Goal: Task Accomplishment & Management: Use online tool/utility

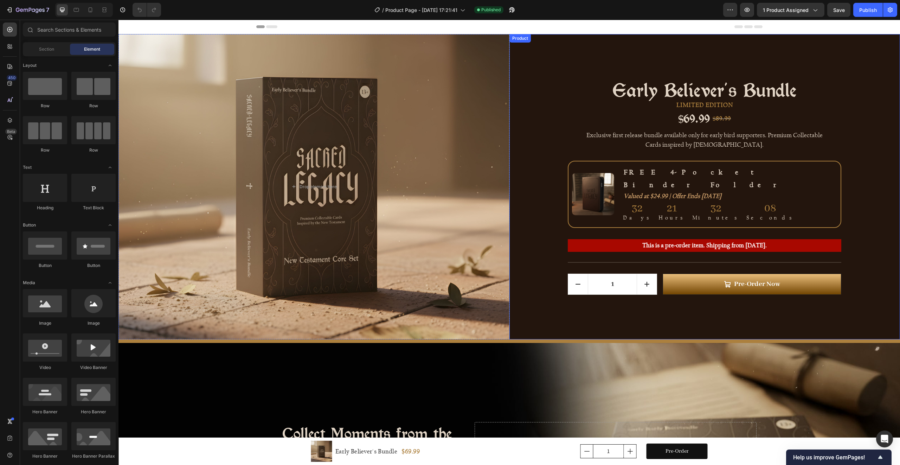
click at [526, 114] on div "Early Believer's Bundle Product Title LIMITED EDITION Text Block $69.99 Product…" at bounding box center [704, 186] width 391 height 305
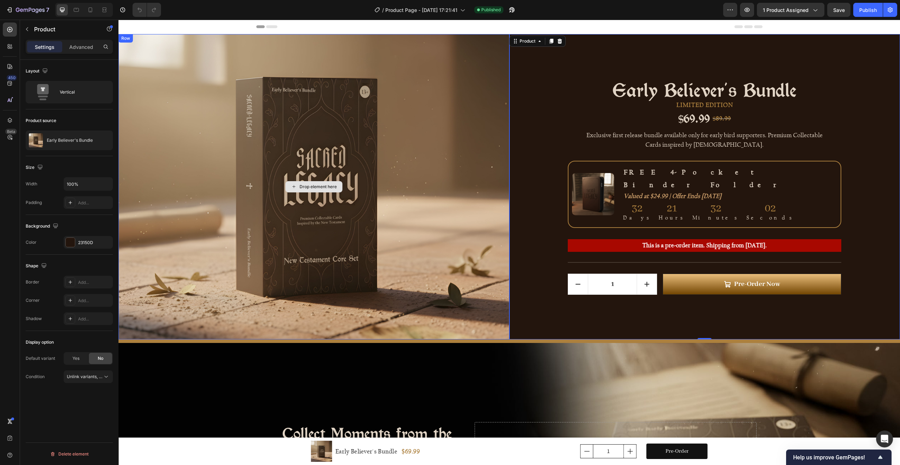
click at [434, 78] on div "Drop element here" at bounding box center [313, 186] width 391 height 305
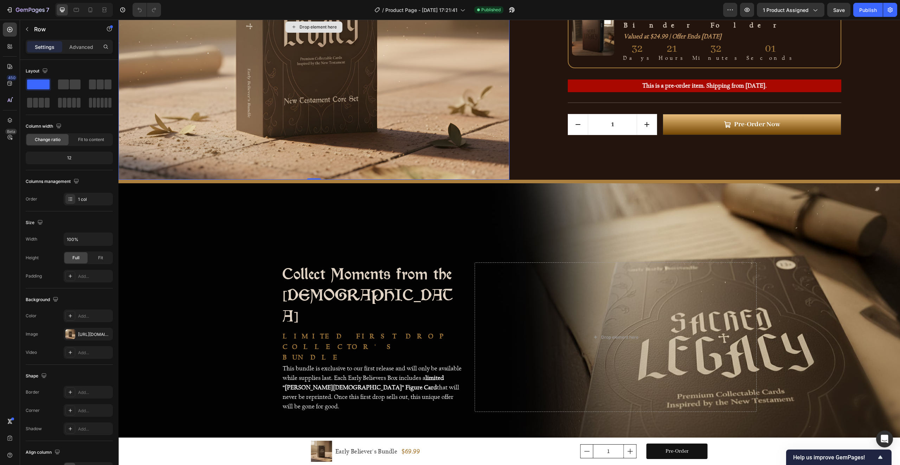
scroll to position [240, 0]
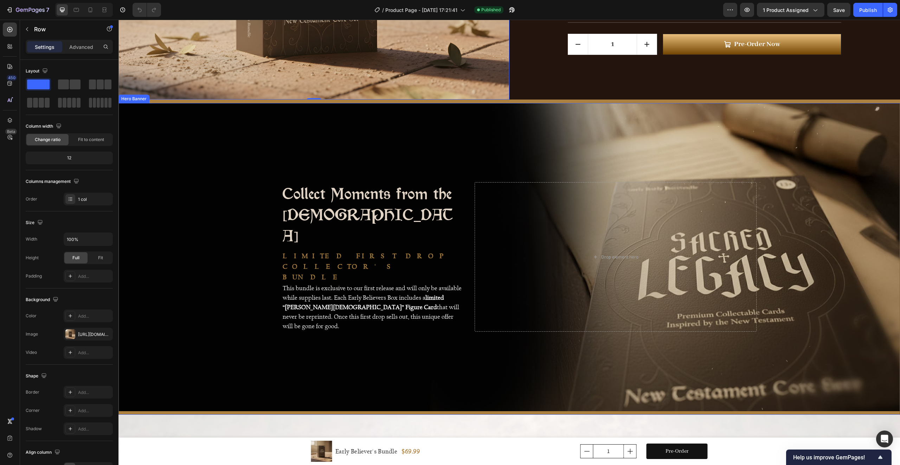
click at [474, 127] on div "Background Image" at bounding box center [509, 257] width 782 height 308
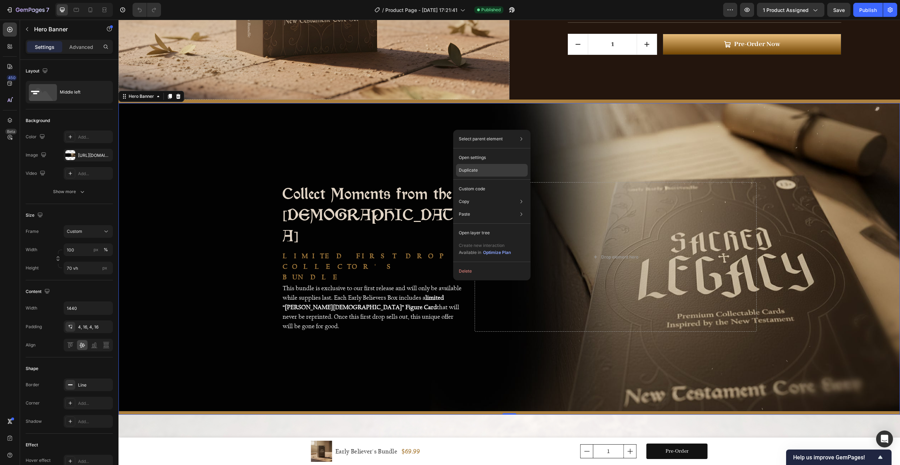
click at [482, 169] on div "Duplicate" at bounding box center [492, 170] width 72 height 13
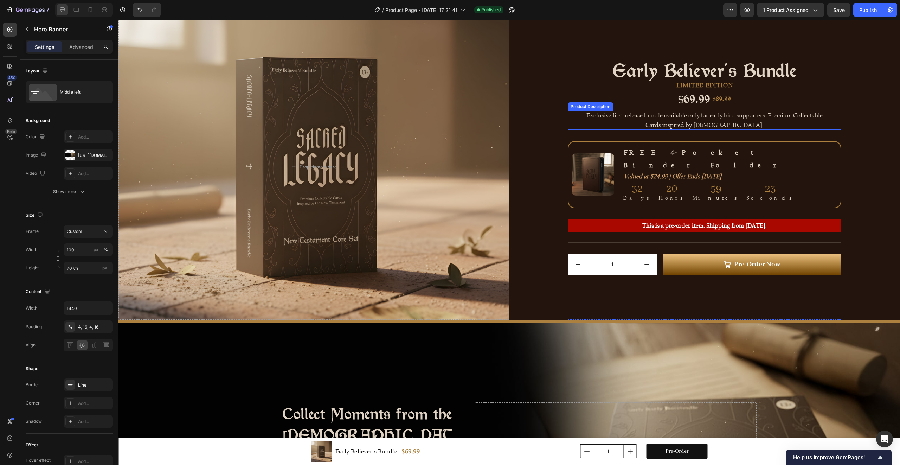
scroll to position [0, 0]
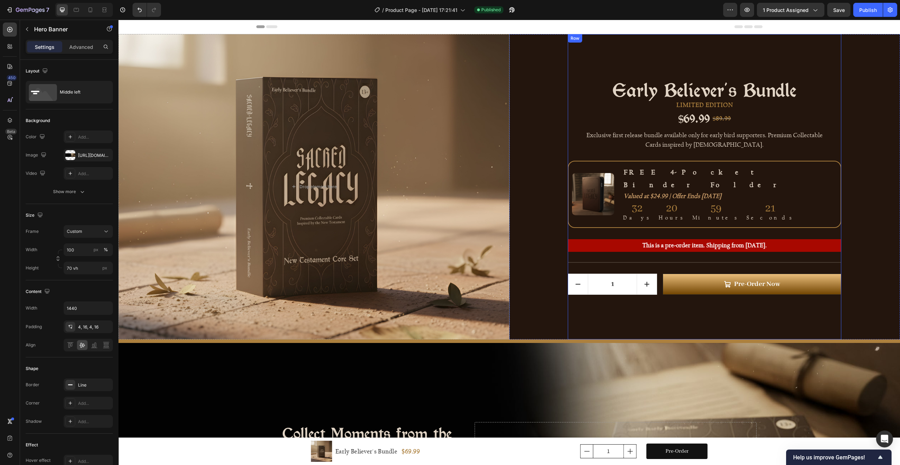
click at [588, 54] on div "Early Believer's Bundle Product Title LIMITED EDITION Text Block $69.99 Product…" at bounding box center [705, 186] width 274 height 305
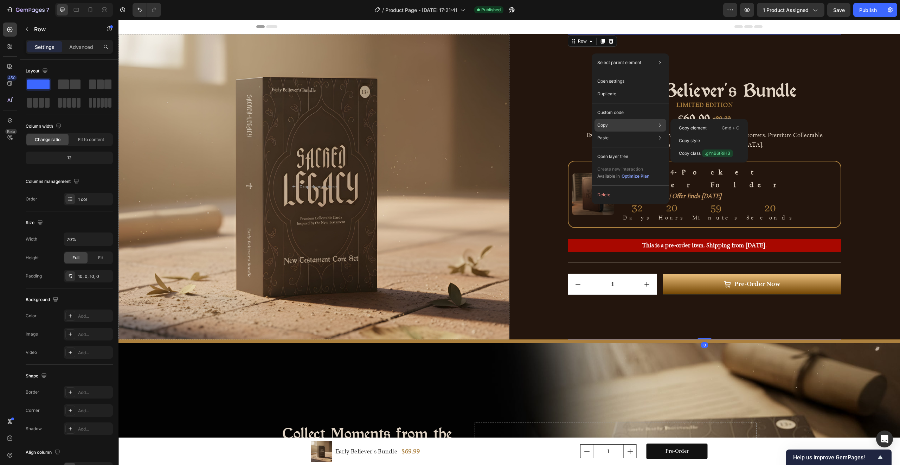
click at [610, 124] on div "Copy Copy element Cmd + C Copy style Copy class .gYnB6tRiHB" at bounding box center [631, 125] width 72 height 13
click at [692, 128] on p "Copy element" at bounding box center [693, 128] width 28 height 6
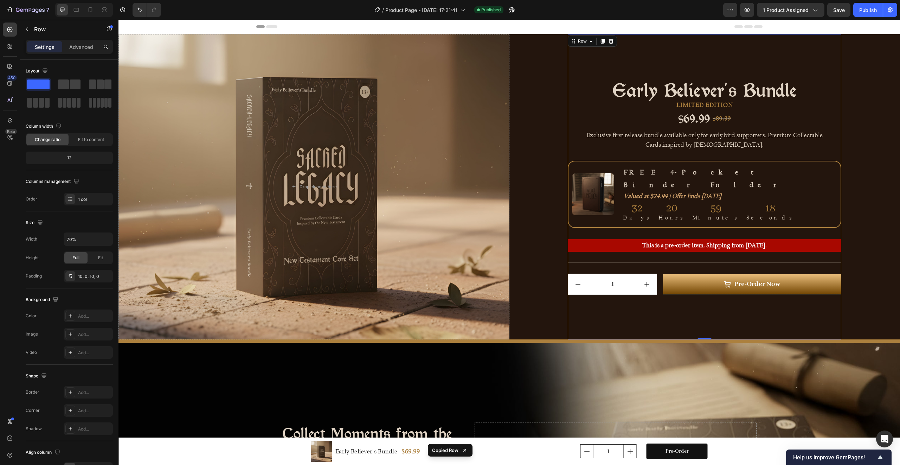
scroll to position [246, 0]
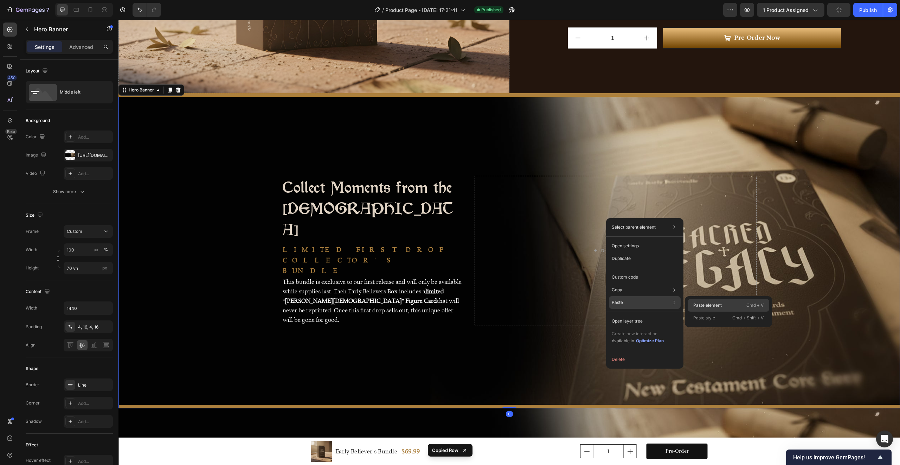
click at [712, 305] on p "Paste element" at bounding box center [707, 305] width 28 height 6
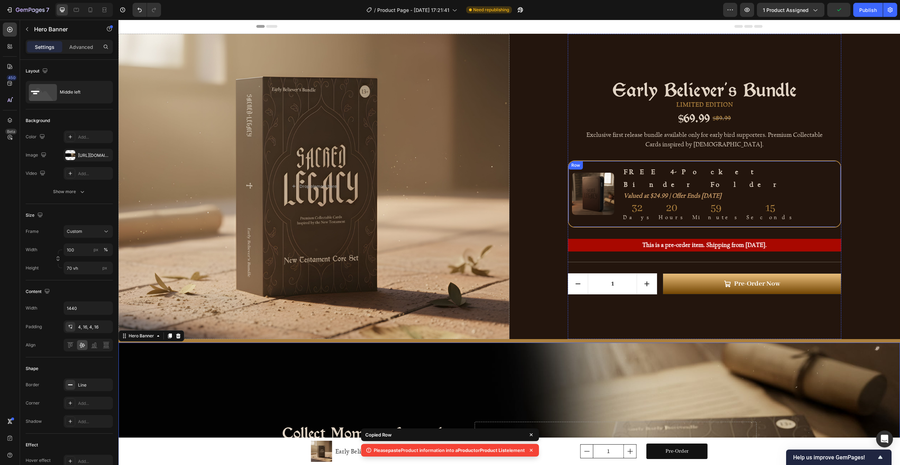
scroll to position [0, 0]
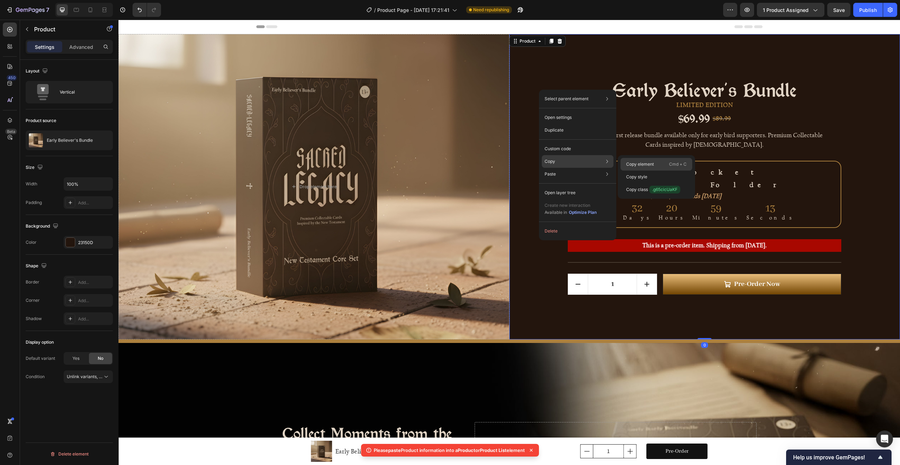
click at [648, 161] on p "Copy element" at bounding box center [640, 164] width 28 height 6
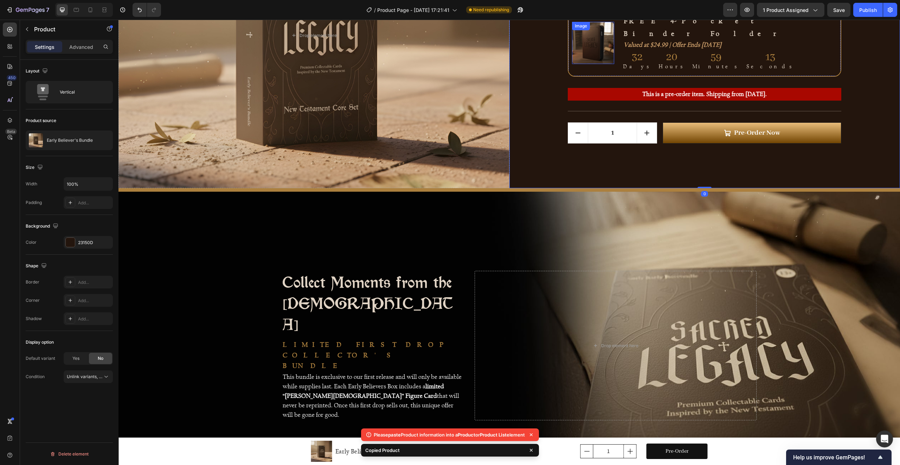
scroll to position [242, 0]
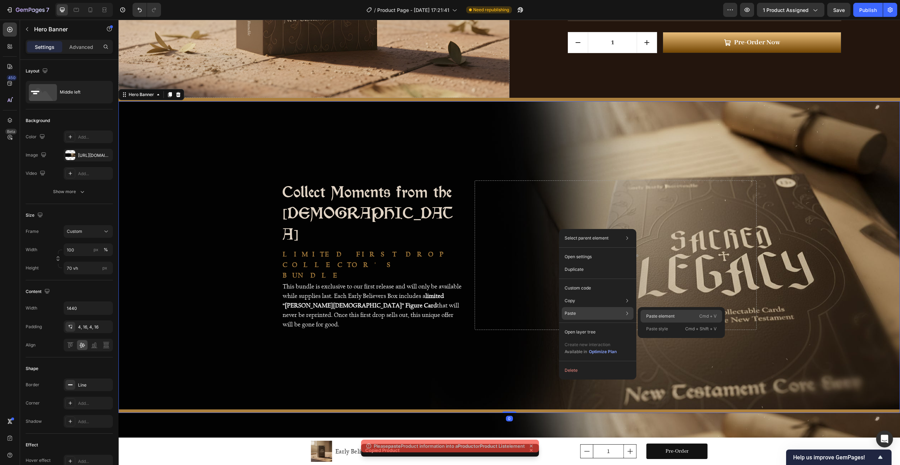
click at [665, 314] on p "Paste element" at bounding box center [660, 316] width 28 height 6
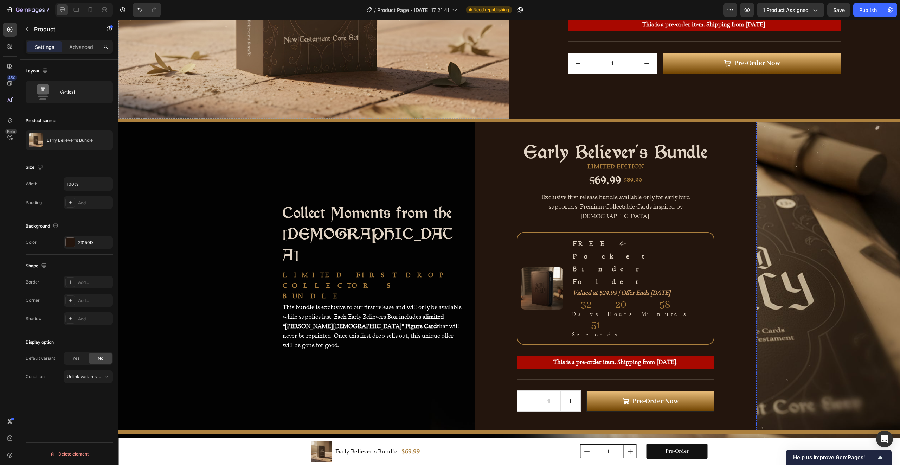
scroll to position [241, 0]
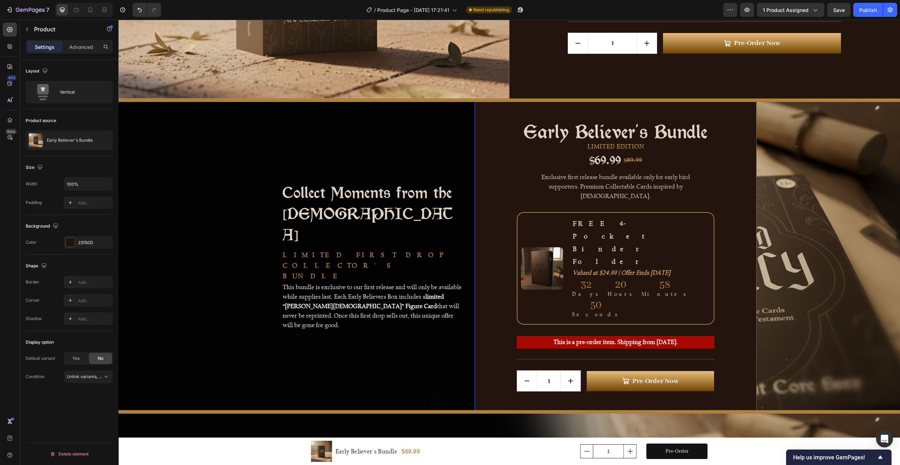
click at [508, 135] on div "Early Believer's Bundle Product Title LIMITED EDITION Text Block $69.99 Product…" at bounding box center [616, 256] width 282 height 360
click at [441, 134] on div "Collect Moments from the New Testament Heading Limited First Drop Collector's B…" at bounding box center [362, 256] width 201 height 360
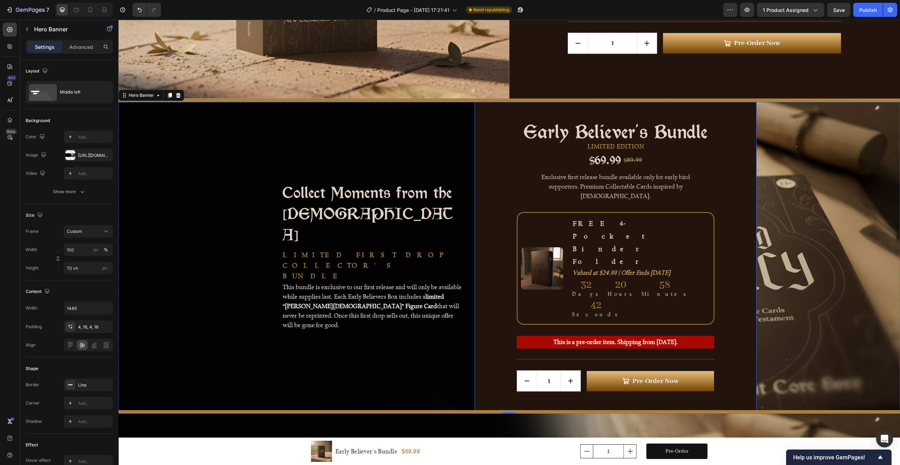
click at [510, 125] on div "Early Believer's Bundle Product Title LIMITED EDITION Text Block $69.99 Product…" at bounding box center [616, 256] width 282 height 360
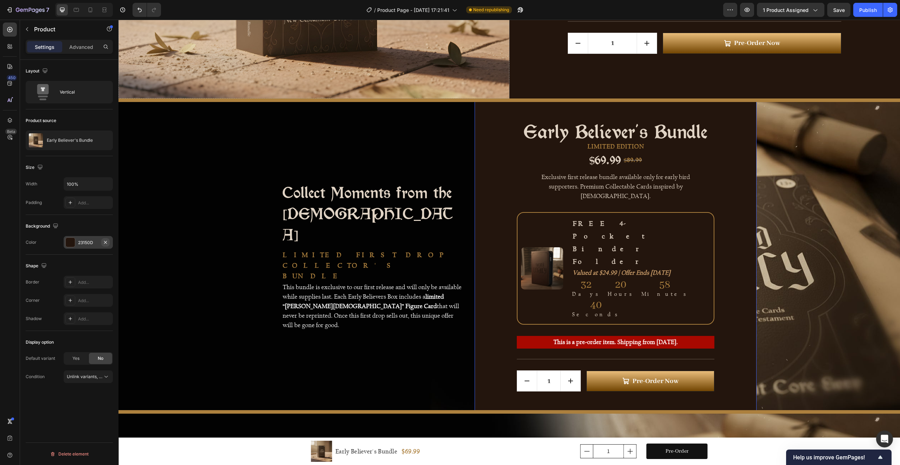
click at [105, 242] on icon "button" at bounding box center [106, 242] width 6 height 6
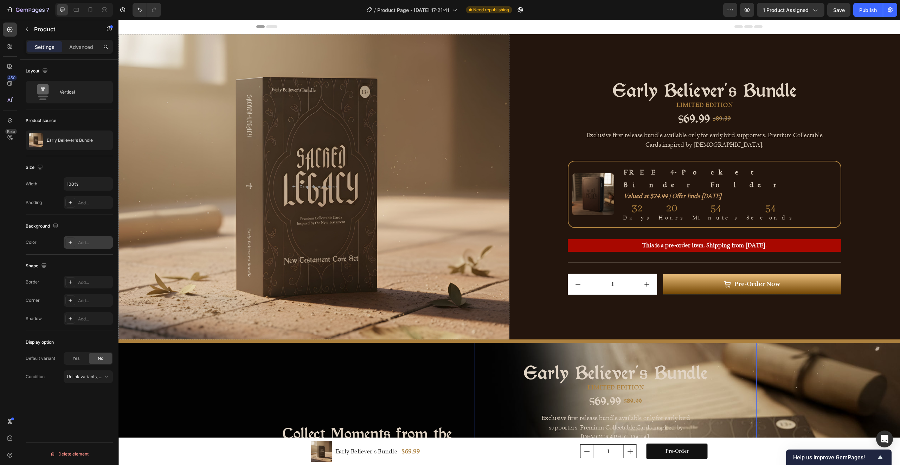
scroll to position [70, 0]
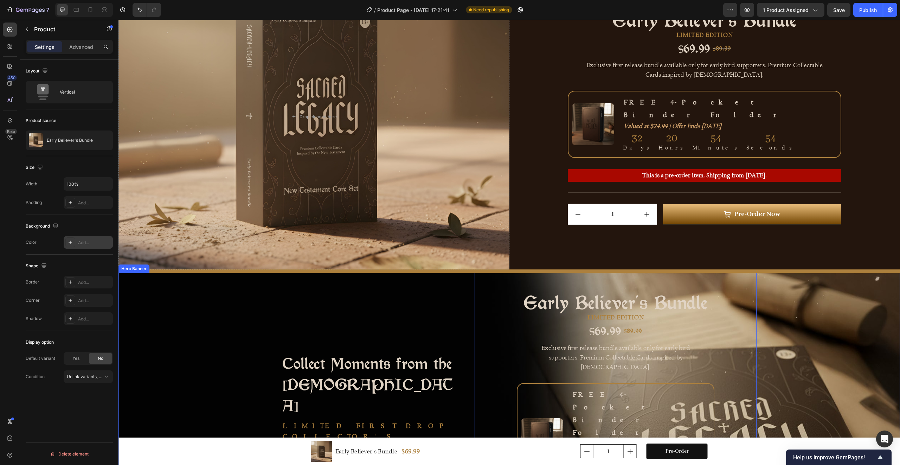
click at [419, 286] on div "Collect Moments from the New Testament Heading Limited First Drop Collector's B…" at bounding box center [362, 427] width 201 height 360
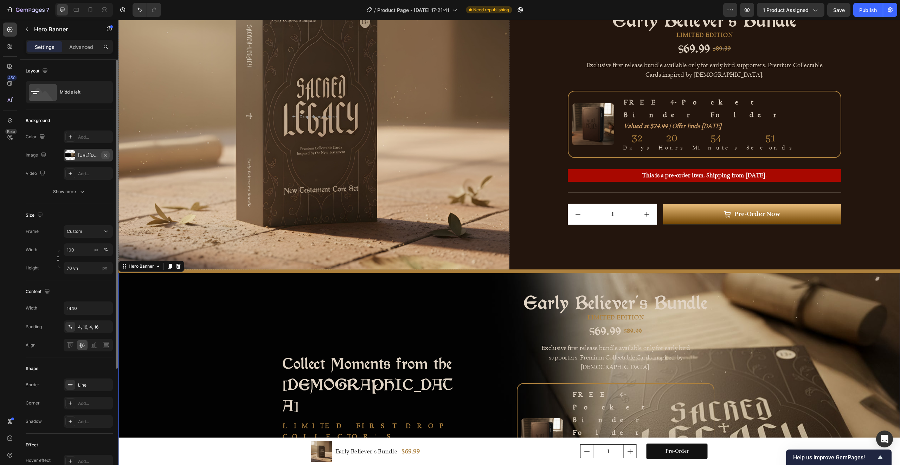
click at [105, 155] on icon "button" at bounding box center [106, 155] width 6 height 6
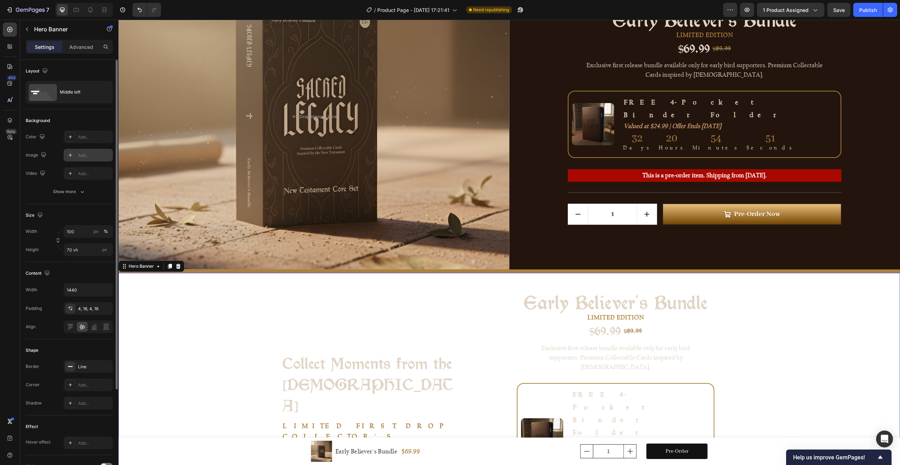
click at [77, 155] on div "Add..." at bounding box center [88, 155] width 49 height 13
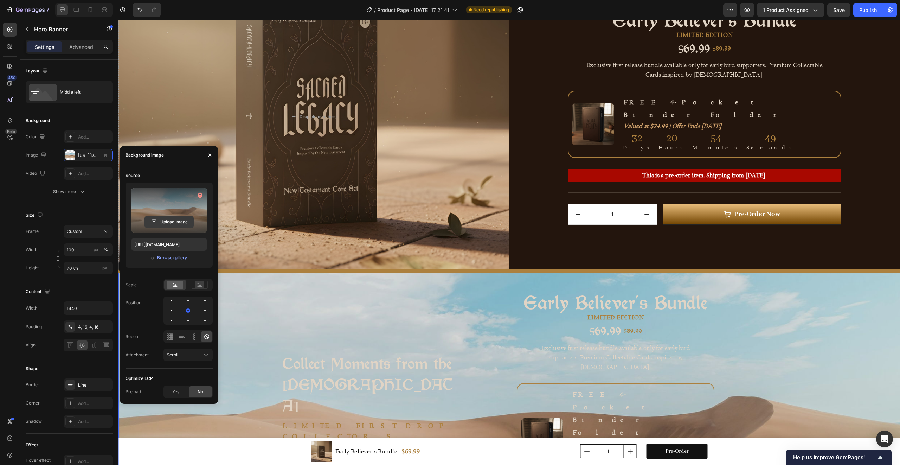
click at [172, 220] on input "file" at bounding box center [169, 222] width 49 height 12
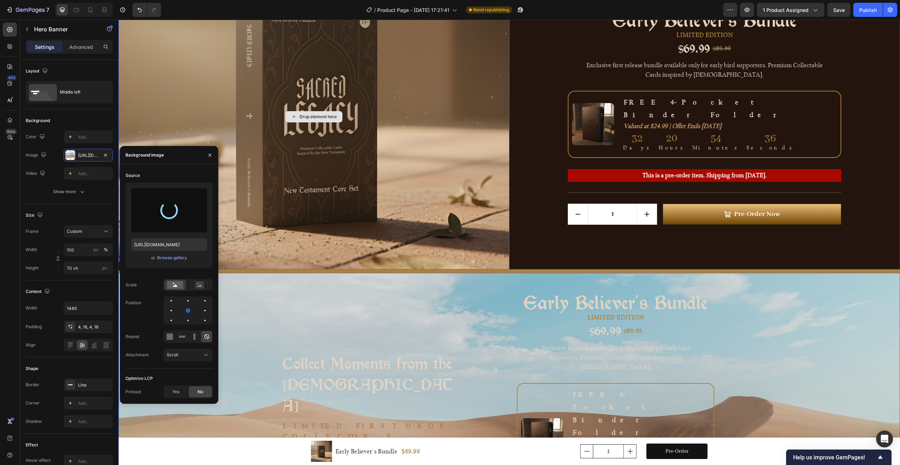
type input "https://cdn.shopify.com/s/files/1/0588/3114/3045/files/gempages_580299787530666…"
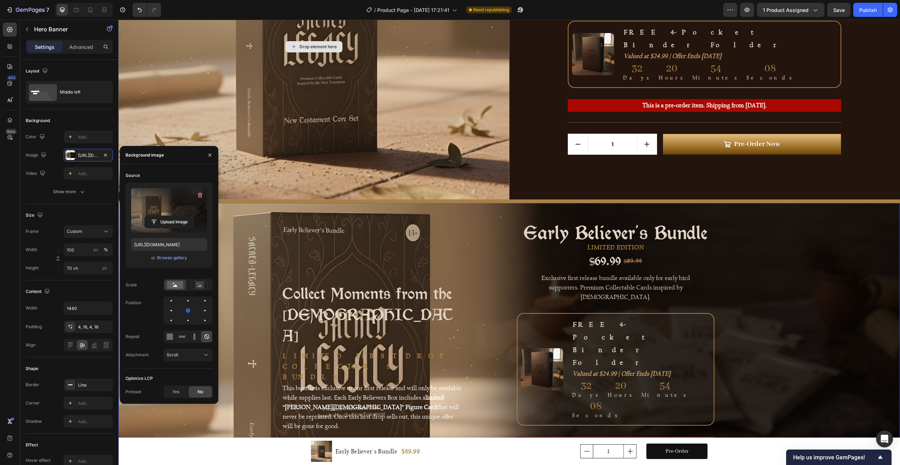
scroll to position [163, 0]
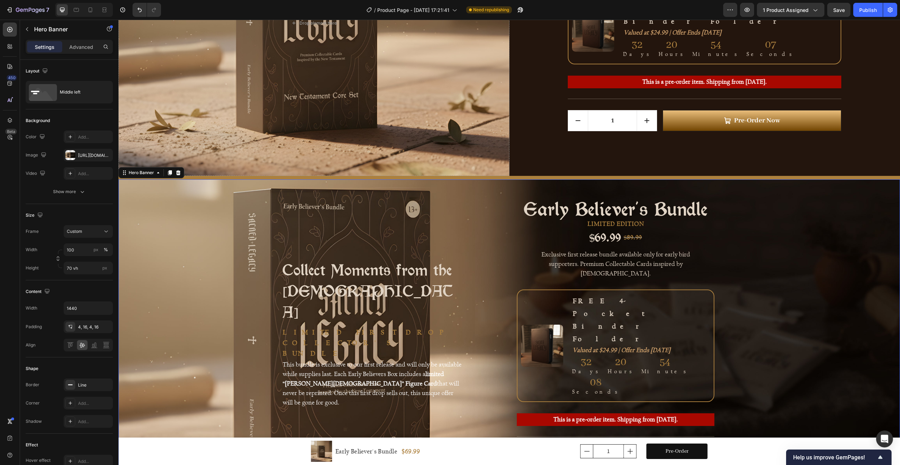
click at [470, 209] on div "Collect Moments from the New Testament Heading Limited First Drop Collector's B…" at bounding box center [509, 333] width 506 height 363
click at [457, 201] on div "Collect Moments from the New Testament Heading Limited First Drop Collector's B…" at bounding box center [362, 333] width 201 height 360
click at [85, 156] on div "https://cdn.shopify.com/s/files/1/0588/3114/3045/files/gempages_580299787530666…" at bounding box center [88, 155] width 20 height 6
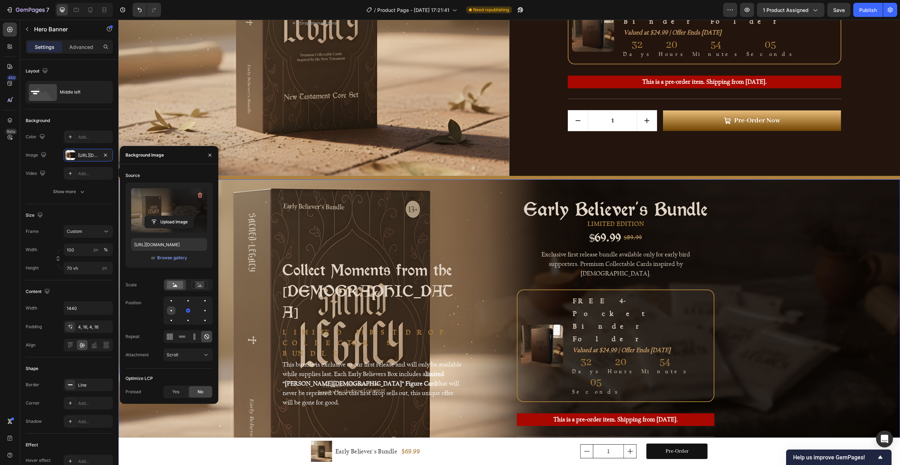
click at [171, 310] on div at bounding box center [171, 310] width 1 height 1
click at [204, 311] on div at bounding box center [205, 310] width 8 height 8
click at [190, 310] on div at bounding box center [188, 310] width 8 height 8
click at [195, 282] on rect at bounding box center [199, 284] width 9 height 7
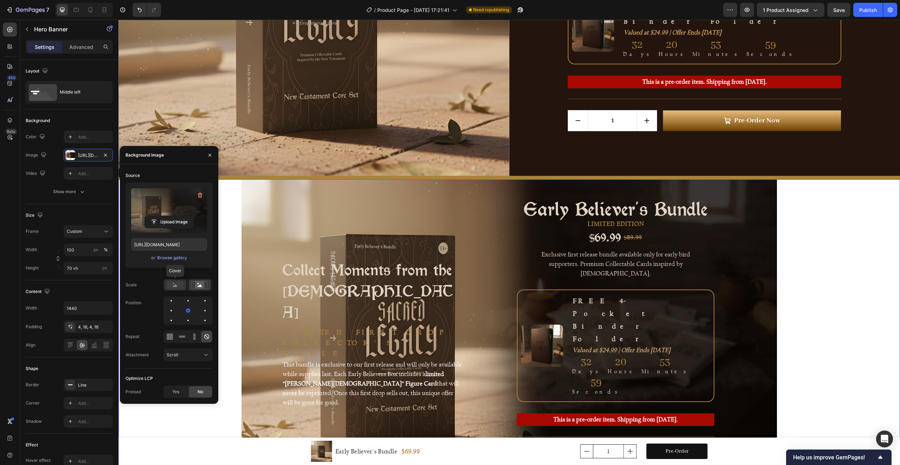
click at [176, 284] on rect at bounding box center [175, 285] width 16 height 8
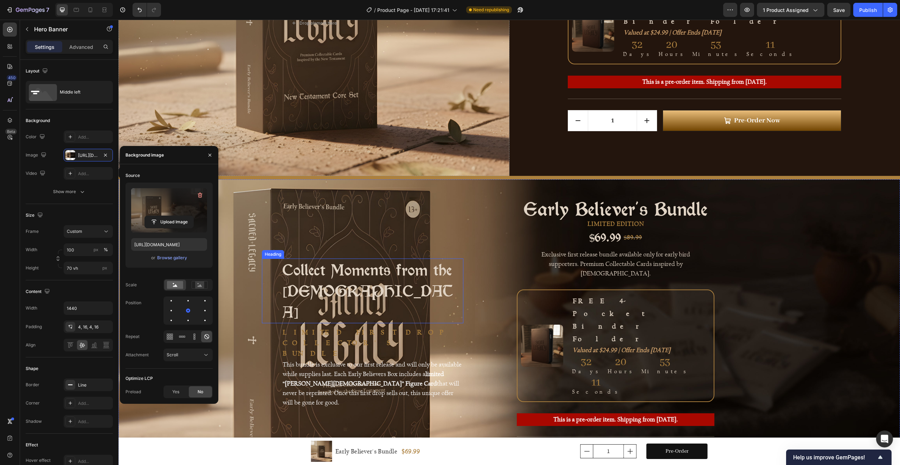
click at [356, 287] on h2 "Collect Moments from the [DEMOGRAPHIC_DATA]" at bounding box center [372, 290] width 181 height 65
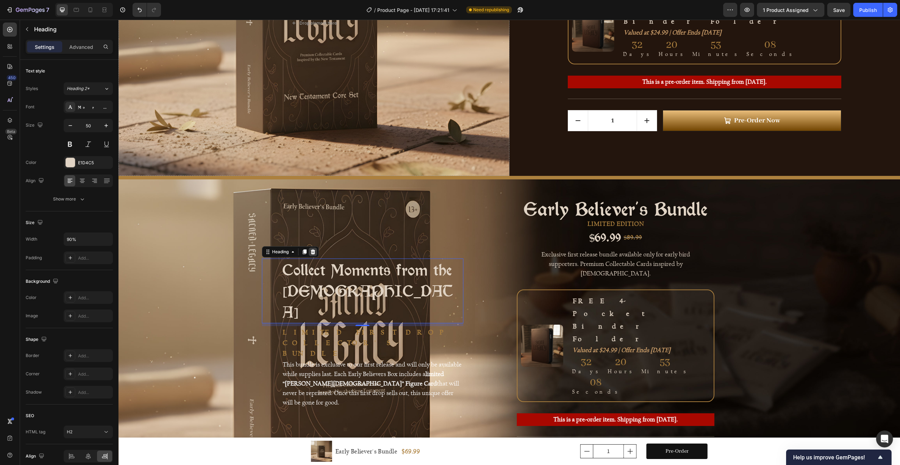
click at [311, 254] on icon at bounding box center [312, 251] width 5 height 5
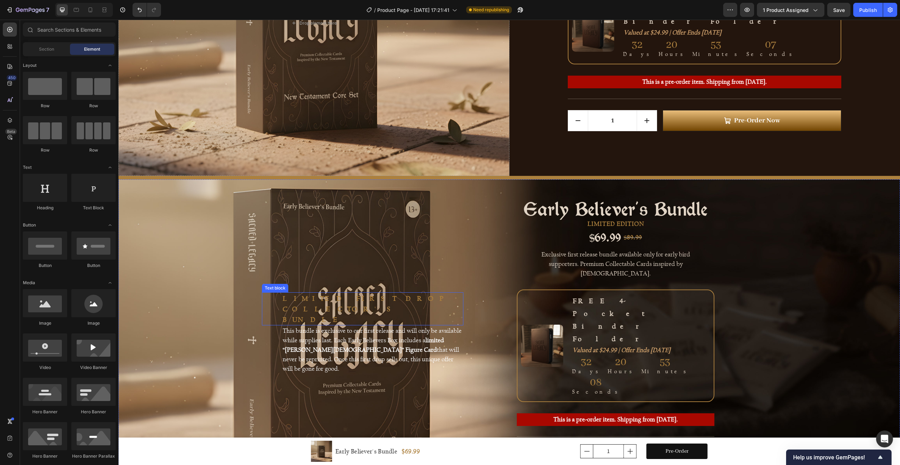
click at [321, 304] on strong "Limited First Drop Collector's Bundle" at bounding box center [367, 309] width 168 height 30
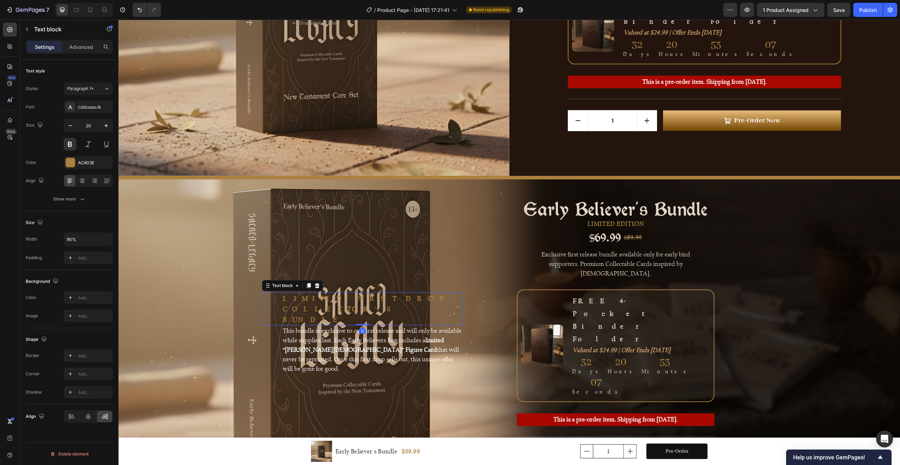
click at [315, 288] on icon at bounding box center [317, 285] width 5 height 5
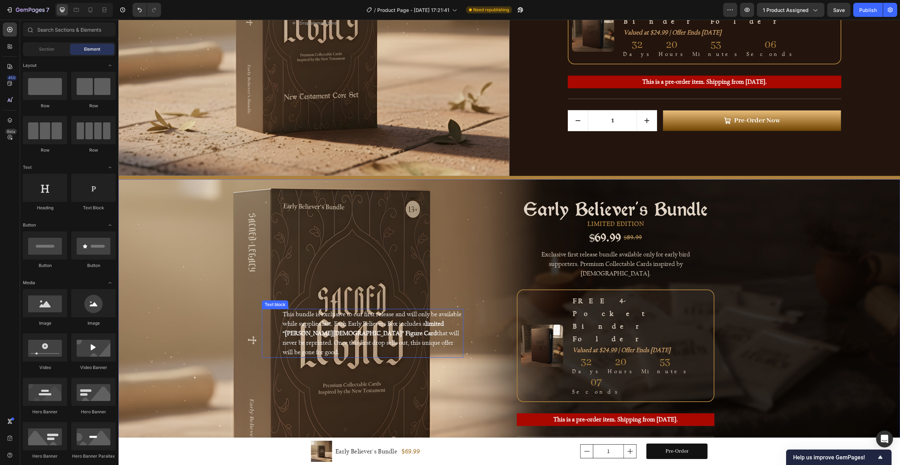
click at [327, 316] on p "This bundle is exclusive to our first release and will only be available while …" at bounding box center [373, 332] width 180 height 47
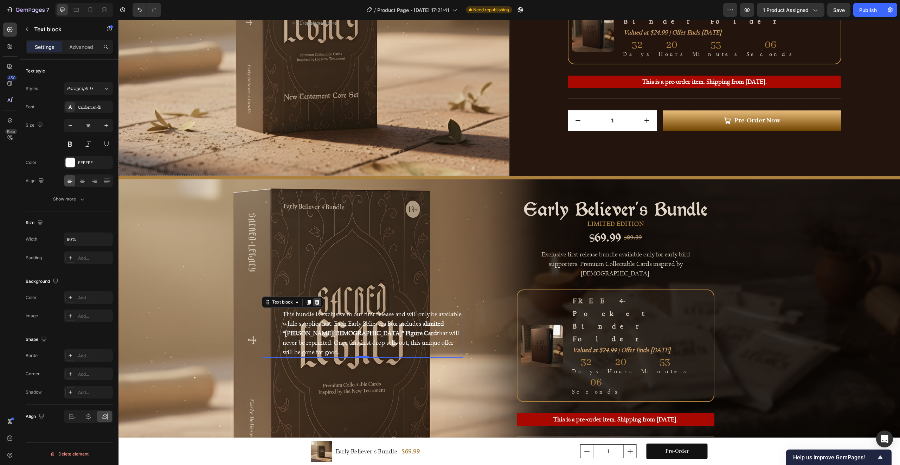
click at [317, 298] on div at bounding box center [317, 302] width 8 height 8
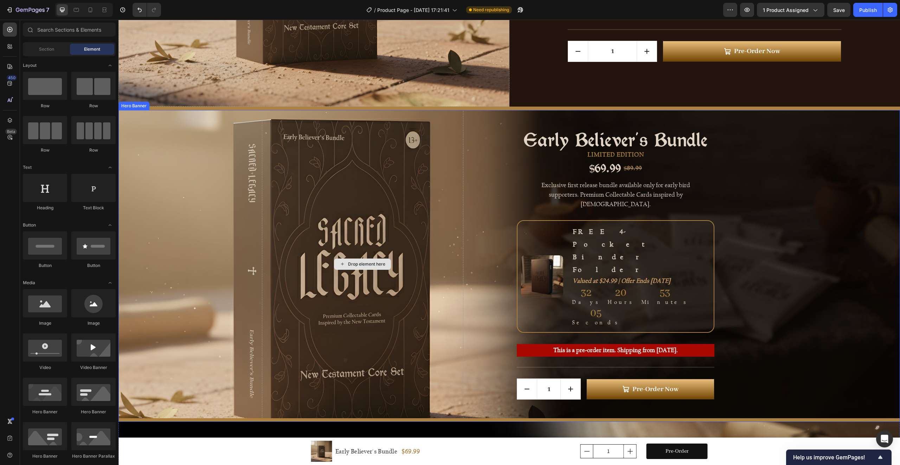
scroll to position [238, 0]
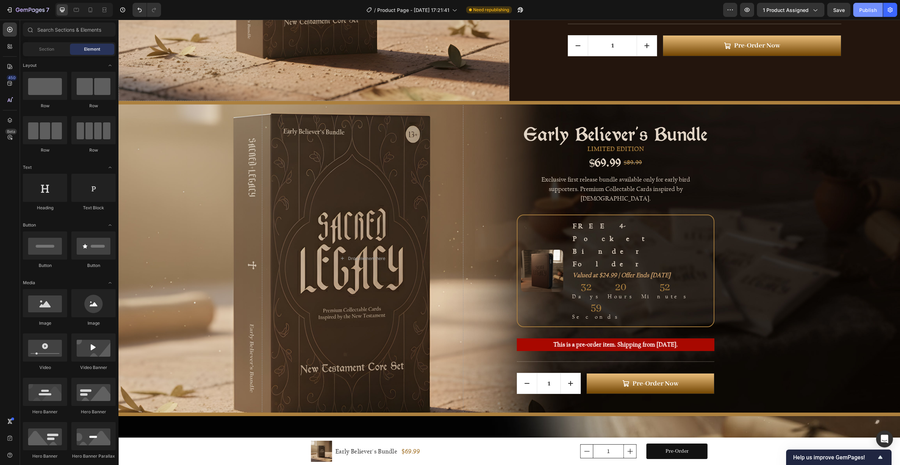
click at [874, 8] on div "Publish" at bounding box center [868, 9] width 18 height 7
click at [751, 7] on icon "button" at bounding box center [747, 9] width 7 height 7
click at [489, 120] on div "Early Believer's Bundle Product Title LIMITED EDITION Text Block $69.99 Product…" at bounding box center [616, 258] width 282 height 360
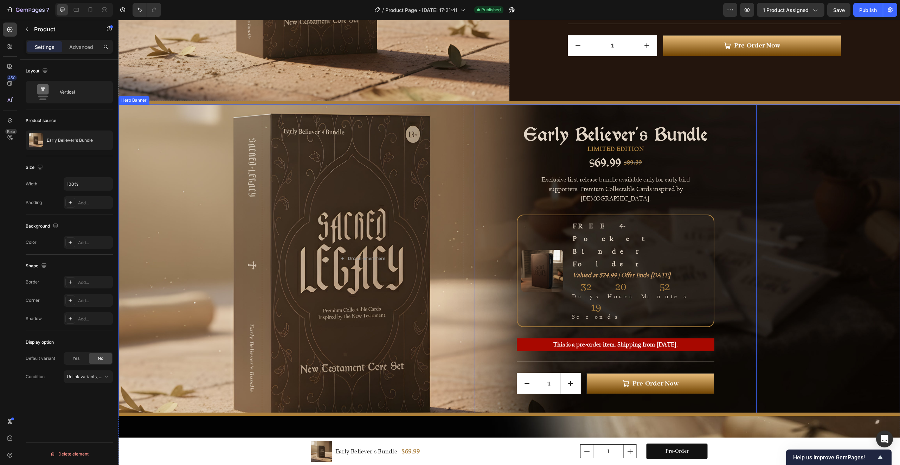
click at [188, 159] on div "Background Image" at bounding box center [509, 258] width 782 height 308
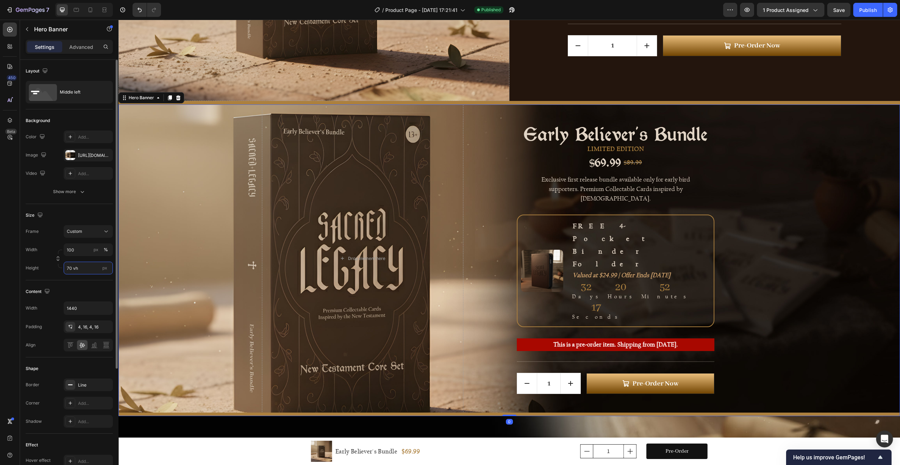
drag, startPoint x: 72, startPoint y: 269, endPoint x: 62, endPoint y: 268, distance: 9.6
click at [62, 268] on div "Height 70 vh px" at bounding box center [69, 268] width 87 height 13
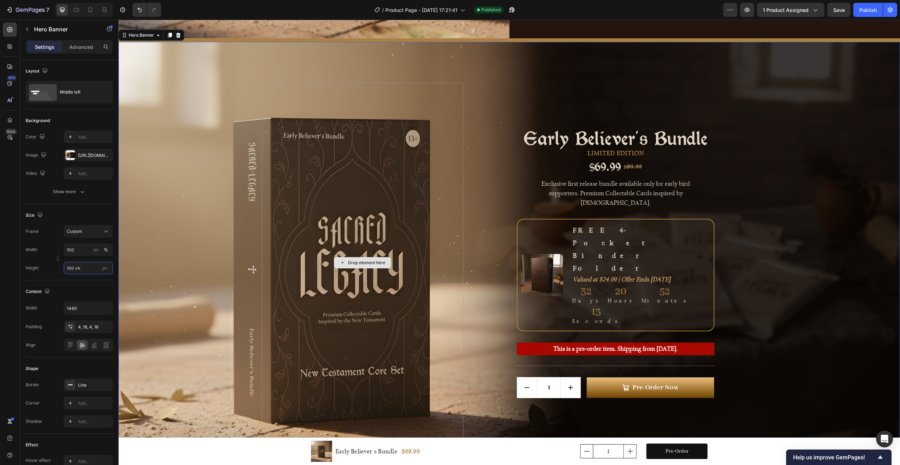
scroll to position [316, 0]
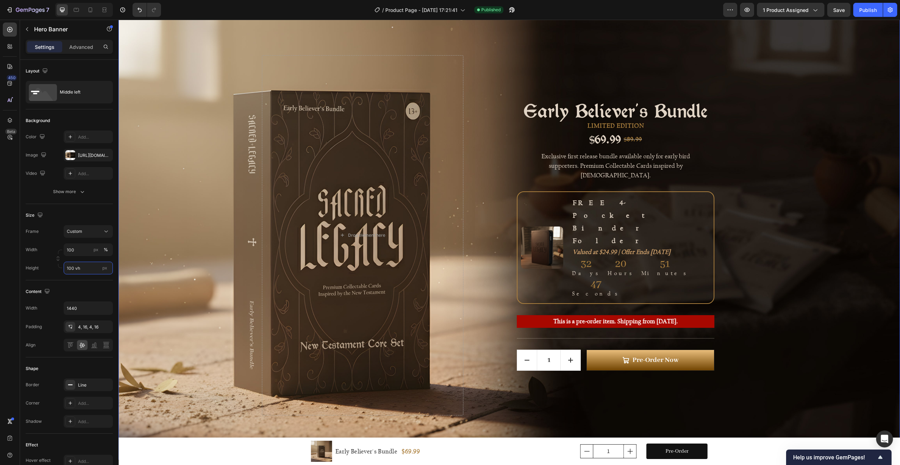
type input "100 vh"
click at [577, 50] on div "Background Image" at bounding box center [509, 235] width 782 height 442
click at [872, 13] on div "Publish" at bounding box center [868, 9] width 18 height 7
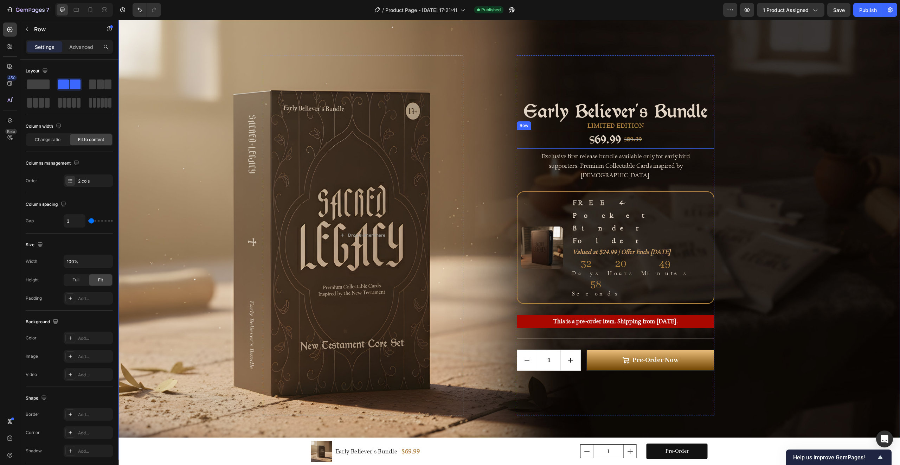
click at [656, 148] on div "$69.99 Product Price Product Price $89.99 Compare Price Compare Price Row" at bounding box center [616, 139] width 198 height 19
click at [653, 148] on div "$69.99 Product Price Product Price $89.99 Compare Price Compare Price Row 8" at bounding box center [616, 139] width 198 height 19
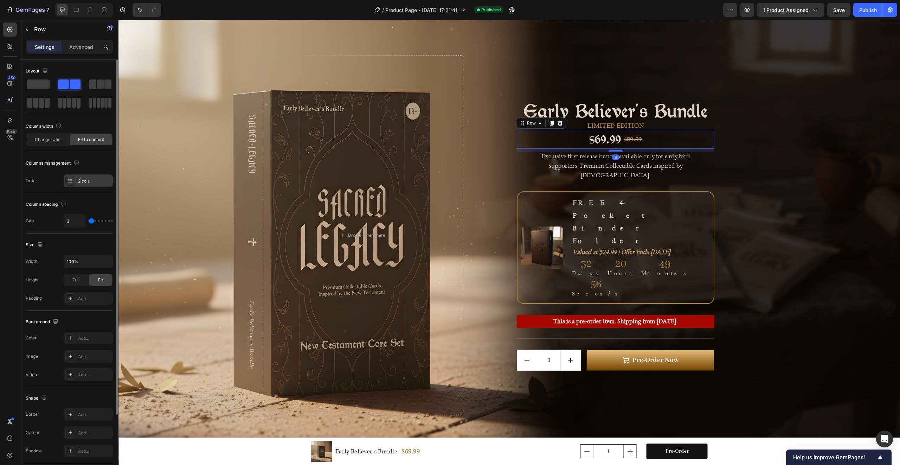
click at [91, 181] on div "2 cols" at bounding box center [94, 181] width 33 height 6
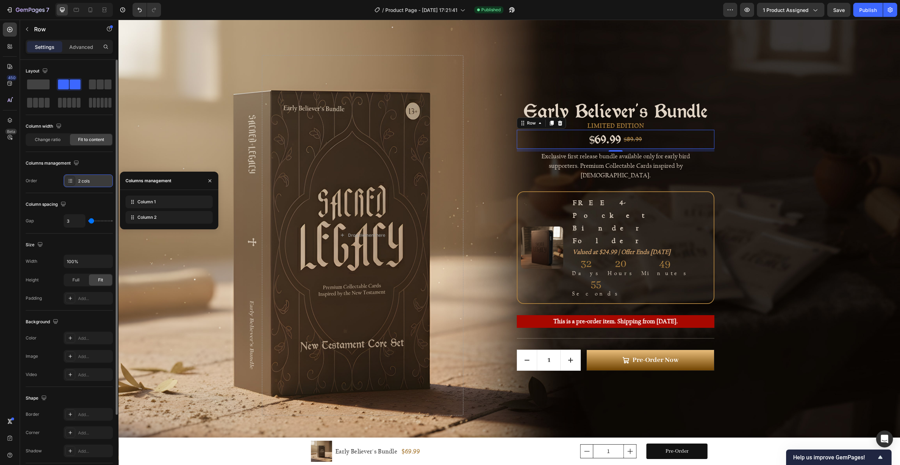
click at [91, 181] on div "2 cols" at bounding box center [94, 181] width 33 height 6
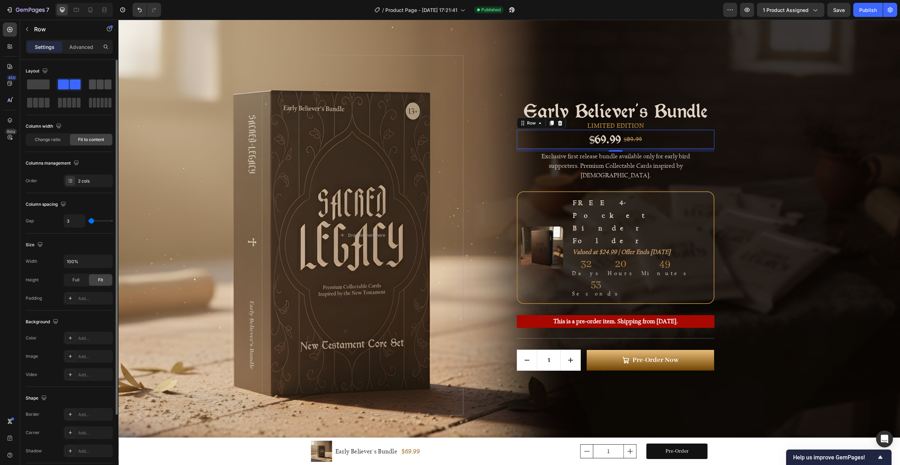
click at [93, 84] on span at bounding box center [92, 84] width 7 height 10
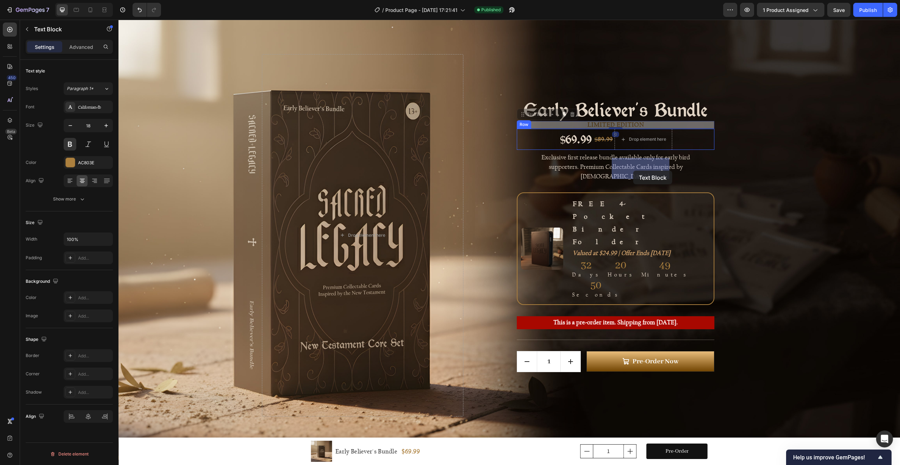
drag, startPoint x: 611, startPoint y: 153, endPoint x: 633, endPoint y: 171, distance: 28.1
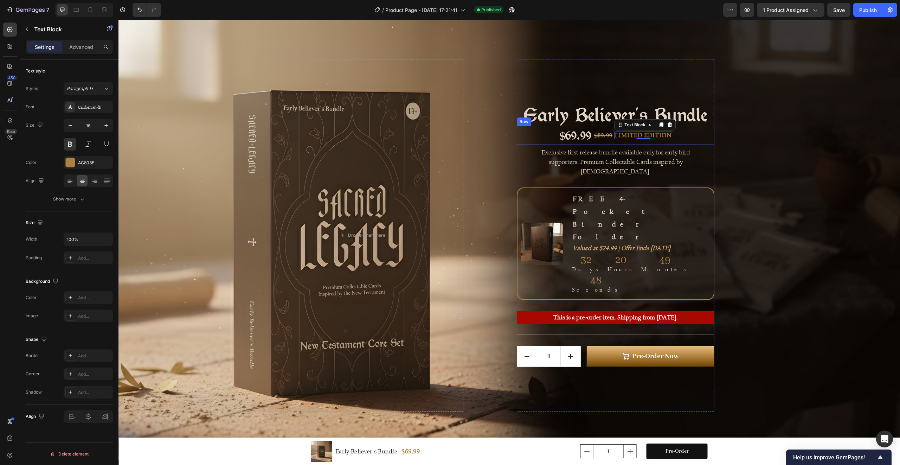
click at [653, 139] on p "LIMITED EDITION" at bounding box center [643, 135] width 57 height 6
click at [548, 145] on div "$69.99 Product Price Product Price $89.99 Compare Price Compare Price LIMITED E…" at bounding box center [616, 135] width 198 height 19
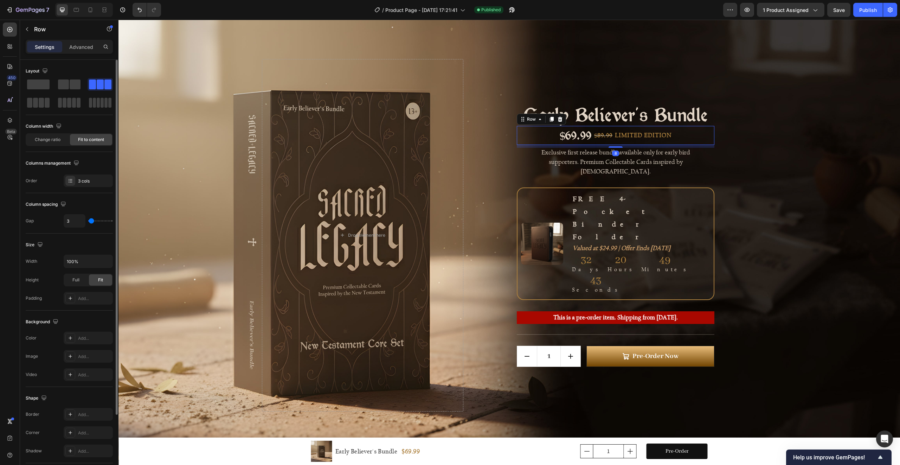
type input "12"
type input "13"
type input "14"
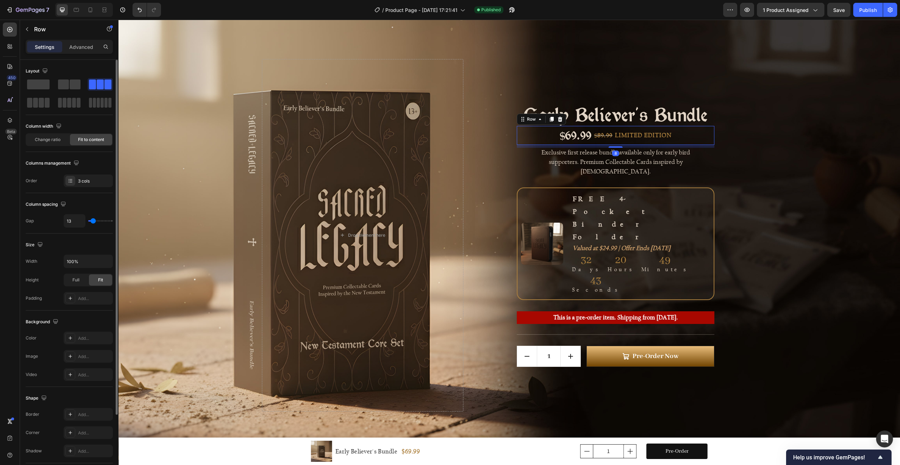
type input "14"
type input "16"
type input "18"
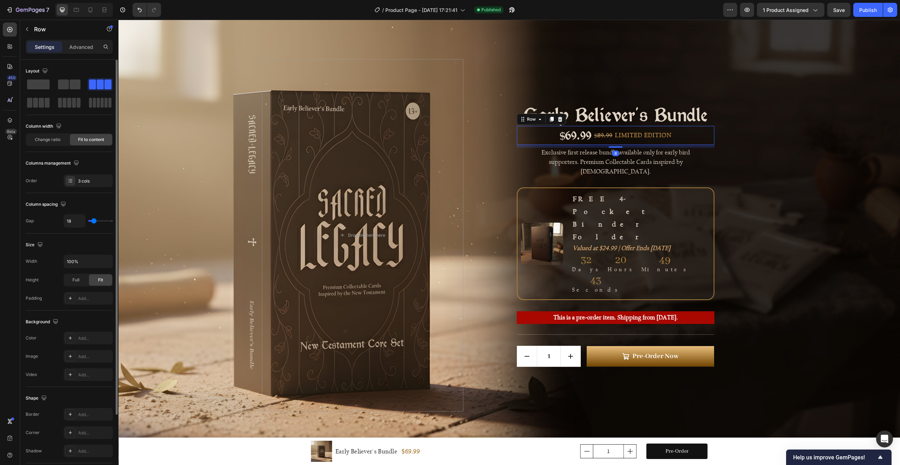
type input "19"
type input "20"
type input "21"
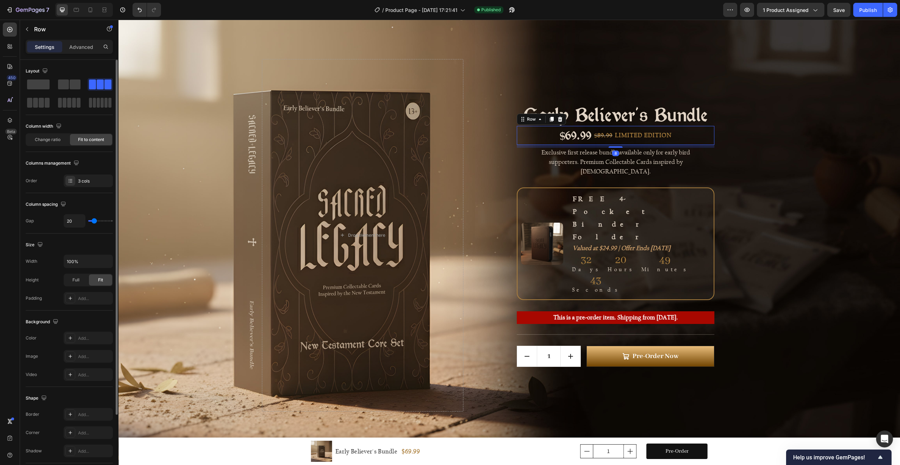
type input "21"
type input "22"
type input "23"
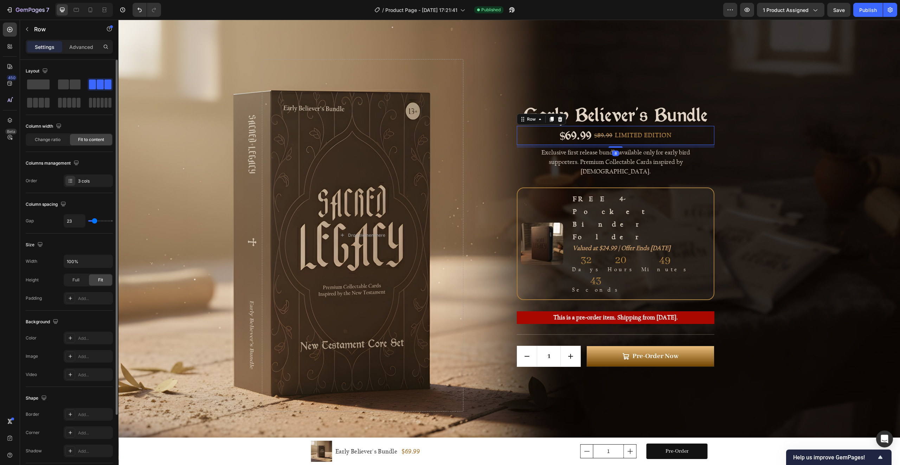
type input "24"
type input "25"
type input "26"
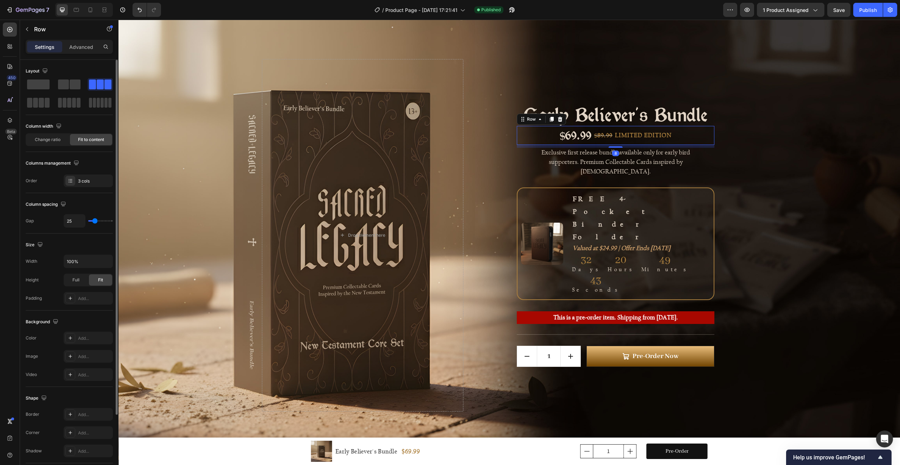
type input "26"
type input "27"
type input "28"
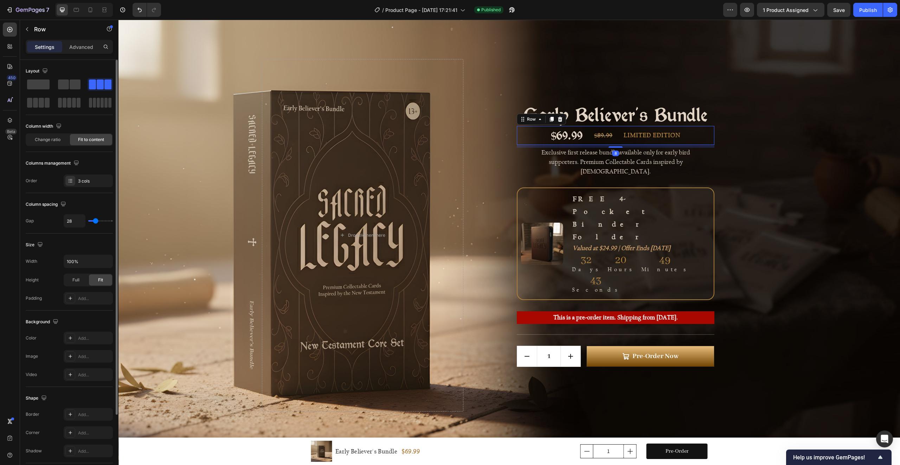
type input "29"
type input "30"
type input "31"
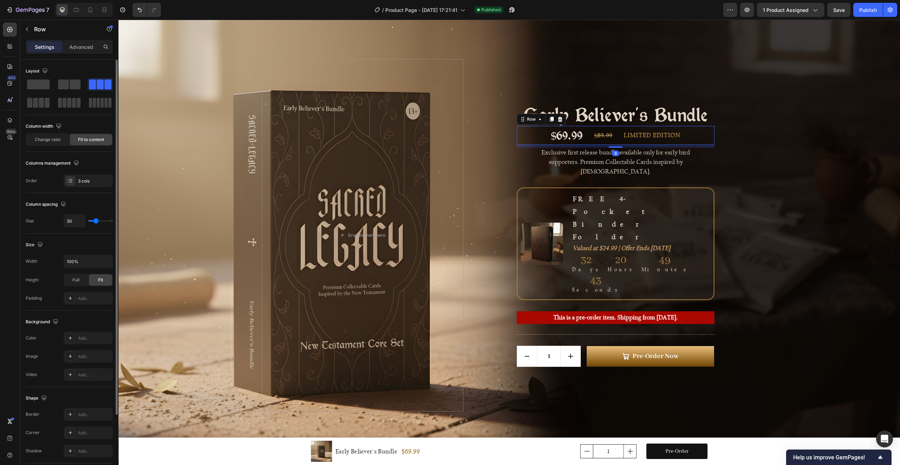
type input "31"
type input "32"
type input "33"
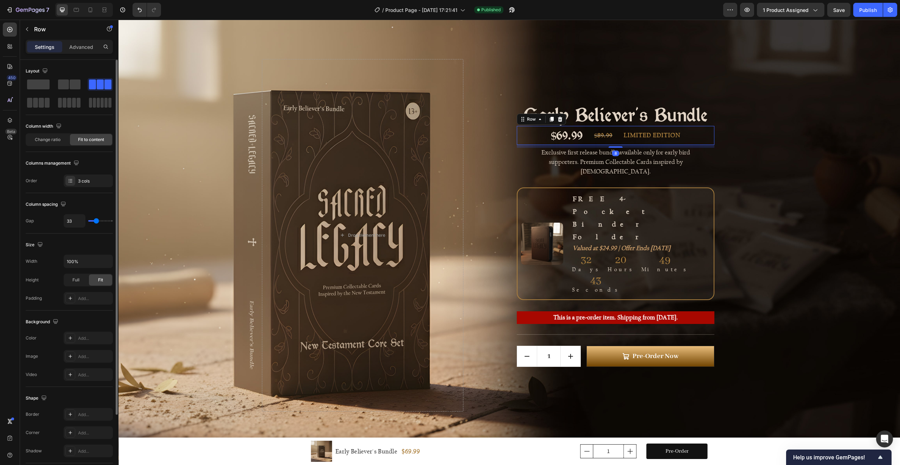
type input "34"
type input "33"
type input "32"
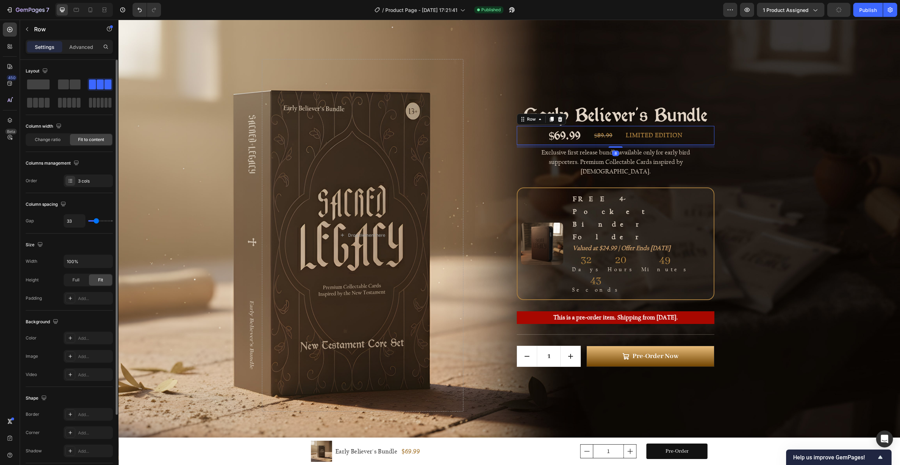
type input "32"
type input "31"
type input "30"
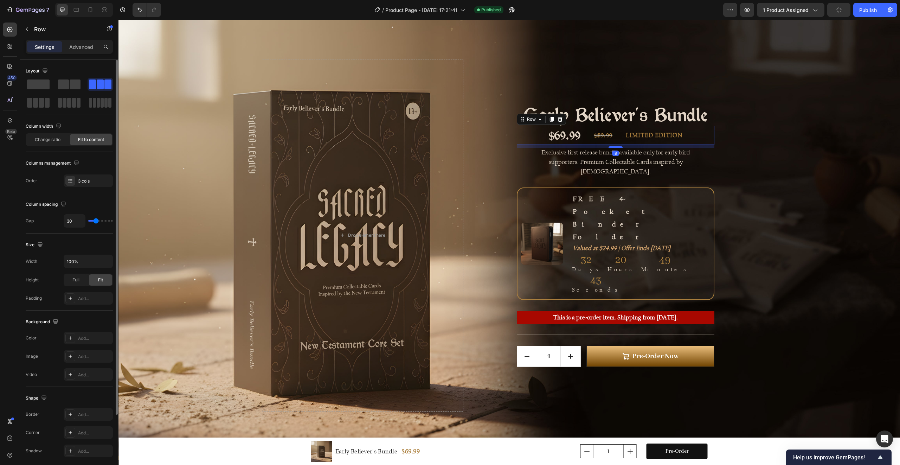
type input "29"
type input "28"
type input "27"
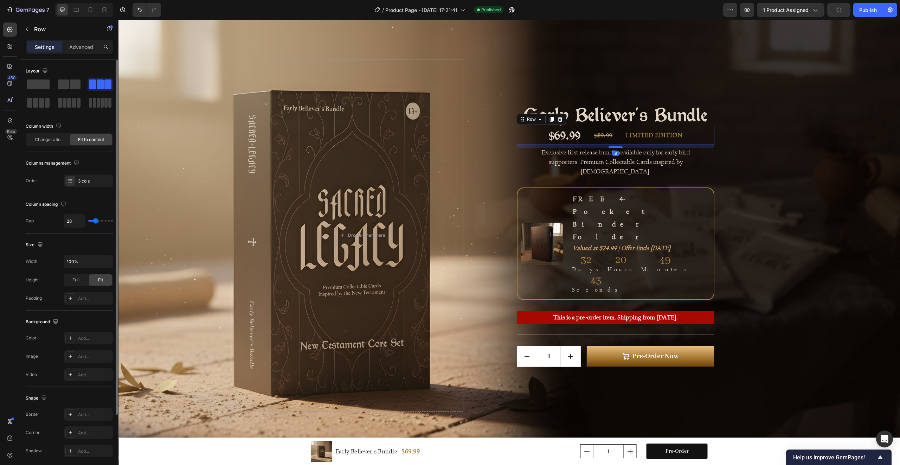
type input "27"
type input "26"
type input "25"
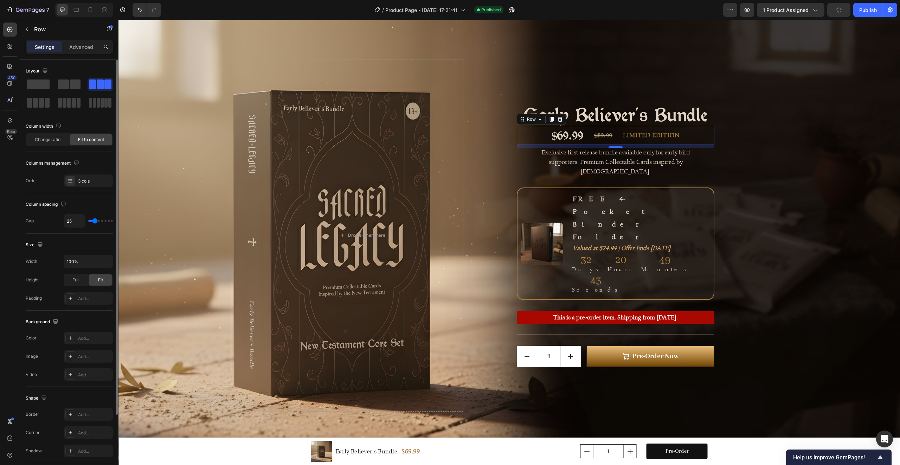
type input "24"
type input "23"
type input "22"
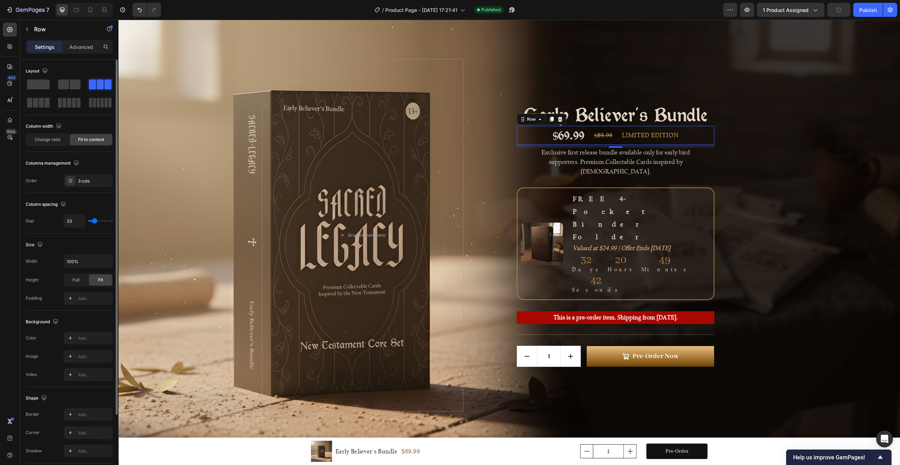
type input "22"
type input "21"
type input "19"
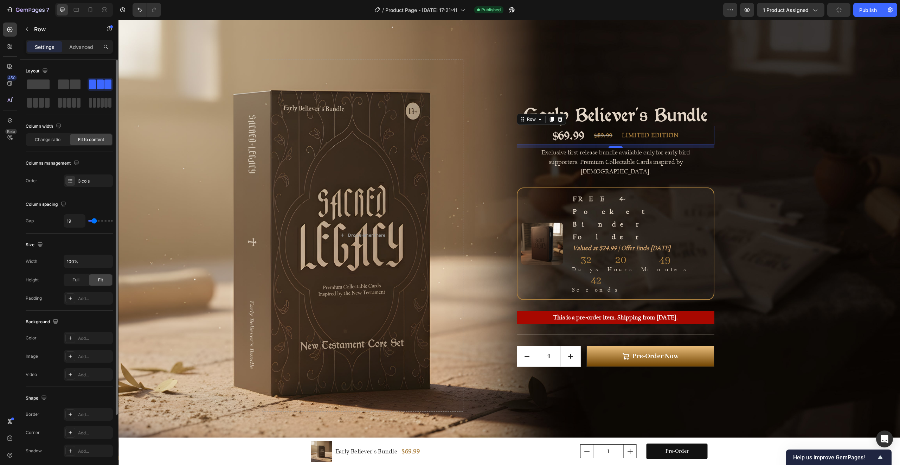
type input "17"
type input "16"
type input "15"
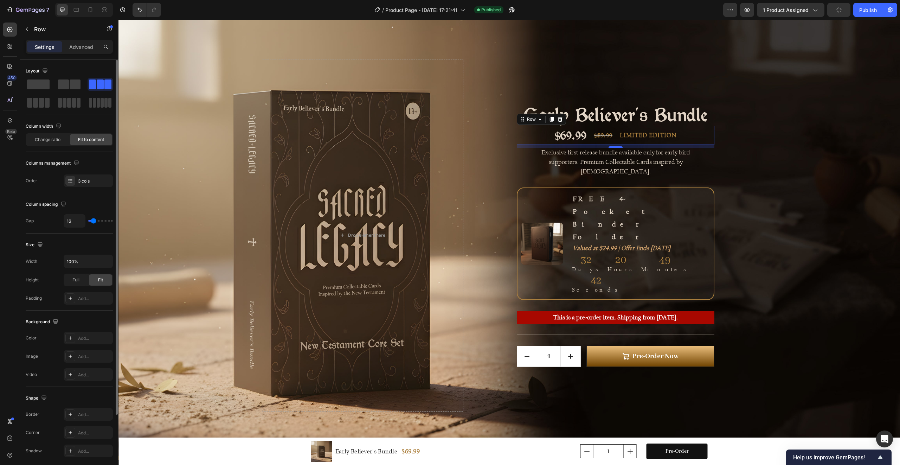
type input "15"
type input "14"
type input "13"
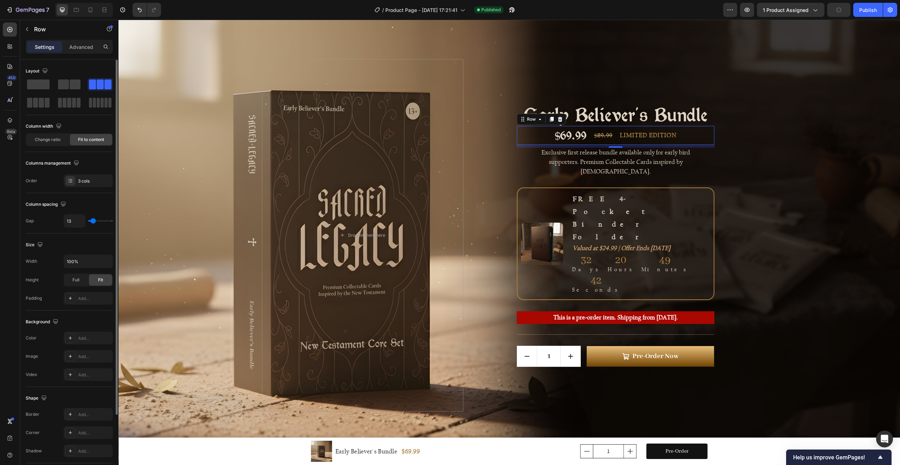
type input "12"
type input "11"
type input "8"
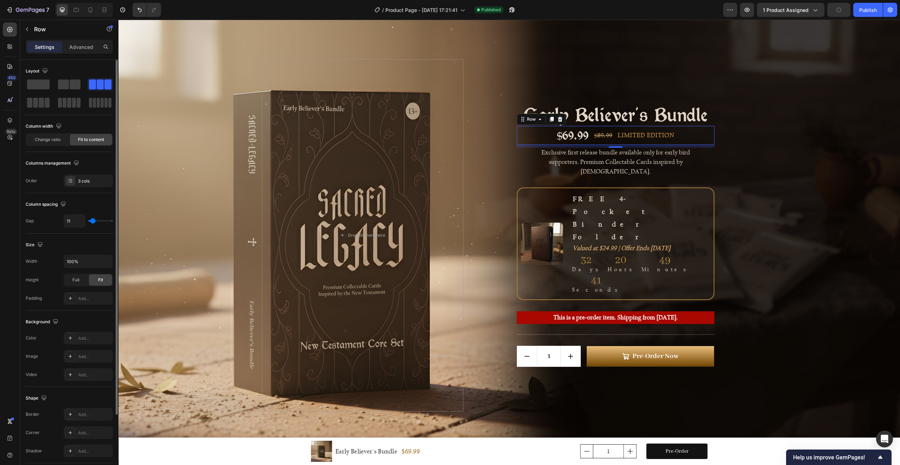
type input "8"
type input "7"
click at [92, 220] on input "range" at bounding box center [100, 220] width 25 height 1
click at [798, 210] on div "Background Image" at bounding box center [509, 235] width 782 height 442
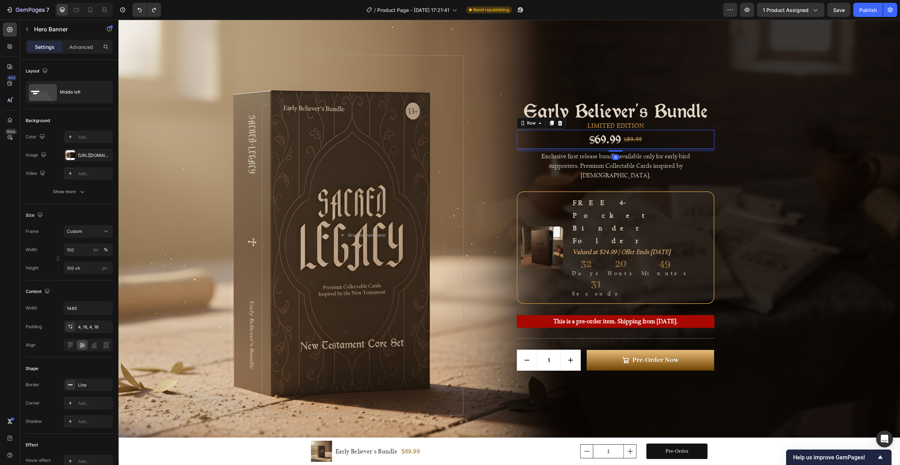
click at [660, 148] on div "$69.99 Product Price Product Price $89.99 Compare Price Compare Price Row 8" at bounding box center [616, 139] width 198 height 19
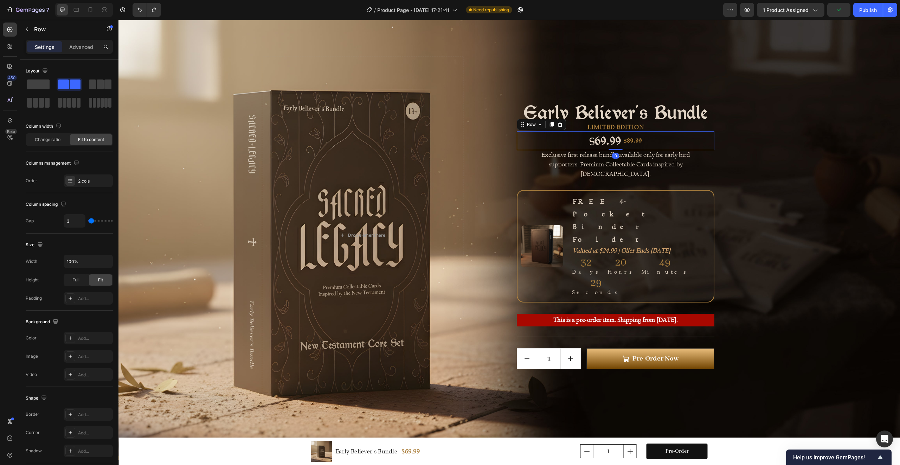
drag, startPoint x: 614, startPoint y: 179, endPoint x: 616, endPoint y: 173, distance: 6.5
click at [616, 150] on div "$69.99 Product Price Product Price $89.99 Compare Price Compare Price Row 0" at bounding box center [616, 140] width 198 height 19
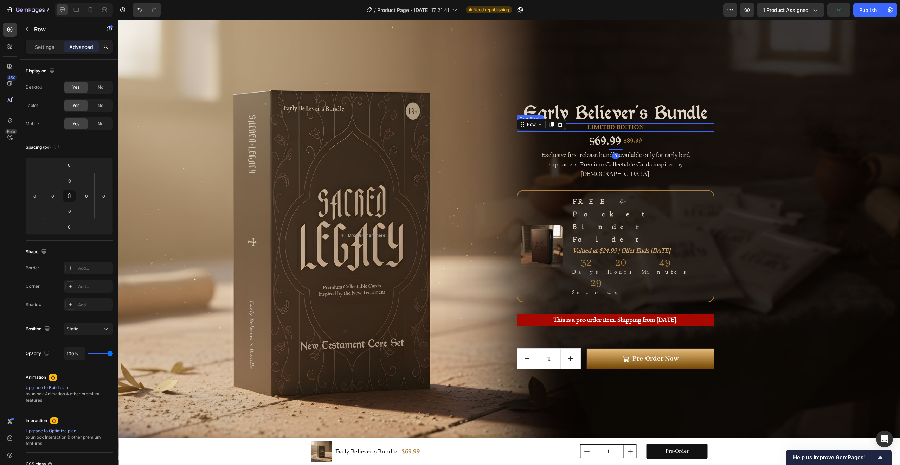
click at [629, 130] on p "LIMITED EDITION" at bounding box center [616, 127] width 196 height 6
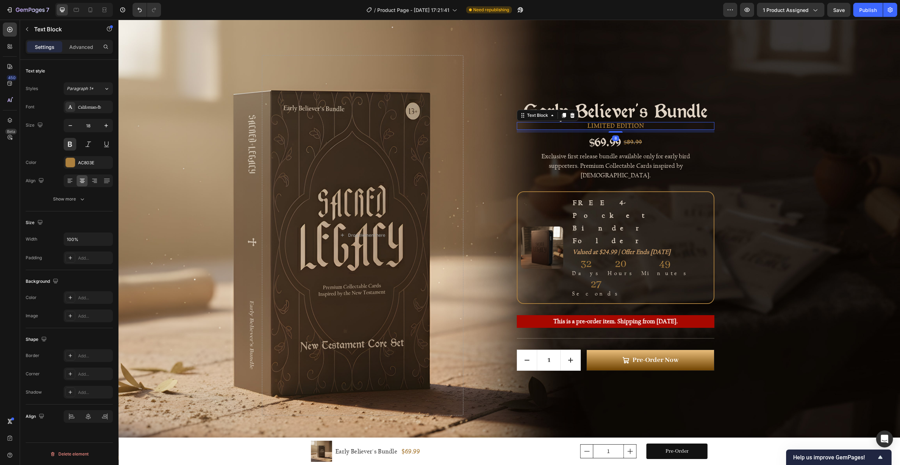
click at [612, 162] on div "Early Believer's Bundle Product Title LIMITED EDITION Text Block 8 $69.99 Produ…" at bounding box center [616, 234] width 198 height 271
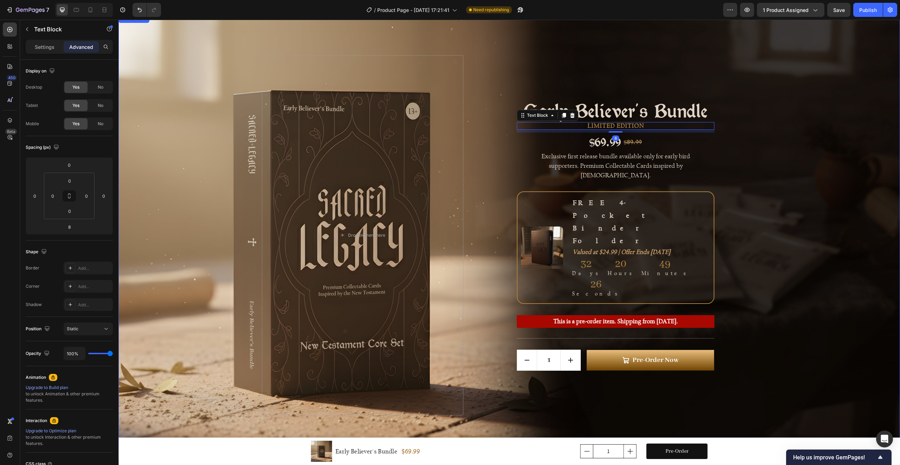
click at [779, 186] on div "Background Image" at bounding box center [509, 235] width 782 height 442
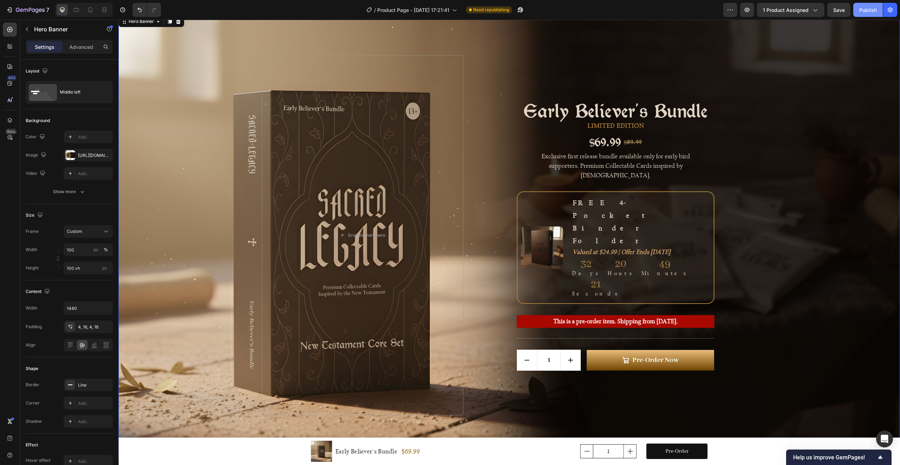
click at [873, 9] on div "Publish" at bounding box center [868, 9] width 18 height 7
click at [492, 62] on div "Background Image" at bounding box center [509, 235] width 782 height 442
click at [95, 156] on div "https://cdn.shopify.com/s/files/1/0588/3114/3045/files/gempages_580299787530666…" at bounding box center [88, 155] width 20 height 6
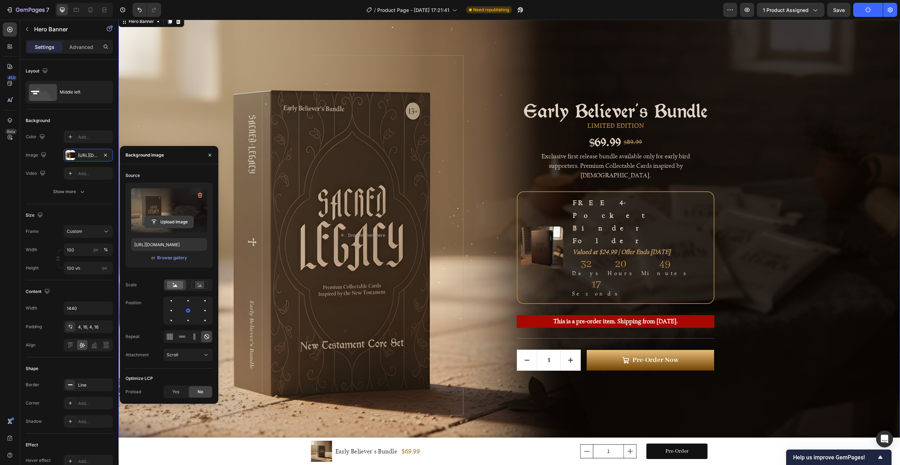
click at [173, 222] on input "file" at bounding box center [169, 222] width 49 height 12
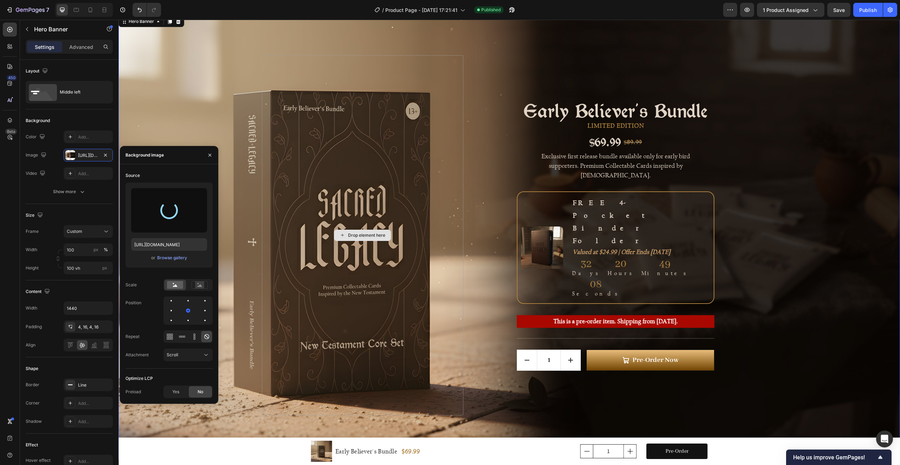
type input "https://cdn.shopify.com/s/files/1/0588/3114/3045/files/gempages_580299787530666…"
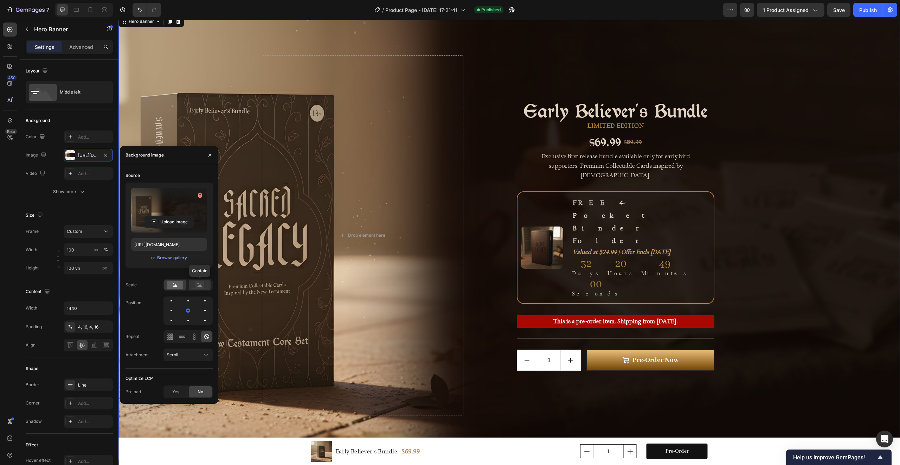
click at [199, 288] on rect at bounding box center [199, 284] width 9 height 7
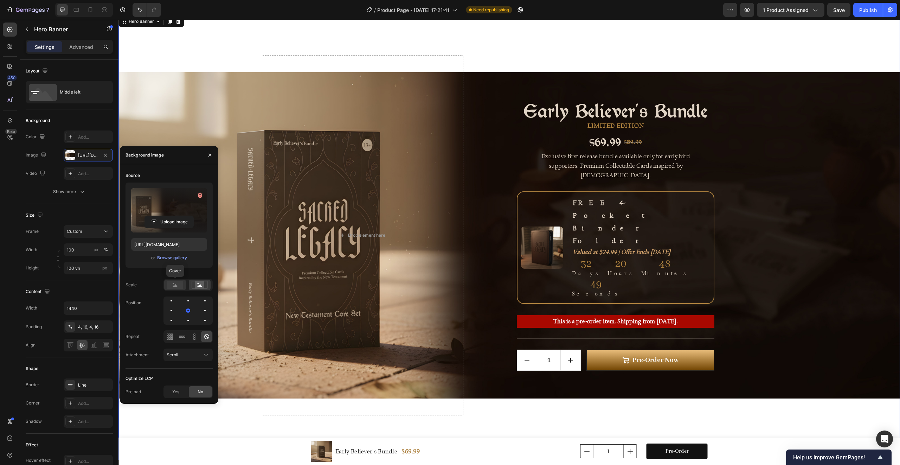
click at [178, 285] on rect at bounding box center [175, 285] width 16 height 8
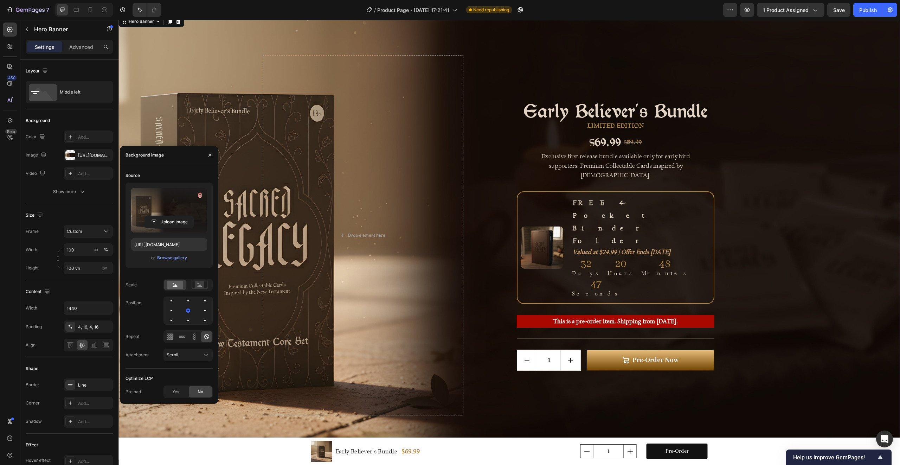
click at [517, 71] on div "Background Image" at bounding box center [509, 235] width 782 height 442
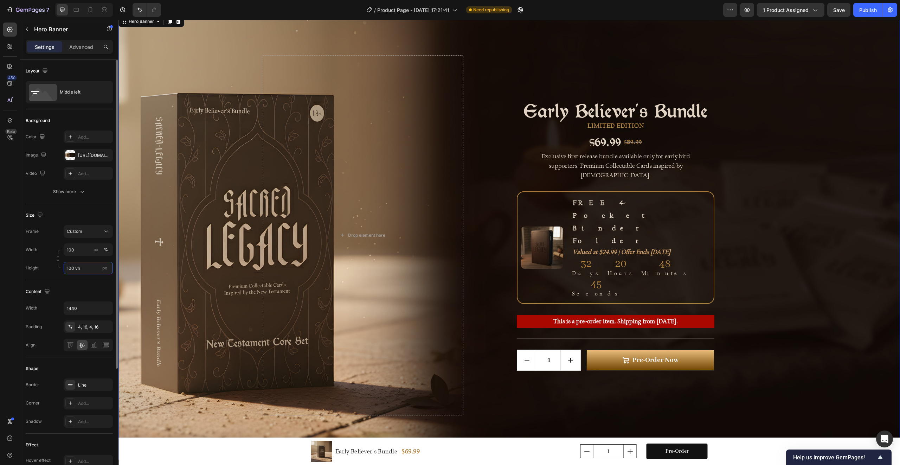
click at [70, 267] on input "100 vh" at bounding box center [88, 268] width 49 height 13
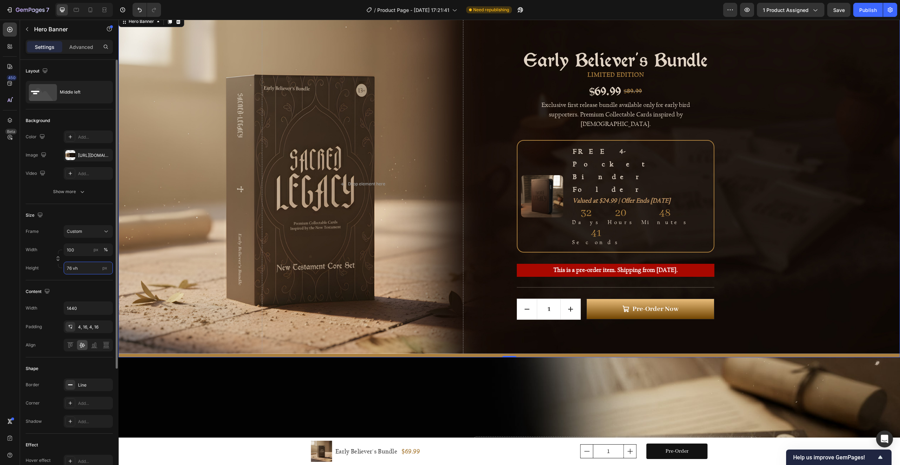
type input "75 vh"
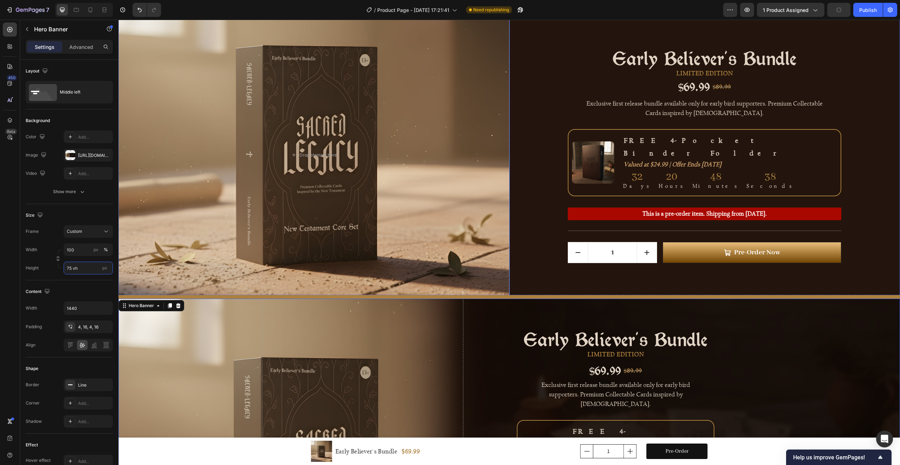
scroll to position [27, 0]
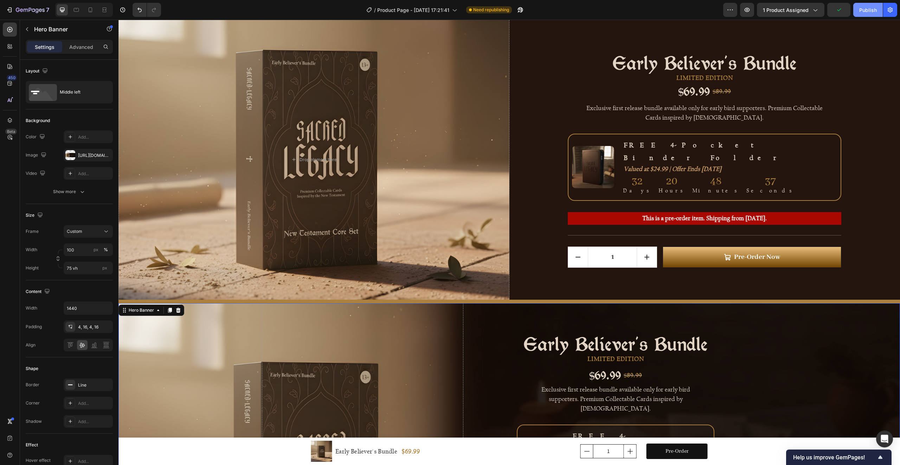
click at [862, 8] on div "Publish" at bounding box center [868, 9] width 18 height 7
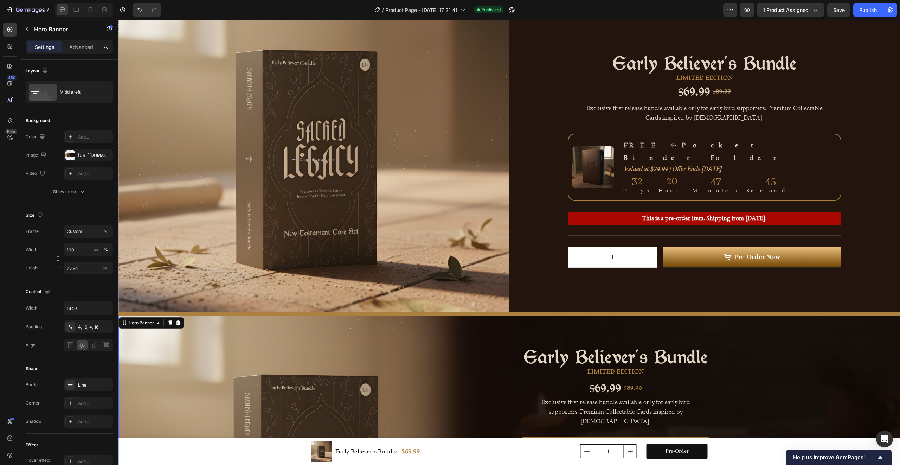
click at [714, 165] on icon "Valued at $24.99 | Offer Ends [DATE]" at bounding box center [673, 168] width 98 height 7
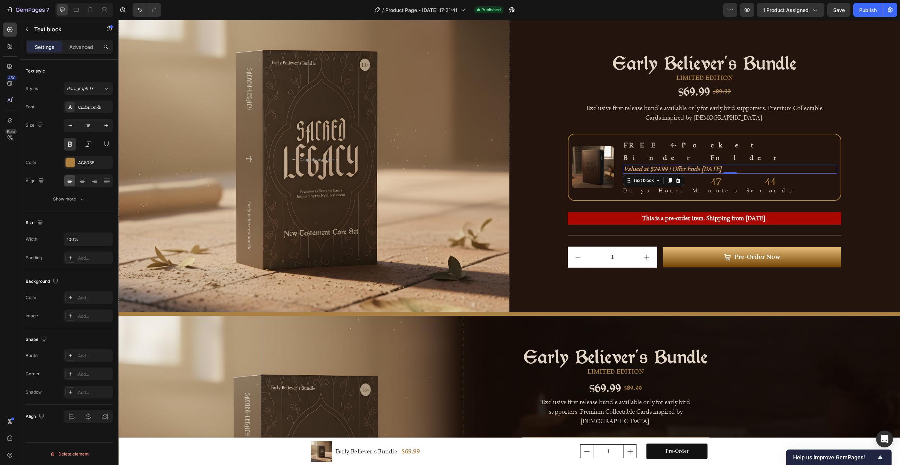
click at [716, 165] on icon "Valued at $24.99 | Offer Ends [DATE]" at bounding box center [673, 168] width 98 height 7
click at [714, 165] on icon "Valued at $24.99 | Offer Ends [DATE]" at bounding box center [673, 168] width 98 height 7
click at [847, 176] on div "Early Believer's Bundle Product Title LIMITED EDITION Text Block $69.99 Product…" at bounding box center [704, 159] width 391 height 305
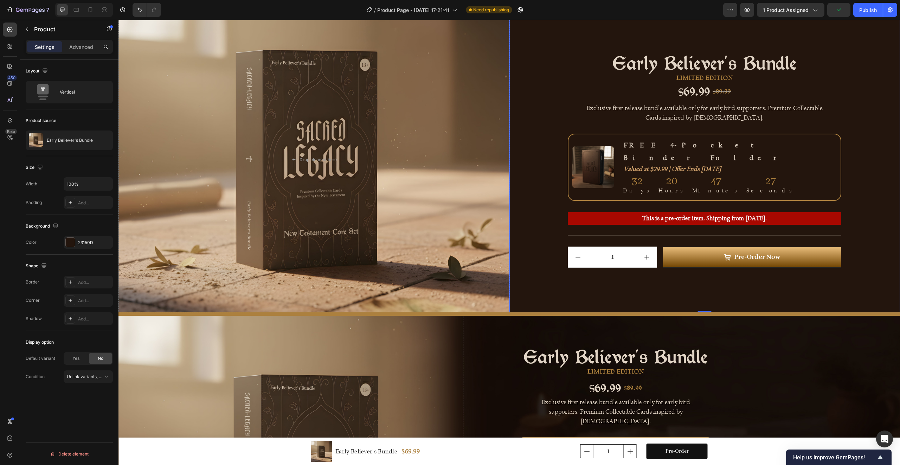
click at [861, 169] on div "Early Believer's Bundle Product Title LIMITED EDITION Text Block $69.99 Product…" at bounding box center [704, 159] width 391 height 305
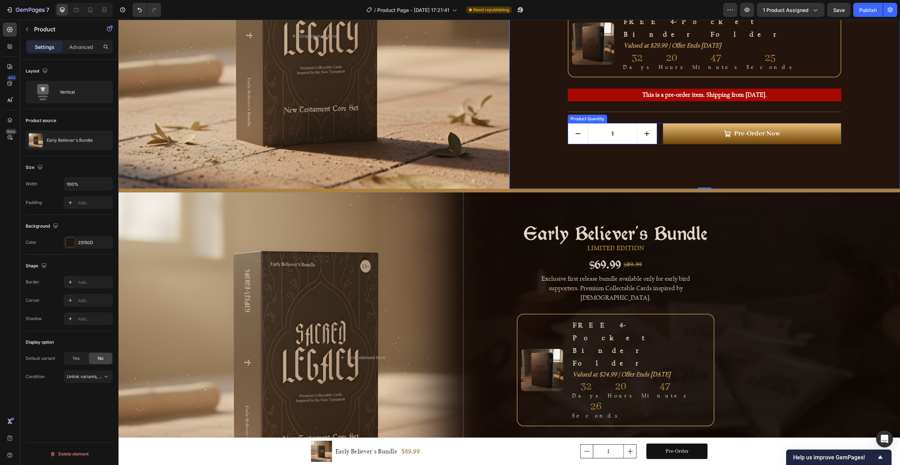
scroll to position [300, 0]
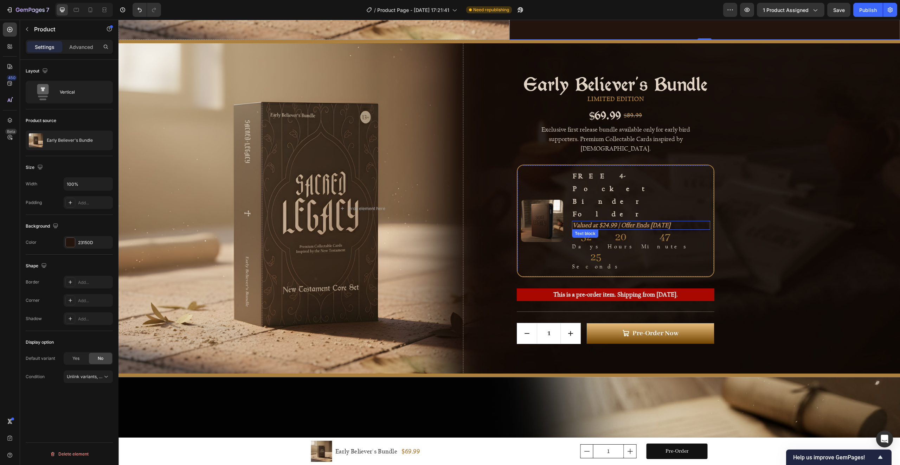
click at [629, 221] on icon "Valued at $24.99 | Offer Ends [DATE]" at bounding box center [622, 224] width 98 height 7
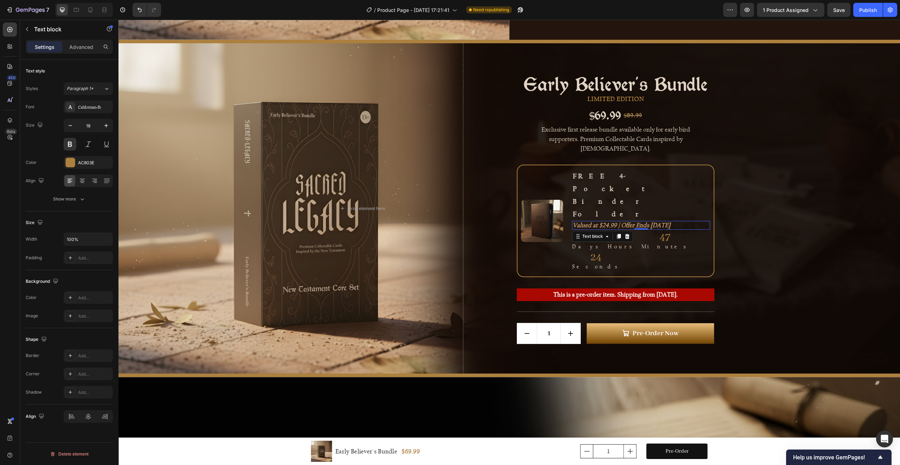
click at [627, 221] on icon "Valued at $24.99 | Offer Ends [DATE]" at bounding box center [622, 224] width 98 height 7
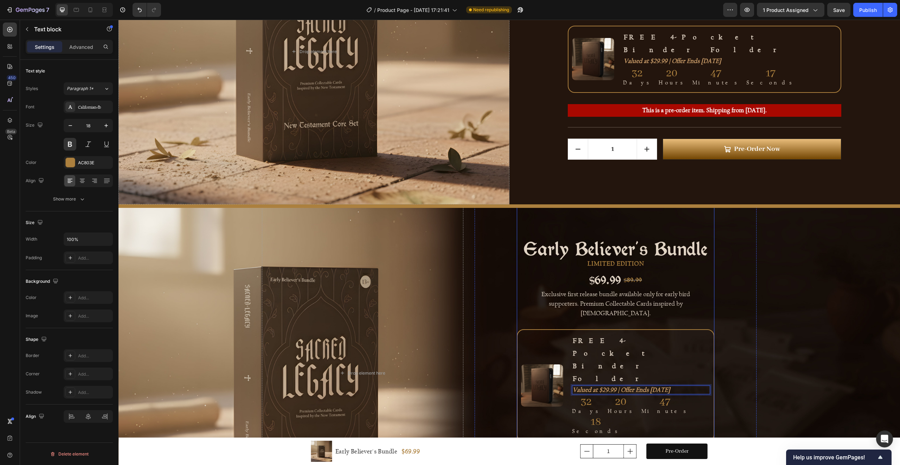
scroll to position [138, 0]
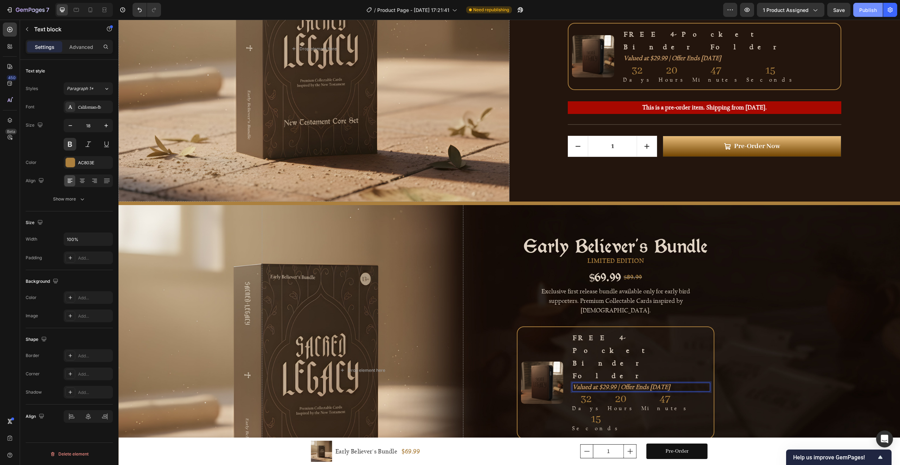
click at [860, 8] on div "Publish" at bounding box center [868, 9] width 18 height 7
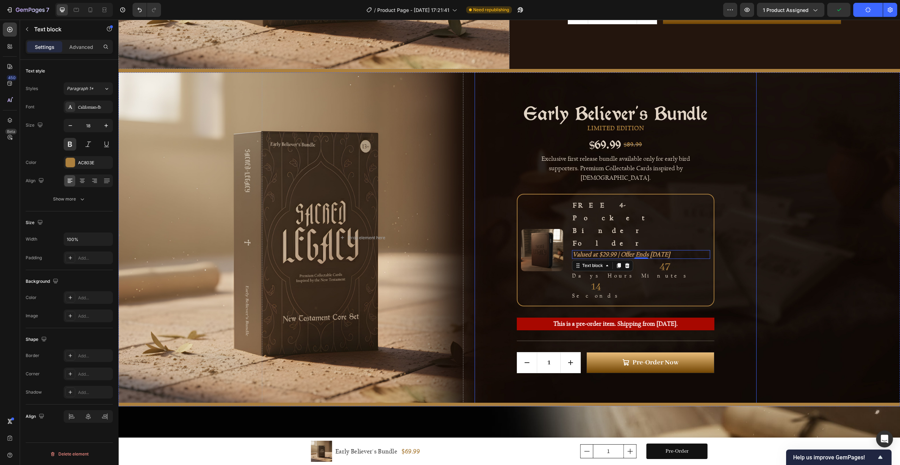
scroll to position [272, 0]
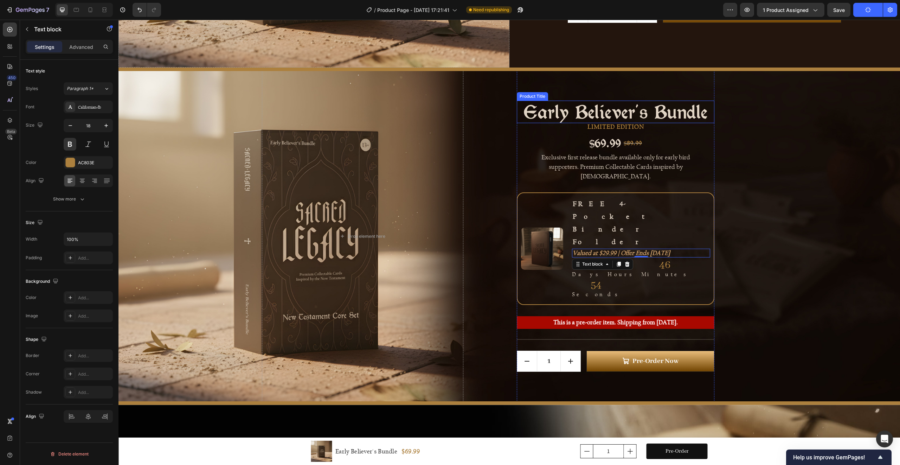
click at [631, 123] on h2 "Early Believer's Bundle" at bounding box center [616, 112] width 198 height 23
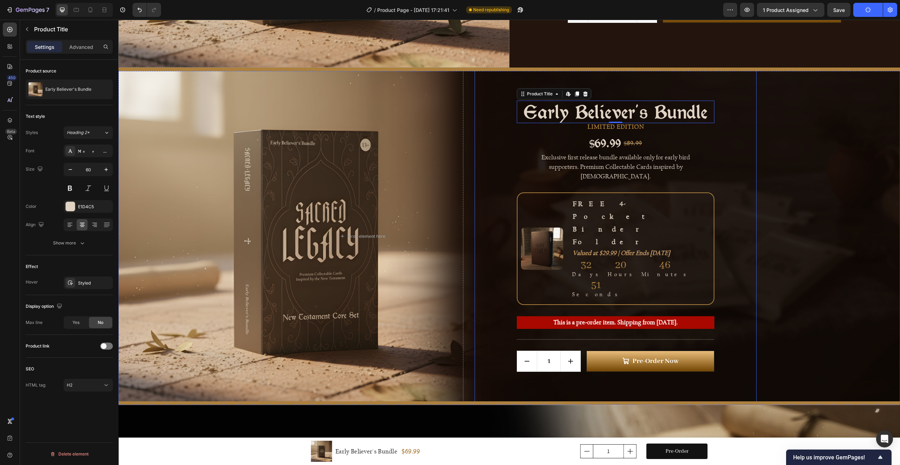
click at [734, 146] on div "Early Believer's Bundle Product Title Edit content in Shopify 0 LIMITED EDITION…" at bounding box center [616, 236] width 282 height 360
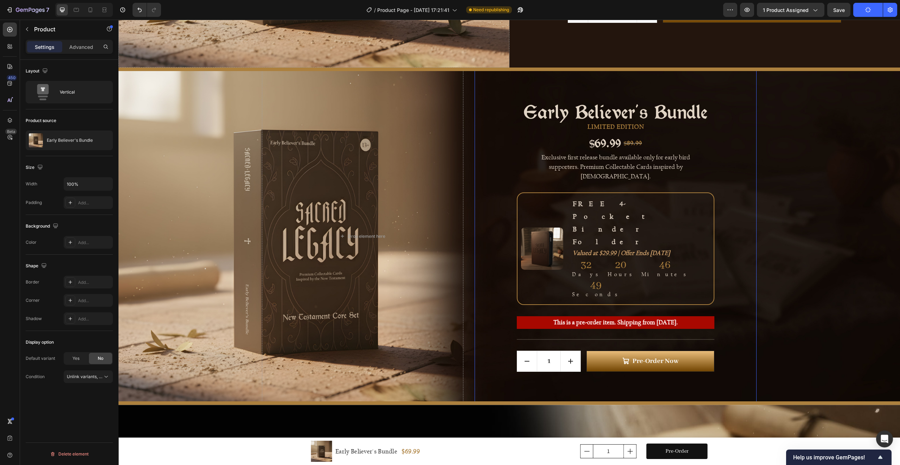
click at [494, 97] on div "Early Believer's Bundle Product Title LIMITED EDITION Text Block $69.99 Product…" at bounding box center [616, 236] width 282 height 360
click at [542, 95] on div "Early Believer's Bundle Product Title LIMITED EDITION Text Block $69.99 Product…" at bounding box center [616, 236] width 198 height 360
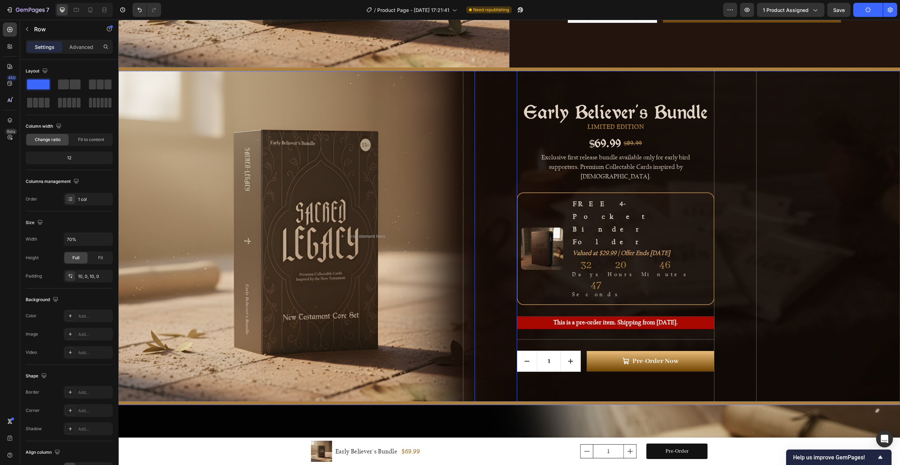
click at [488, 105] on div "Early Believer's Bundle Product Title LIMITED EDITION Text Block $69.99 Product…" at bounding box center [616, 236] width 282 height 360
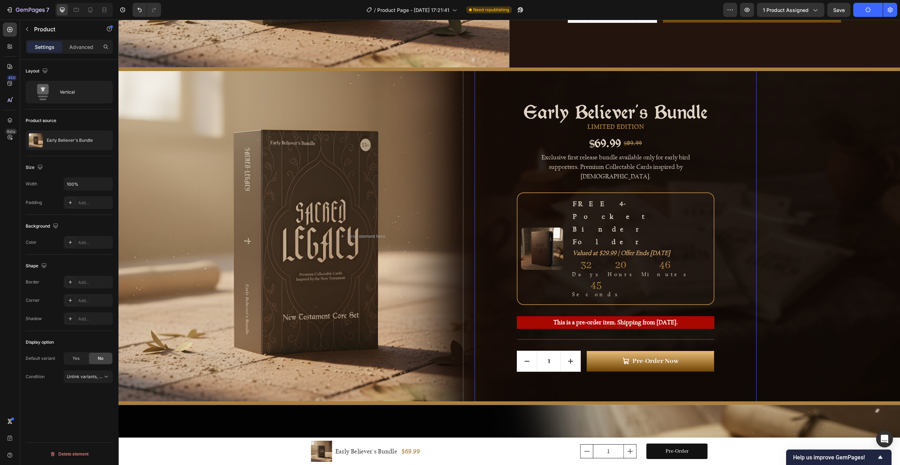
click at [490, 66] on div "Product" at bounding box center [492, 63] width 19 height 6
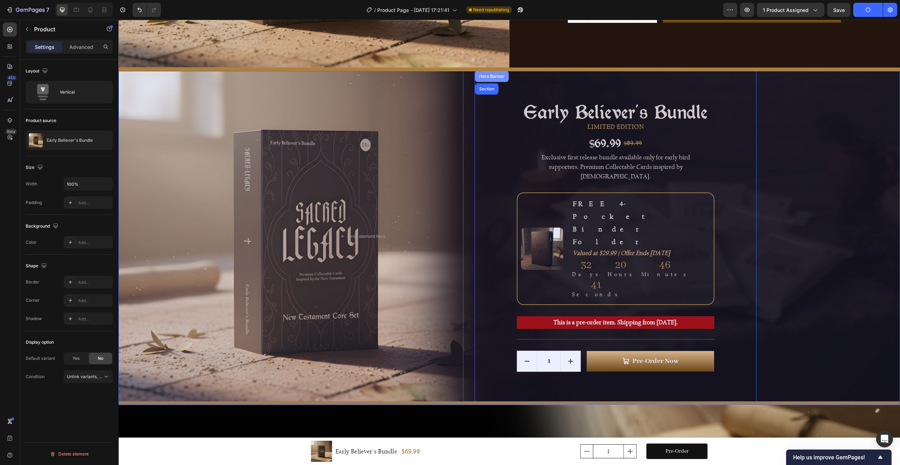
click at [491, 78] on div "Hero Banner" at bounding box center [492, 76] width 28 height 4
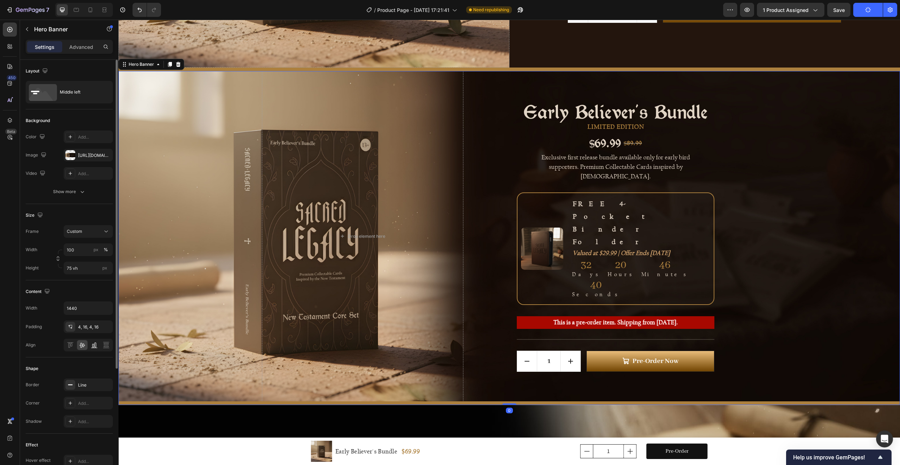
scroll to position [143, 0]
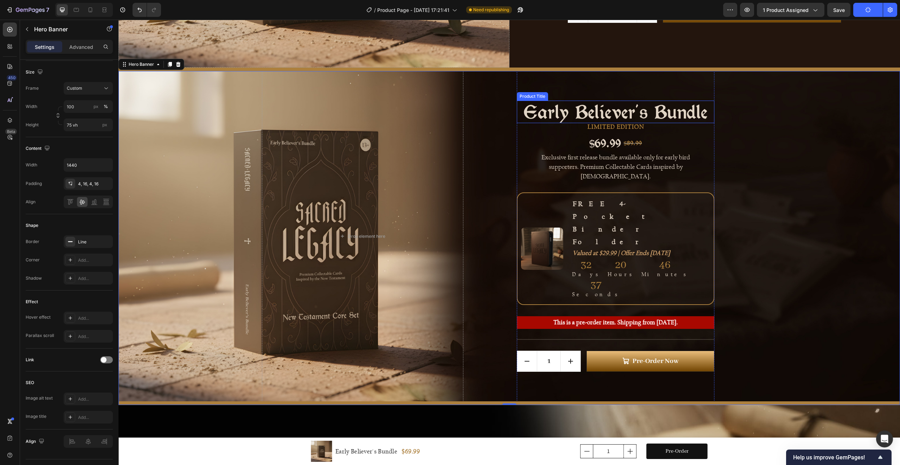
click at [578, 123] on h2 "Early Believer's Bundle" at bounding box center [616, 112] width 198 height 23
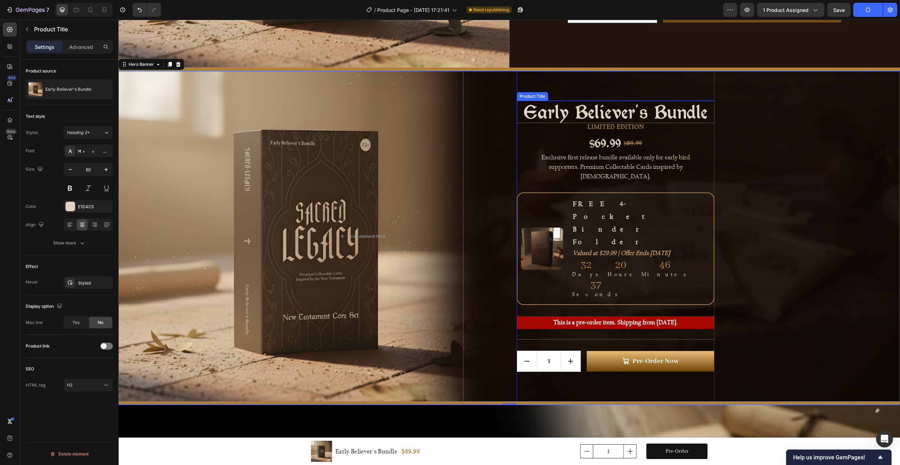
scroll to position [0, 0]
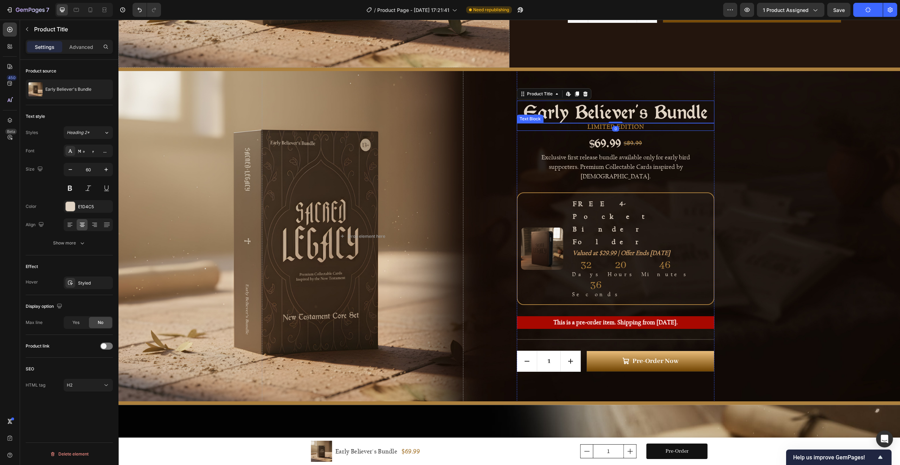
click at [592, 130] on p "LIMITED EDITION" at bounding box center [616, 127] width 196 height 6
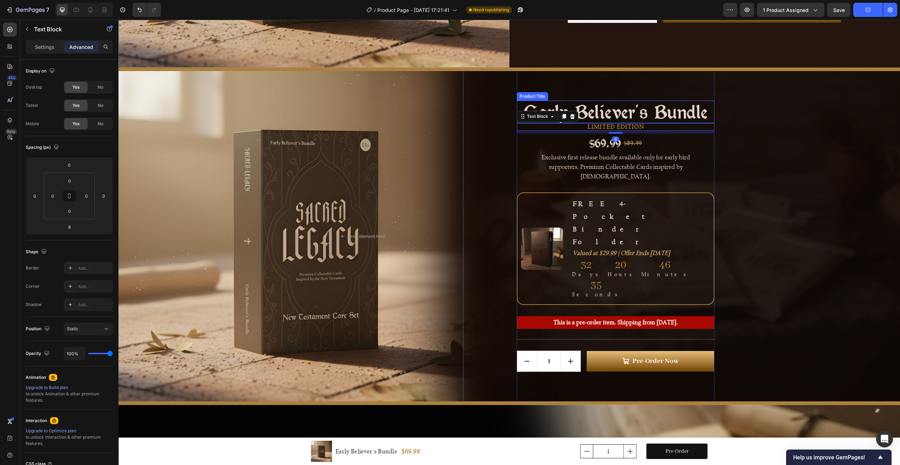
click at [574, 122] on div "Text Block" at bounding box center [548, 116] width 62 height 11
click at [593, 123] on h2 "Early Believer's Bundle" at bounding box center [616, 112] width 198 height 23
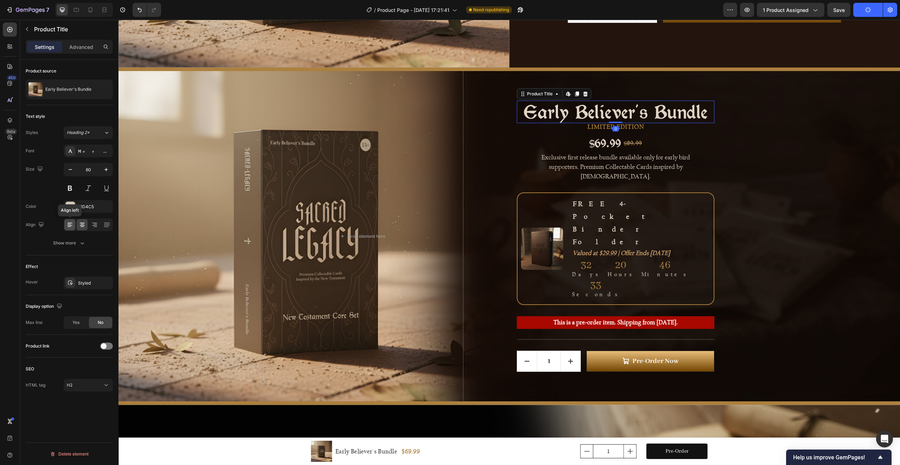
drag, startPoint x: 72, startPoint y: 224, endPoint x: 235, endPoint y: 194, distance: 165.6
click at [72, 224] on icon at bounding box center [69, 224] width 7 height 7
click at [631, 130] on p "LIMITED EDITION" at bounding box center [616, 127] width 196 height 6
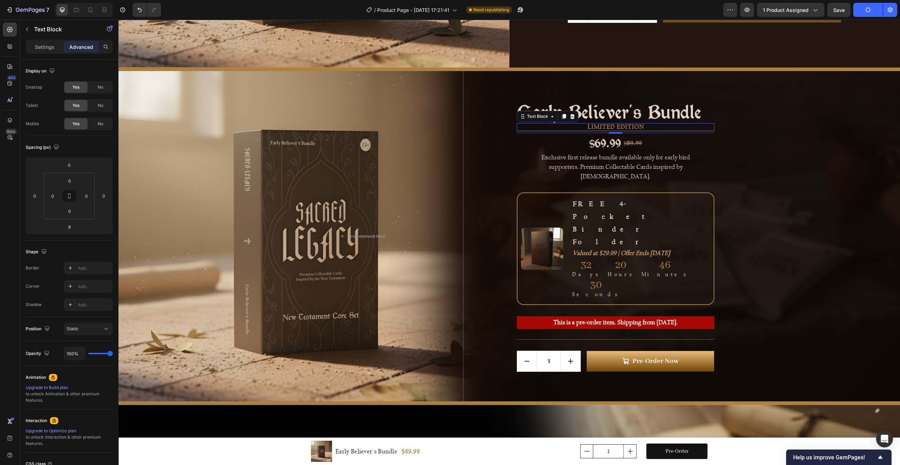
click at [637, 130] on p "LIMITED EDITION" at bounding box center [616, 127] width 196 height 6
click at [44, 45] on p "Settings" at bounding box center [45, 46] width 20 height 7
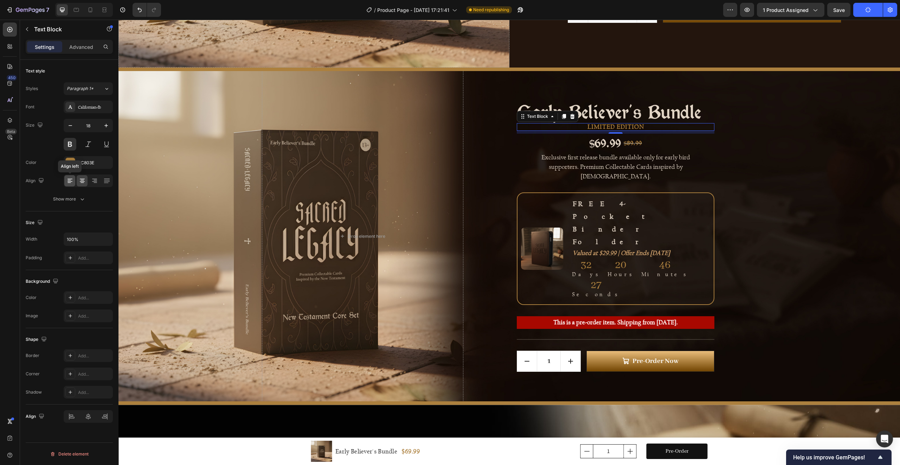
click at [73, 181] on icon at bounding box center [69, 180] width 7 height 7
click at [576, 152] on div "$69.99 Product Price Product Price $89.99 Compare Price Compare Price Row" at bounding box center [616, 143] width 198 height 19
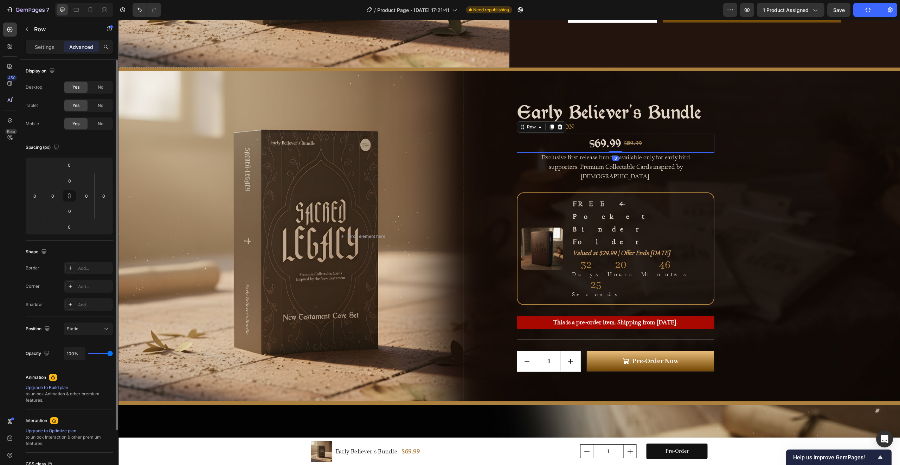
scroll to position [63, 0]
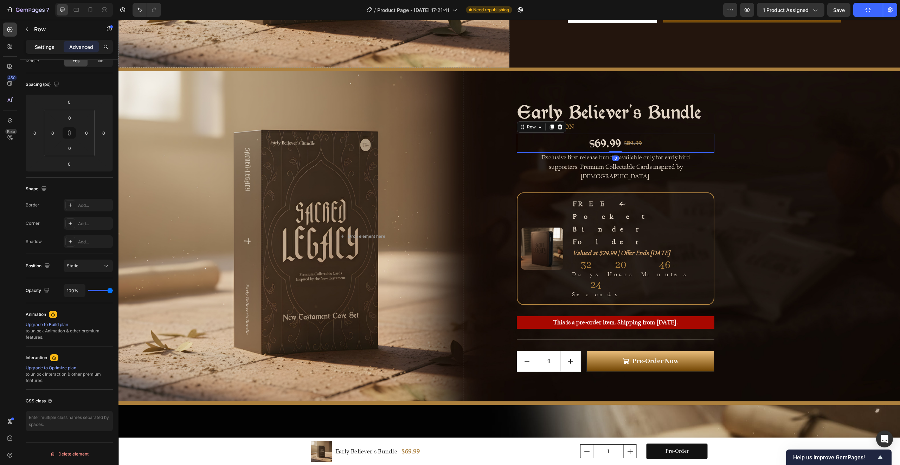
click at [48, 50] on p "Settings" at bounding box center [45, 46] width 20 height 7
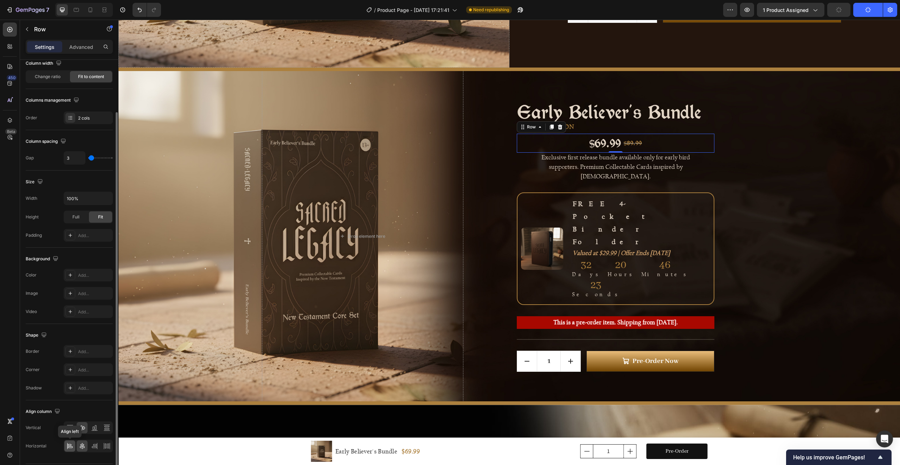
click at [71, 447] on icon at bounding box center [69, 445] width 7 height 7
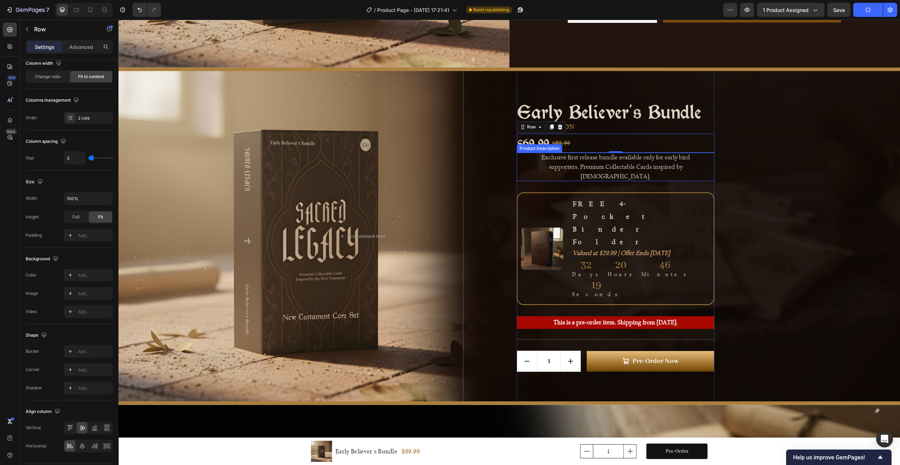
click at [531, 180] on div "Exclusive first release bundle available only for early bird supporters. Premiu…" at bounding box center [615, 167] width 169 height 28
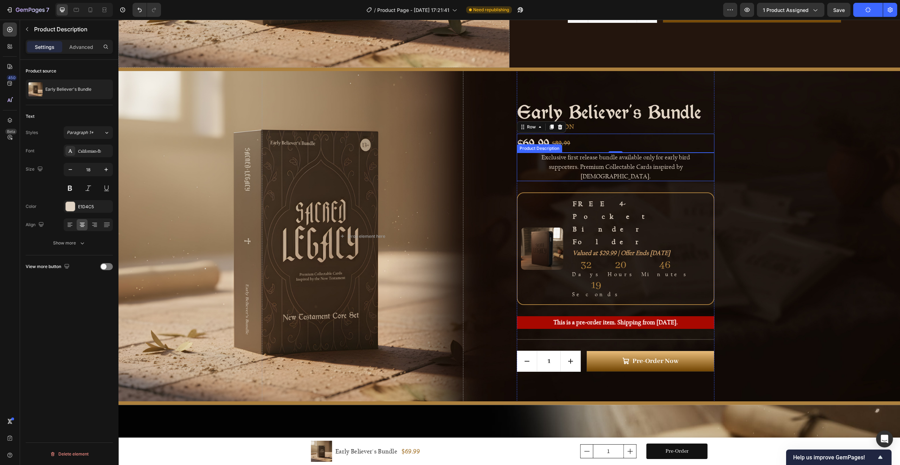
scroll to position [0, 0]
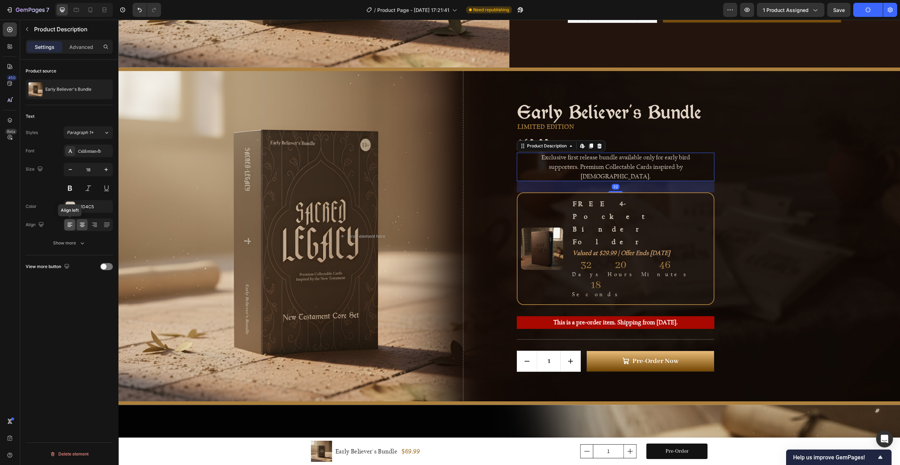
click at [72, 225] on icon at bounding box center [70, 225] width 5 height 1
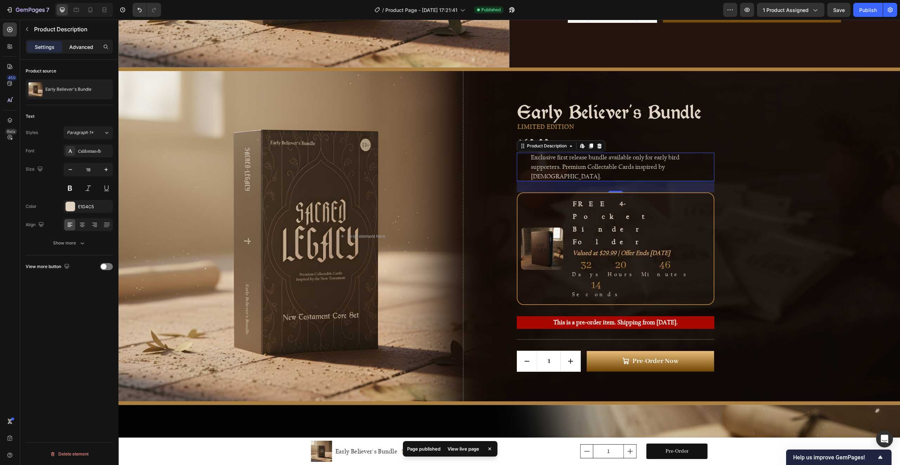
click at [81, 46] on p "Advanced" at bounding box center [81, 46] width 24 height 7
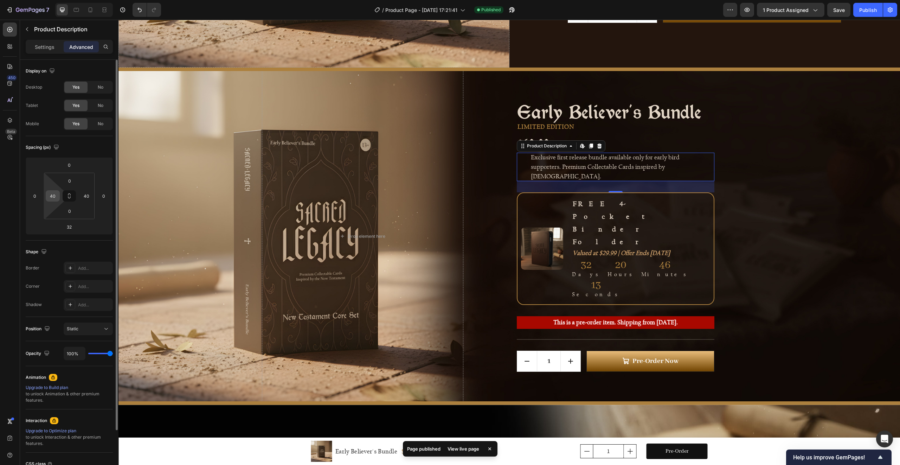
click at [55, 199] on input "40" at bounding box center [52, 196] width 11 height 11
type input "0"
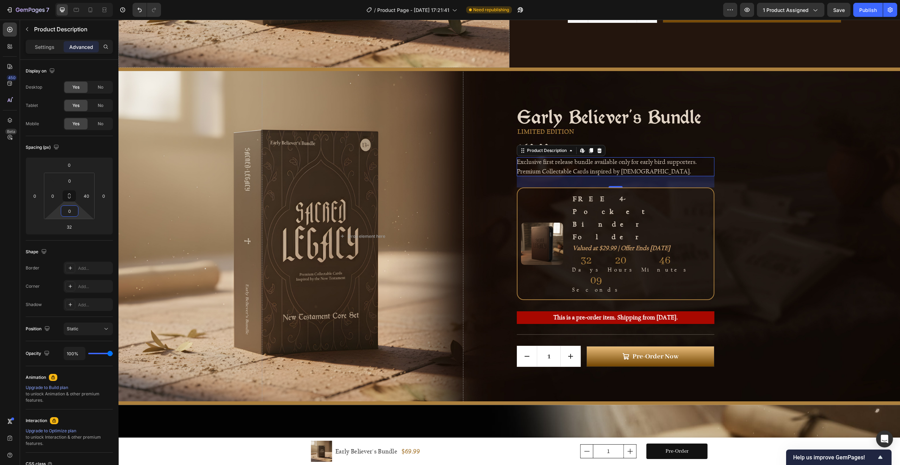
click at [772, 172] on div "Background Image" at bounding box center [509, 236] width 782 height 330
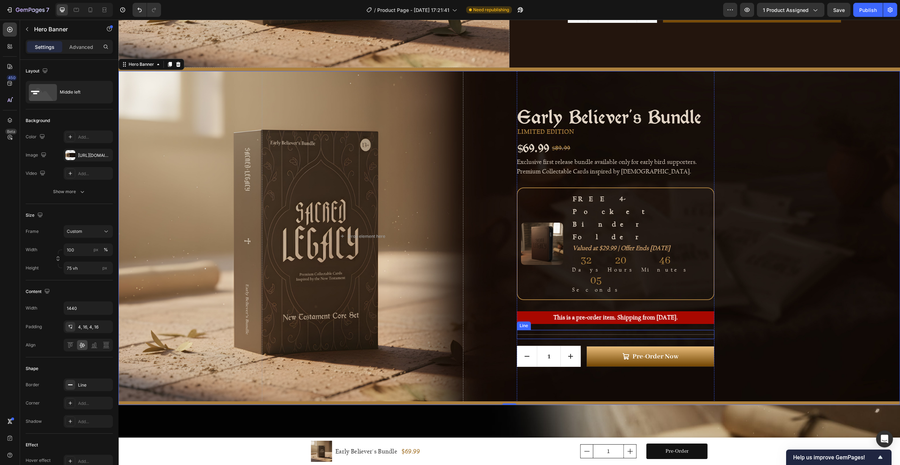
click at [574, 330] on div "Title Line" at bounding box center [616, 334] width 198 height 9
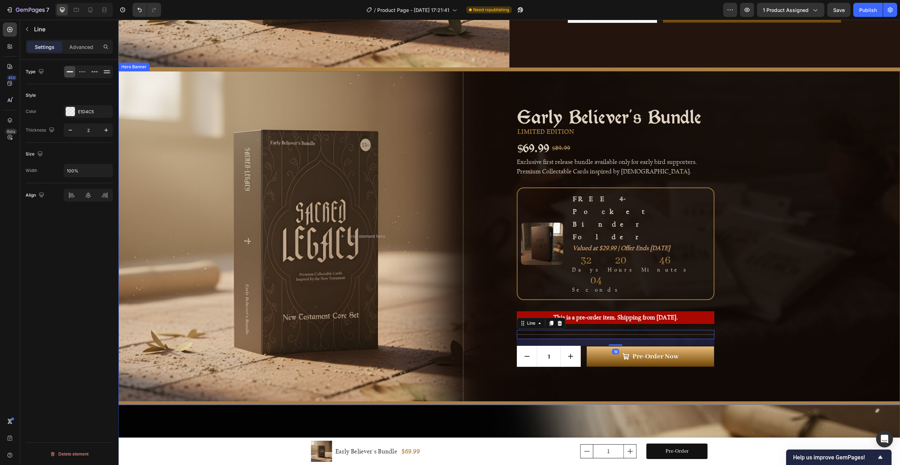
click at [782, 288] on div "Background Image" at bounding box center [509, 236] width 782 height 330
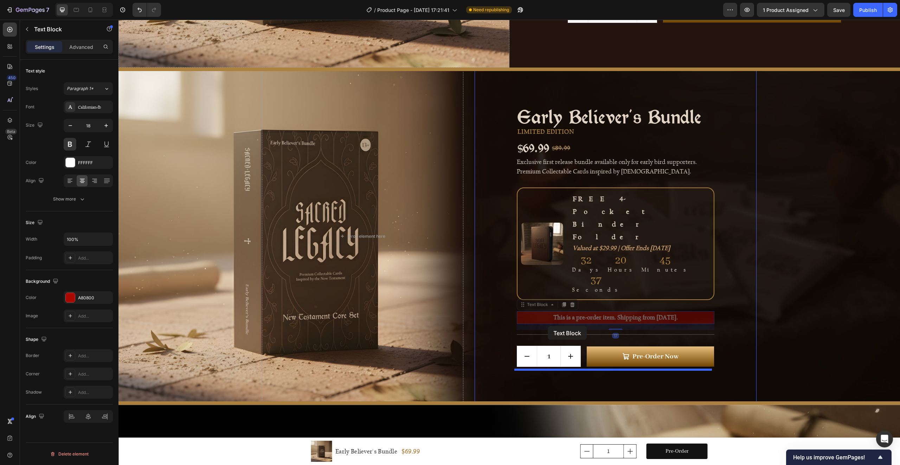
drag, startPoint x: 687, startPoint y: 277, endPoint x: 548, endPoint y: 326, distance: 147.3
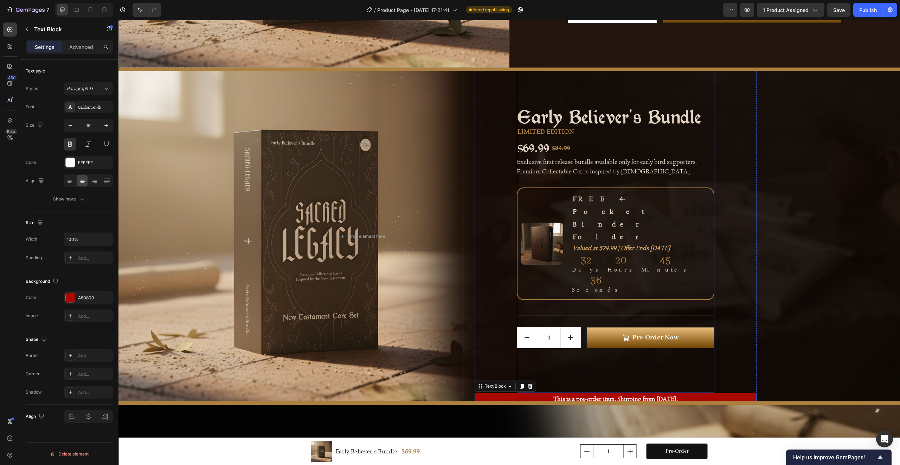
click at [657, 328] on div "Early Believer's Bundle Product Title LIMITED EDITION Text Block $69.99 Product…" at bounding box center [616, 227] width 198 height 332
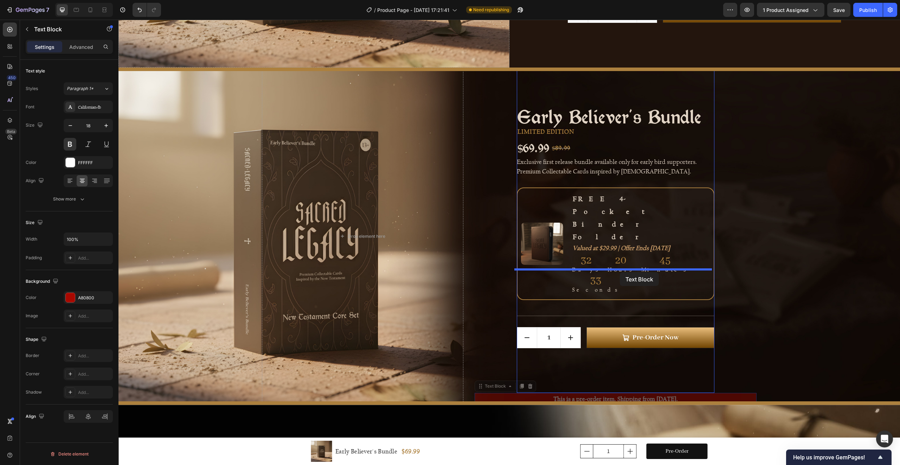
drag, startPoint x: 651, startPoint y: 355, endPoint x: 620, endPoint y: 272, distance: 89.1
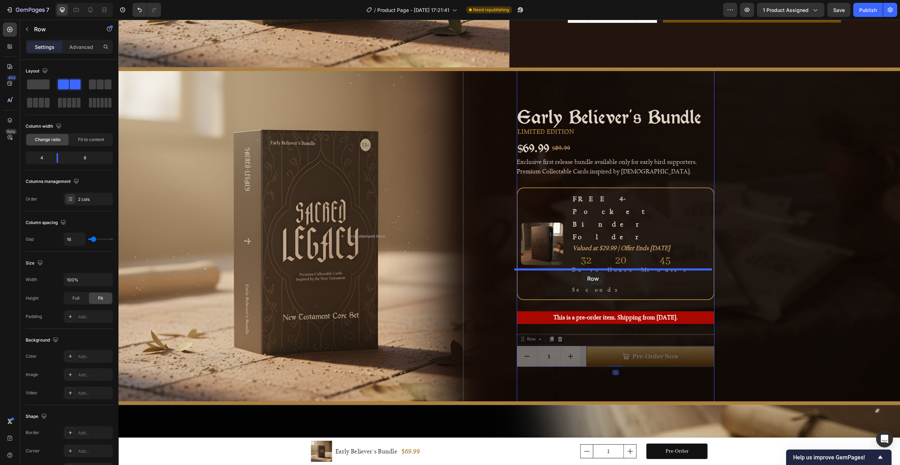
drag, startPoint x: 581, startPoint y: 308, endPoint x: 582, endPoint y: 271, distance: 36.6
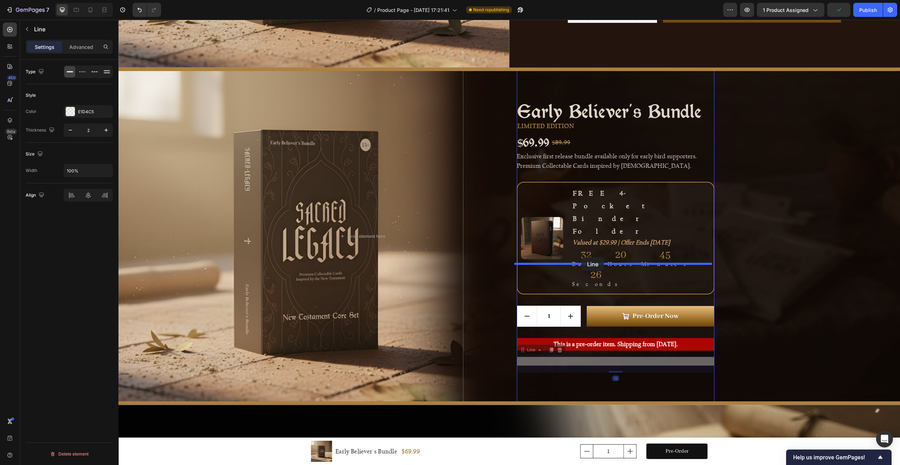
drag, startPoint x: 578, startPoint y: 321, endPoint x: 582, endPoint y: 257, distance: 63.7
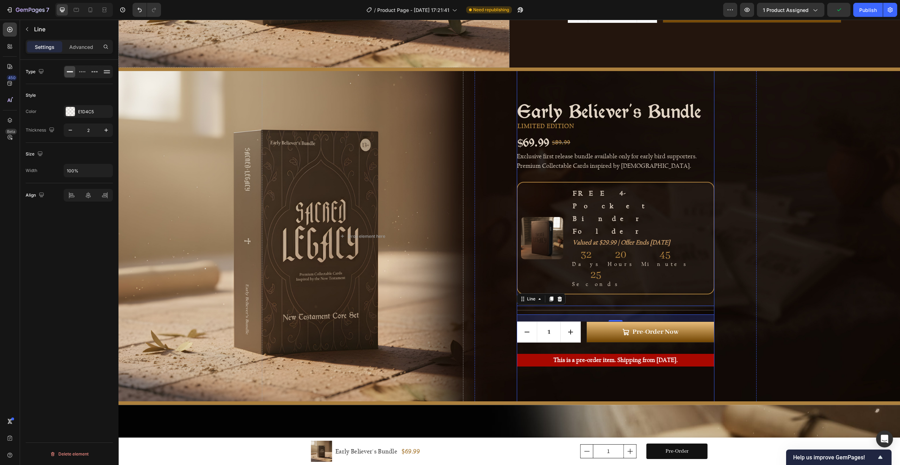
click at [591, 339] on div "Early Believer's Bundle Product Title LIMITED EDITION Text Block $69.99 Product…" at bounding box center [616, 236] width 198 height 362
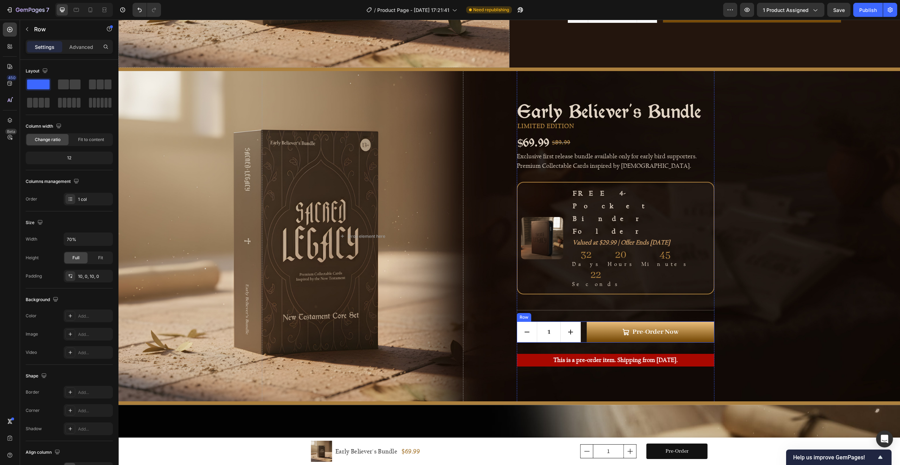
click at [581, 321] on div "1 Product Quantity Pre-Order Now Add to Cart Row" at bounding box center [616, 331] width 198 height 21
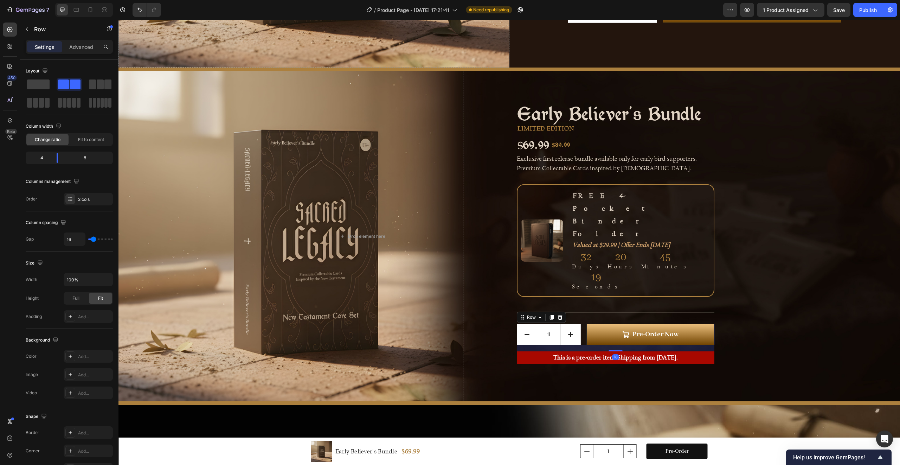
drag, startPoint x: 616, startPoint y: 312, endPoint x: 619, endPoint y: 307, distance: 6.0
click at [619, 345] on div "18" at bounding box center [616, 345] width 198 height 0
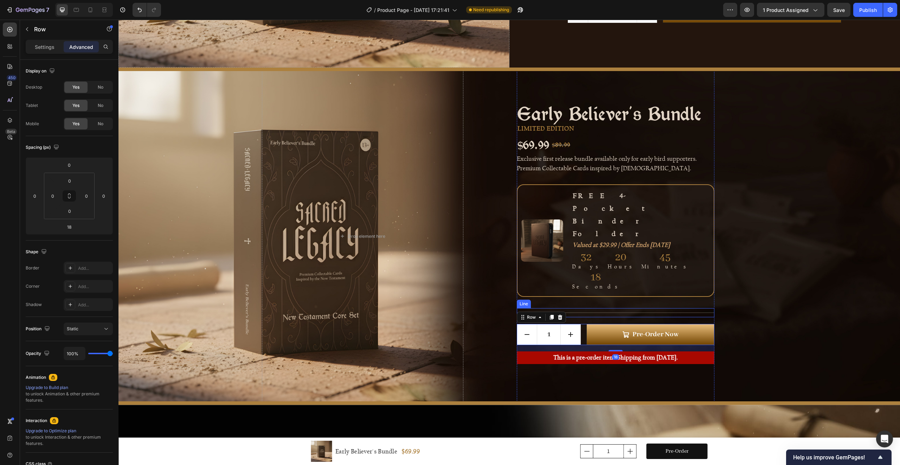
click at [611, 308] on div "Title Line" at bounding box center [616, 312] width 198 height 9
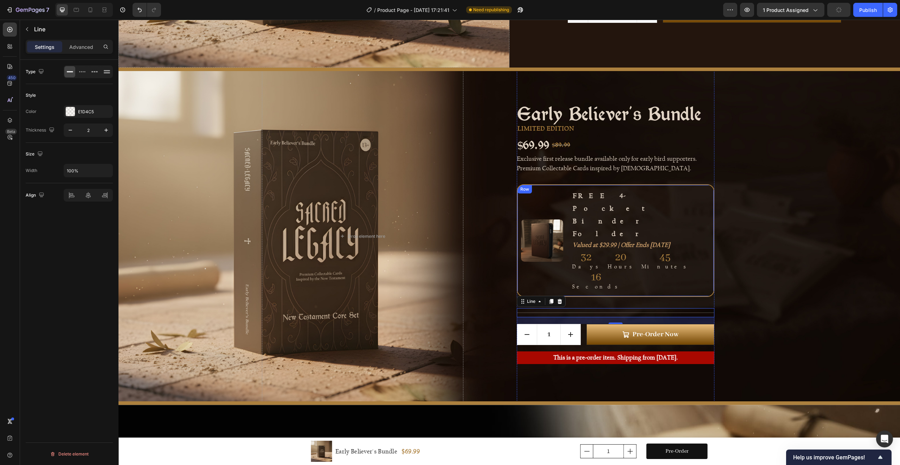
click at [612, 255] on div "Image FREE 4-Pocket Binder Folder Text Block Valued at $29.99 | Offer Ends 01.1…" at bounding box center [616, 240] width 198 height 113
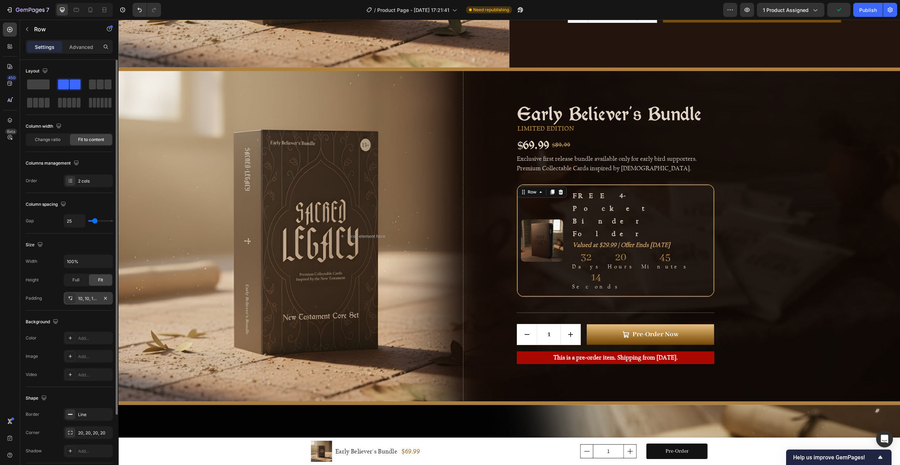
click at [89, 297] on div "10, 10, 10, 10" at bounding box center [88, 298] width 20 height 6
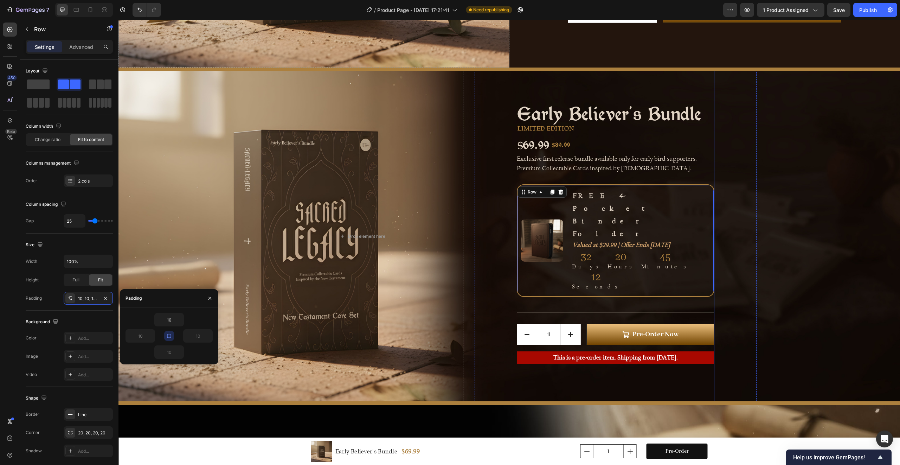
click at [549, 195] on div "Early Believer's Bundle Product Title LIMITED EDITION Text Block $69.99 Product…" at bounding box center [616, 236] width 198 height 268
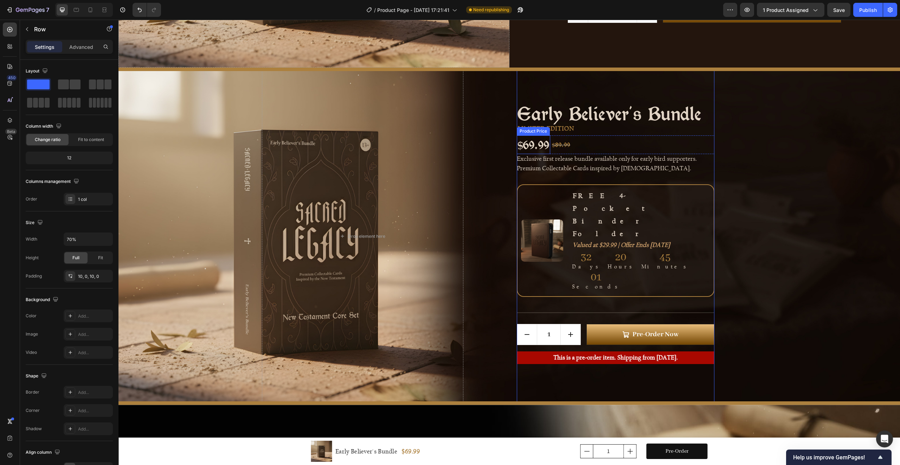
click at [531, 154] on div "$69.99" at bounding box center [533, 144] width 33 height 19
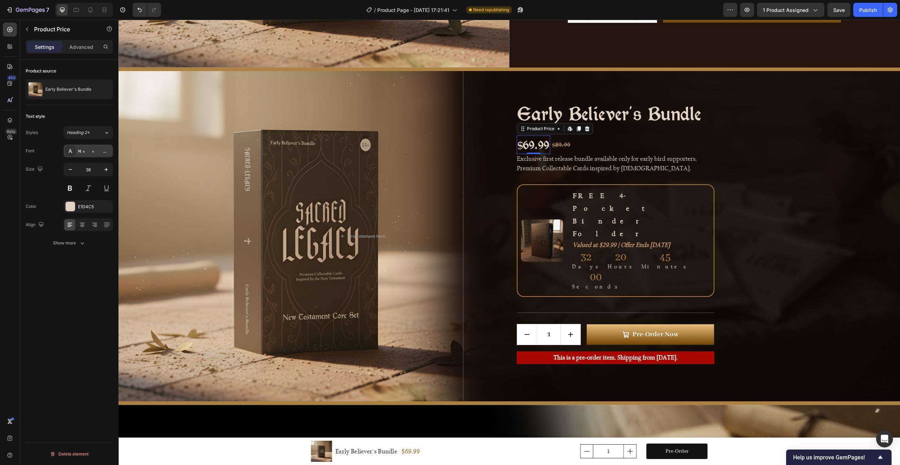
click at [90, 148] on div "MorrisRoman" at bounding box center [94, 151] width 33 height 6
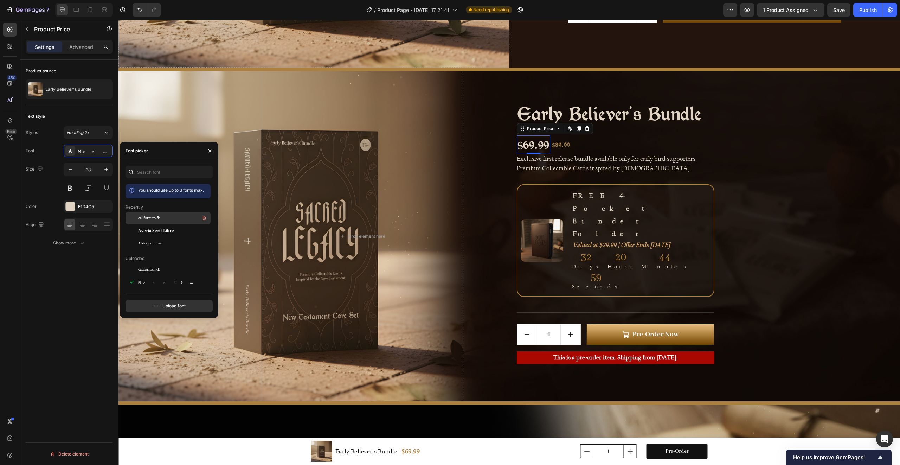
click at [155, 218] on span "californian-fb" at bounding box center [149, 218] width 22 height 6
click at [70, 188] on button at bounding box center [70, 188] width 13 height 13
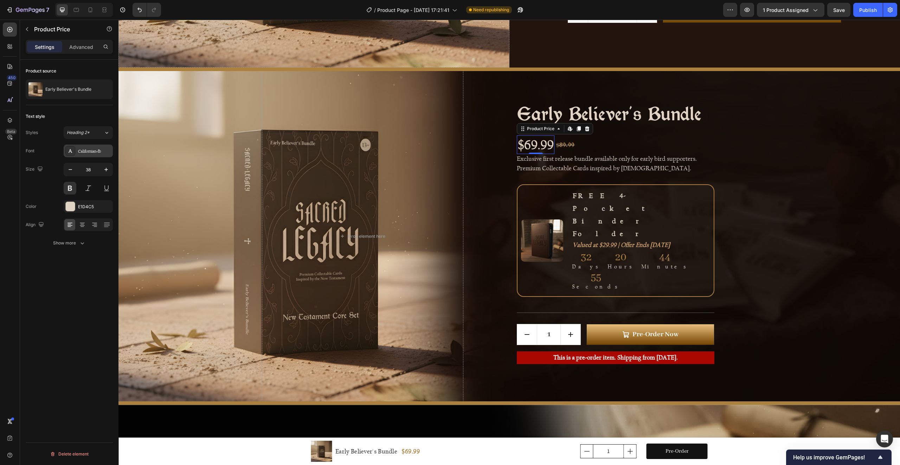
click at [77, 147] on div "Californian-fb" at bounding box center [88, 151] width 49 height 13
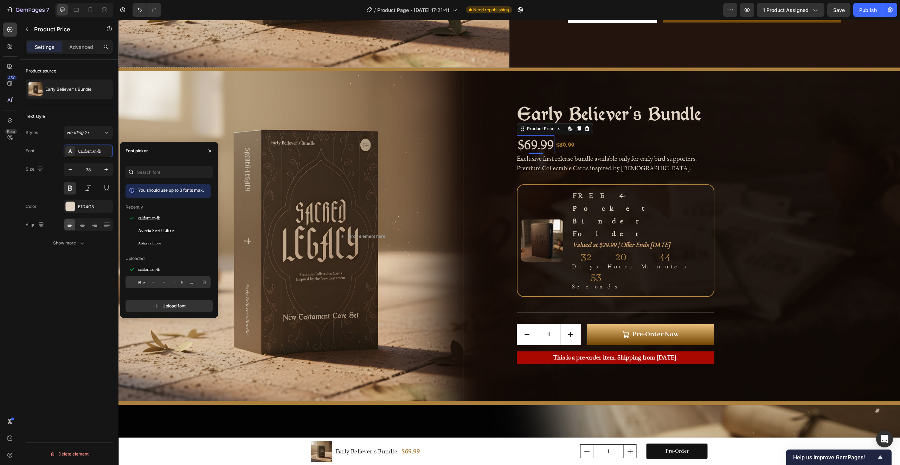
click at [154, 279] on span "MorrisRoman" at bounding box center [167, 282] width 58 height 6
click at [563, 151] on div "$89.99" at bounding box center [561, 145] width 20 height 13
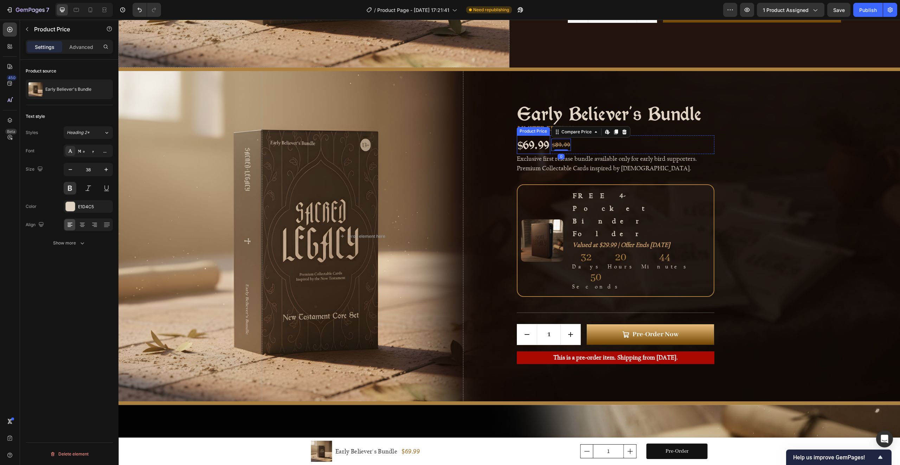
click at [534, 154] on div "$69.99" at bounding box center [533, 144] width 33 height 19
click at [71, 188] on button at bounding box center [70, 188] width 13 height 13
click at [557, 151] on div "$89.99" at bounding box center [561, 145] width 20 height 13
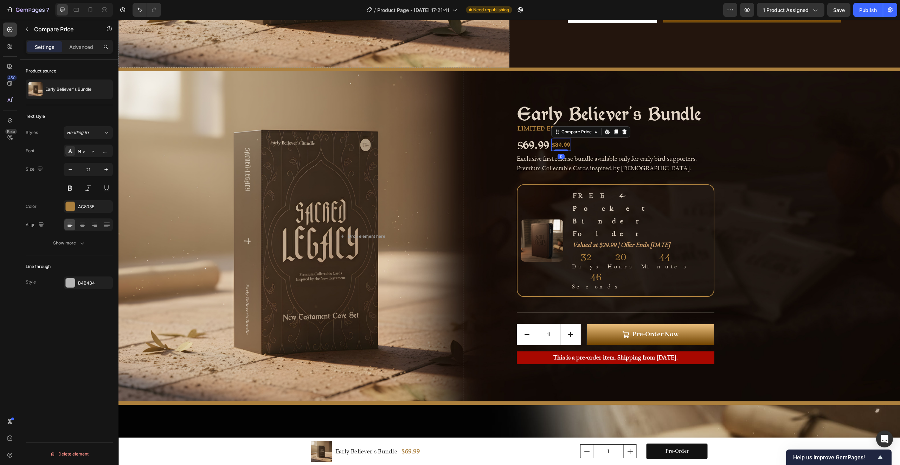
drag, startPoint x: 96, startPoint y: 148, endPoint x: 105, endPoint y: 159, distance: 14.3
click at [96, 148] on div "MorrisRoman" at bounding box center [94, 151] width 33 height 6
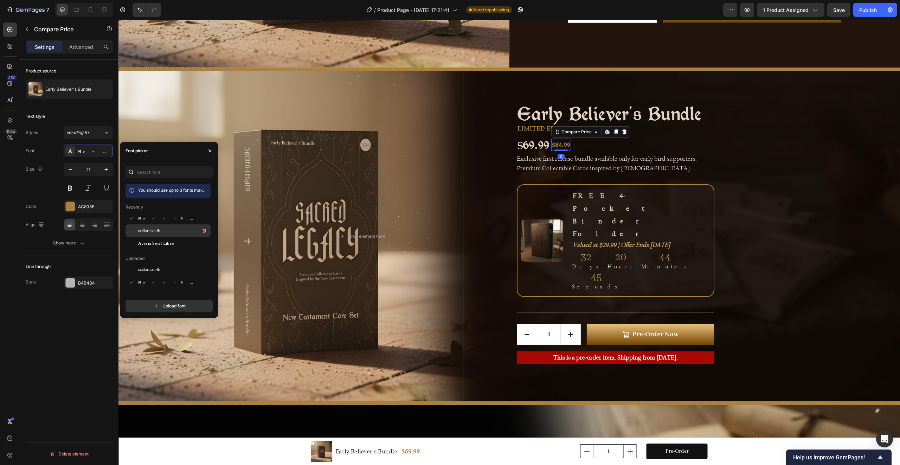
click at [154, 229] on span "californian-fb" at bounding box center [149, 230] width 22 height 6
click at [159, 217] on span "MorrisRoman" at bounding box center [167, 218] width 58 height 6
click at [686, 154] on div "$69.99 Product Price Product Price $89.99 Compare Price Edit content in Shopify…" at bounding box center [616, 144] width 198 height 19
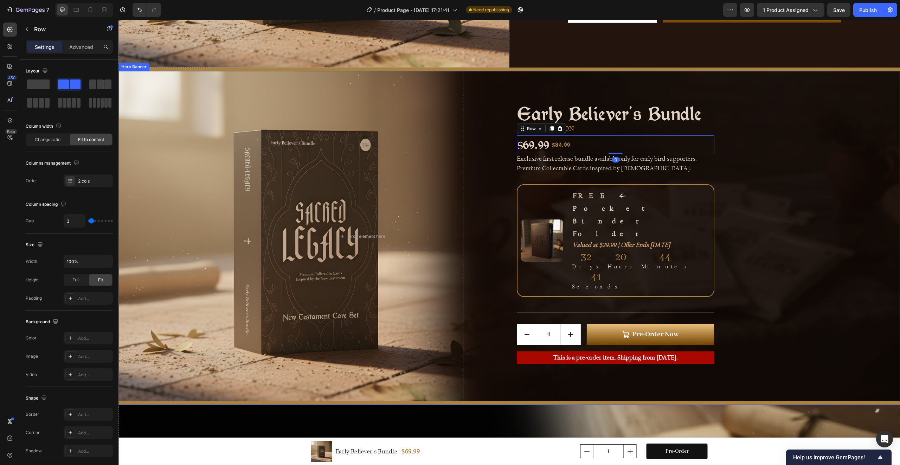
click at [820, 172] on div "Background Image" at bounding box center [509, 236] width 782 height 330
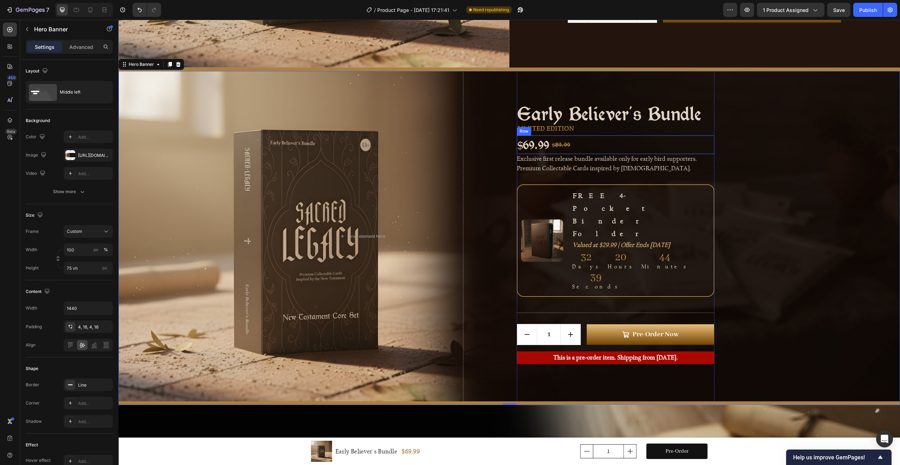
click at [572, 154] on div "$69.99 Product Price Product Price $89.99 Compare Price Compare Price Row" at bounding box center [616, 144] width 198 height 19
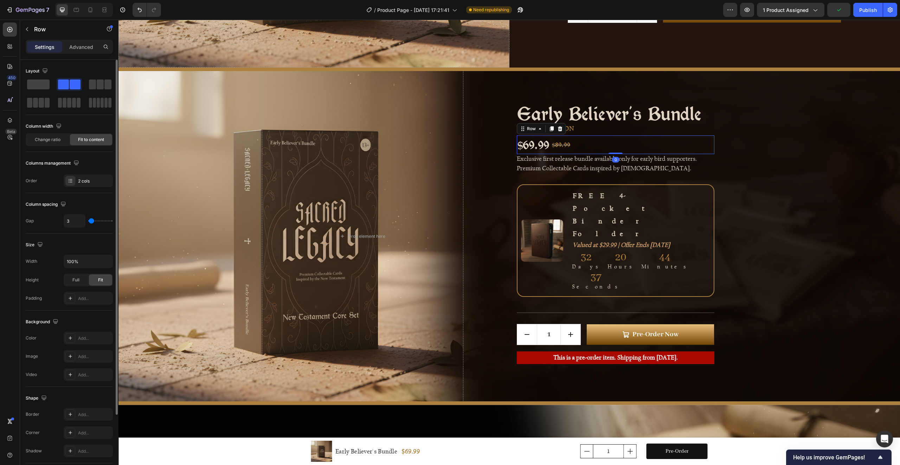
type input "2"
type input "3"
type input "4"
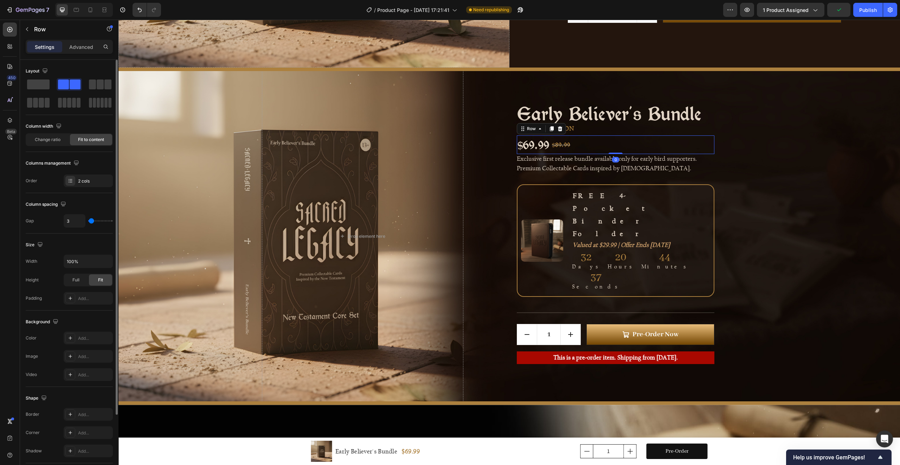
type input "4"
type input "5"
type input "6"
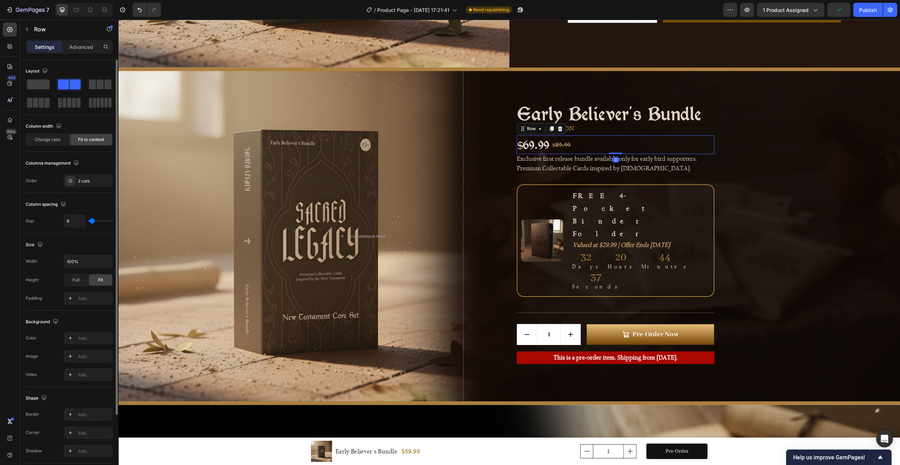
type input "7"
type input "8"
type input "10"
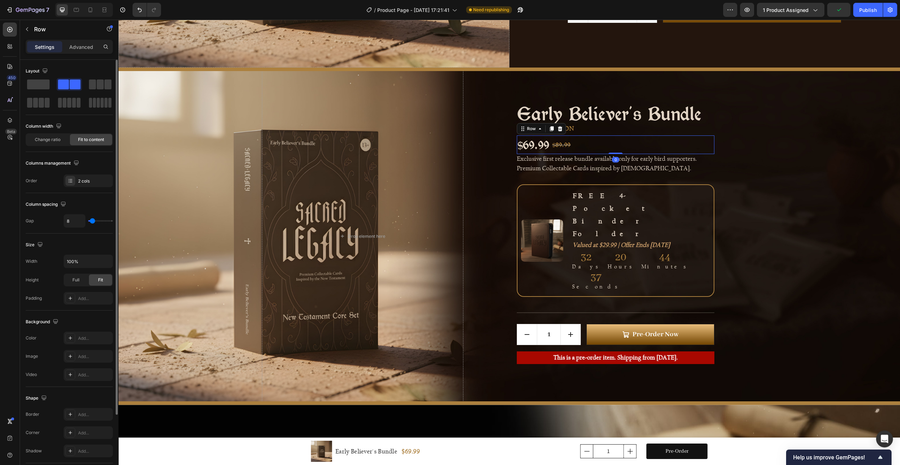
type input "10"
type input "11"
type input "12"
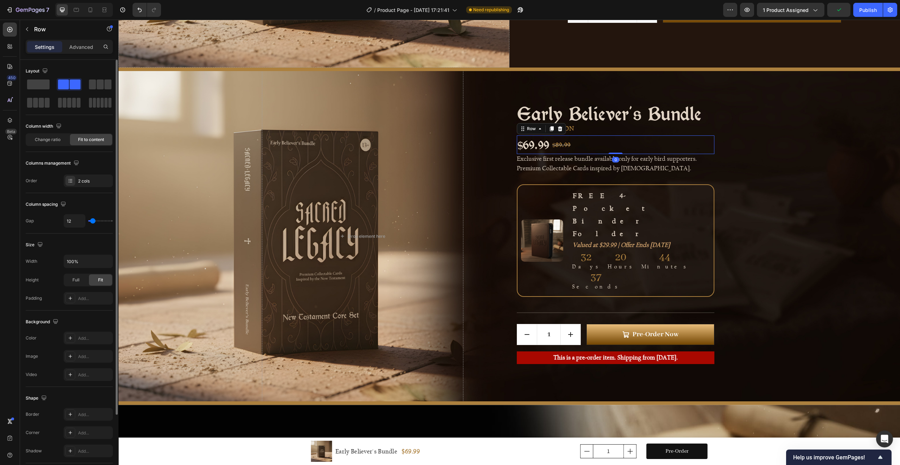
type input "13"
type input "14"
type input "13"
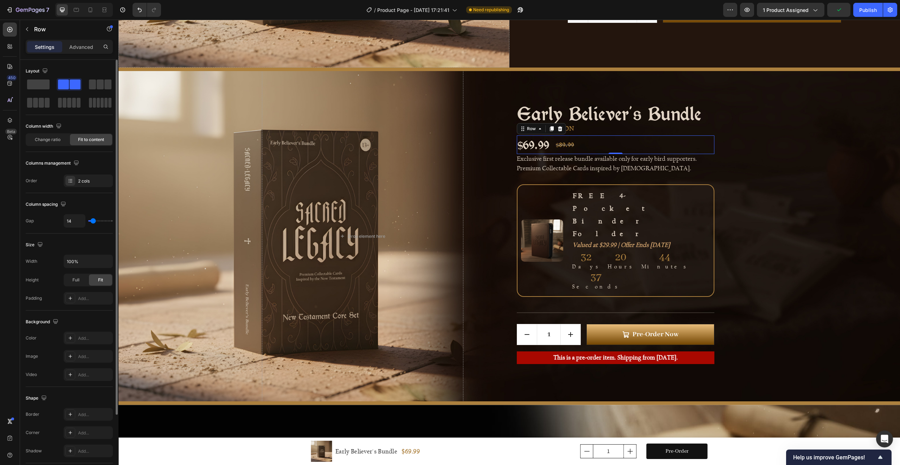
type input "13"
type input "11"
type input "10"
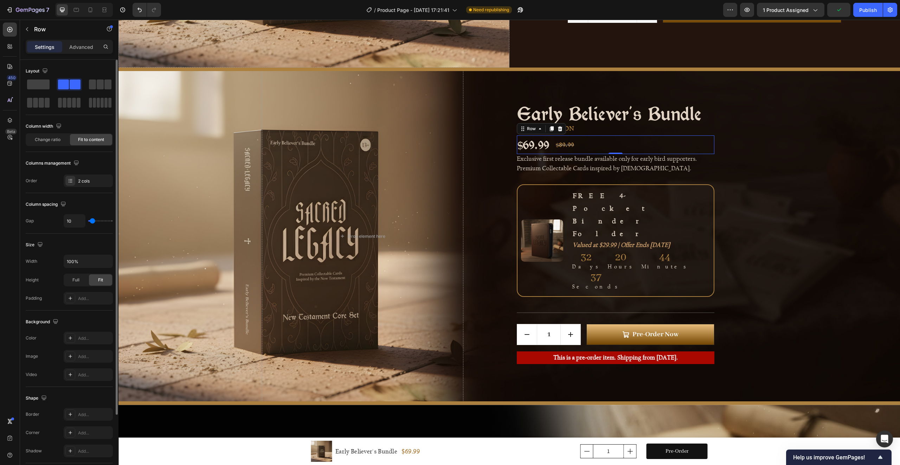
type input "9"
type input "8"
type input "7"
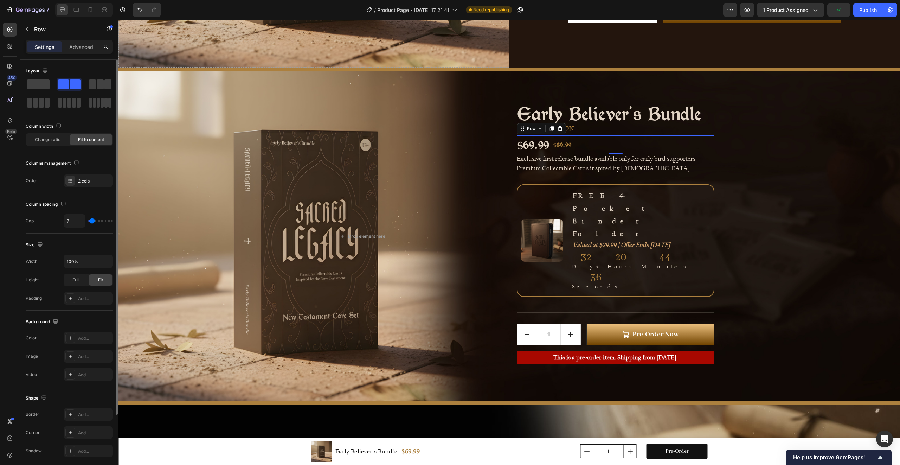
drag, startPoint x: 91, startPoint y: 222, endPoint x: 70, endPoint y: 195, distance: 33.8
type input "7"
click at [92, 221] on input "range" at bounding box center [100, 220] width 25 height 1
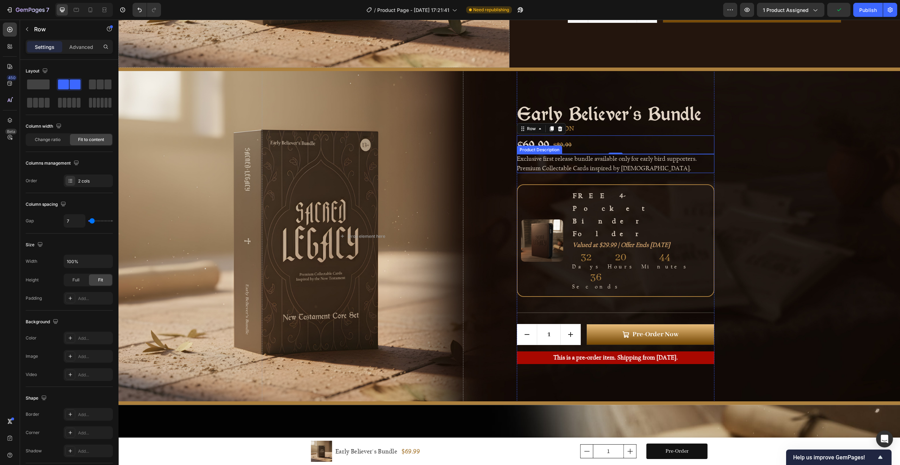
click at [809, 191] on div "Background Image" at bounding box center [509, 236] width 782 height 330
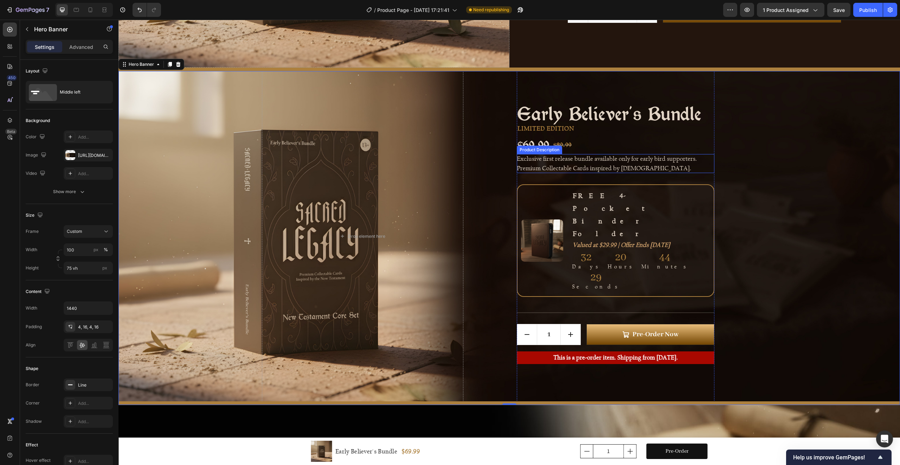
click at [598, 172] on p "Exclusive first release bundle available only for early bird supporters. Premiu…" at bounding box center [607, 163] width 180 height 17
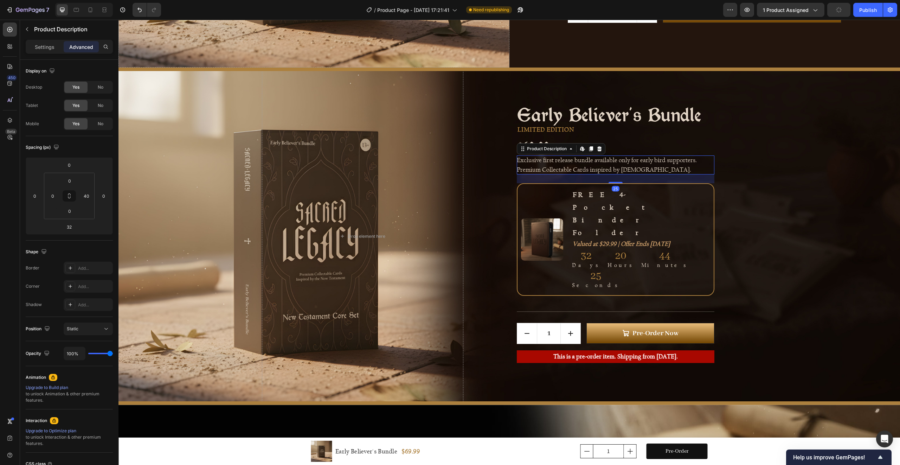
drag, startPoint x: 610, startPoint y: 200, endPoint x: 624, endPoint y: 197, distance: 13.9
click at [624, 174] on div "25" at bounding box center [616, 174] width 198 height 0
type input "25"
click at [632, 257] on div "Early Believer's Bundle Product Title LIMITED EDITION Text Block $69.99 Product…" at bounding box center [616, 235] width 198 height 265
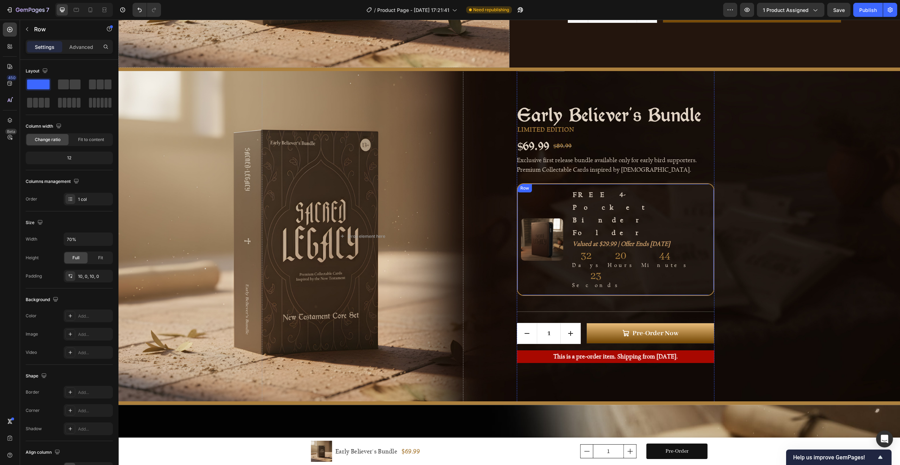
click at [628, 253] on div "Image FREE 4-Pocket Binder Folder Text Block Valued at $29.99 | Offer Ends 01.1…" at bounding box center [616, 239] width 198 height 113
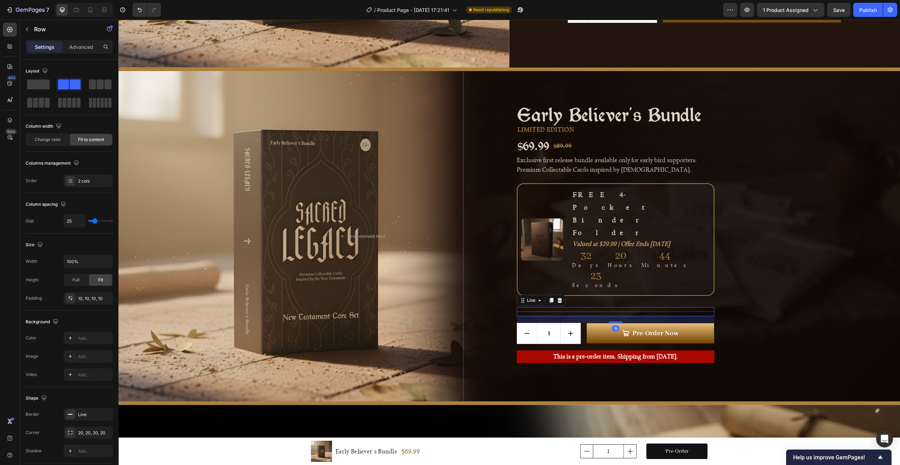
click at [626, 307] on div "Title Line 19" at bounding box center [616, 311] width 198 height 9
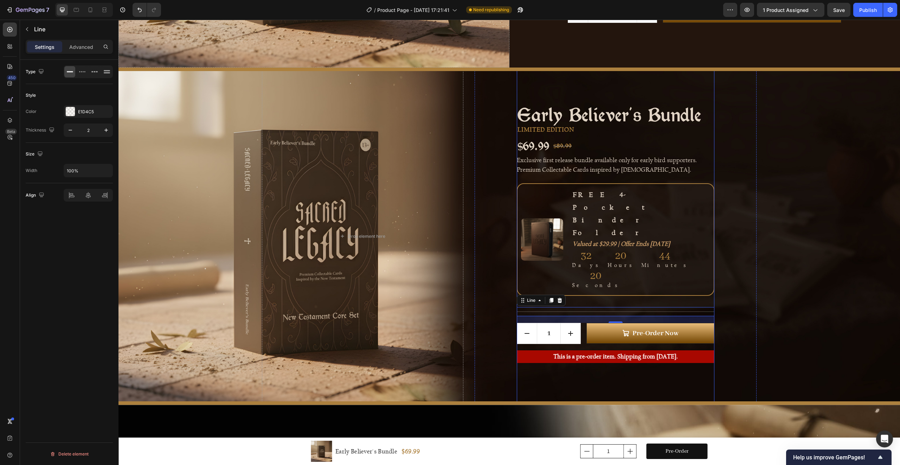
click at [541, 198] on div "Early Believer's Bundle Product Title LIMITED EDITION Text Block $69.99 Product…" at bounding box center [616, 235] width 198 height 265
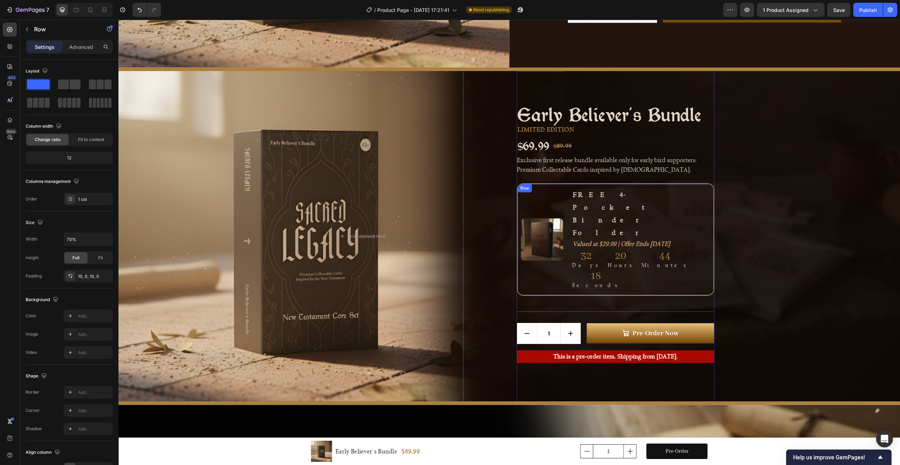
click at [530, 253] on div "Image FREE 4-Pocket Binder Folder Text Block Valued at $29.99 | Offer Ends 01.1…" at bounding box center [616, 239] width 198 height 113
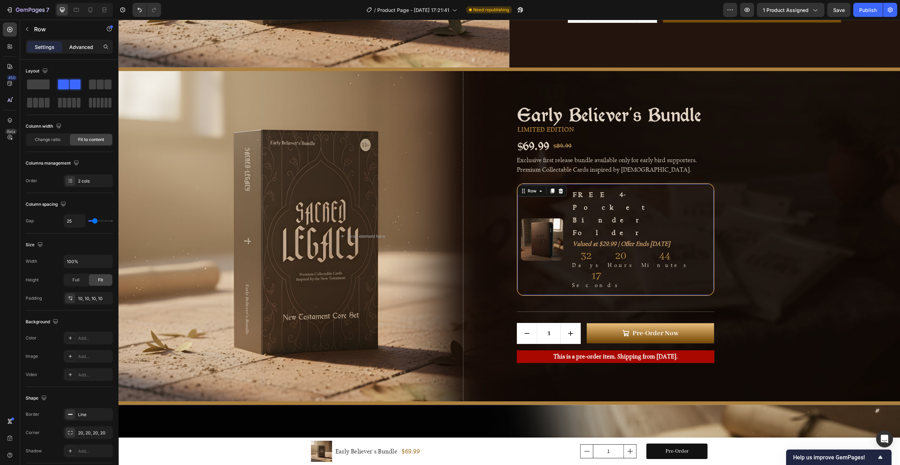
click at [72, 50] on div "Advanced" at bounding box center [81, 46] width 35 height 11
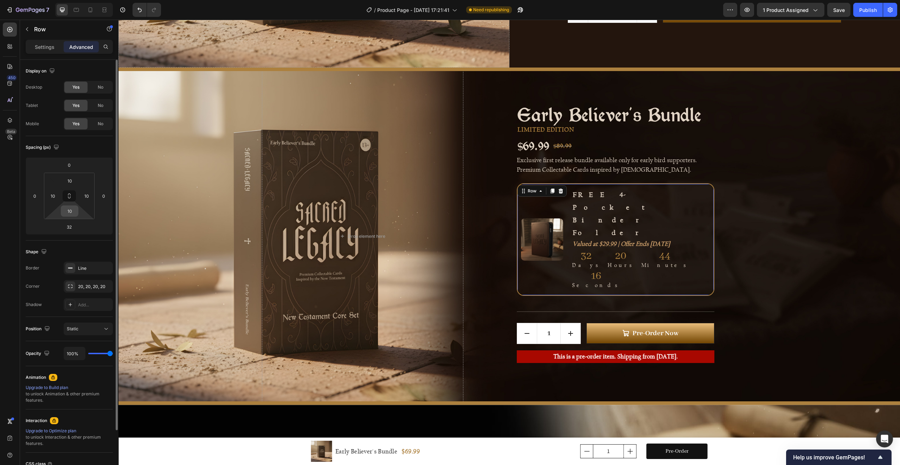
click at [68, 213] on input "10" at bounding box center [70, 211] width 14 height 11
click at [59, 0] on html "7 Version history / Product Page - Sep 17, 17:21:41 Need republishing Preview 1…" at bounding box center [450, 0] width 900 height 0
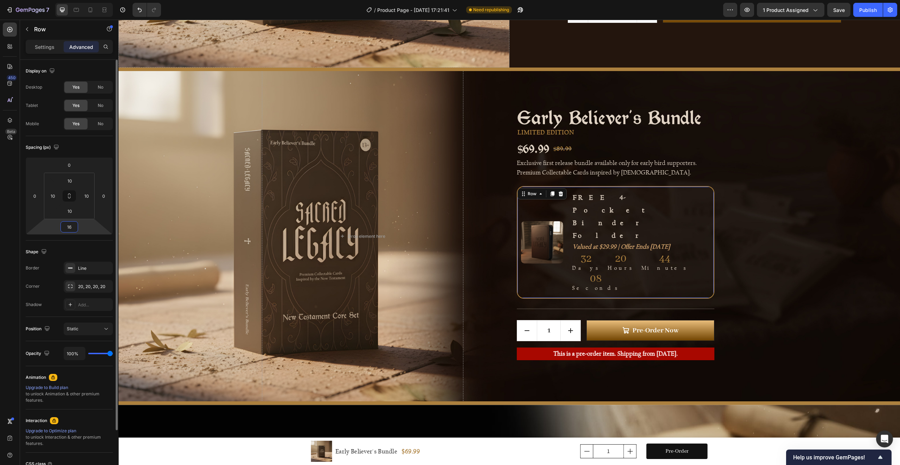
type input "15"
click at [599, 304] on div "Title Line" at bounding box center [616, 308] width 198 height 9
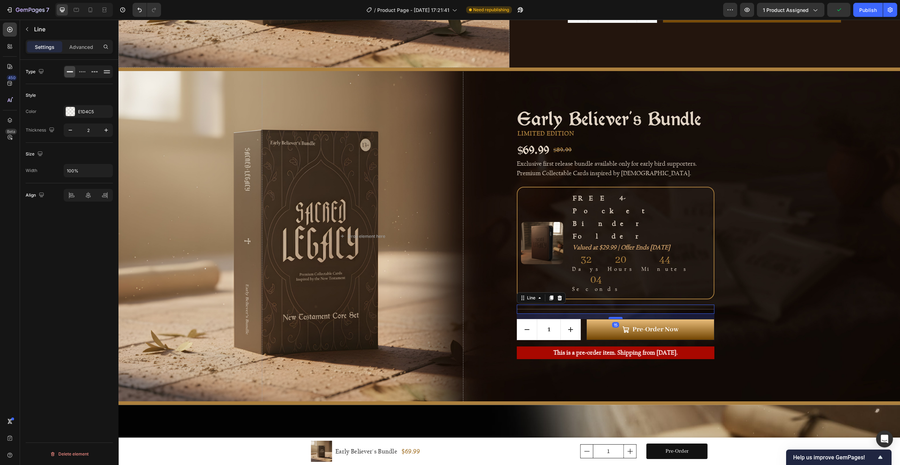
click at [618, 317] on div at bounding box center [616, 318] width 14 height 2
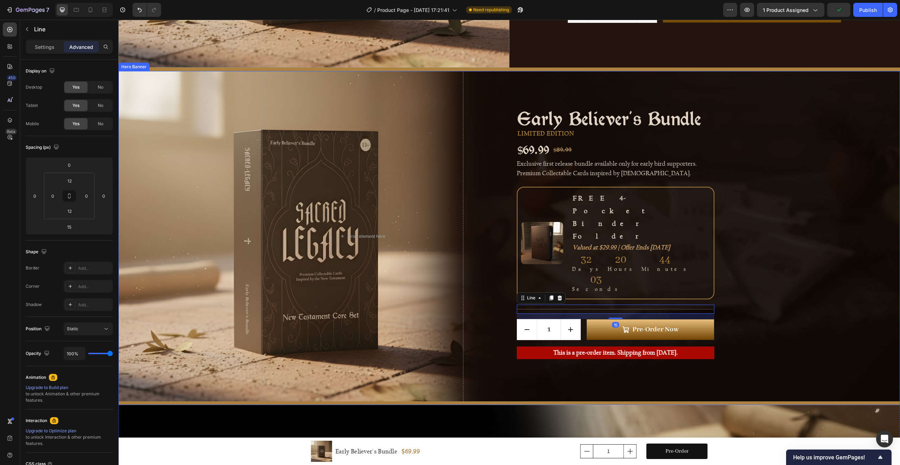
click at [797, 287] on div "Background Image" at bounding box center [509, 236] width 782 height 330
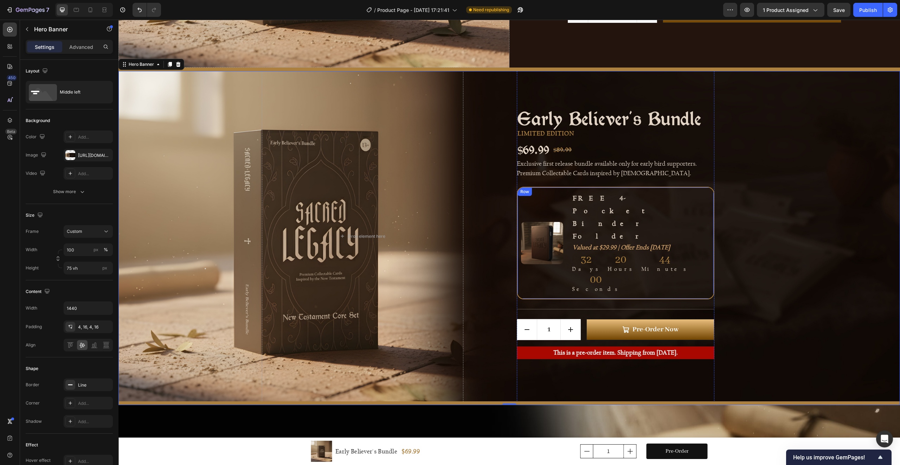
click at [526, 216] on div "Image FREE 4-Pocket Binder Folder Text Block Valued at $29.99 | Offer Ends 01.1…" at bounding box center [616, 243] width 198 height 113
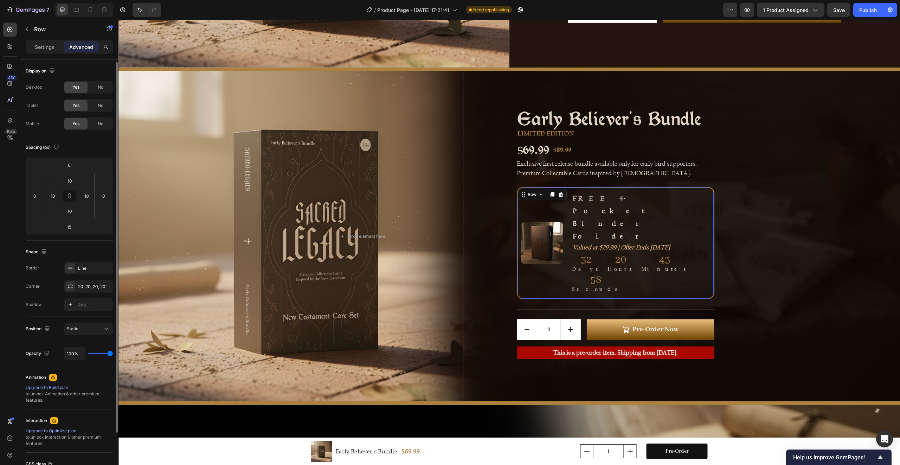
scroll to position [63, 0]
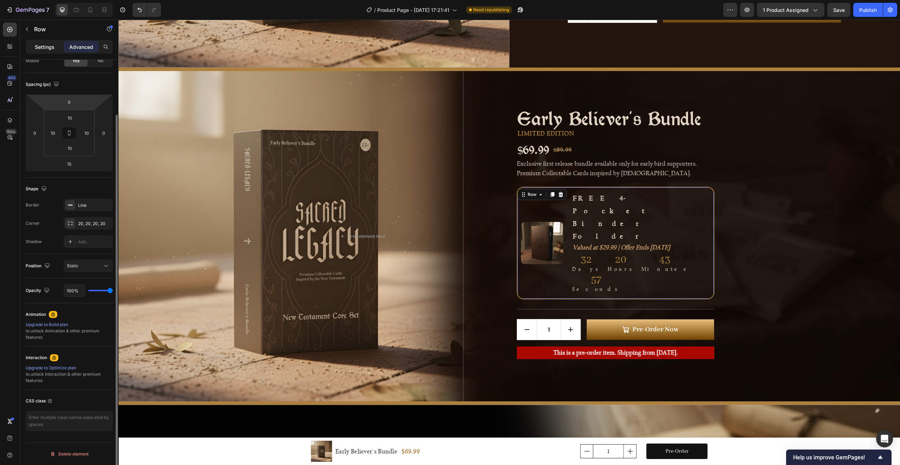
click at [41, 47] on p "Settings" at bounding box center [45, 46] width 20 height 7
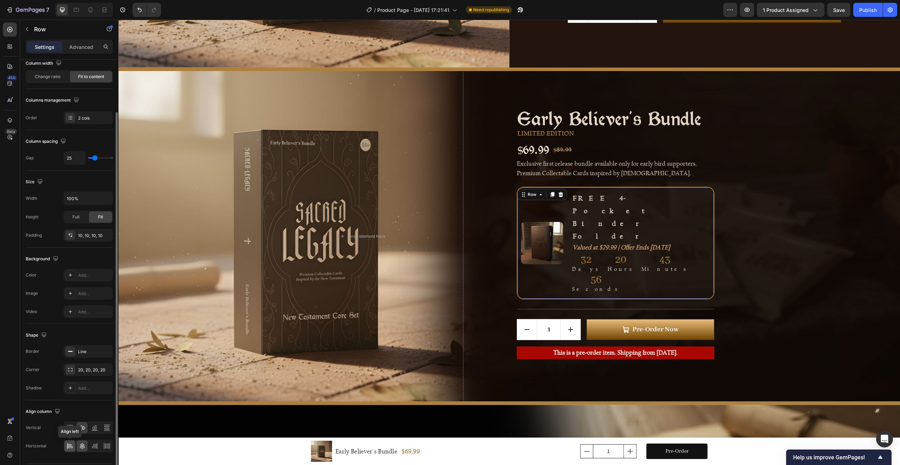
click at [72, 446] on icon at bounding box center [69, 445] width 7 height 7
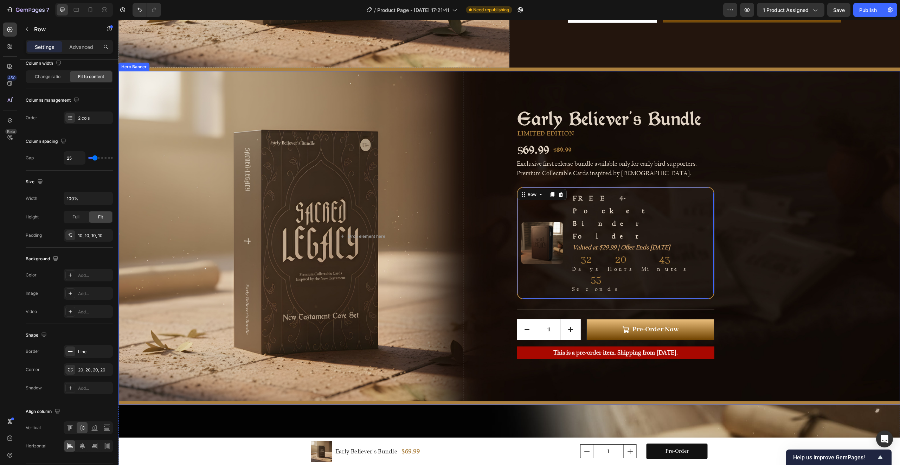
click at [818, 249] on div "Background Image" at bounding box center [509, 236] width 782 height 330
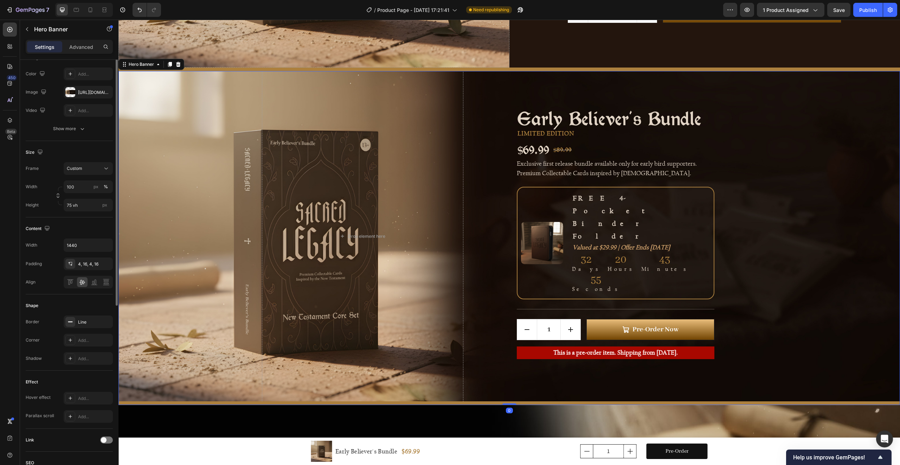
scroll to position [0, 0]
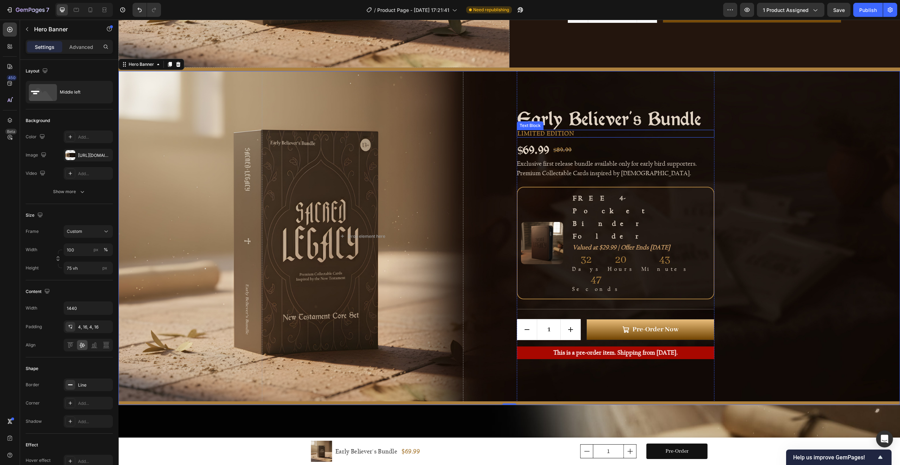
click at [575, 137] on p "LIMITED EDITION" at bounding box center [616, 133] width 196 height 6
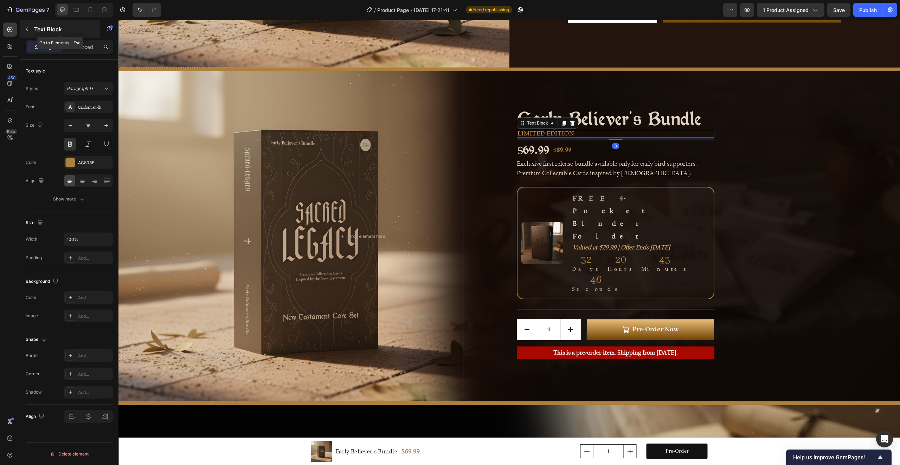
click at [23, 30] on button "button" at bounding box center [26, 29] width 11 height 11
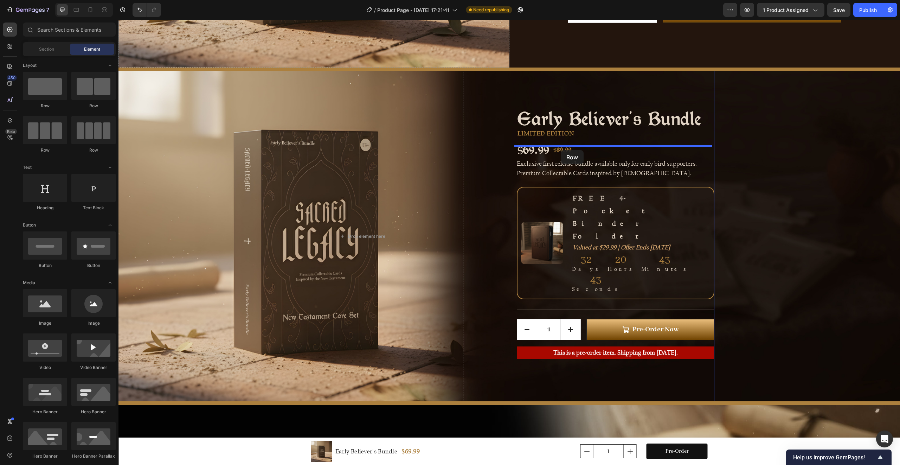
drag, startPoint x: 236, startPoint y: 112, endPoint x: 561, endPoint y: 150, distance: 326.7
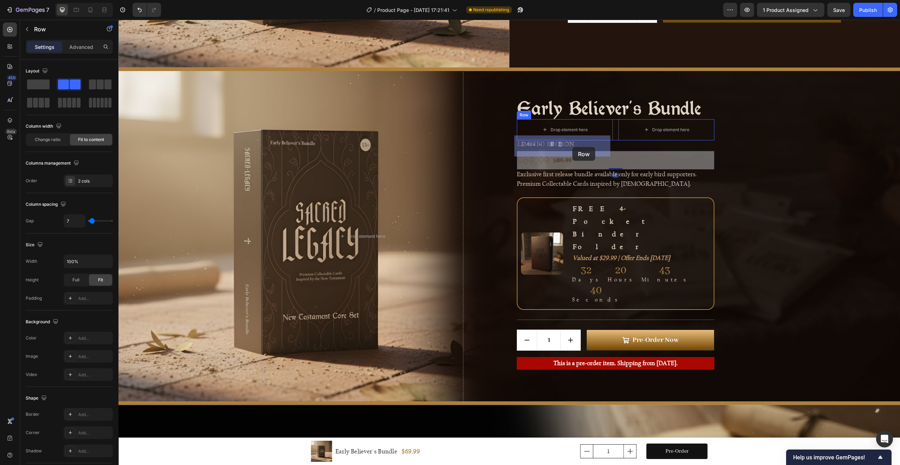
drag, startPoint x: 590, startPoint y: 173, endPoint x: 572, endPoint y: 147, distance: 31.7
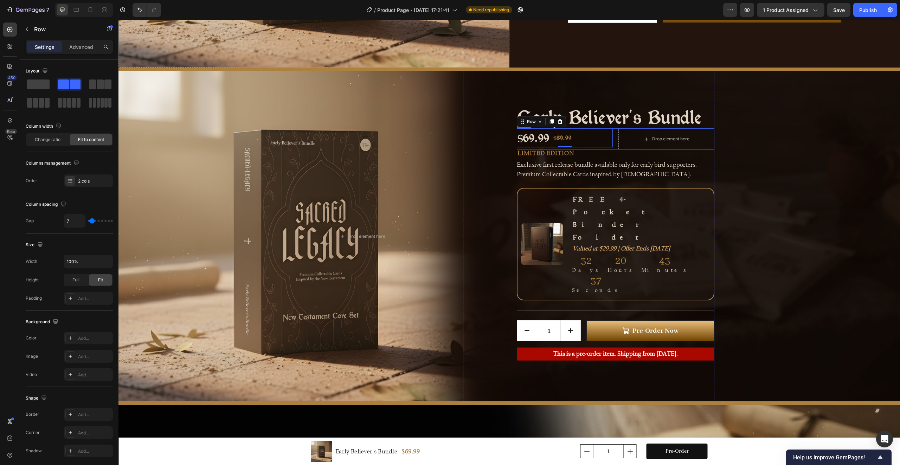
click at [614, 149] on div "$69.99 Product Price Product Price $89.99 Compare Price Compare Price Row 0 Dro…" at bounding box center [616, 138] width 198 height 21
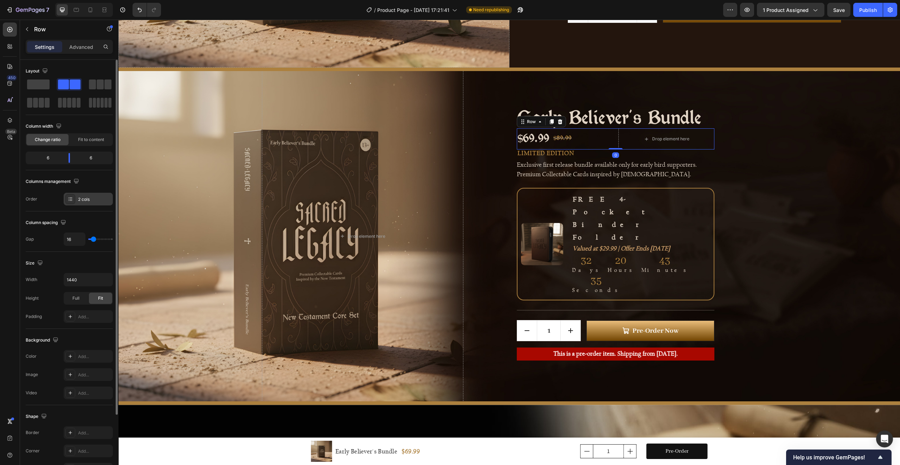
click at [77, 201] on div "2 cols" at bounding box center [88, 199] width 49 height 13
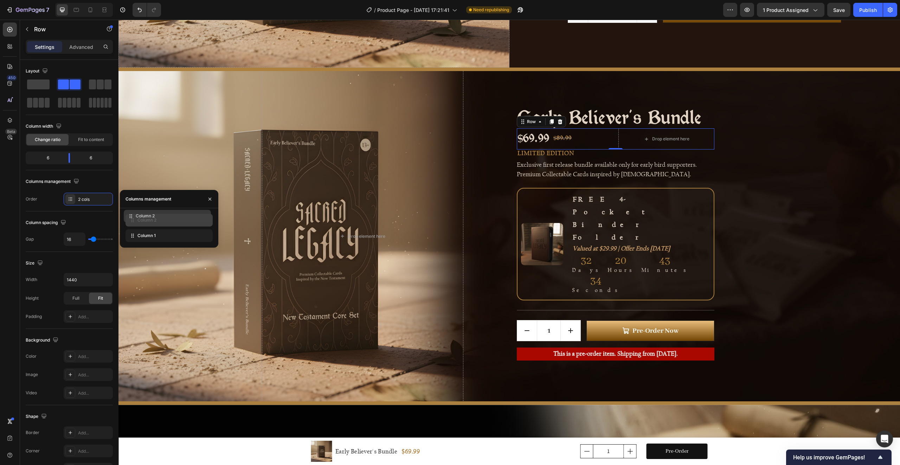
drag, startPoint x: 134, startPoint y: 236, endPoint x: 132, endPoint y: 216, distance: 19.4
click at [557, 98] on div "Early Believer's Bundle Product Title $69.99 Product Price Product Price $89.99…" at bounding box center [616, 236] width 198 height 349
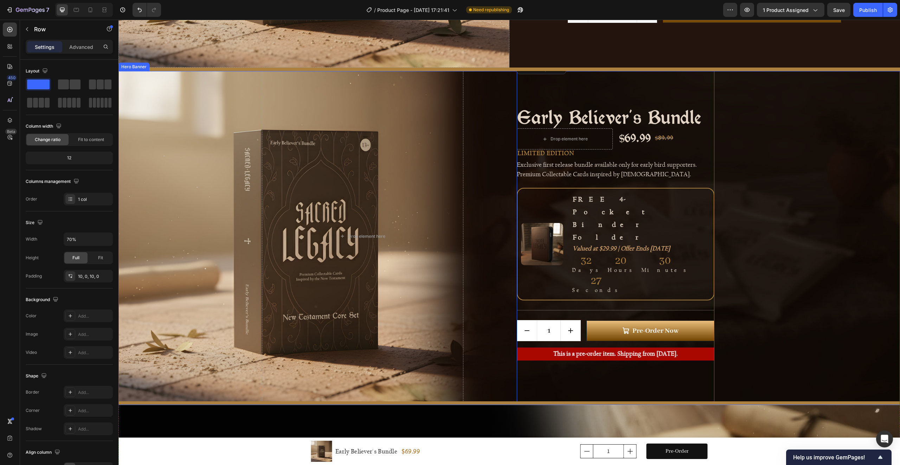
click at [467, 71] on div "Background Image" at bounding box center [509, 236] width 782 height 330
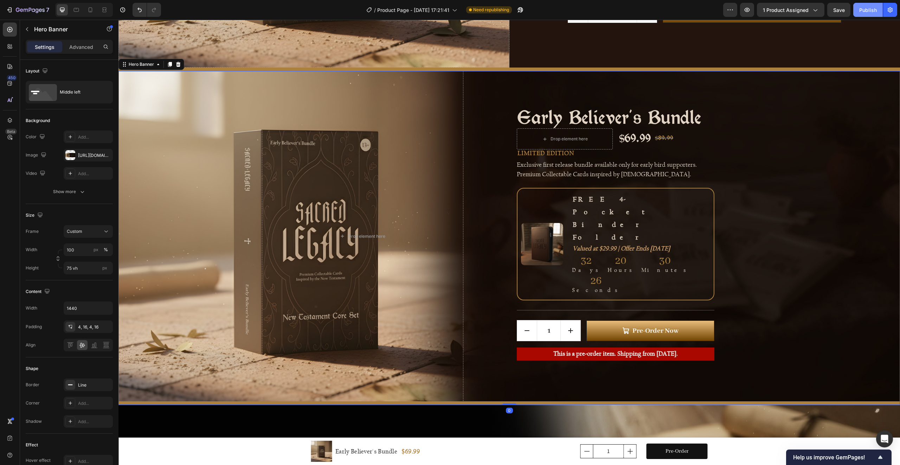
click at [872, 11] on div "Publish" at bounding box center [868, 9] width 18 height 7
click at [77, 159] on div "https://cdn.shopify.com/s/files/1/0588/3114/3045/files/gempages_580299787530666…" at bounding box center [88, 155] width 49 height 13
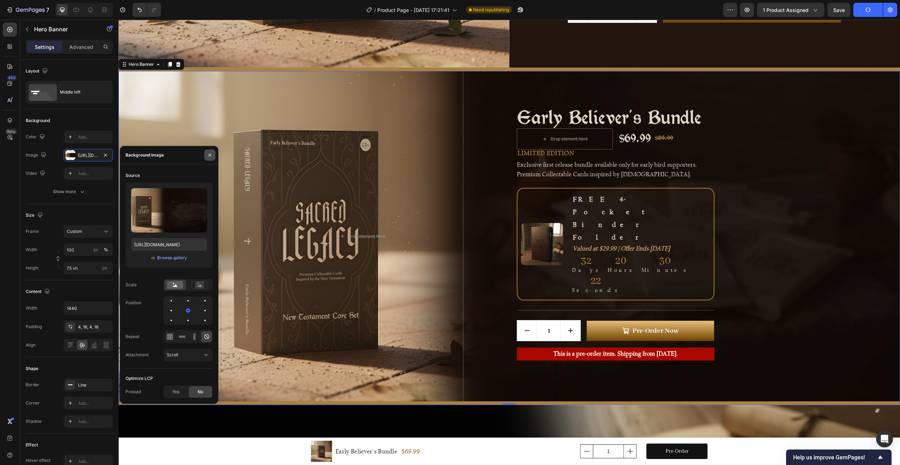
click at [211, 155] on icon "button" at bounding box center [210, 155] width 6 height 6
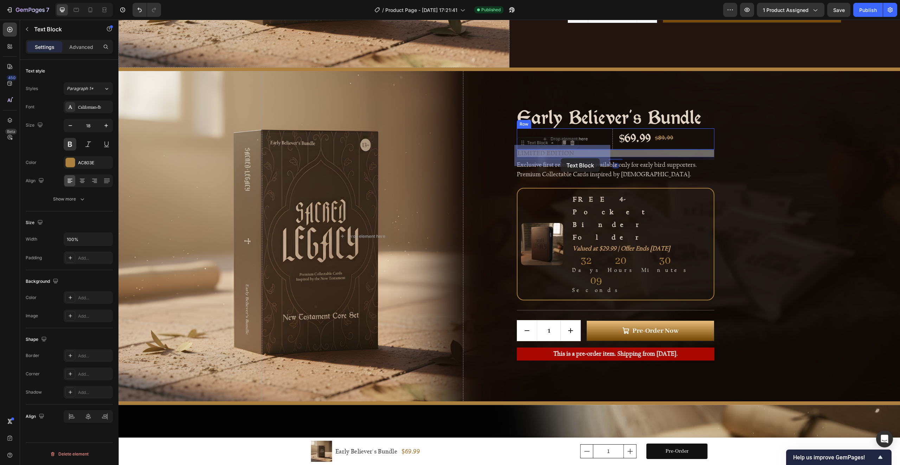
drag, startPoint x: 558, startPoint y: 171, endPoint x: 561, endPoint y: 158, distance: 12.5
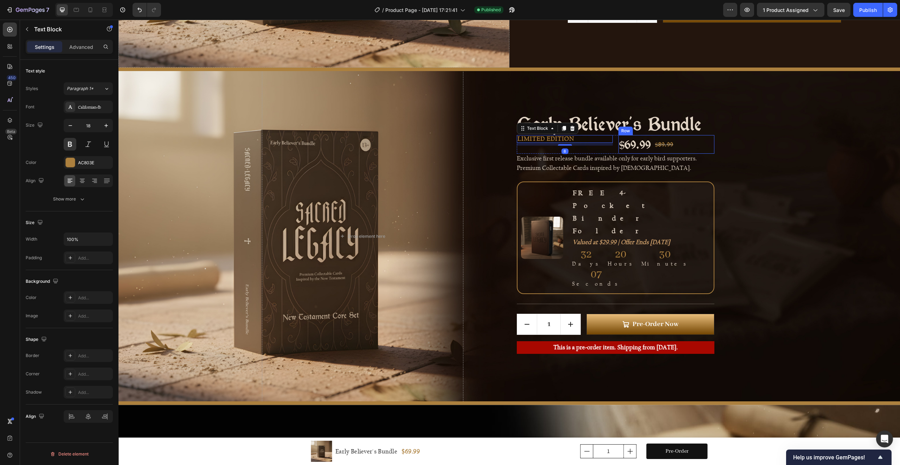
click at [682, 154] on div "$69.99 Product Price Product Price $89.99 Compare Price Compare Price Row" at bounding box center [666, 144] width 96 height 19
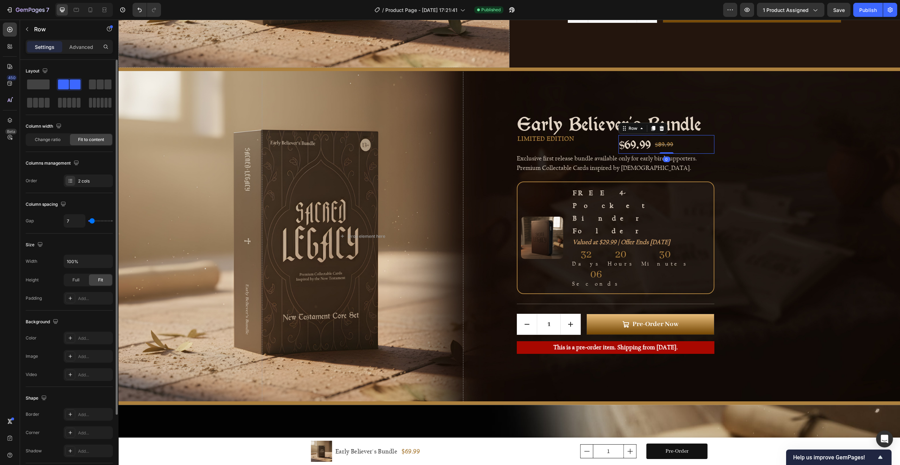
scroll to position [84, 0]
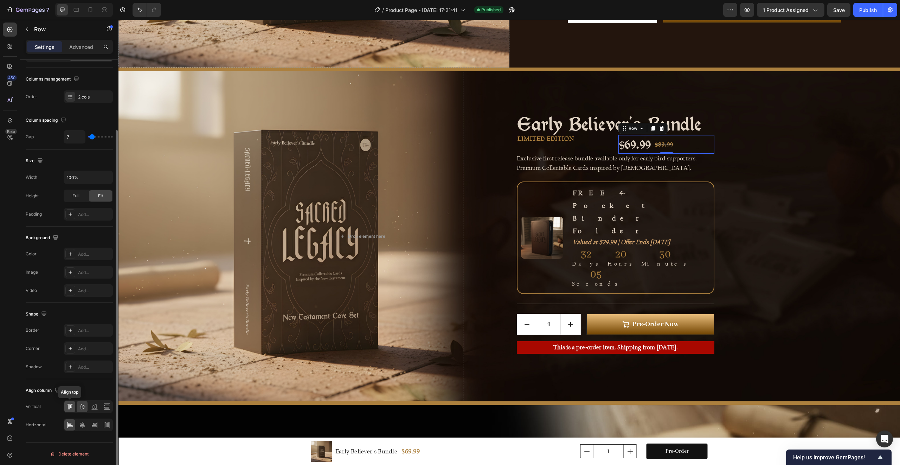
click at [69, 407] on icon at bounding box center [69, 406] width 7 height 7
click at [592, 154] on div "LIMITED EDITION Text Block" at bounding box center [565, 144] width 96 height 19
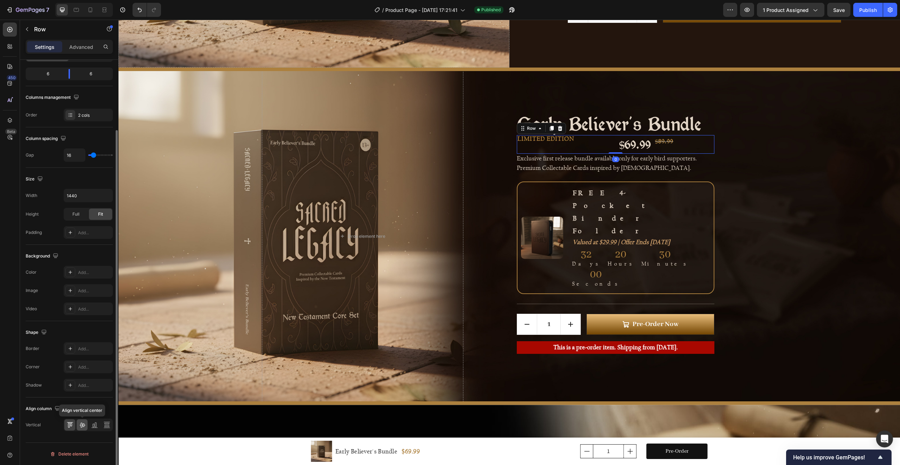
click at [81, 427] on icon at bounding box center [82, 425] width 6 height 5
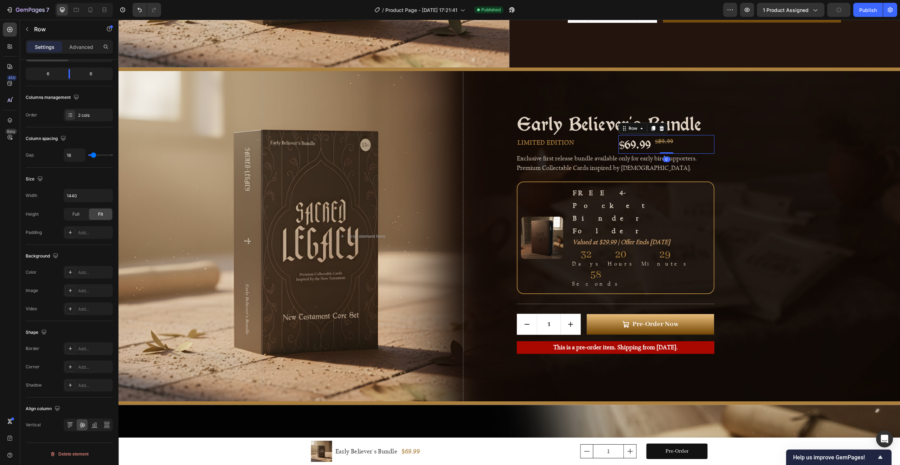
click at [696, 154] on div "$69.99 Product Price Product Price $89.99 Compare Price Compare Price Row 0" at bounding box center [666, 144] width 96 height 19
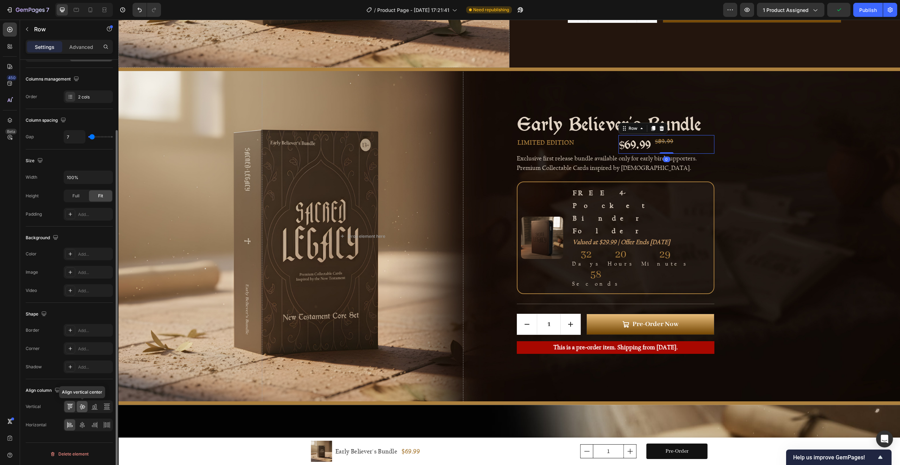
click at [80, 407] on icon at bounding box center [82, 406] width 6 height 5
click at [96, 421] on icon at bounding box center [94, 424] width 7 height 7
click at [70, 426] on icon at bounding box center [69, 424] width 7 height 7
click at [95, 425] on icon at bounding box center [94, 424] width 7 height 7
click at [70, 424] on icon at bounding box center [69, 424] width 7 height 7
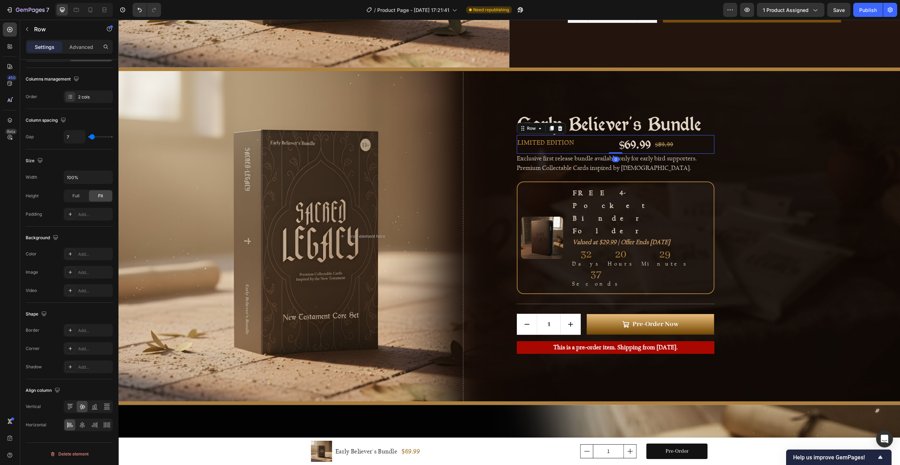
click at [611, 154] on div "$69.99 Product Price Product Price $89.99 Compare Price Compare Price Row LIMIT…" at bounding box center [616, 144] width 198 height 19
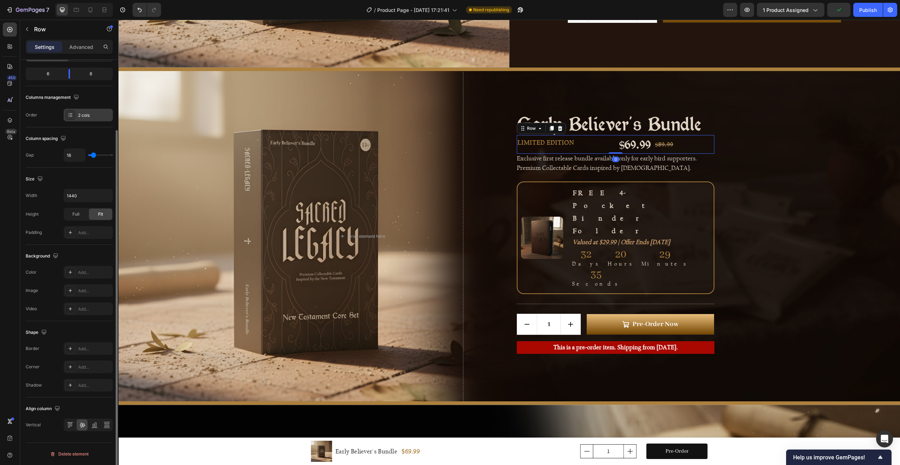
click at [70, 114] on icon at bounding box center [71, 115] width 6 height 6
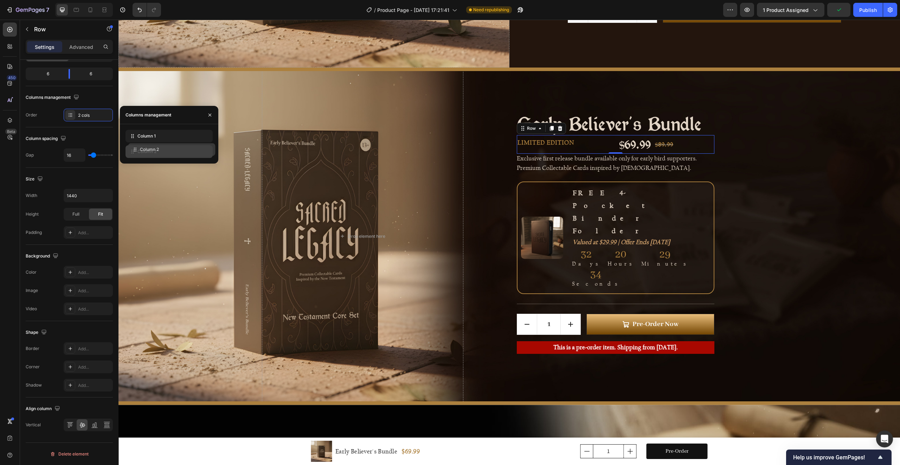
drag, startPoint x: 143, startPoint y: 139, endPoint x: 146, endPoint y: 153, distance: 13.6
click at [689, 146] on p "LIMITED EDITION" at bounding box center [666, 143] width 95 height 6
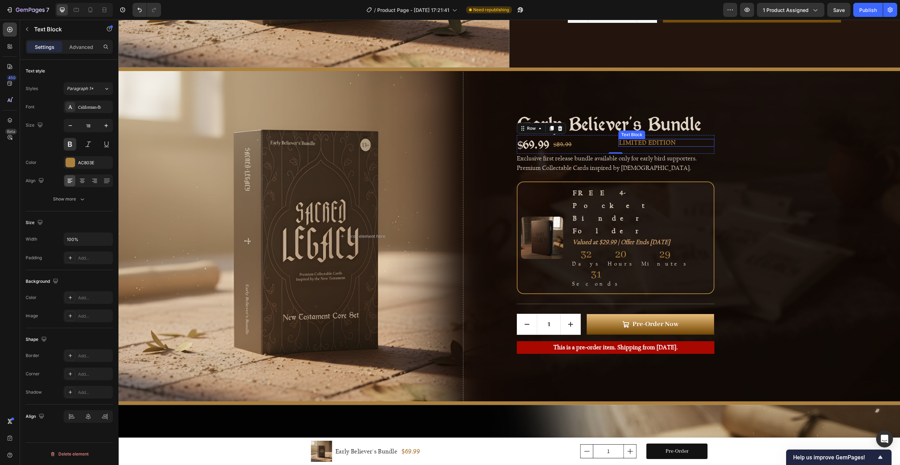
scroll to position [0, 0]
click at [95, 180] on icon at bounding box center [94, 180] width 7 height 7
click at [578, 154] on div "$69.99 Product Price Product Price $89.99 Compare Price Compare Price Row" at bounding box center [565, 144] width 96 height 19
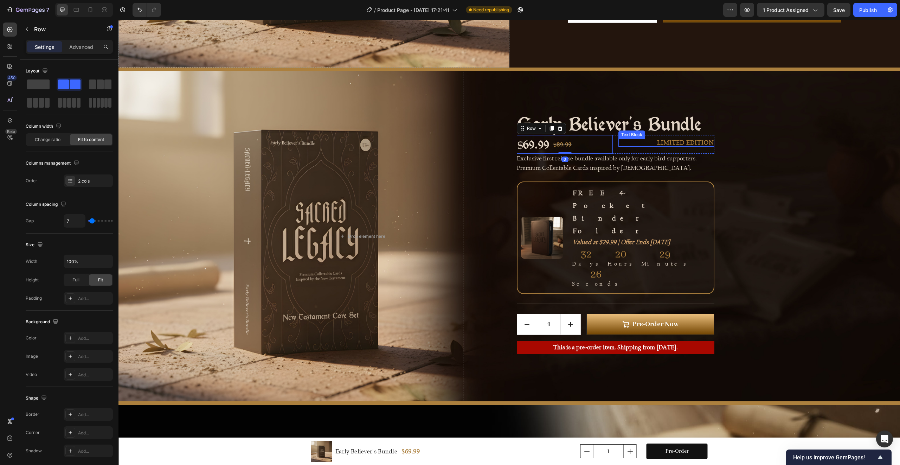
click at [639, 146] on p "LIMITED EDITION" at bounding box center [666, 143] width 95 height 6
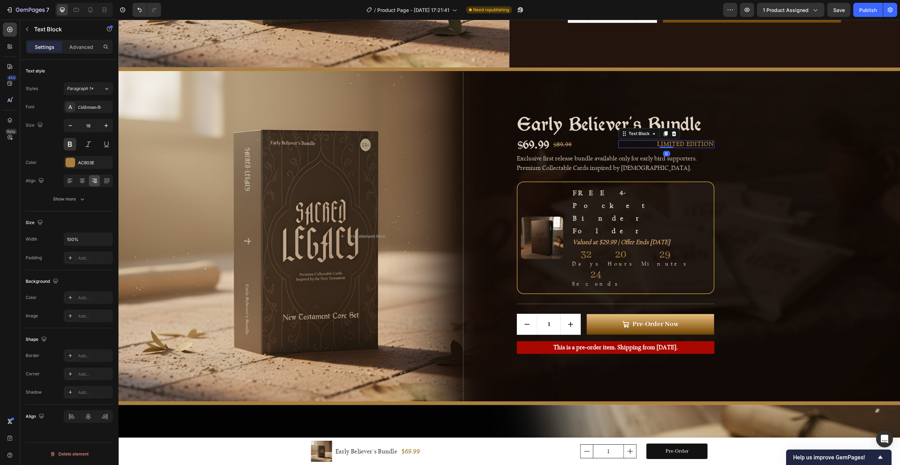
drag, startPoint x: 667, startPoint y: 165, endPoint x: 669, endPoint y: 157, distance: 8.5
click at [670, 148] on div "LIMITED EDITION Text Block 0" at bounding box center [666, 144] width 96 height 8
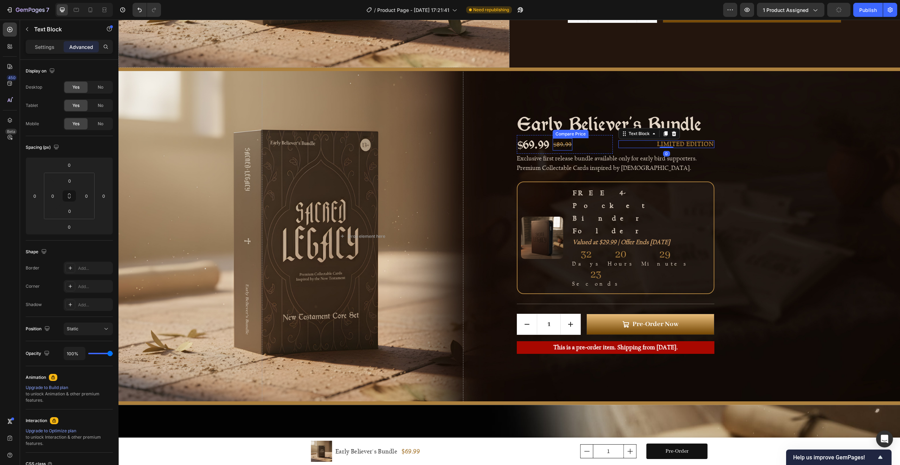
click at [562, 151] on div "$89.99" at bounding box center [563, 144] width 20 height 13
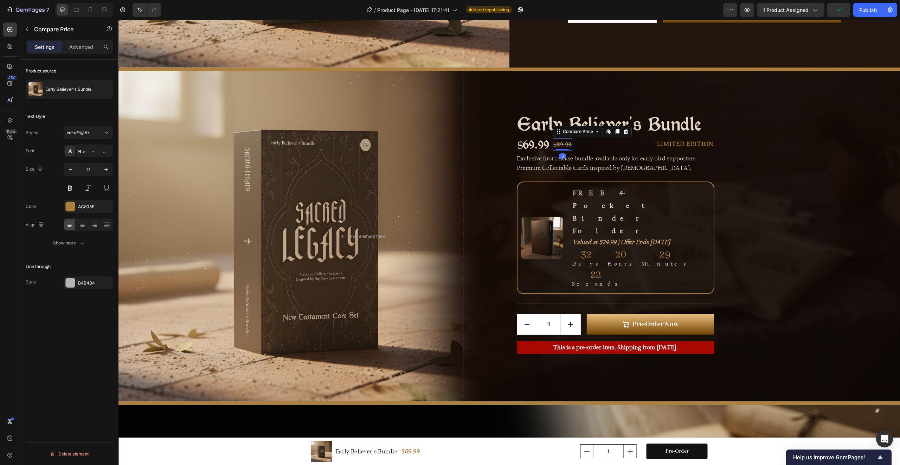
drag, startPoint x: 561, startPoint y: 166, endPoint x: 539, endPoint y: 162, distance: 22.6
click at [570, 151] on div "$89.99 Compare Price Edit content in Shopify 0 Compare Price Edit content in Sh…" at bounding box center [563, 144] width 20 height 13
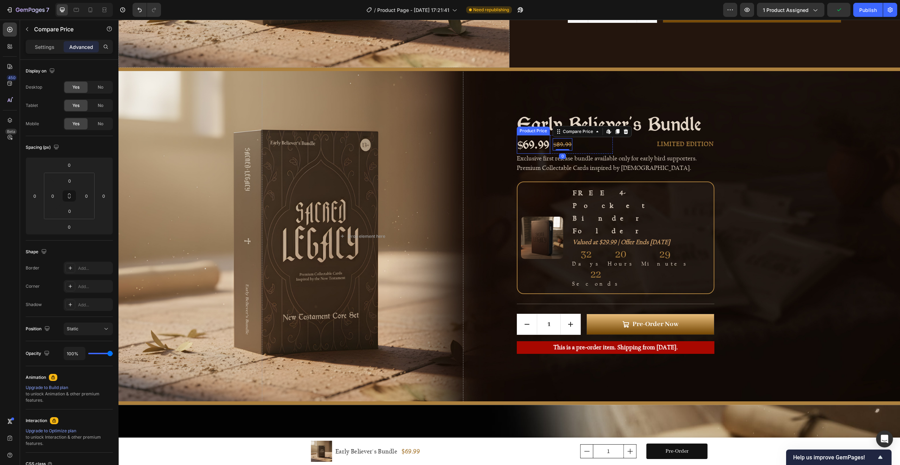
click at [535, 154] on div "$69.99" at bounding box center [533, 144] width 33 height 19
drag, startPoint x: 533, startPoint y: 169, endPoint x: 538, endPoint y: 160, distance: 9.7
click at [538, 154] on div "$69.99 Product Price Edit content in Shopify 0 Product Price Edit content in Sh…" at bounding box center [533, 144] width 33 height 19
click at [588, 154] on div "$69.99 Product Price Edit content in Shopify 0 Product Price Edit content in Sh…" at bounding box center [565, 144] width 96 height 19
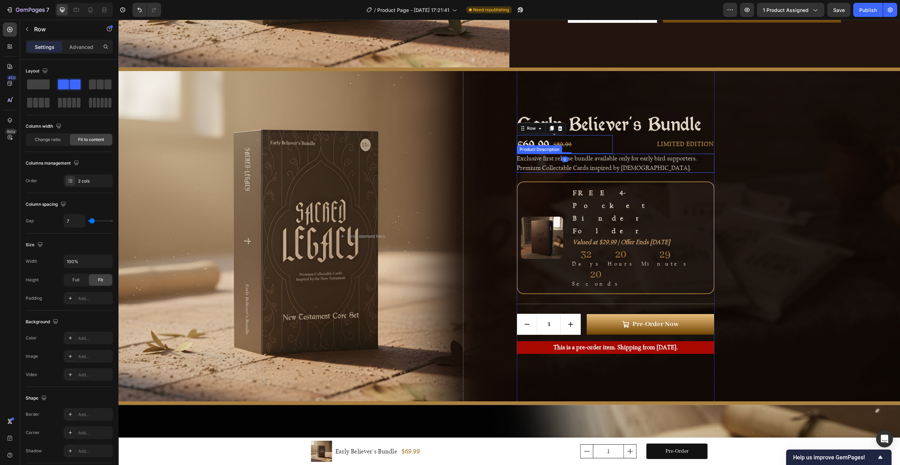
click at [773, 179] on div "Background Image" at bounding box center [509, 236] width 782 height 330
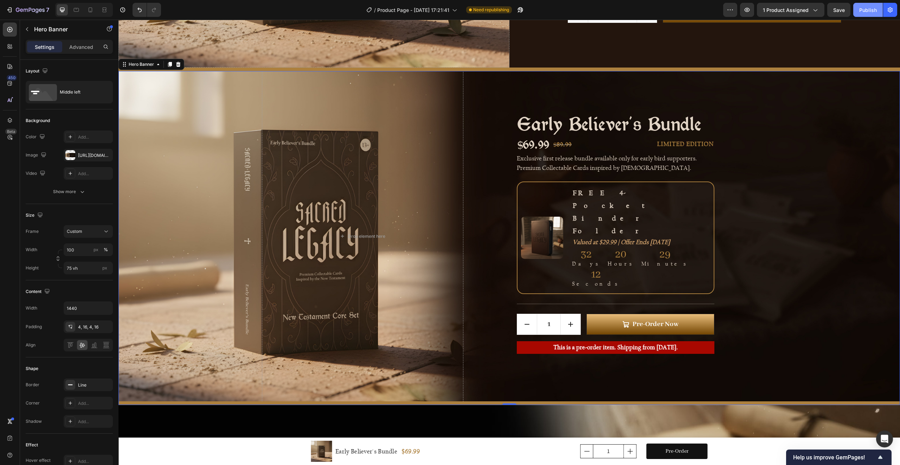
click at [874, 8] on div "Publish" at bounding box center [868, 9] width 18 height 7
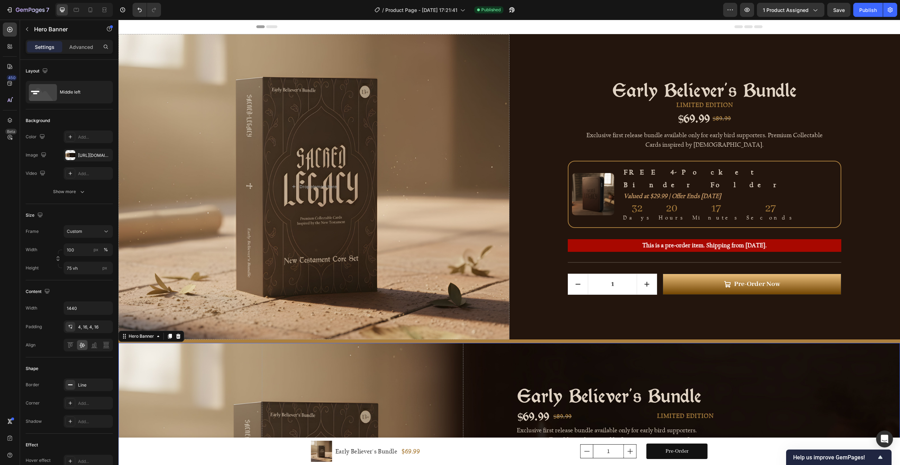
scroll to position [145, 0]
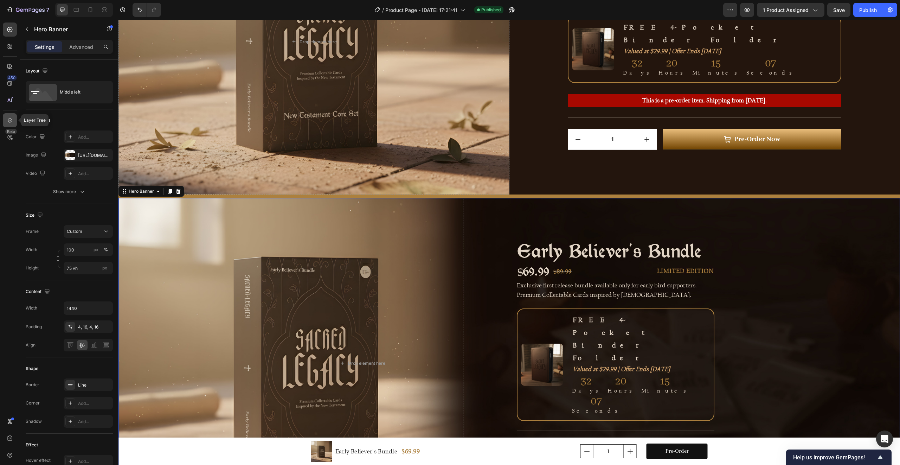
click at [9, 122] on icon at bounding box center [10, 120] width 5 height 5
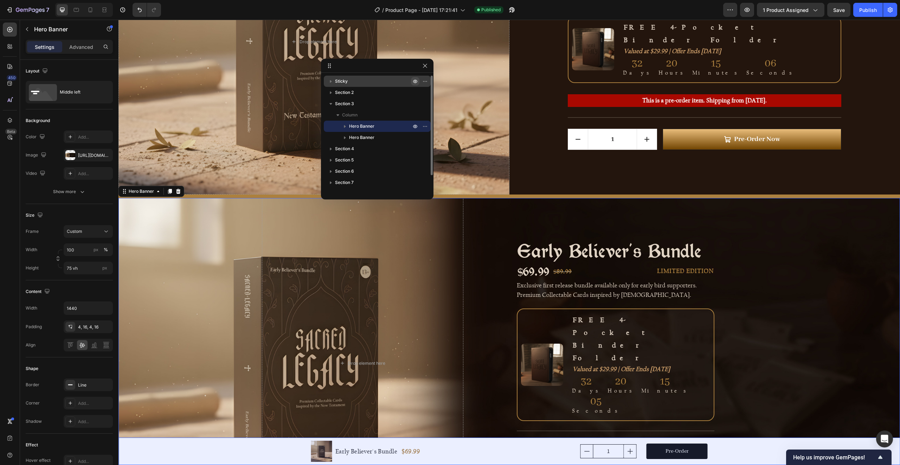
click at [417, 81] on icon "button" at bounding box center [415, 82] width 4 height 4
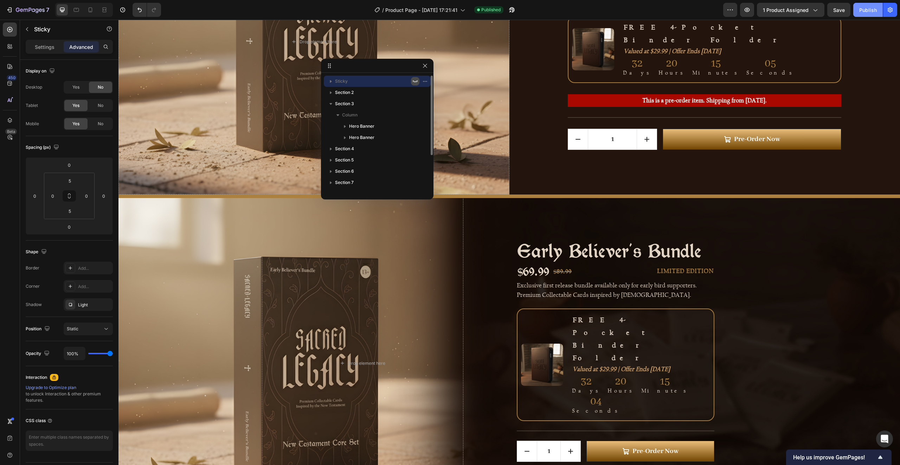
click at [864, 10] on div "Publish" at bounding box center [868, 9] width 18 height 7
click at [504, 208] on div "Background Image" at bounding box center [509, 363] width 782 height 330
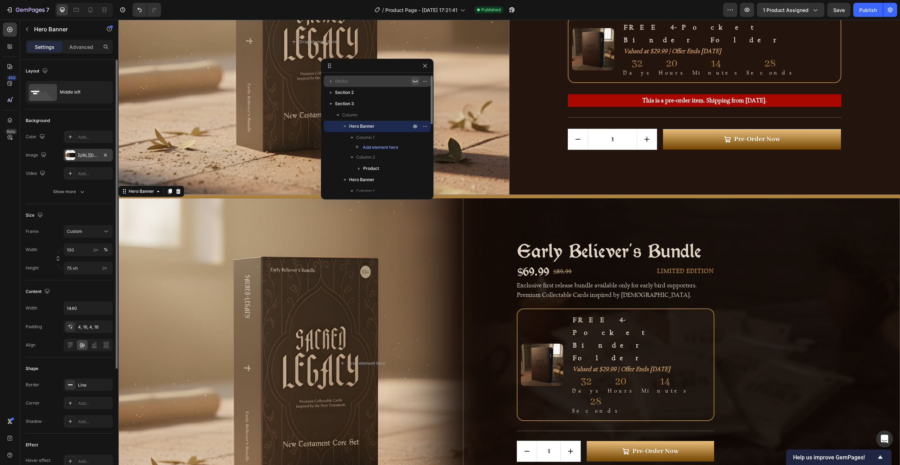
click at [84, 153] on div "https://cdn.shopify.com/s/files/1/0588/3114/3045/files/gempages_580299787530666…" at bounding box center [88, 155] width 20 height 6
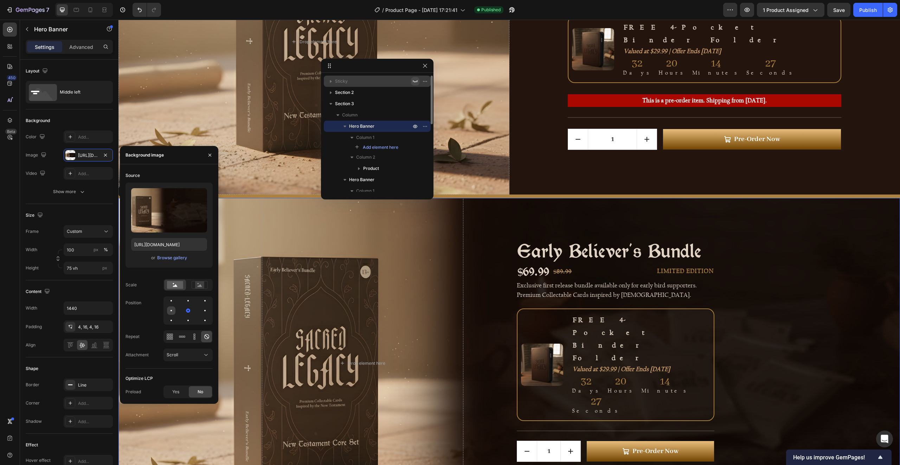
click at [169, 311] on div at bounding box center [171, 310] width 8 height 8
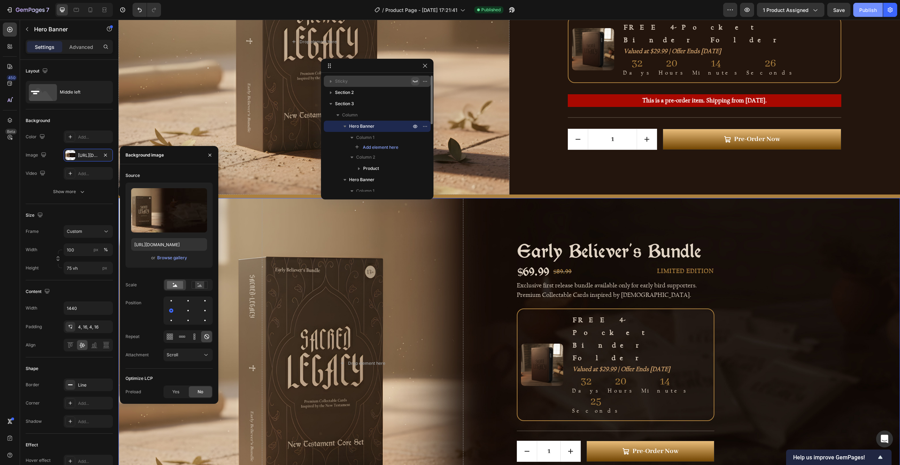
click at [869, 7] on div "Publish" at bounding box center [868, 9] width 18 height 7
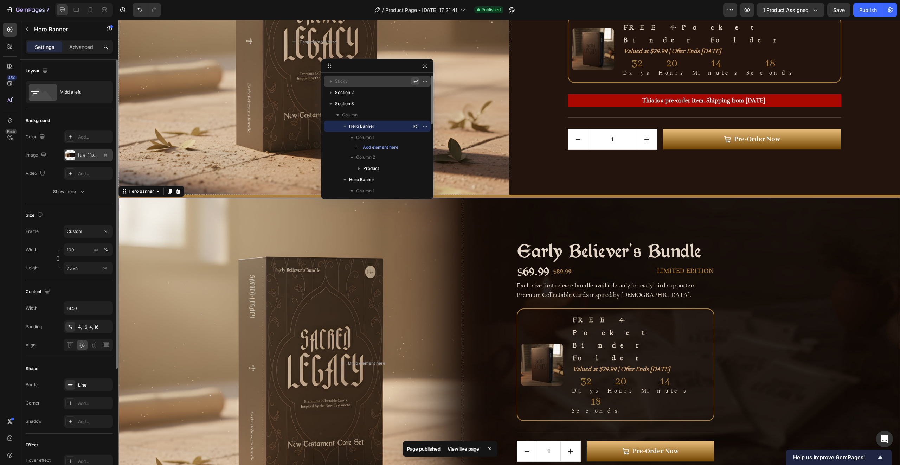
click at [95, 153] on div "https://cdn.shopify.com/s/files/1/0588/3114/3045/files/gempages_580299787530666…" at bounding box center [88, 155] width 20 height 6
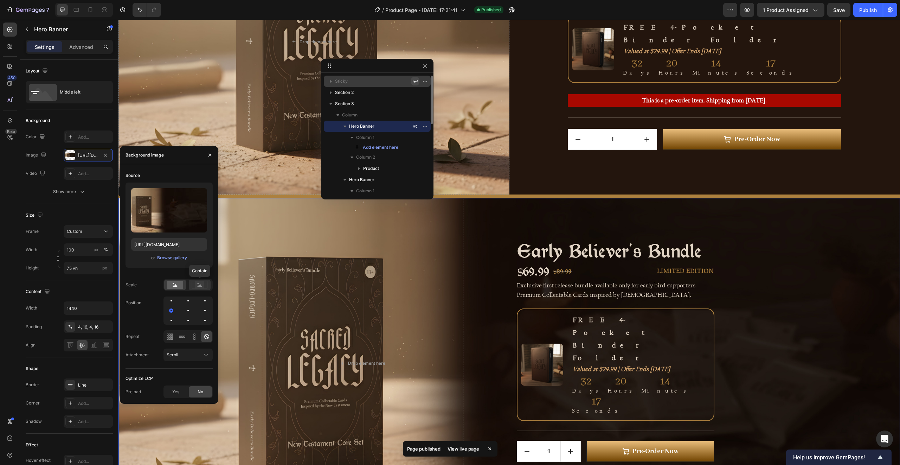
click at [200, 285] on icon at bounding box center [200, 285] width 5 height 2
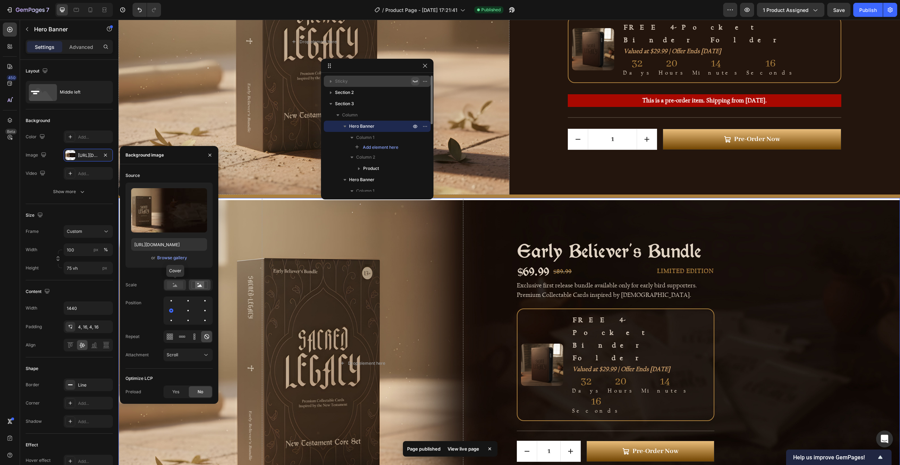
click at [174, 286] on icon at bounding box center [175, 285] width 5 height 2
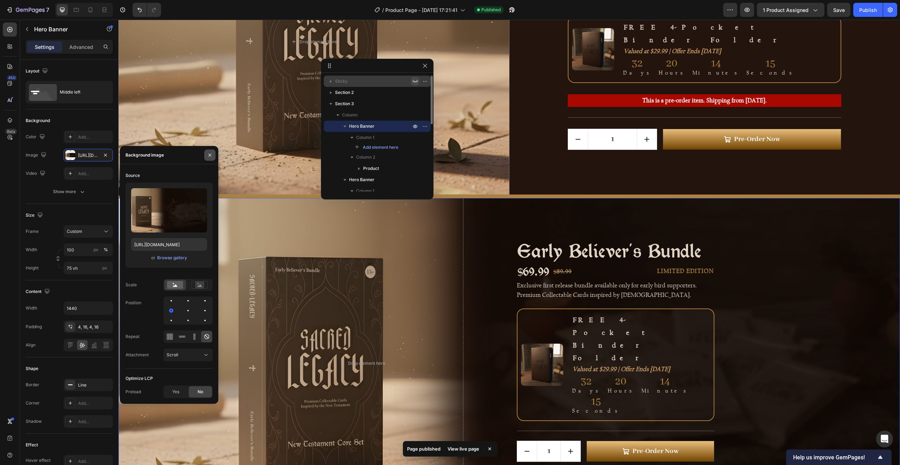
click at [211, 157] on icon "button" at bounding box center [210, 155] width 6 height 6
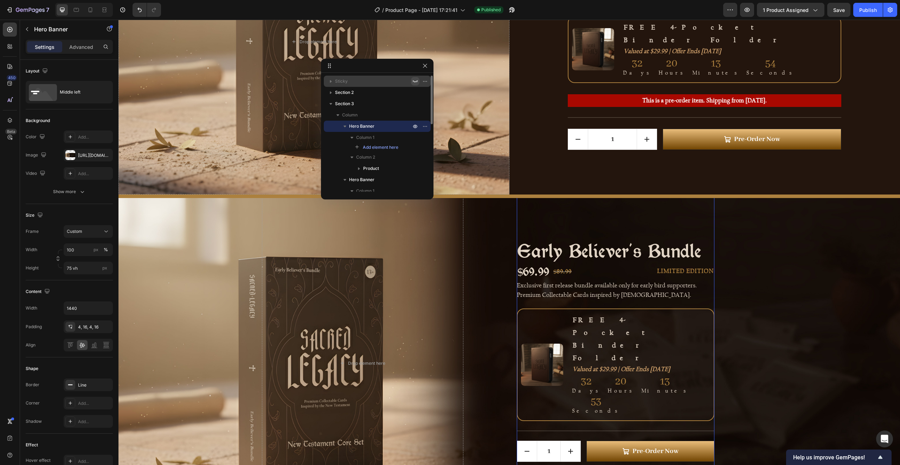
click at [532, 218] on div "Early Believer's Bundle Product Title $69.99 Product Price Product Price $89.99…" at bounding box center [616, 363] width 198 height 336
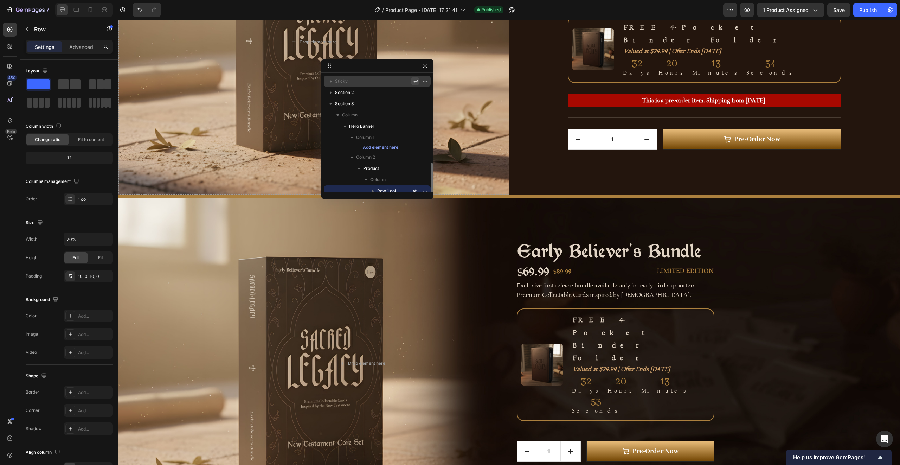
scroll to position [63, 0]
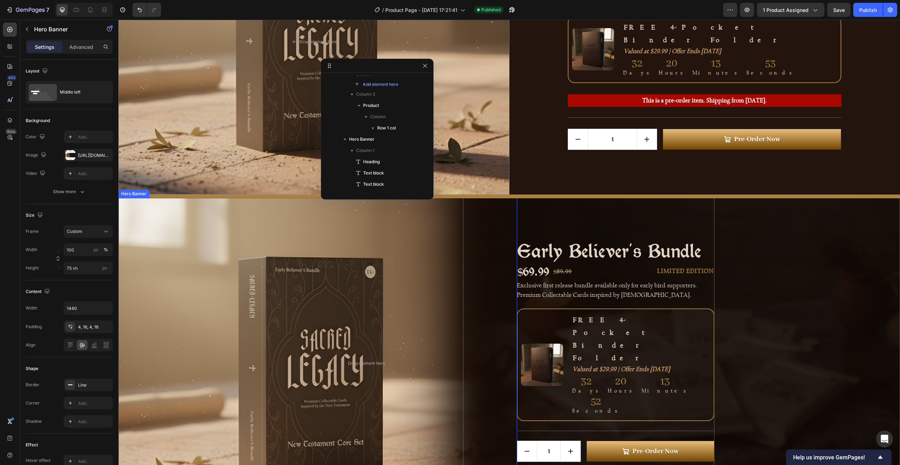
click at [624, 198] on div "Background Image" at bounding box center [509, 363] width 782 height 330
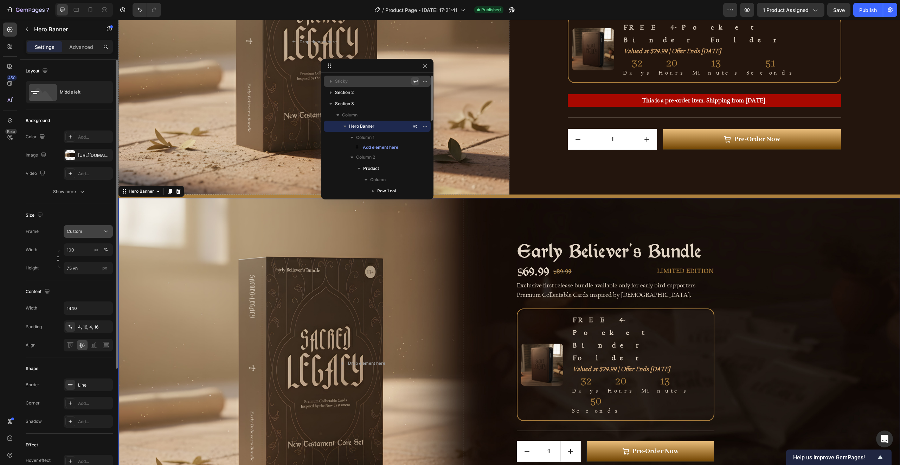
click at [85, 230] on div "Custom" at bounding box center [84, 231] width 34 height 6
click at [88, 216] on div "Size" at bounding box center [69, 215] width 87 height 11
click at [85, 269] on input "75 vh" at bounding box center [88, 268] width 49 height 13
click at [84, 284] on span "Fit content" at bounding box center [76, 285] width 21 height 6
type input "Auto"
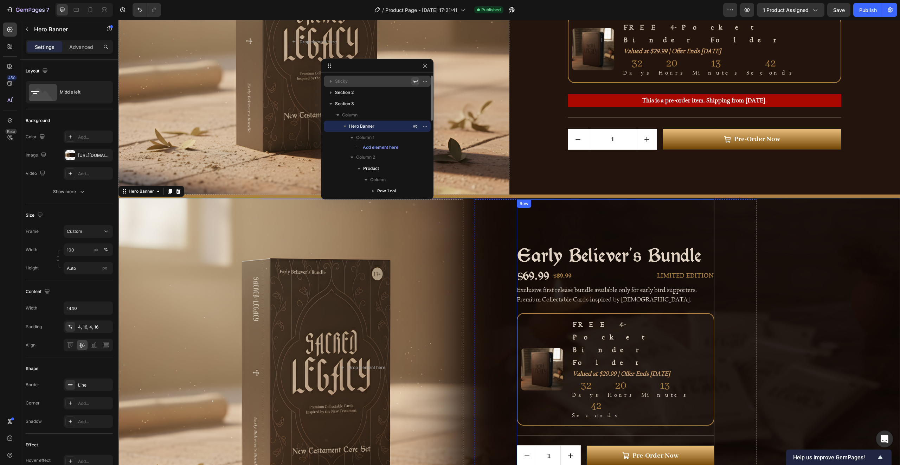
click at [550, 212] on div "Early Believer's Bundle Product Title $69.99 Product Price Product Price $89.99…" at bounding box center [616, 367] width 198 height 336
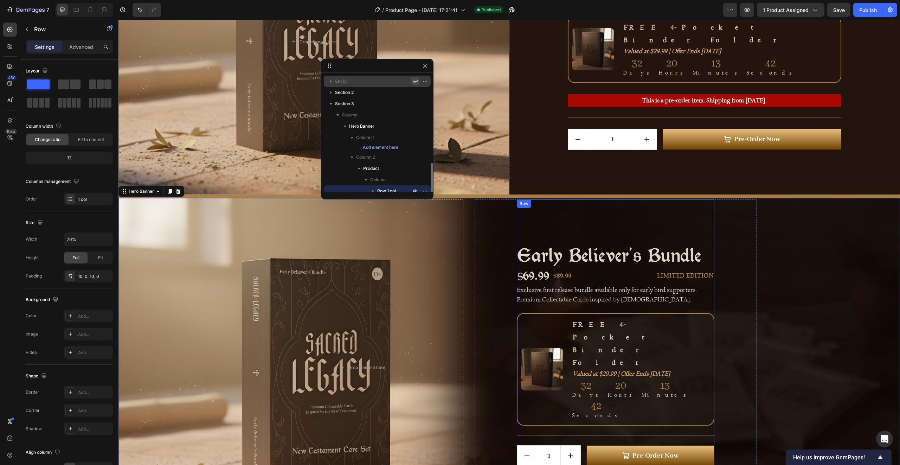
scroll to position [63, 0]
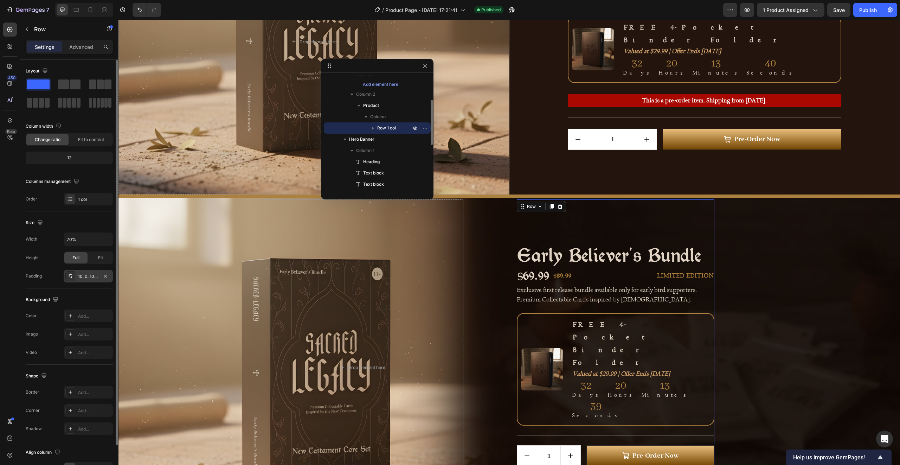
click at [88, 275] on div "10, 0, 10, 0" at bounding box center [88, 276] width 20 height 6
click at [868, 12] on div "Publish" at bounding box center [868, 9] width 18 height 7
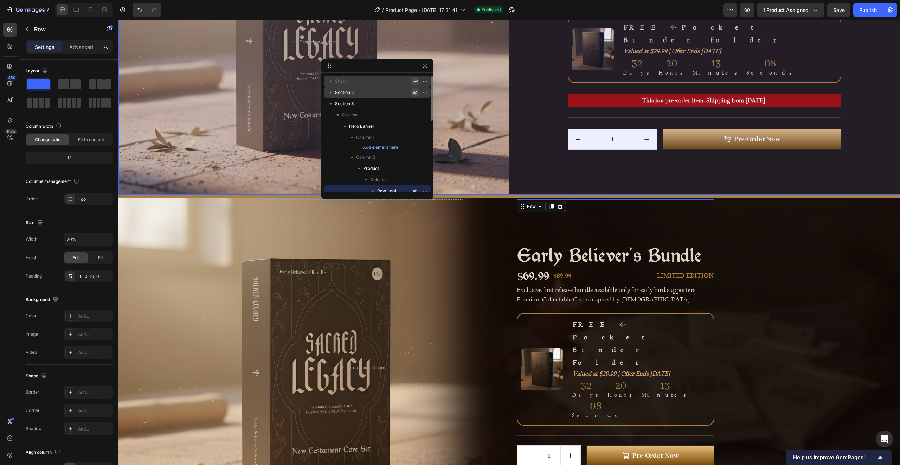
click at [413, 92] on icon "button" at bounding box center [415, 93] width 4 height 4
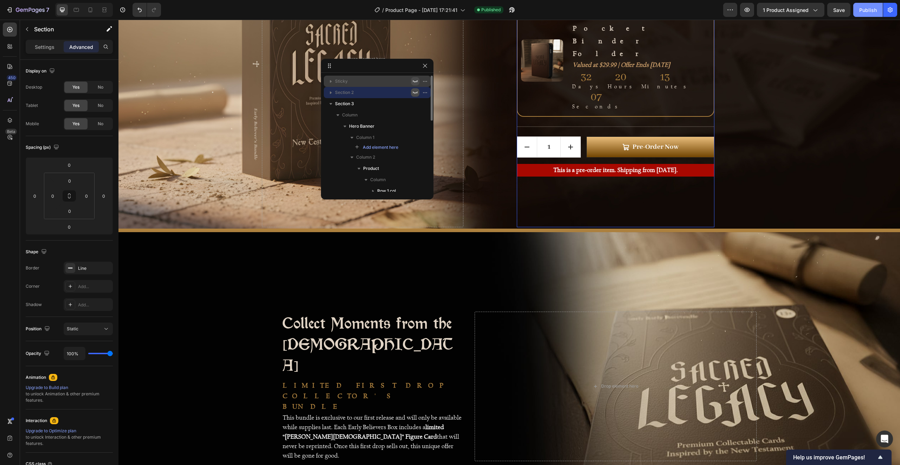
click at [870, 8] on div "Publish" at bounding box center [868, 9] width 18 height 7
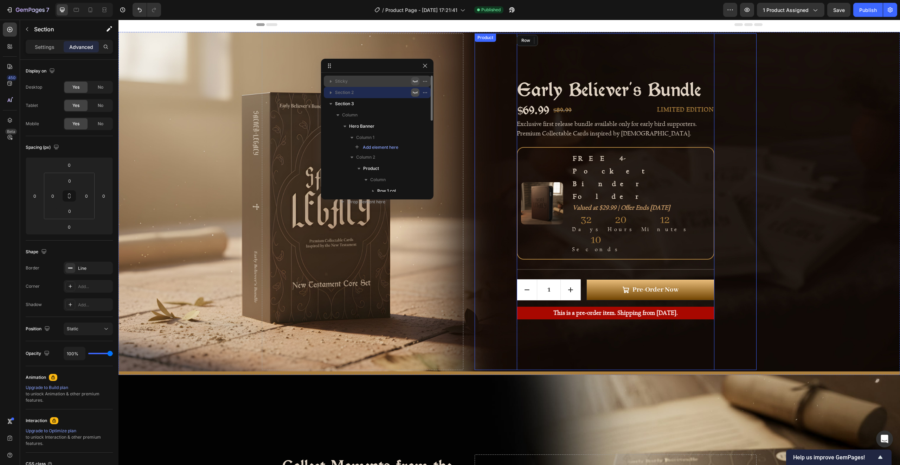
click at [480, 208] on div "Early Believer's Bundle Product Title $69.99 Product Price Product Price $89.99…" at bounding box center [616, 201] width 282 height 336
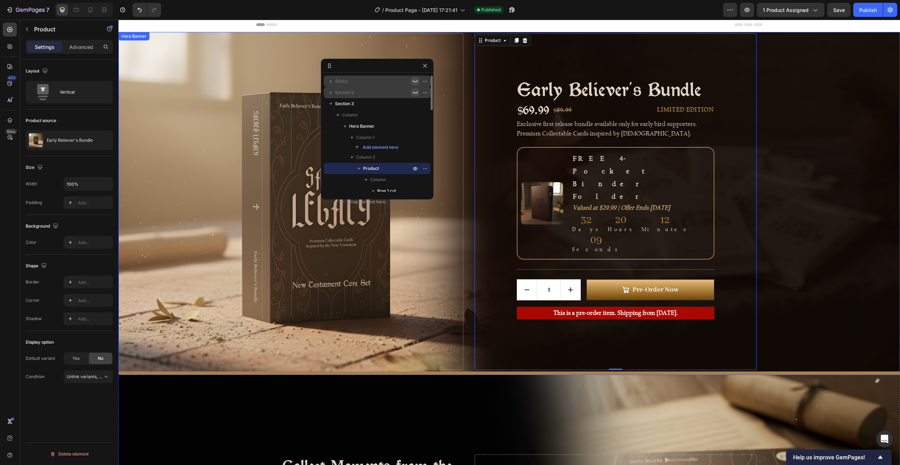
click at [469, 210] on div "Drop element here Early Believer's Bundle Product Title $69.99 Product Price Pr…" at bounding box center [509, 201] width 506 height 339
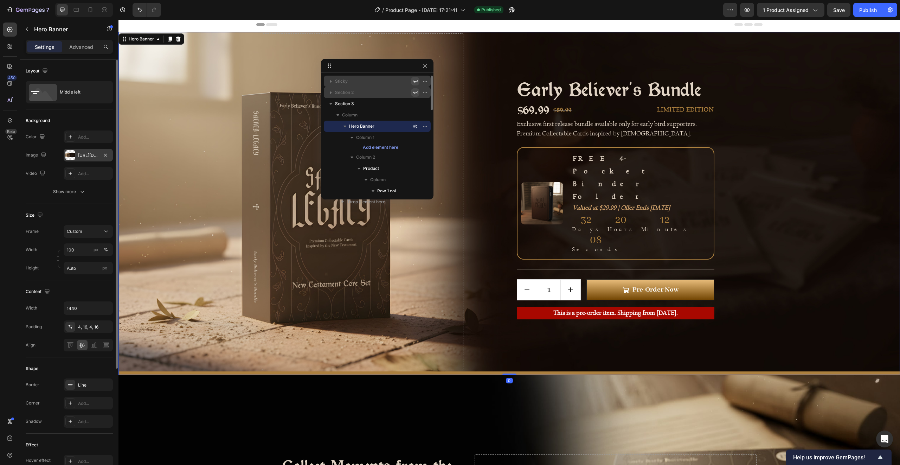
click at [83, 158] on div "https://cdn.shopify.com/s/files/1/0588/3114/3045/files/gempages_580299787530666…" at bounding box center [88, 155] width 20 height 6
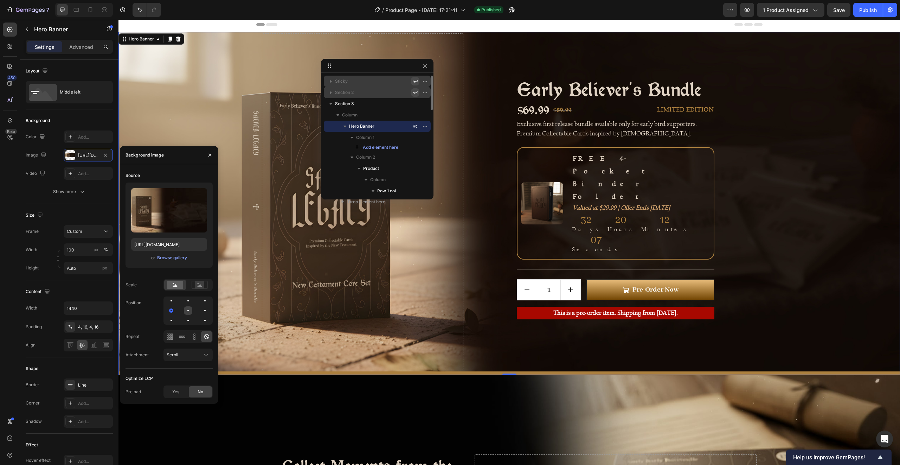
click at [186, 310] on div at bounding box center [188, 310] width 8 height 8
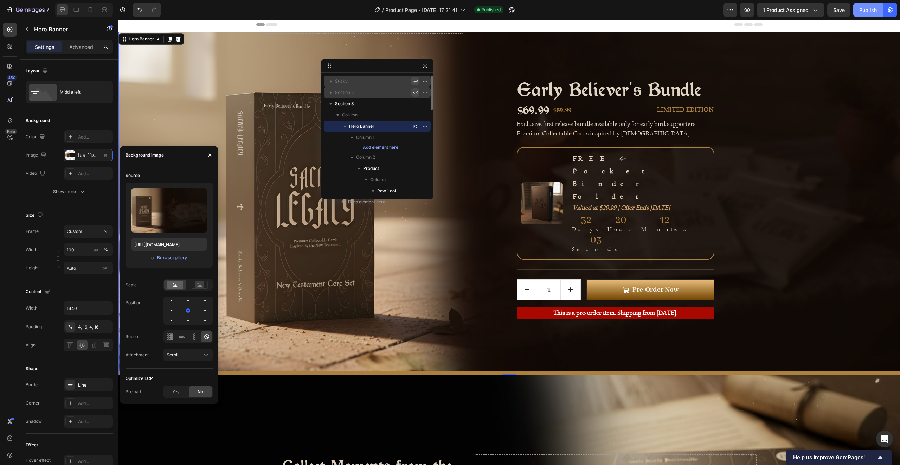
click at [866, 9] on div "Publish" at bounding box center [868, 9] width 18 height 7
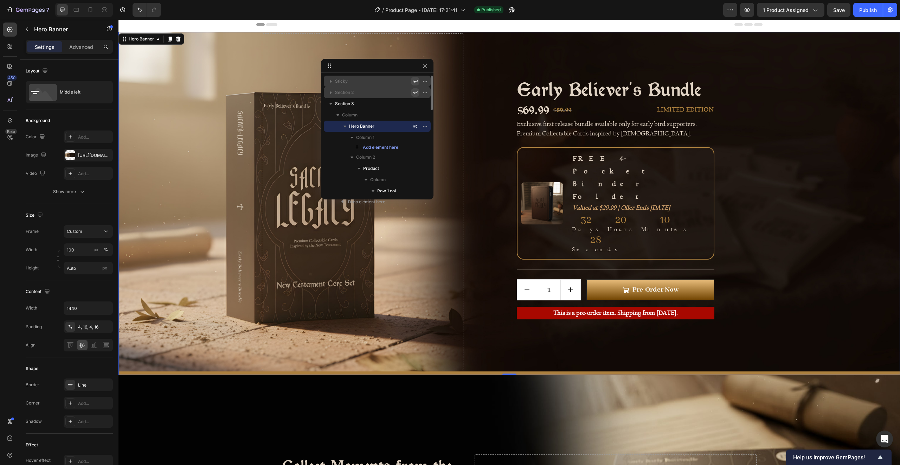
scroll to position [0, 0]
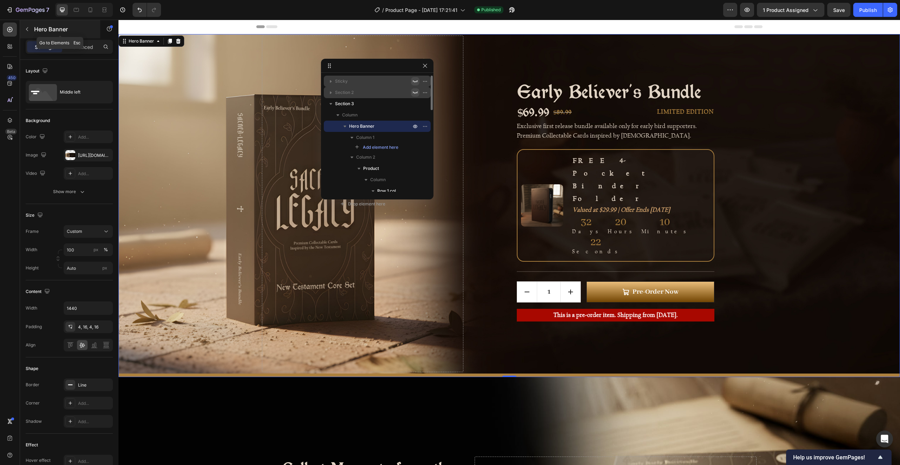
click at [40, 32] on p "Hero Banner" at bounding box center [64, 29] width 60 height 8
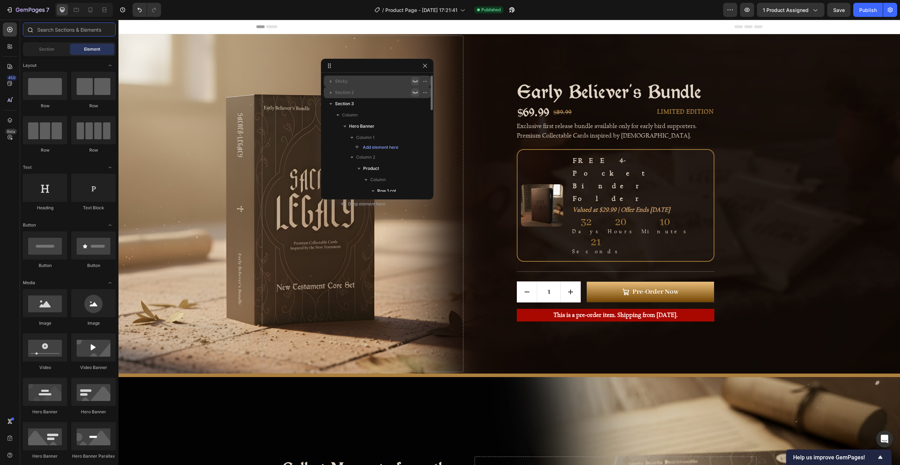
click at [53, 34] on input "text" at bounding box center [69, 30] width 93 height 14
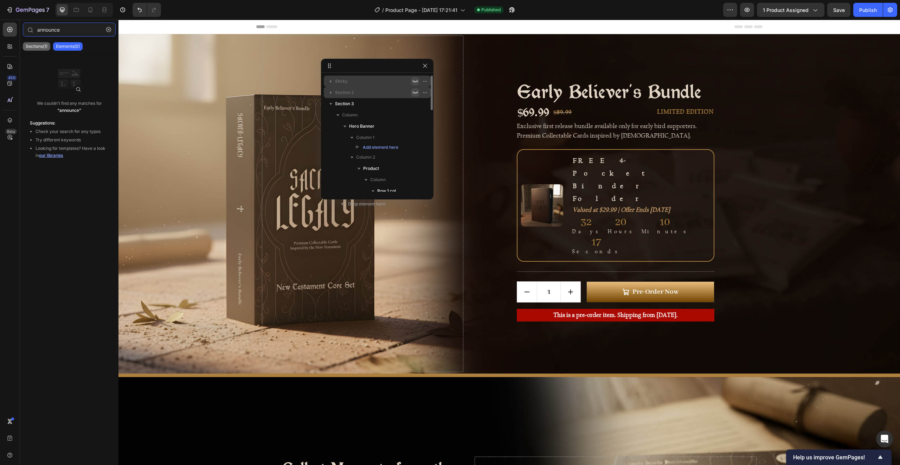
type input "announce"
click at [38, 47] on p "Sections(1)" at bounding box center [37, 47] width 22 height 6
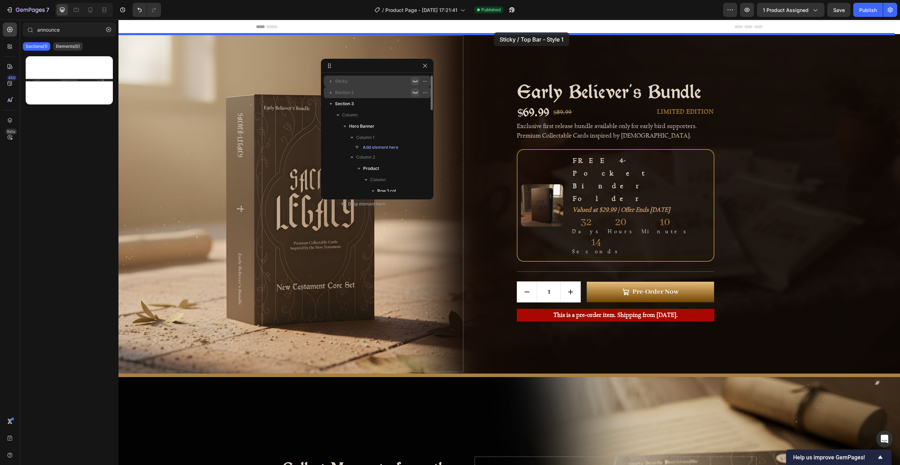
drag, startPoint x: 188, startPoint y: 95, endPoint x: 494, endPoint y: 32, distance: 312.1
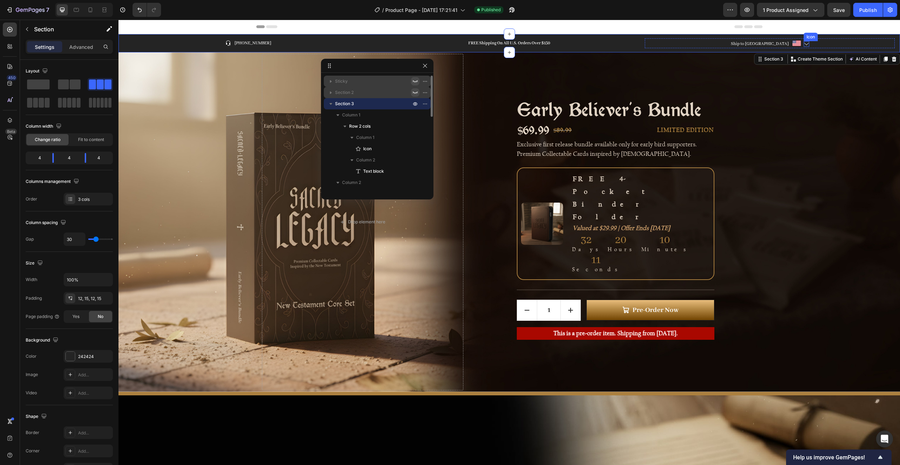
click at [804, 44] on div "Icon" at bounding box center [807, 44] width 6 height 6
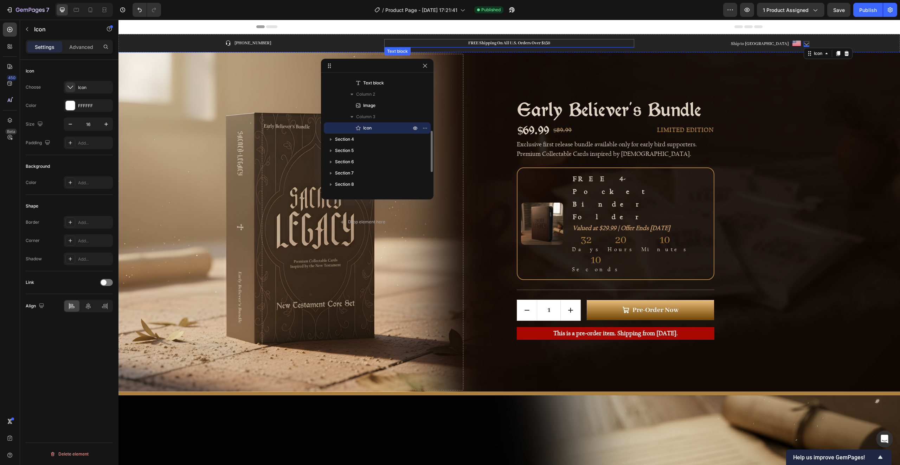
click at [529, 41] on p "FREE Shipping On All U.S. Orders Over $150" at bounding box center [509, 43] width 249 height 7
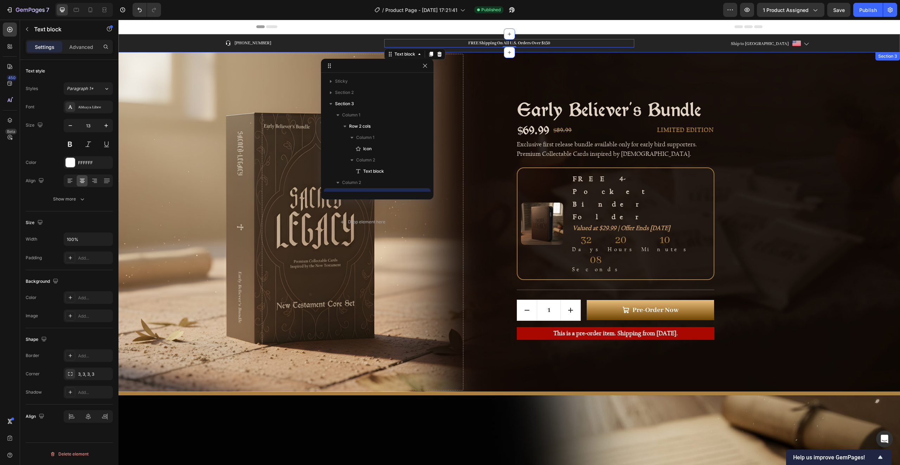
scroll to position [66, 0]
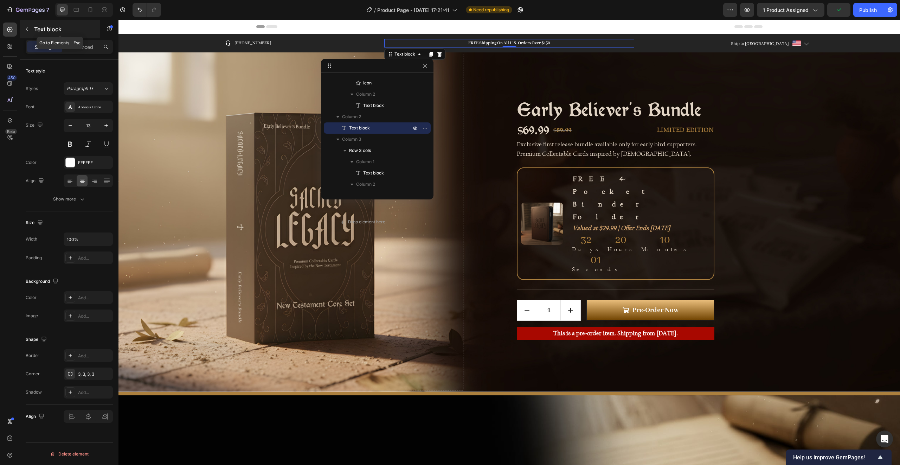
click at [27, 29] on icon "button" at bounding box center [27, 29] width 6 height 6
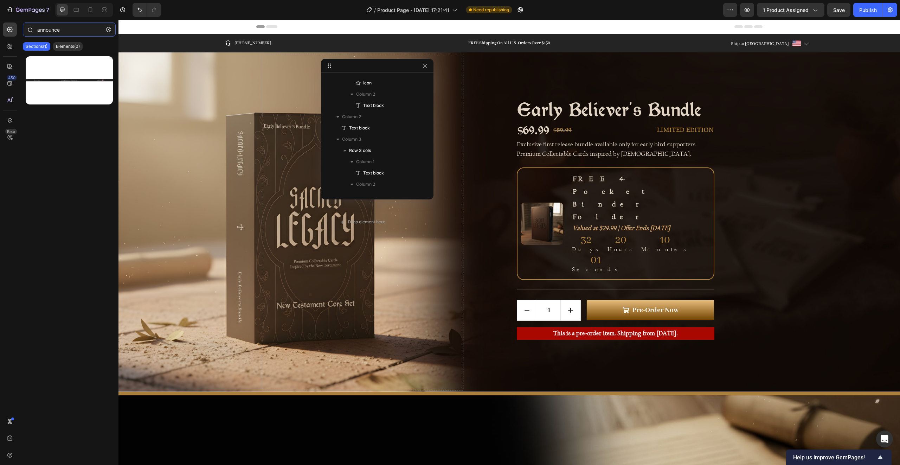
click at [57, 30] on input "announce" at bounding box center [69, 30] width 93 height 14
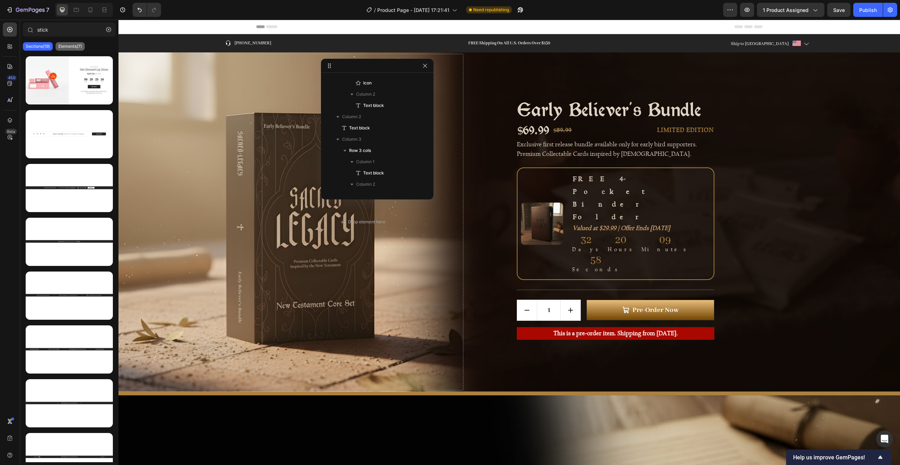
click at [76, 46] on p "Elements(7)" at bounding box center [70, 47] width 24 height 6
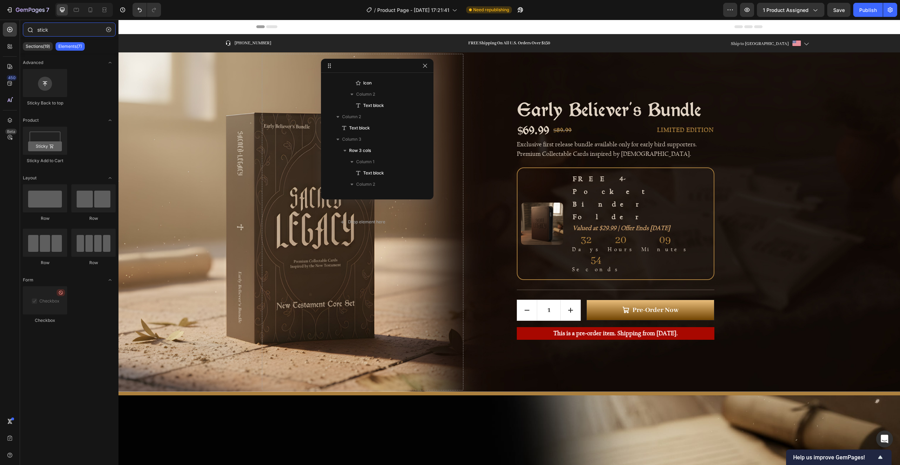
click at [49, 28] on input "stick" at bounding box center [69, 30] width 93 height 14
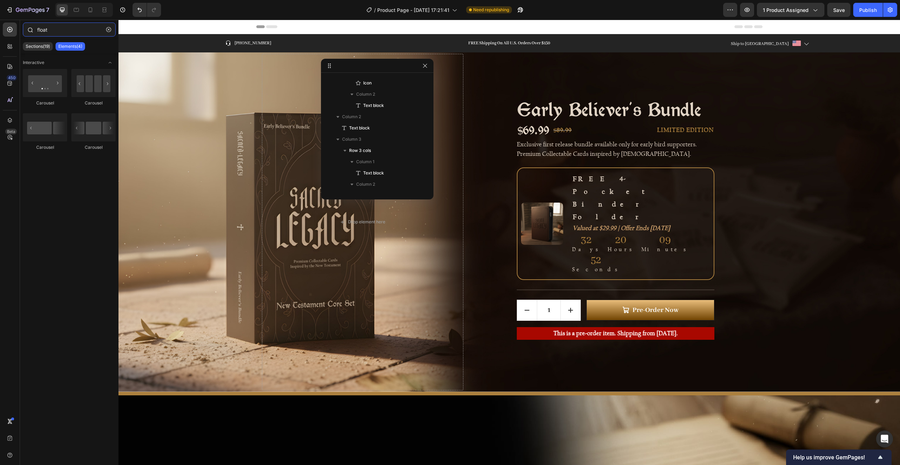
type input "floati"
click at [53, 29] on input "floati" at bounding box center [69, 30] width 93 height 14
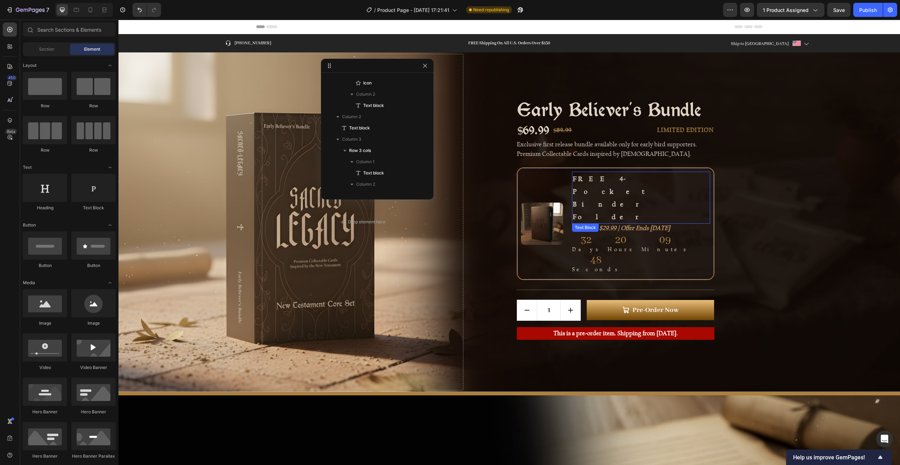
click at [617, 178] on p "FREE 4-Pocket Binder Folder" at bounding box center [641, 197] width 137 height 51
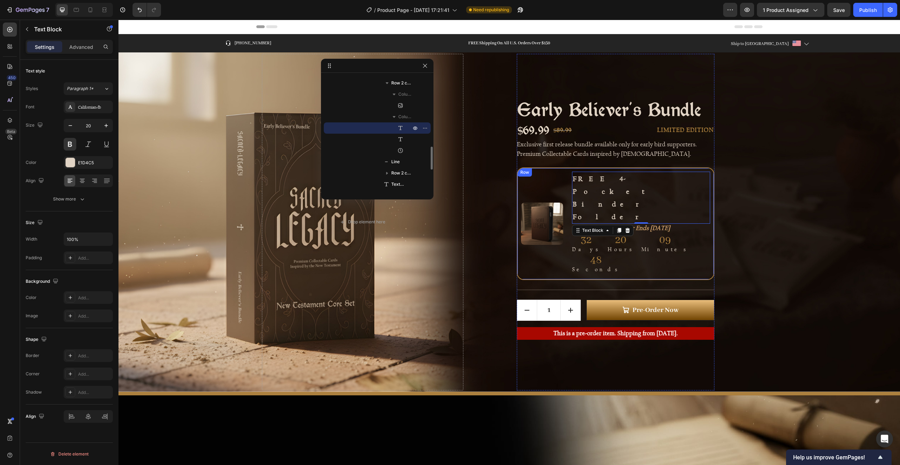
click at [558, 172] on div "Image FREE 4-Pocket Binder Folder Text Block 0 Valued at $29.99 | Offer Ends 01…" at bounding box center [616, 223] width 198 height 113
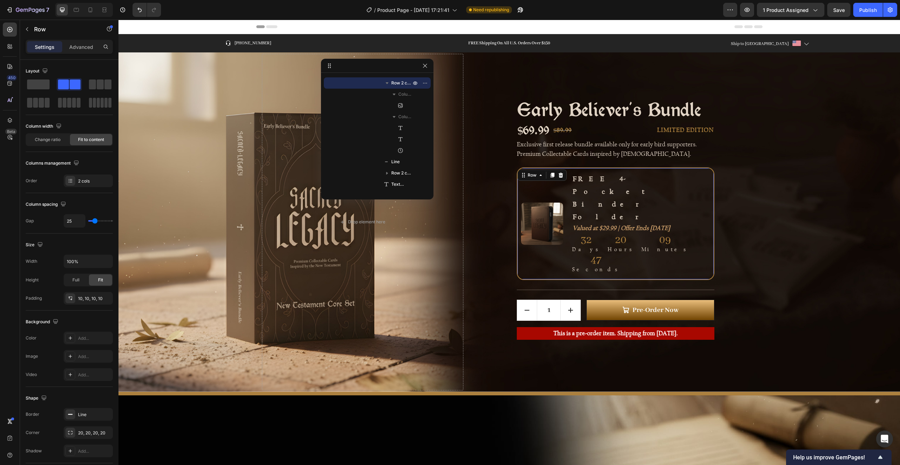
click at [571, 170] on div "Image FREE 4-Pocket Binder Folder Text Block Valued at $29.99 | Offer Ends 01.1…" at bounding box center [616, 223] width 198 height 113
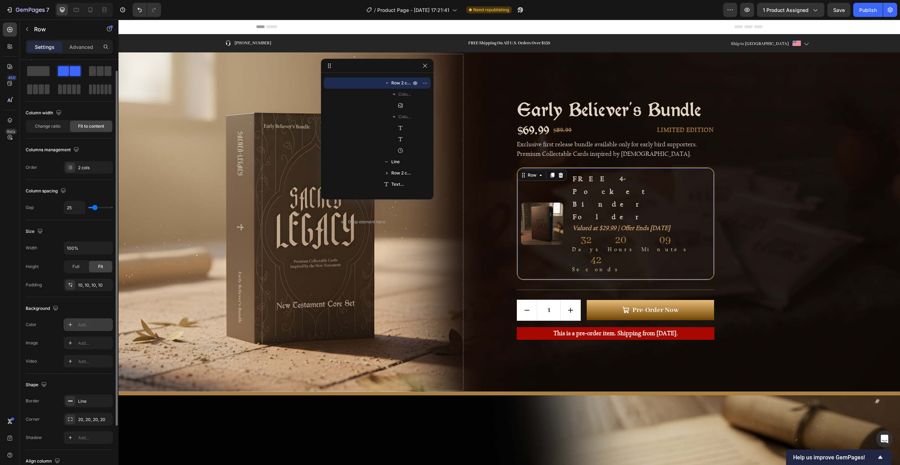
click at [69, 327] on div at bounding box center [70, 325] width 10 height 10
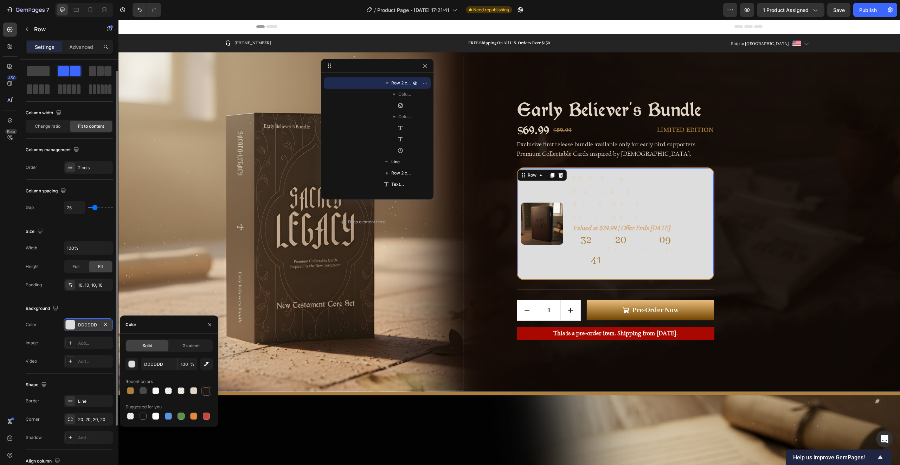
click at [206, 389] on div at bounding box center [206, 390] width 7 height 7
type input "23150D"
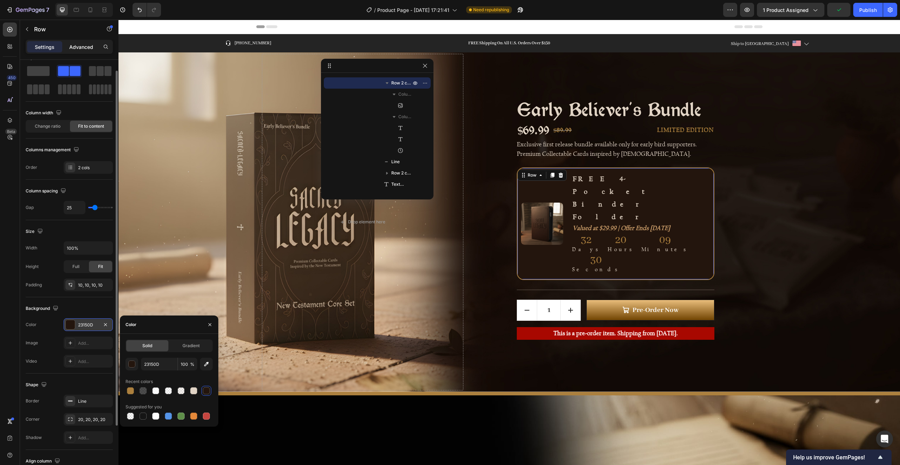
click at [70, 46] on p "Advanced" at bounding box center [81, 46] width 24 height 7
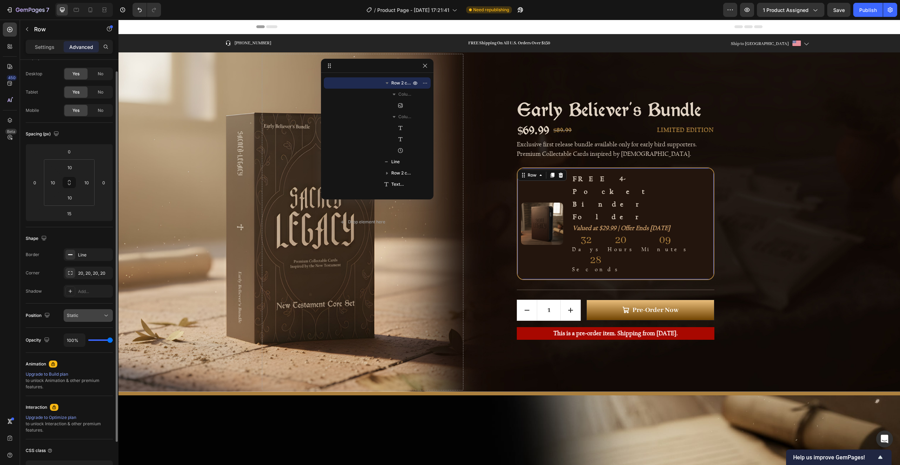
click at [83, 311] on button "Static" at bounding box center [88, 315] width 49 height 13
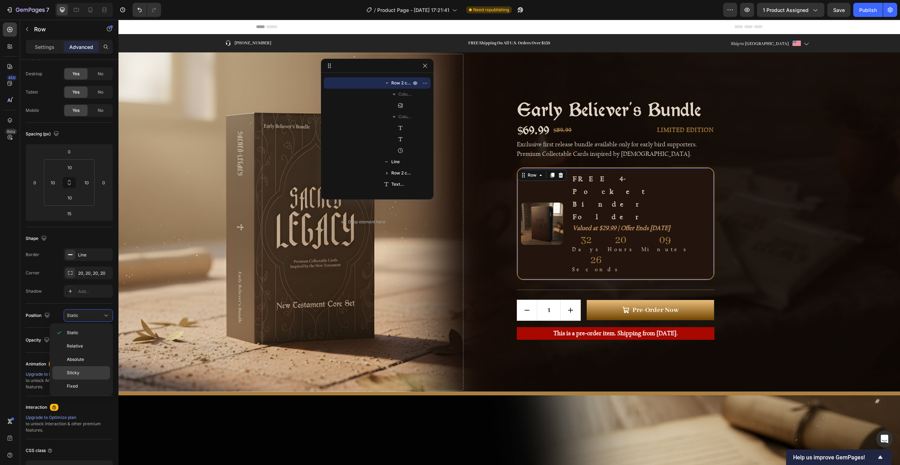
click at [82, 370] on p "Sticky" at bounding box center [87, 373] width 40 height 6
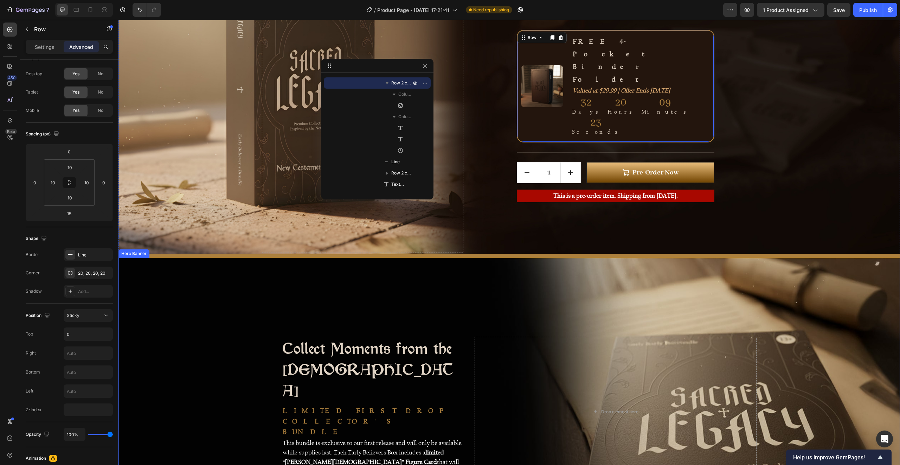
scroll to position [0, 0]
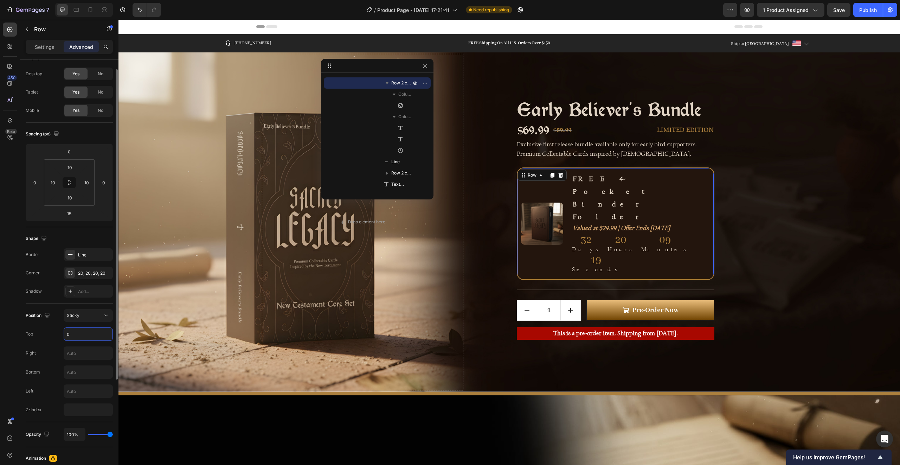
click at [77, 332] on input "0" at bounding box center [88, 334] width 49 height 13
click at [83, 317] on div "Sticky" at bounding box center [85, 315] width 36 height 6
click at [86, 360] on p "Absolute" at bounding box center [87, 359] width 40 height 6
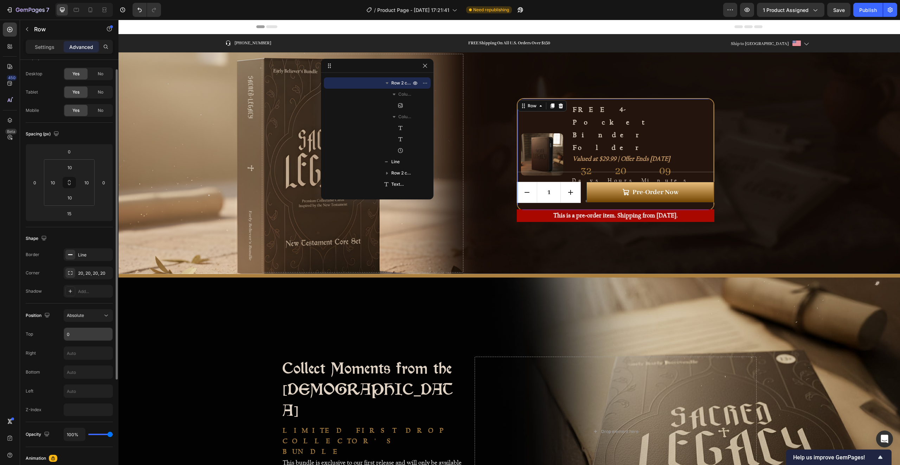
click at [81, 334] on input "0" at bounding box center [88, 334] width 49 height 13
type input "0"
click at [85, 355] on input "text" at bounding box center [88, 353] width 49 height 13
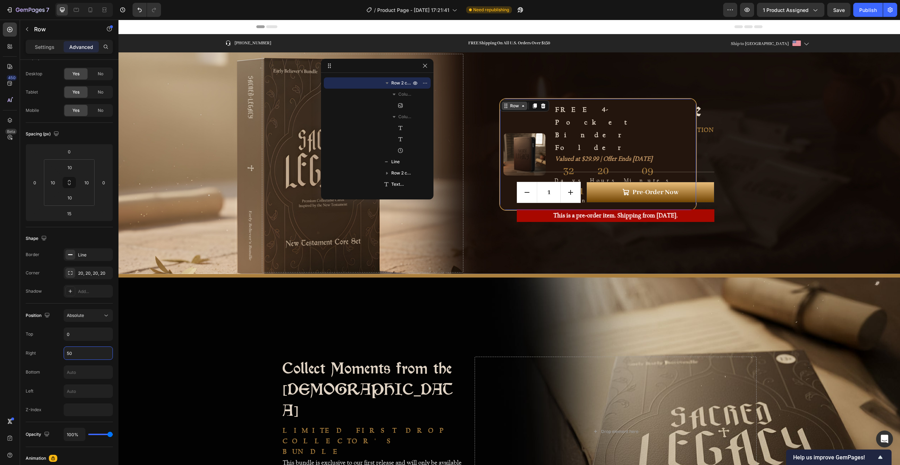
type input "50"
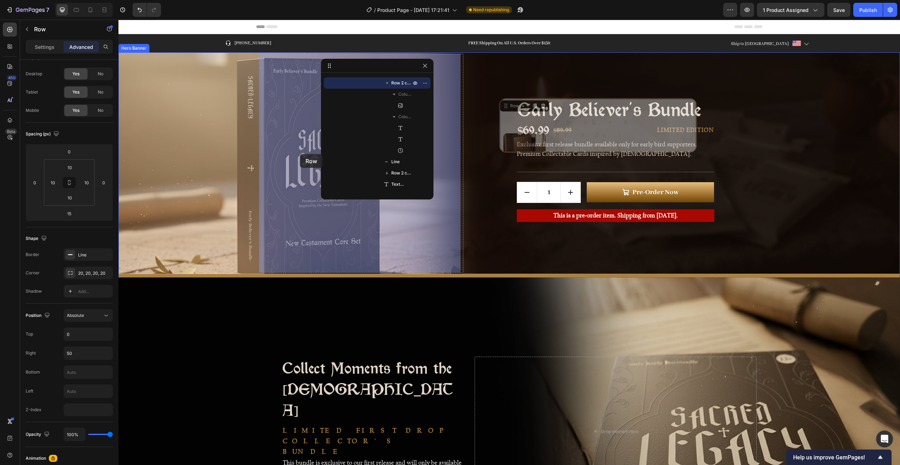
drag, startPoint x: 502, startPoint y: 105, endPoint x: 300, endPoint y: 154, distance: 208.2
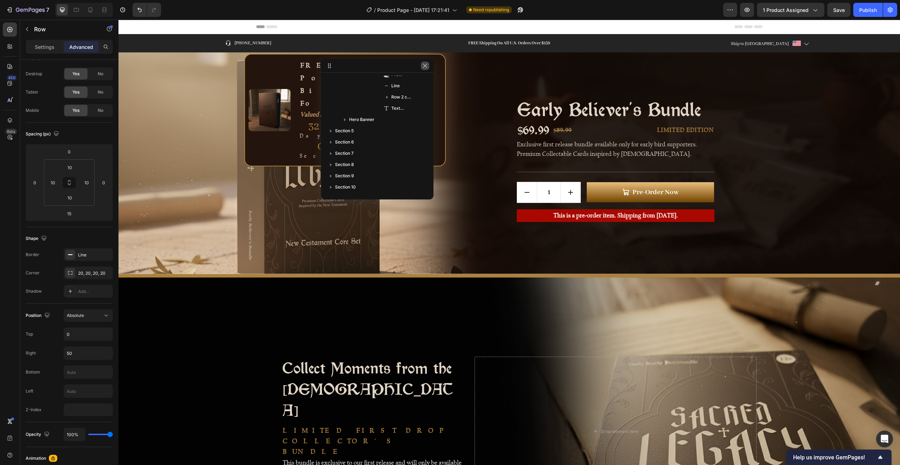
click at [423, 65] on icon "button" at bounding box center [425, 66] width 6 height 6
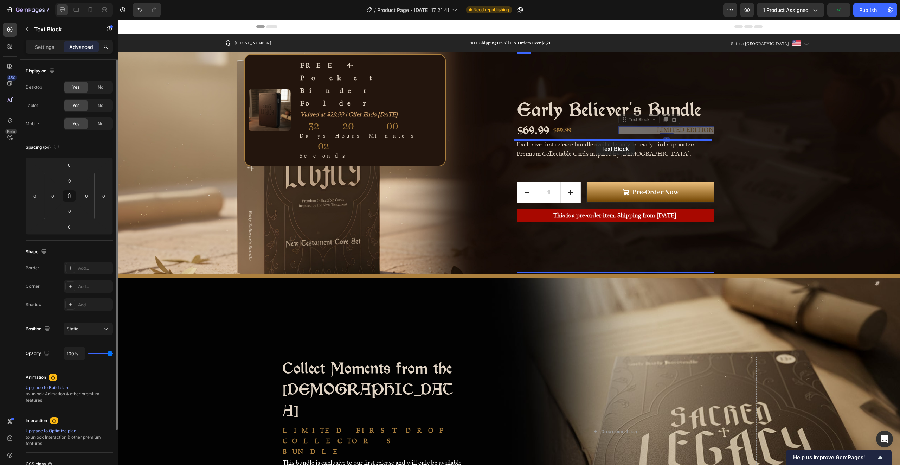
drag, startPoint x: 652, startPoint y: 130, endPoint x: 596, endPoint y: 142, distance: 57.7
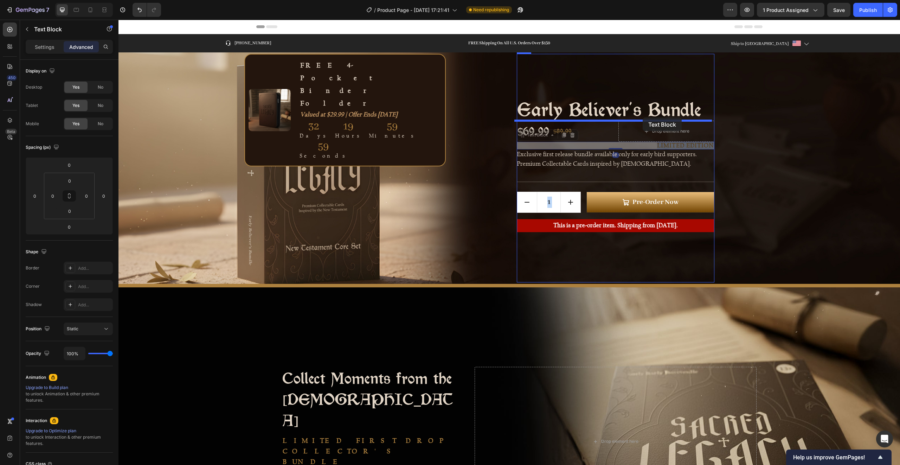
drag, startPoint x: 671, startPoint y: 145, endPoint x: 643, endPoint y: 117, distance: 39.3
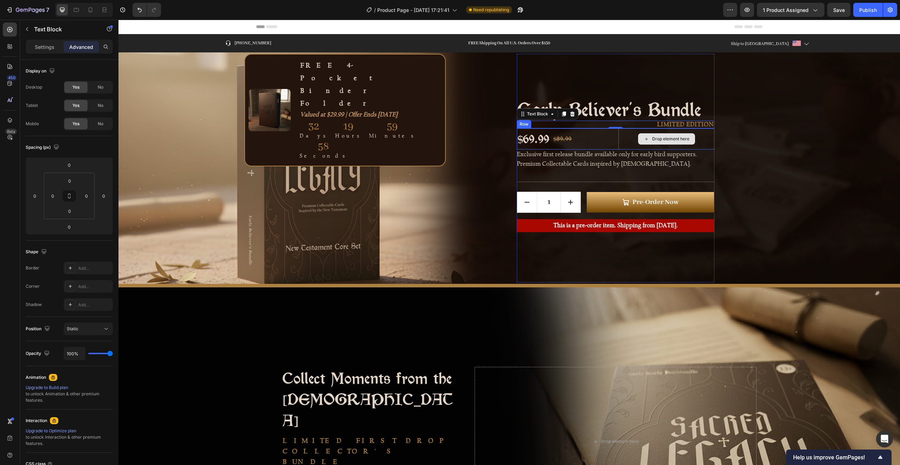
click at [629, 136] on div "Drop element here" at bounding box center [666, 138] width 96 height 21
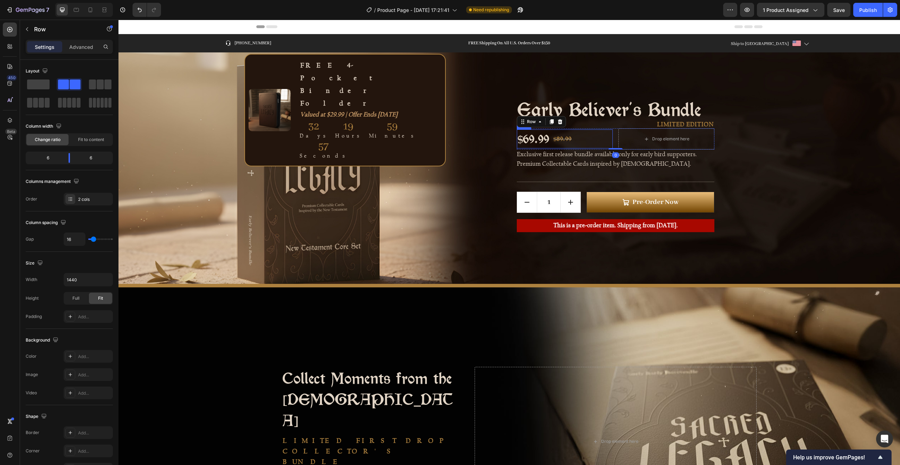
click at [606, 136] on div "$69.99 Product Price Product Price $89.99 Compare Price Compare Price Row" at bounding box center [565, 138] width 96 height 19
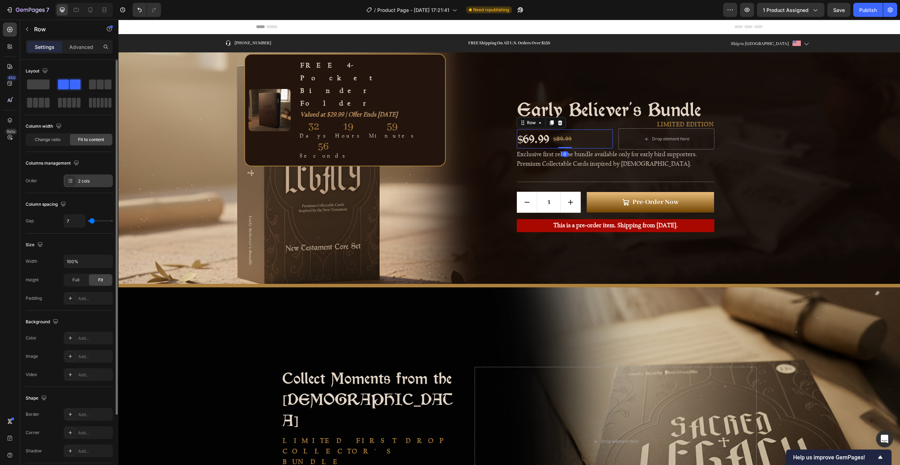
click at [92, 179] on div "2 cols" at bounding box center [94, 181] width 33 height 6
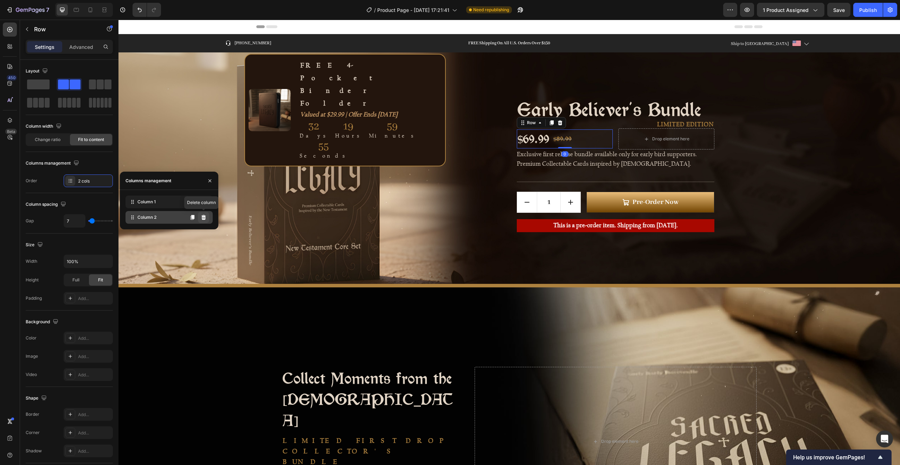
click at [203, 216] on icon at bounding box center [203, 217] width 5 height 5
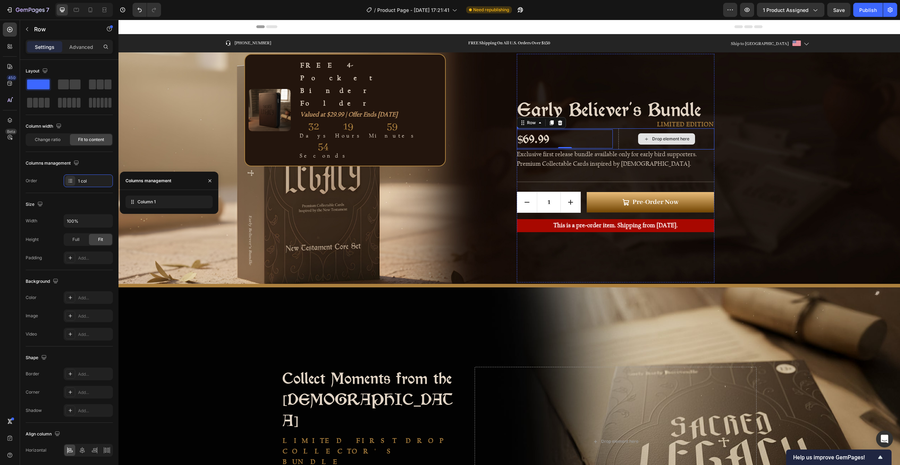
click at [621, 137] on div "Drop element here" at bounding box center [666, 138] width 96 height 21
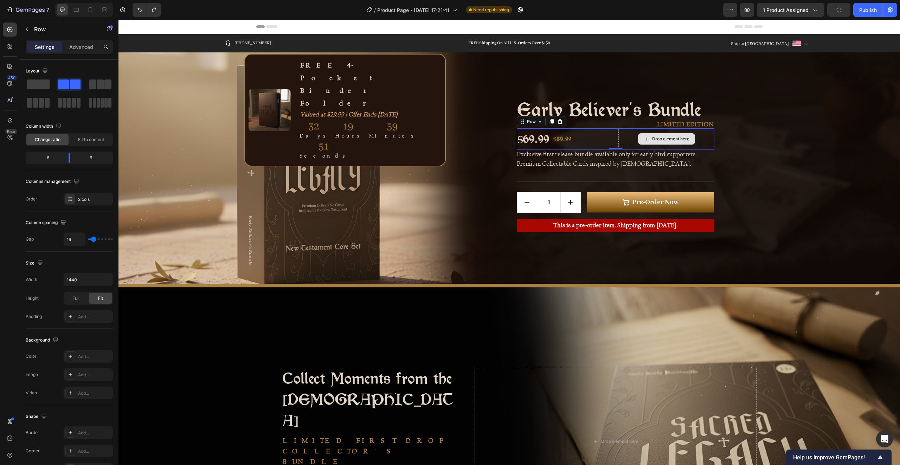
click at [623, 139] on div "Drop element here" at bounding box center [666, 138] width 96 height 21
click at [615, 141] on div "$69.99 Product Price Product Price $89.99 Compare Price Compare Price Row Drop …" at bounding box center [616, 138] width 198 height 21
click at [615, 140] on div "$69.99 Product Price Product Price $89.99 Compare Price Compare Price Row Drop …" at bounding box center [616, 138] width 198 height 21
click at [614, 138] on div "$69.99 Product Price Product Price $89.99 Compare Price Compare Price Row Drop …" at bounding box center [616, 138] width 198 height 21
click at [600, 143] on div "$69.99 Product Price Product Price $89.99 Compare Price Compare Price Row" at bounding box center [565, 138] width 96 height 19
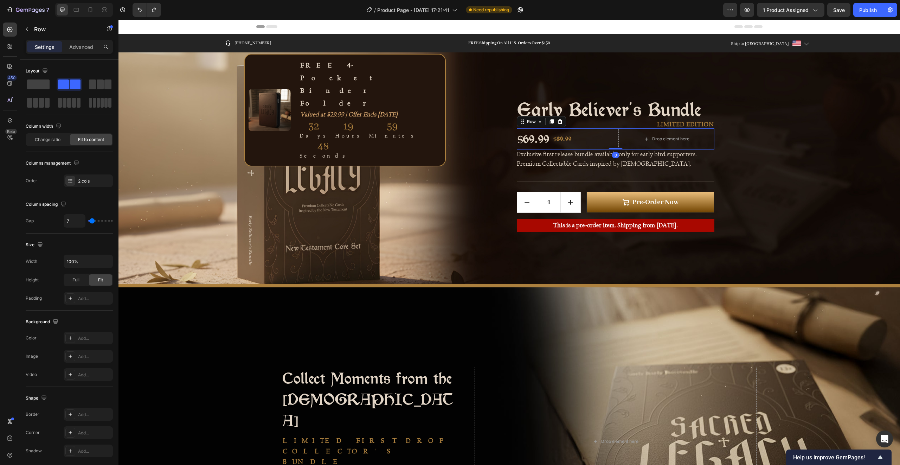
click at [612, 142] on div "$69.99 Product Price Product Price $89.99 Compare Price Compare Price Row Drop …" at bounding box center [616, 138] width 198 height 21
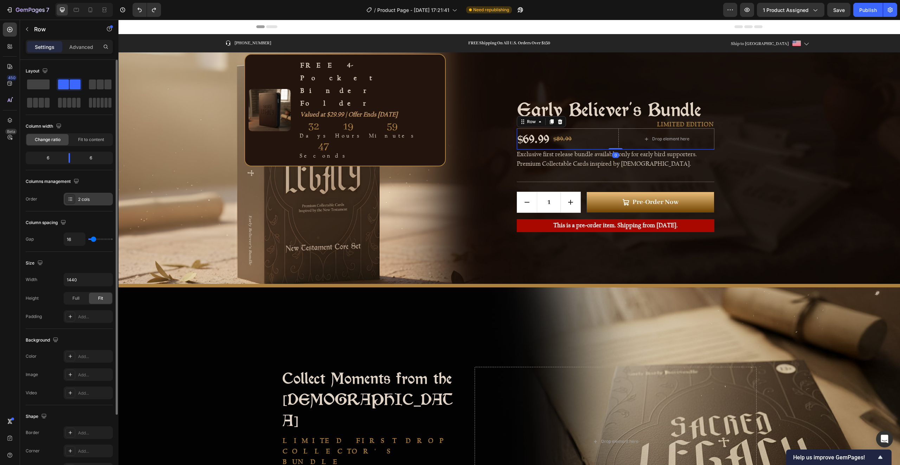
click at [79, 202] on div "2 cols" at bounding box center [88, 199] width 49 height 13
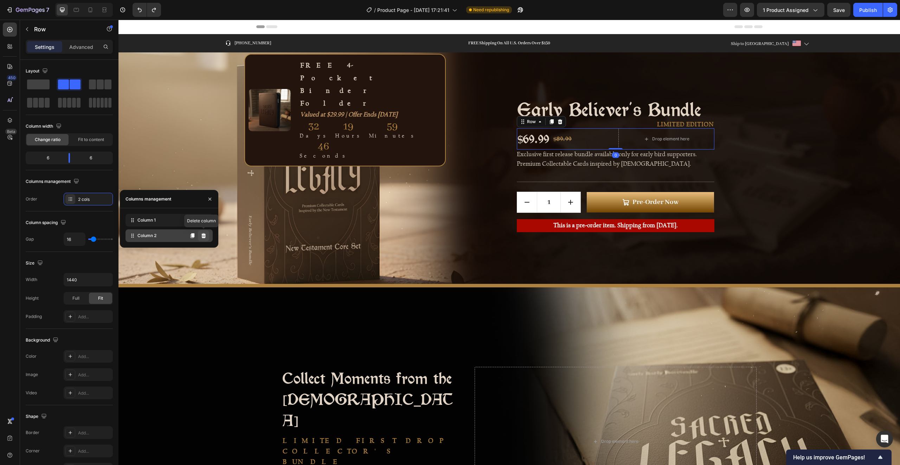
click at [203, 236] on icon at bounding box center [204, 236] width 6 height 6
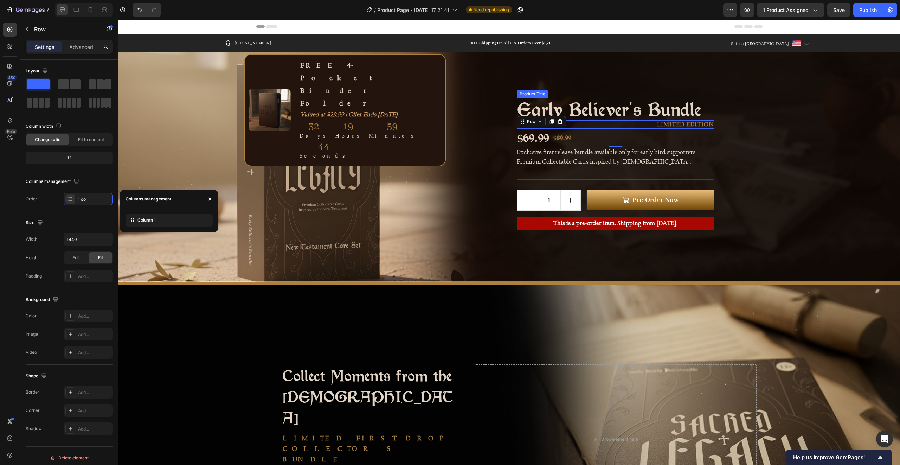
click at [596, 111] on h2 "Early Believer's Bundle" at bounding box center [616, 109] width 198 height 23
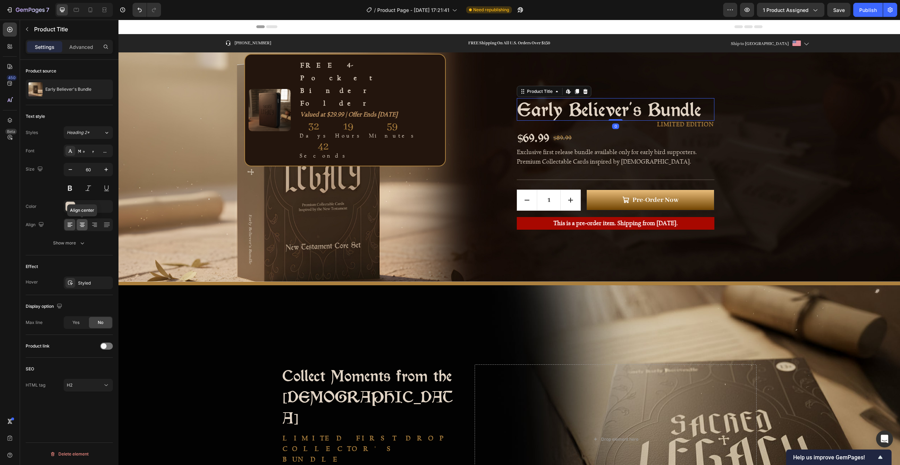
click at [81, 223] on icon at bounding box center [82, 223] width 5 height 1
click at [667, 110] on h2 "Early Believer's Bundle" at bounding box center [616, 109] width 198 height 23
click at [667, 124] on p "LIMITED EDITION" at bounding box center [616, 124] width 196 height 6
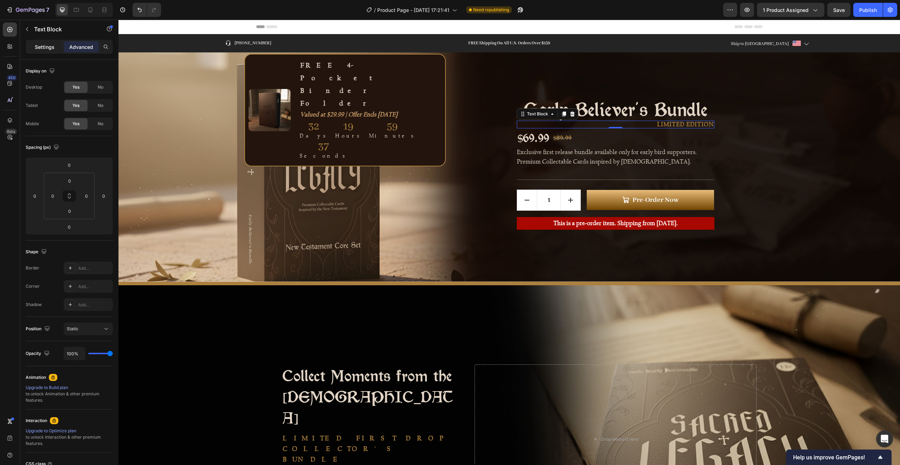
click at [45, 46] on p "Settings" at bounding box center [45, 46] width 20 height 7
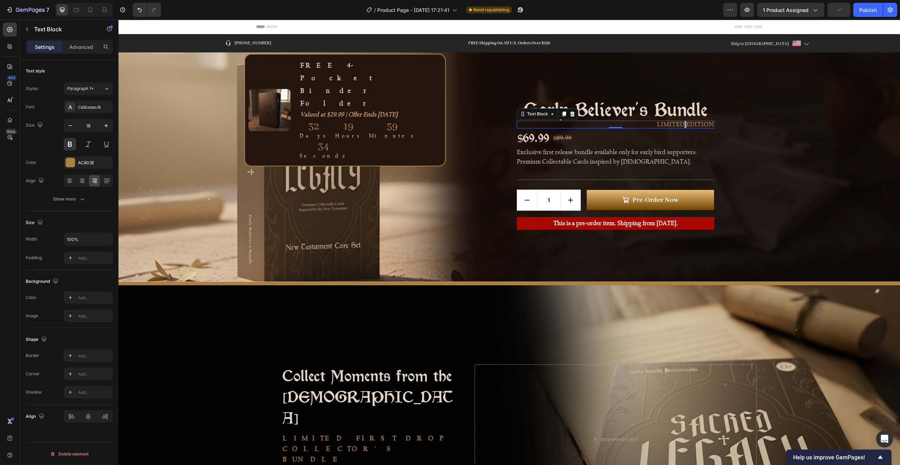
click at [681, 126] on p "LIMITED EDITION" at bounding box center [616, 124] width 196 height 6
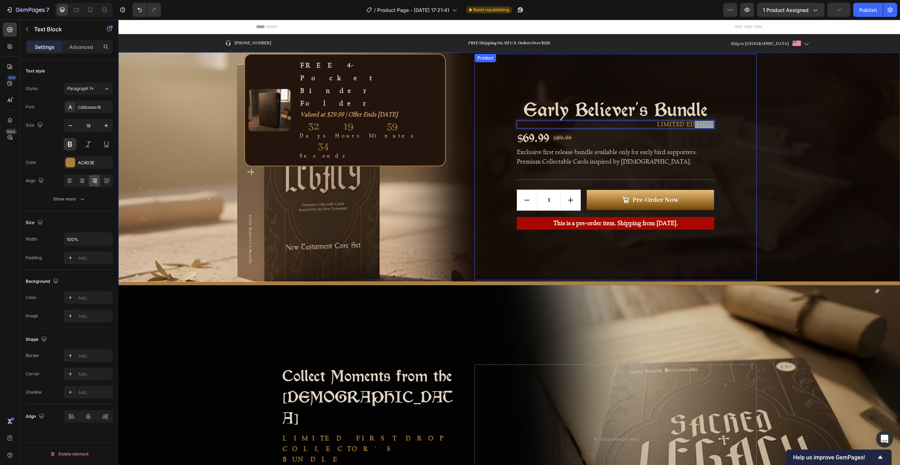
drag, startPoint x: 692, startPoint y: 126, endPoint x: 730, endPoint y: 124, distance: 38.3
click at [730, 124] on div "Early Believer's Bundle Product Title LIMITED EDITION Text Block 0 $69.99 Produ…" at bounding box center [616, 167] width 282 height 226
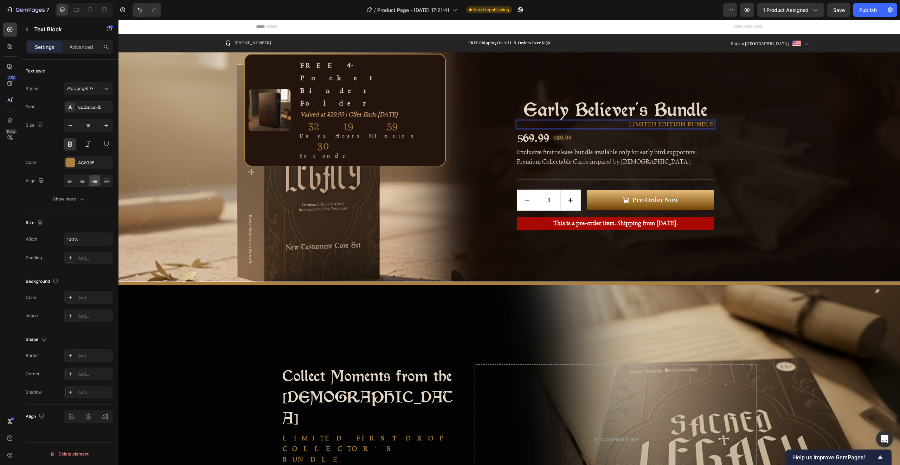
click at [627, 128] on div "$69.99 Product Price Product Price $89.99 Compare Price Compare Price Row" at bounding box center [616, 137] width 198 height 19
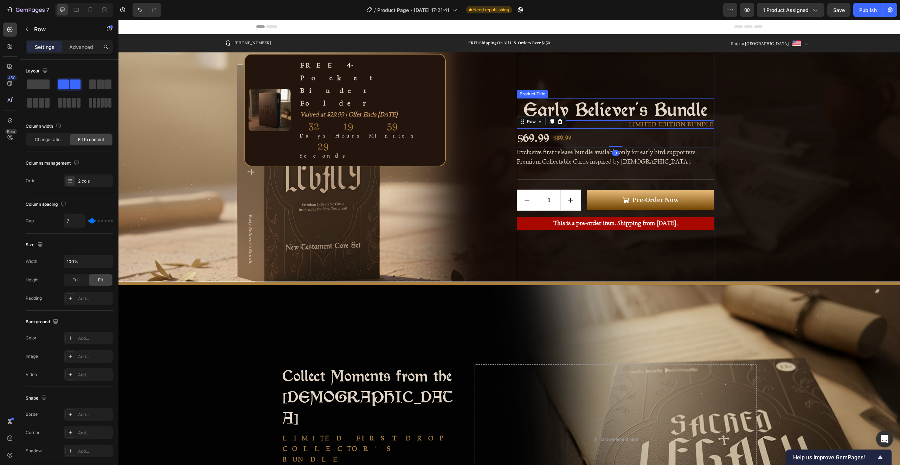
click at [609, 110] on h2 "Early Believer's Bundle" at bounding box center [616, 109] width 198 height 23
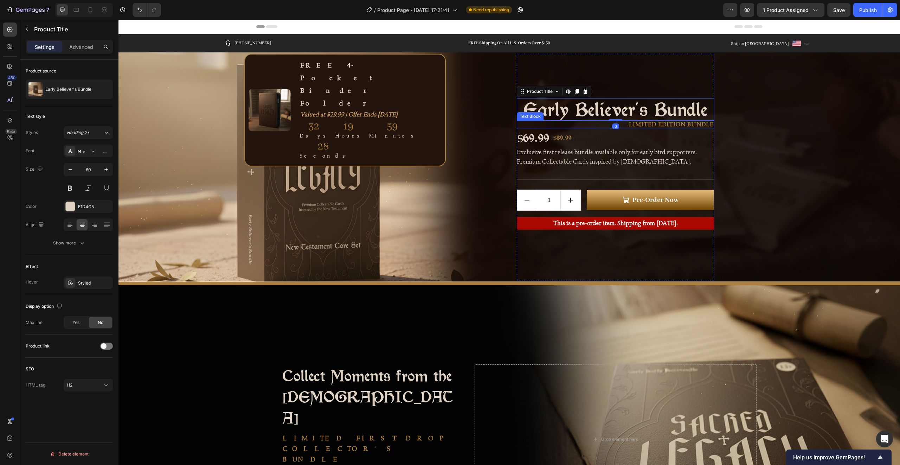
click at [609, 124] on p "LIMITED EDITION BUNDLE" at bounding box center [616, 124] width 196 height 6
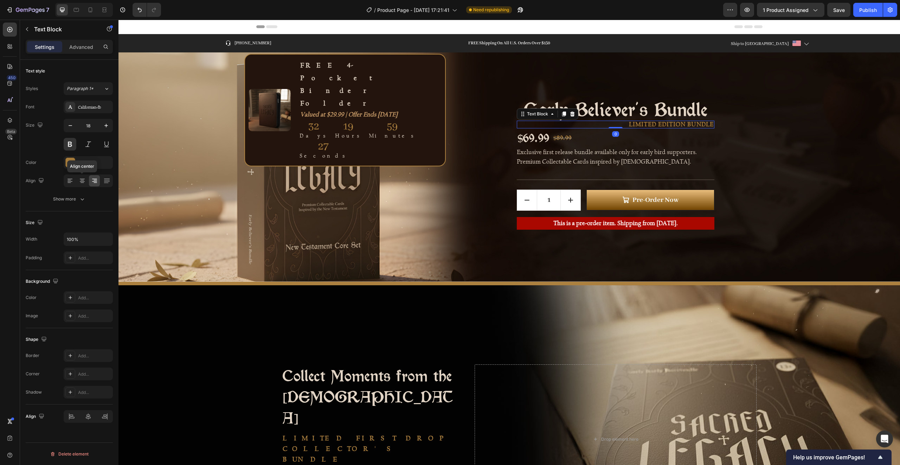
drag, startPoint x: 79, startPoint y: 182, endPoint x: 117, endPoint y: 182, distance: 38.3
click at [79, 182] on icon at bounding box center [82, 180] width 7 height 7
drag, startPoint x: 579, startPoint y: 136, endPoint x: 575, endPoint y: 137, distance: 4.7
click at [579, 136] on div "$69.99 Product Price Product Price $89.99 Compare Price Compare Price Row" at bounding box center [616, 137] width 198 height 19
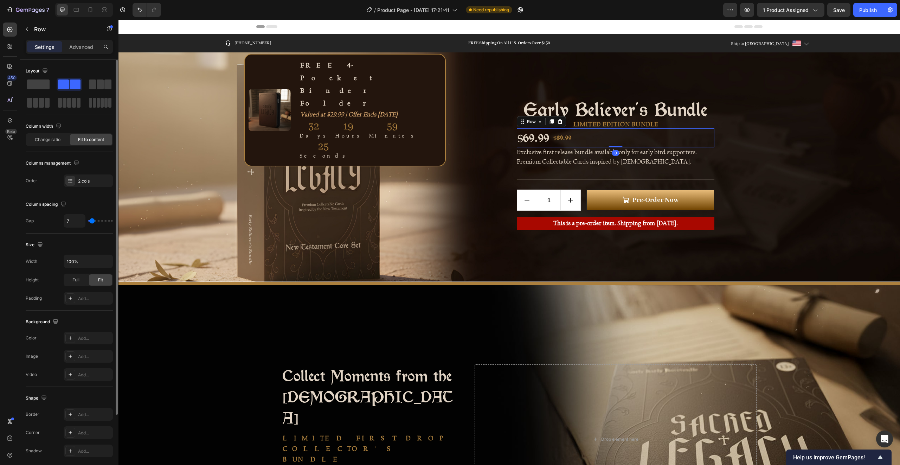
scroll to position [84, 0]
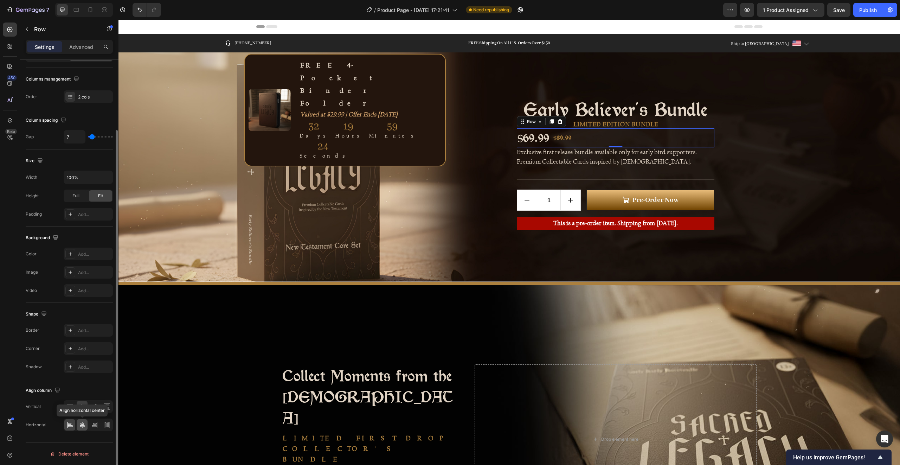
click at [83, 425] on icon at bounding box center [82, 425] width 5 height 6
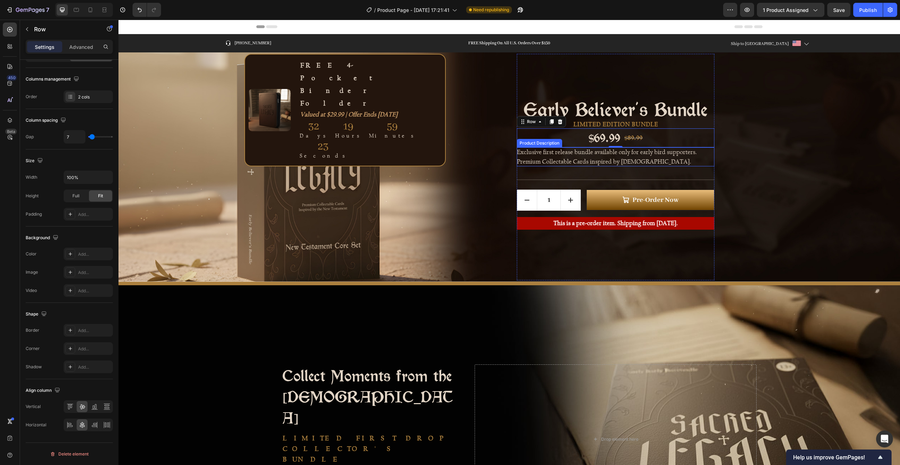
click at [586, 155] on p "Exclusive first release bundle available only for early bird supporters. Premiu…" at bounding box center [607, 156] width 180 height 17
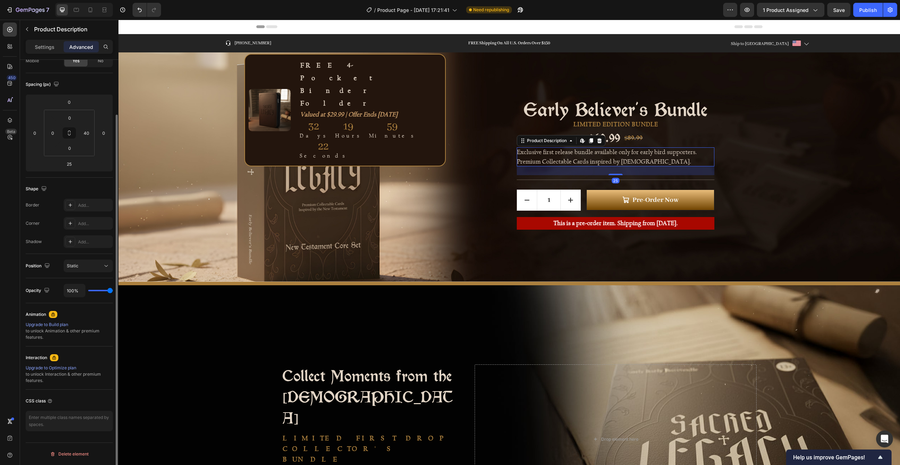
scroll to position [0, 0]
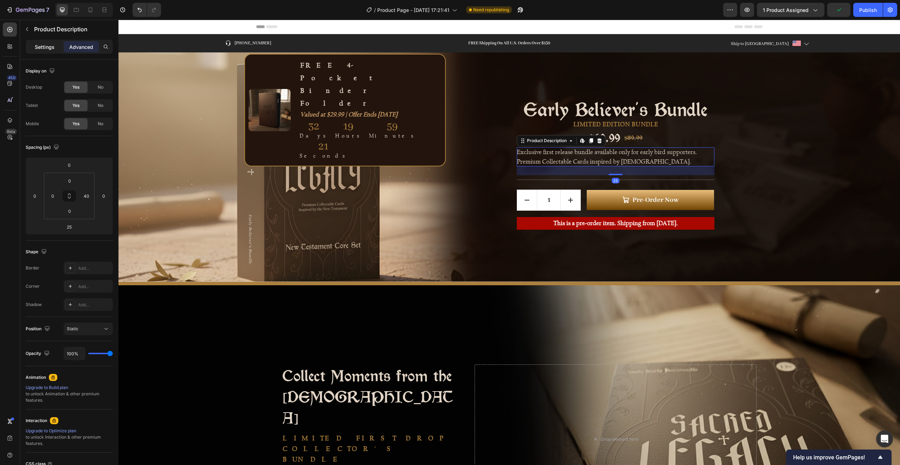
click at [46, 43] on p "Settings" at bounding box center [45, 46] width 20 height 7
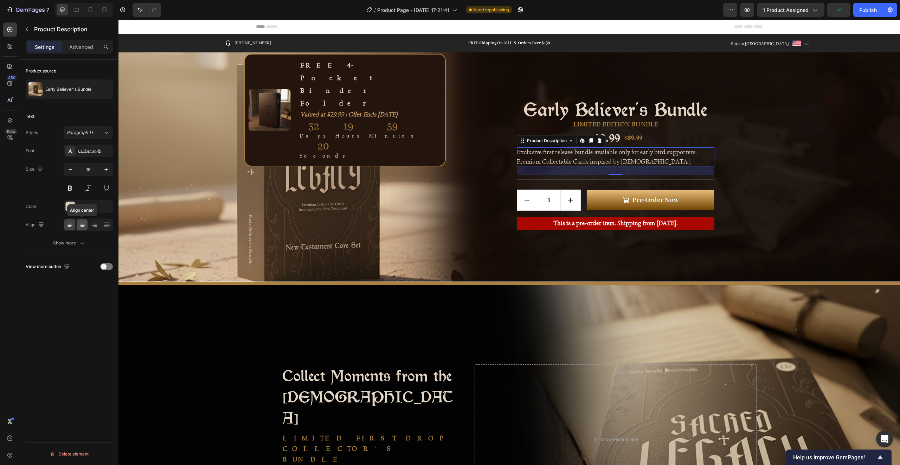
click at [84, 223] on icon at bounding box center [82, 224] width 7 height 7
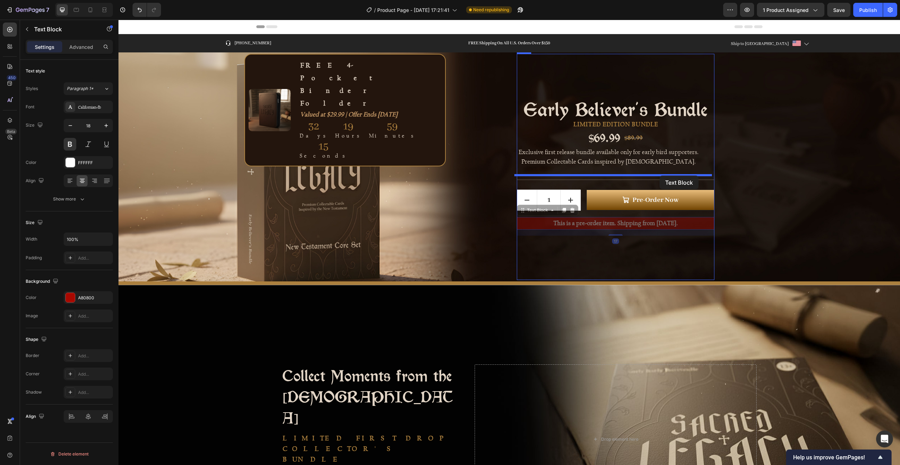
drag, startPoint x: 656, startPoint y: 226, endPoint x: 660, endPoint y: 175, distance: 50.4
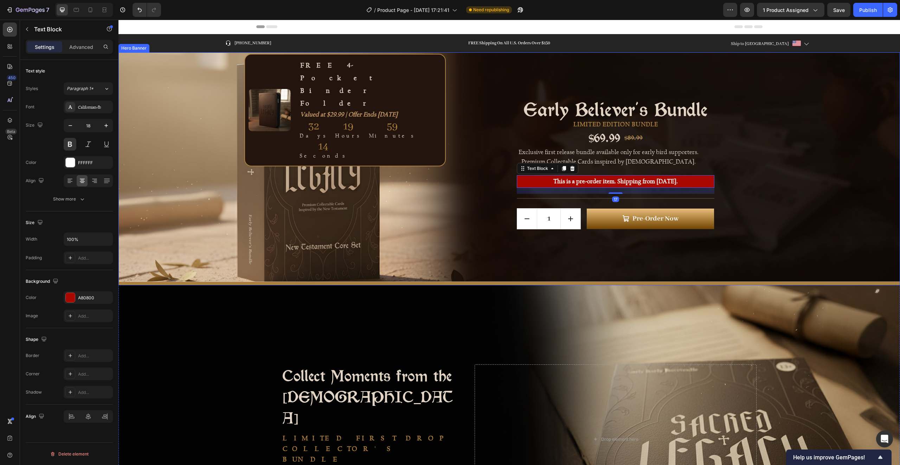
click at [807, 204] on div "Background Image" at bounding box center [509, 166] width 782 height 229
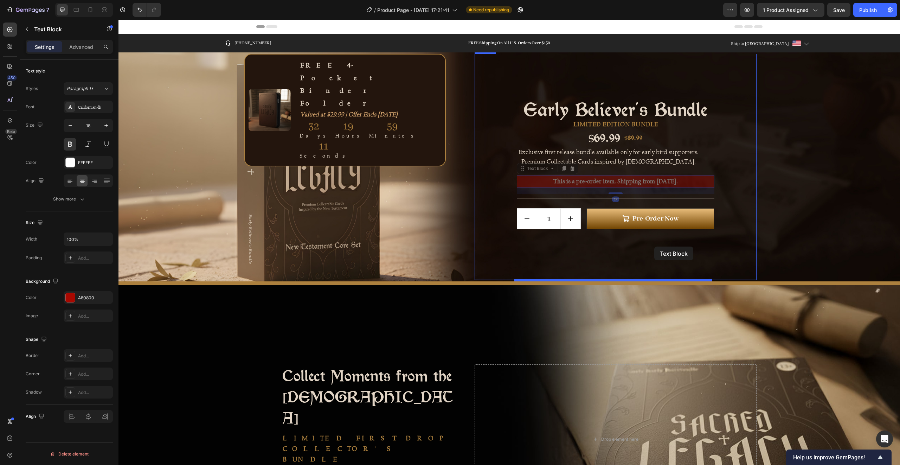
drag, startPoint x: 659, startPoint y: 183, endPoint x: 654, endPoint y: 246, distance: 63.5
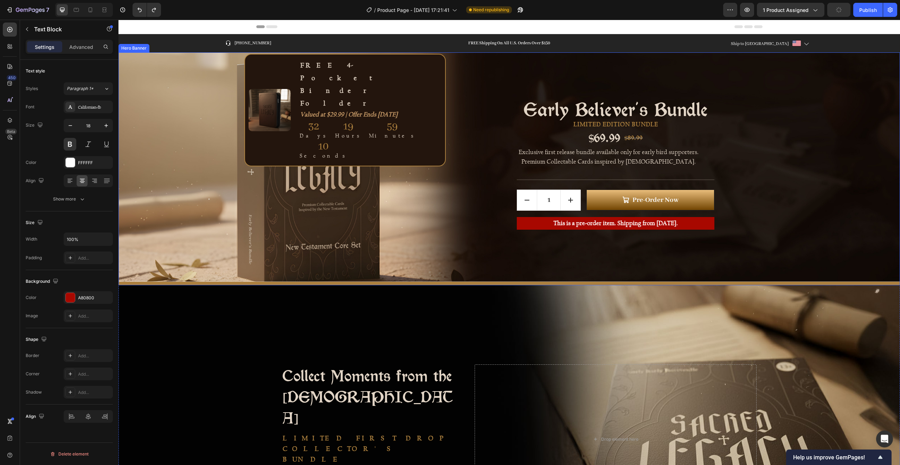
click at [793, 188] on div "Background Image" at bounding box center [509, 166] width 782 height 229
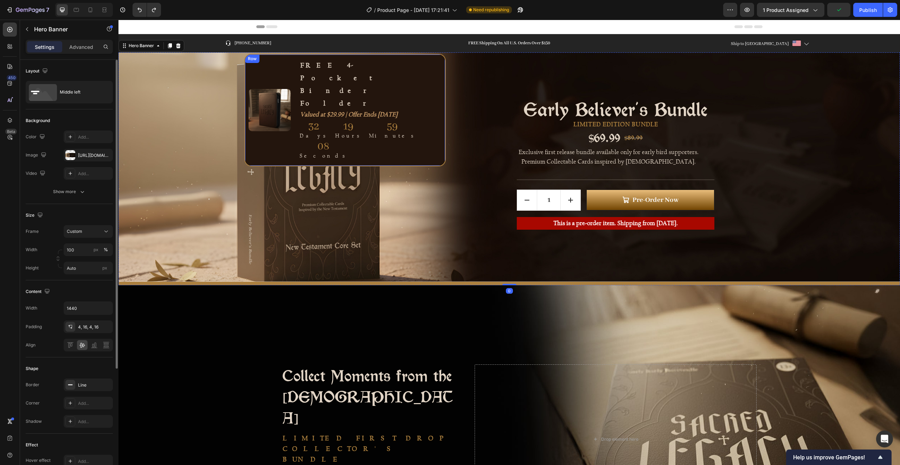
click at [415, 75] on div "Image FREE 4-Pocket Binder Folder Text Block Valued at $29.99 | Offer Ends 01.1…" at bounding box center [344, 110] width 201 height 113
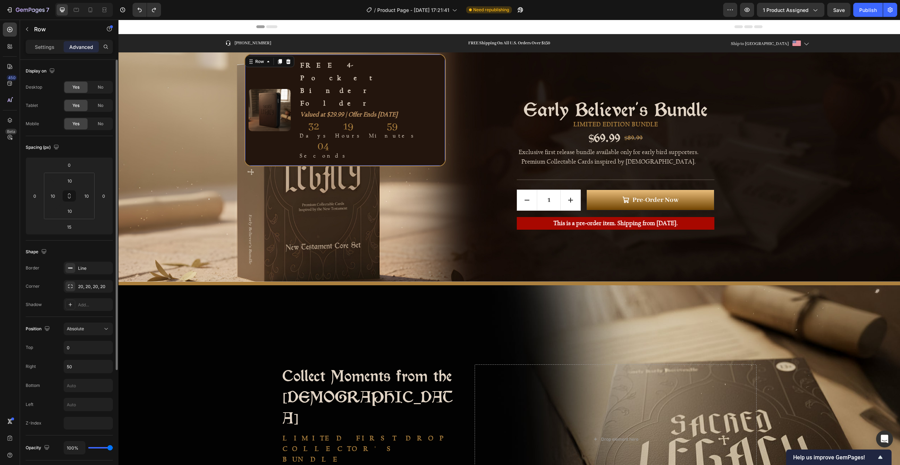
click at [400, 78] on div "Image FREE 4-Pocket Binder Folder Text Block Valued at $29.99 | Offer Ends 01.1…" at bounding box center [344, 110] width 201 height 113
click at [49, 49] on p "Settings" at bounding box center [45, 46] width 20 height 7
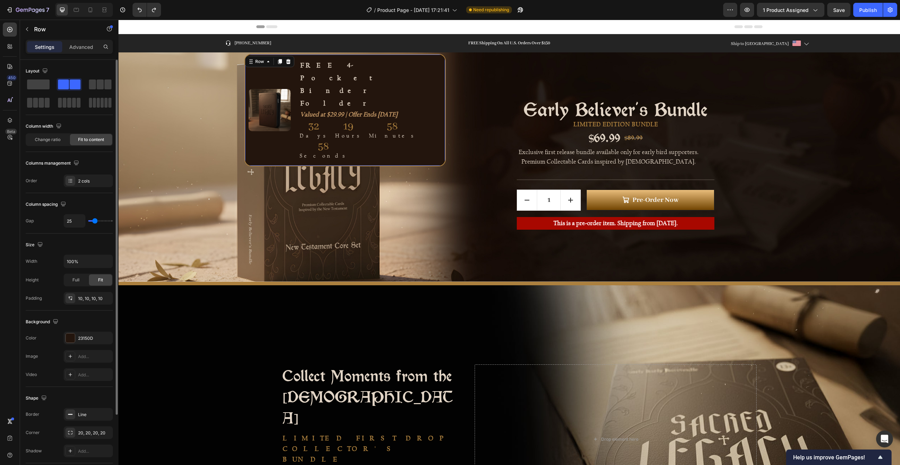
click at [84, 140] on span "Fit to content" at bounding box center [91, 139] width 26 height 6
type input "29"
type input "28"
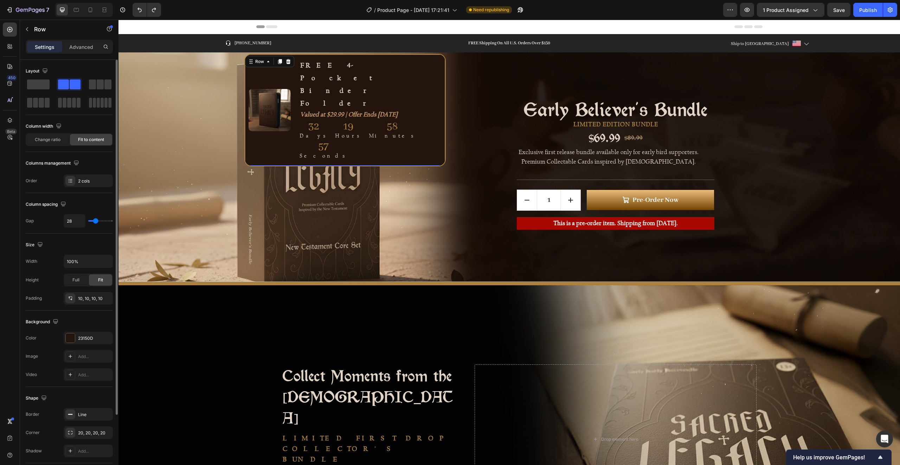
type input "24"
type input "21"
type input "19"
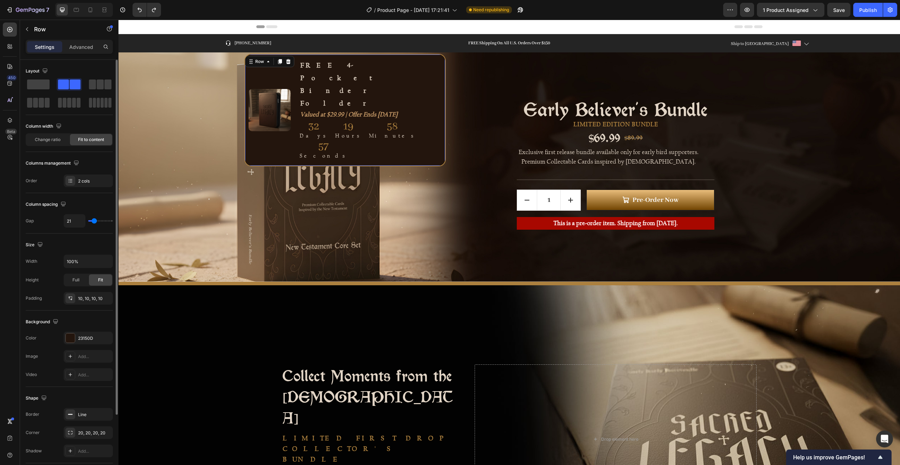
type input "19"
type input "11"
type input "1"
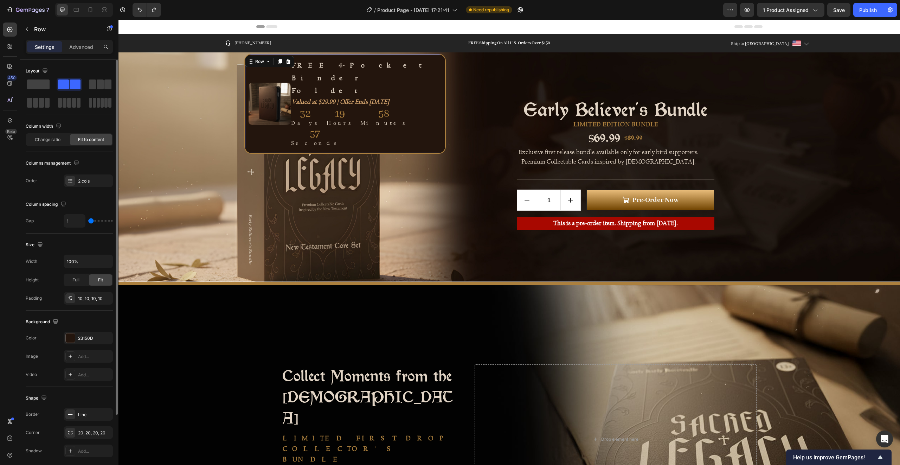
type input "0"
type input "15"
type input "16"
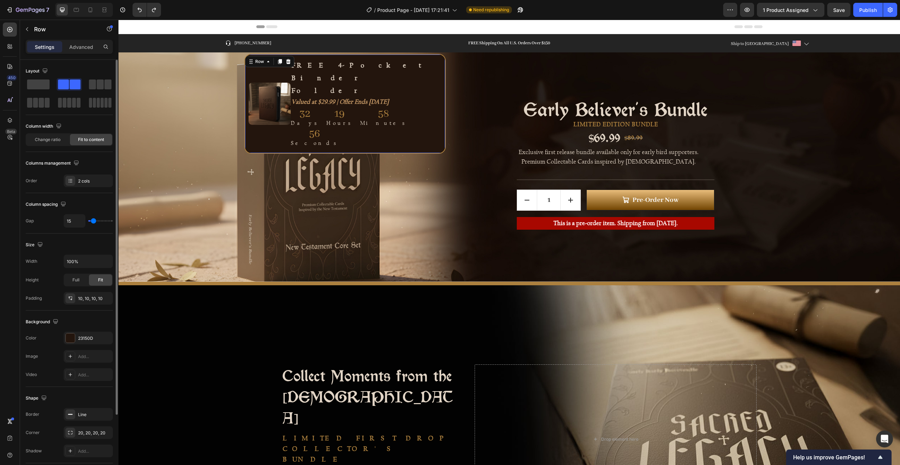
type input "16"
type input "18"
type input "21"
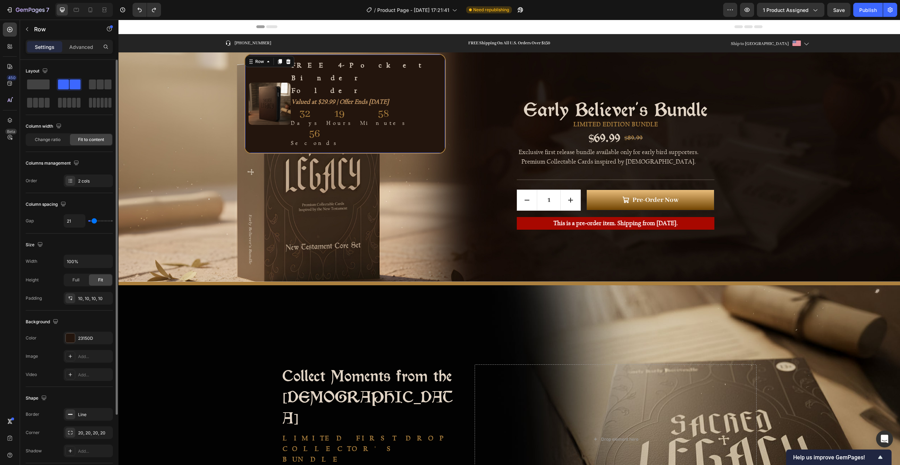
type input "23"
type input "29"
type input "30"
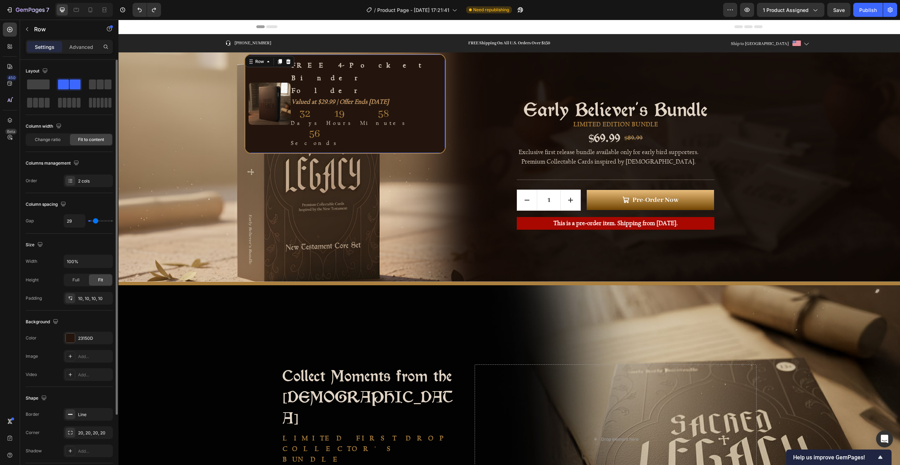
type input "30"
type input "32"
type input "34"
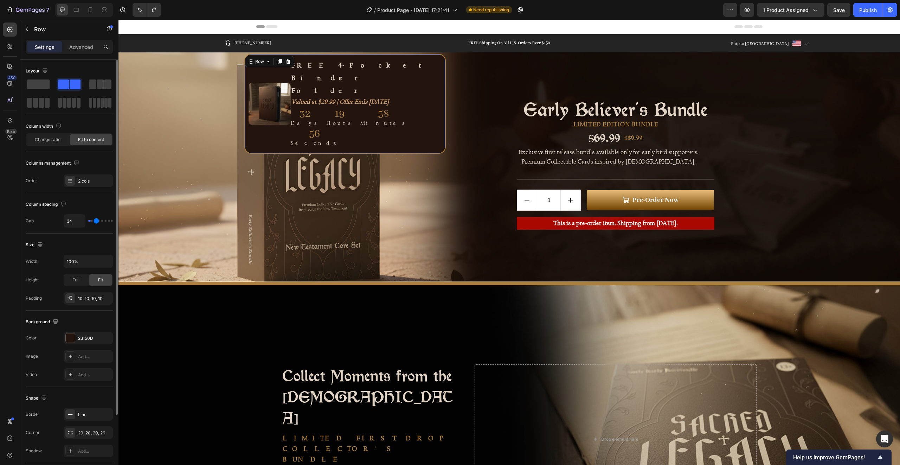
type input "35"
type input "36"
type input "37"
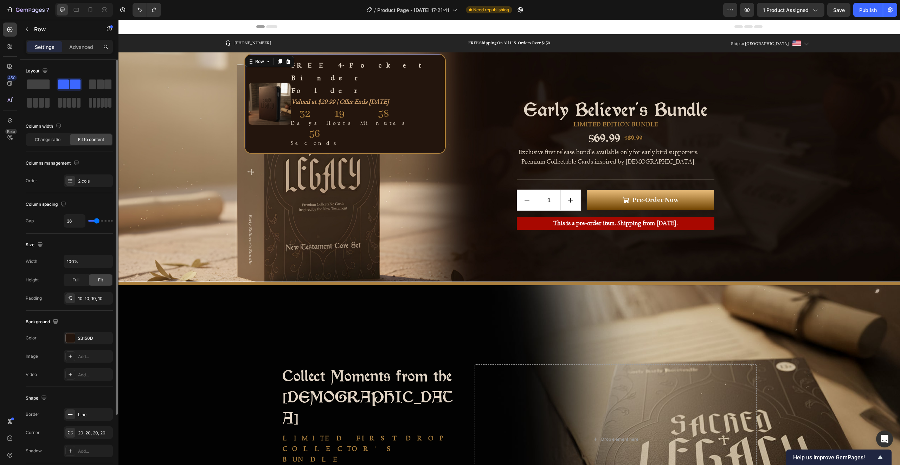
type input "37"
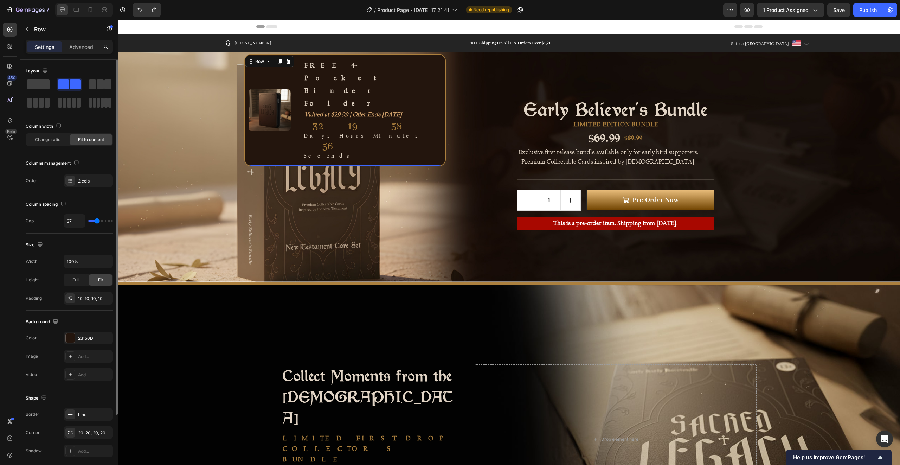
type input "38"
type input "39"
type input "40"
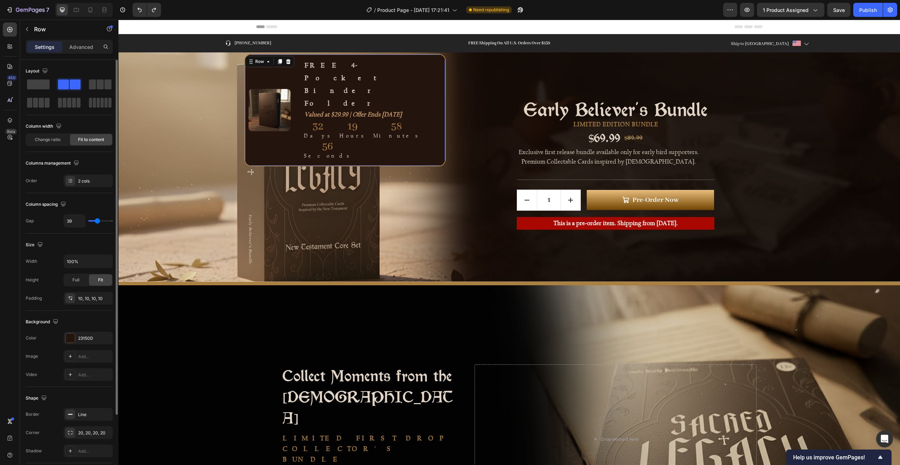
type input "40"
type input "41"
type input "42"
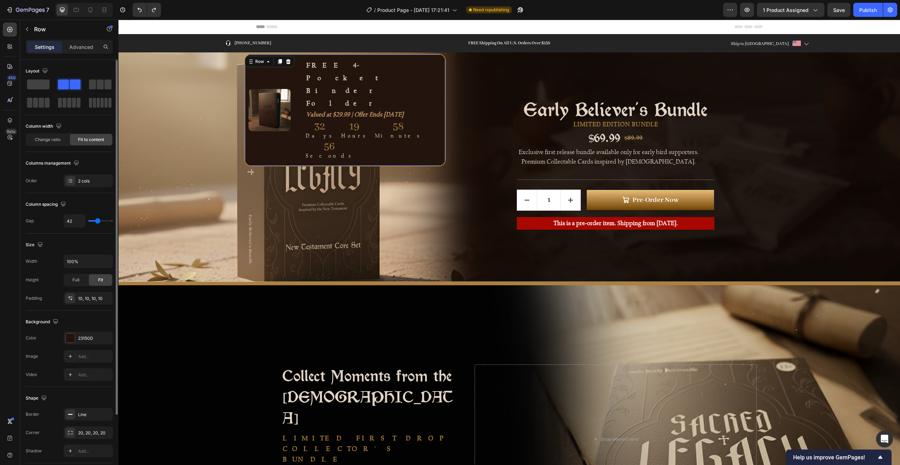
type input "41"
type input "40"
type input "37"
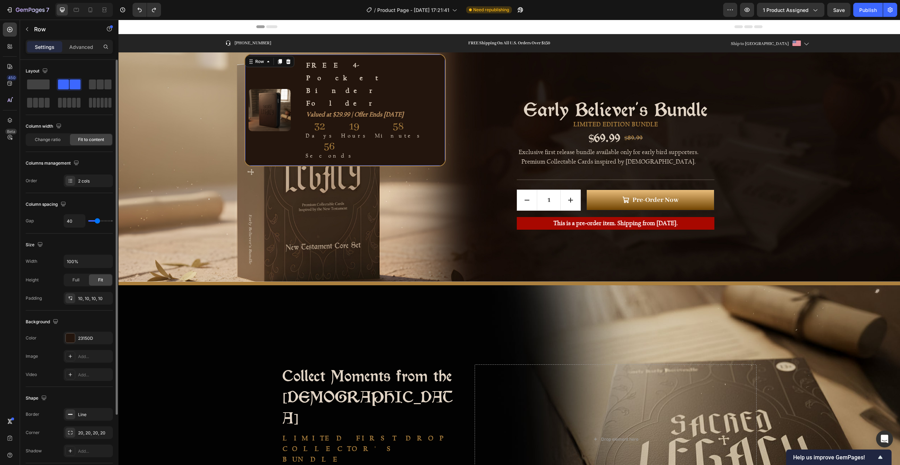
type input "37"
type input "36"
type input "35"
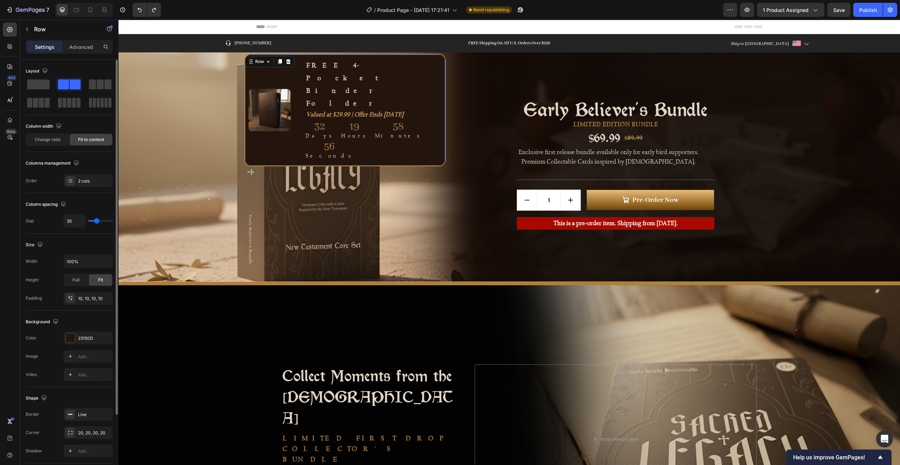
type input "34"
type input "33"
click at [96, 221] on input "range" at bounding box center [100, 220] width 25 height 1
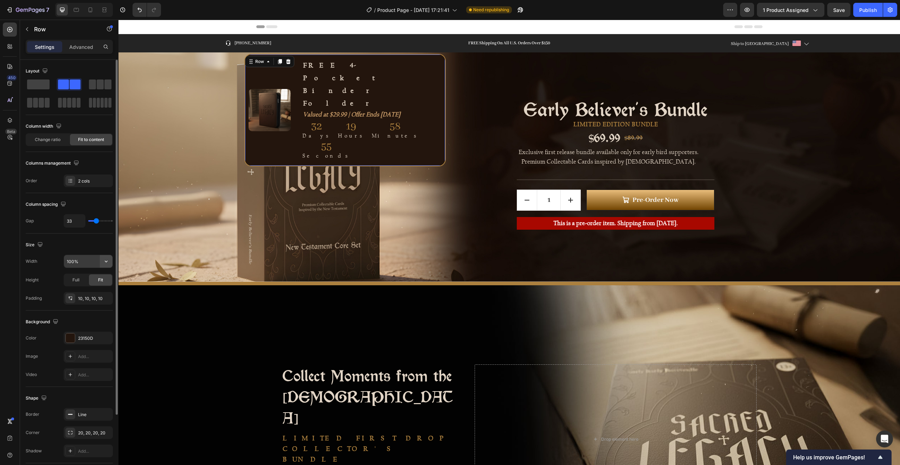
click at [106, 263] on icon "button" at bounding box center [106, 261] width 7 height 7
click at [99, 279] on span "1440px" at bounding box center [98, 279] width 15 height 6
type input "1440"
click at [81, 264] on input "1440" at bounding box center [88, 261] width 49 height 13
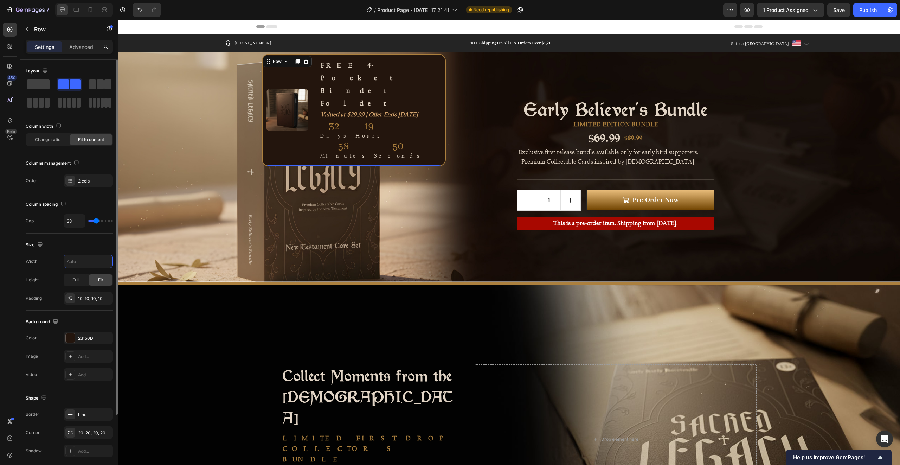
click at [58, 251] on div "Size Width Height Full Fit Padding 10, 10, 10, 10" at bounding box center [69, 271] width 87 height 77
click at [77, 280] on span "Full" at bounding box center [75, 280] width 7 height 6
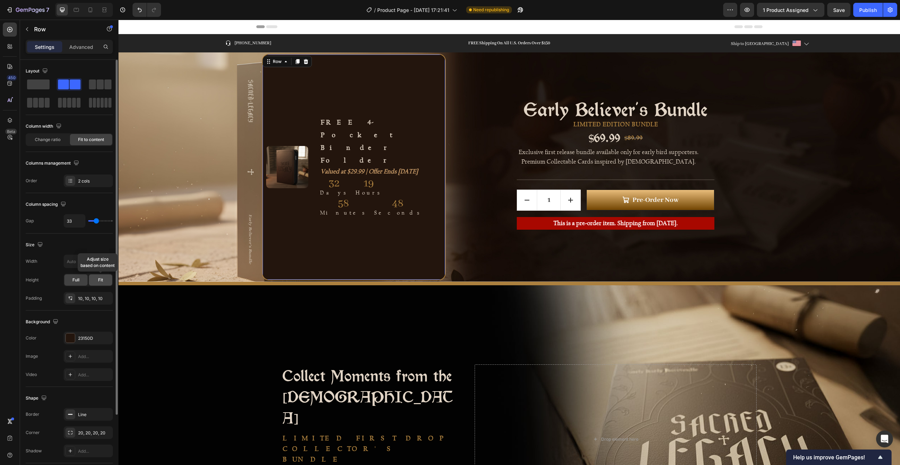
click at [101, 279] on span "Fit" at bounding box center [100, 280] width 5 height 6
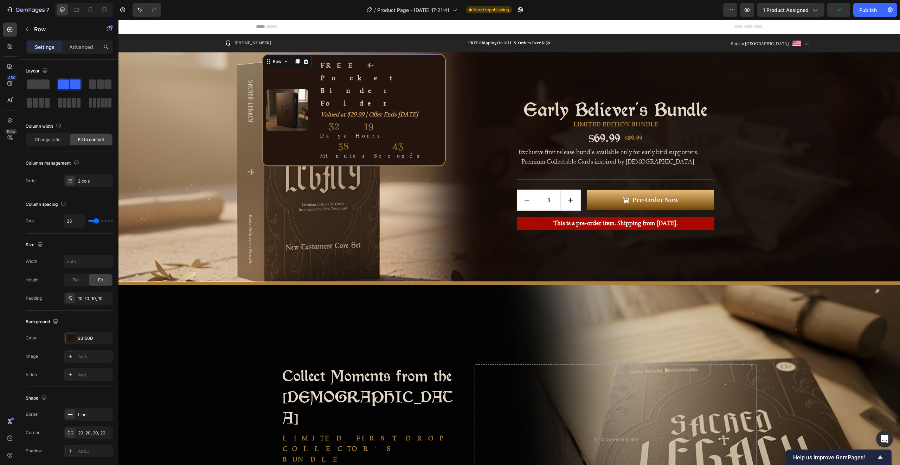
click at [360, 57] on div "Image FREE 4-Pocket Binder Folder Text Block Valued at $29.99 | Offer Ends 01.1…" at bounding box center [354, 110] width 184 height 113
click at [72, 339] on div at bounding box center [70, 337] width 9 height 9
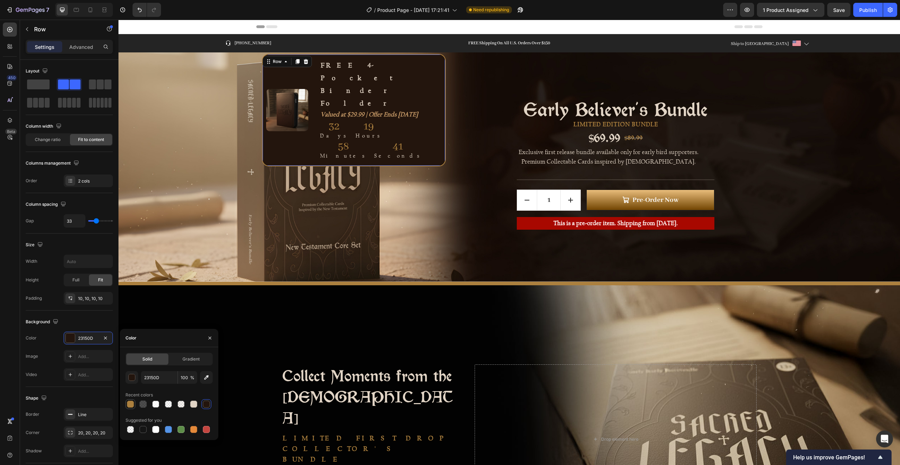
click at [133, 404] on div at bounding box center [130, 403] width 7 height 7
type input "AC803E"
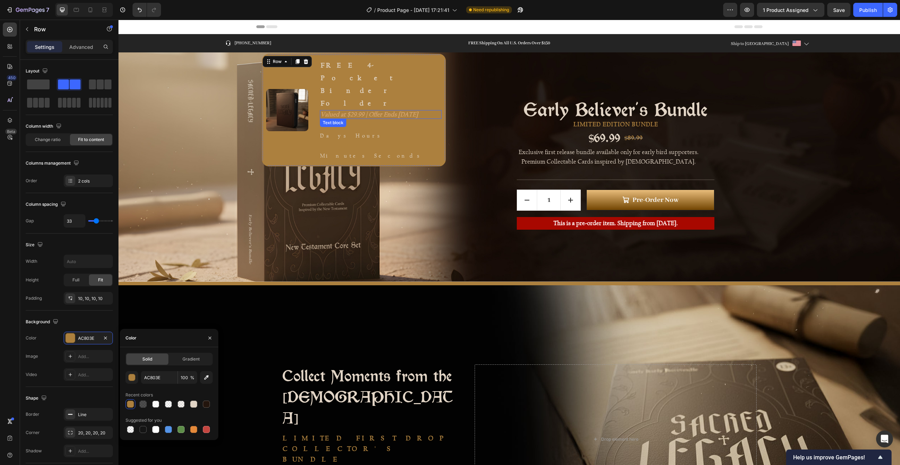
click at [406, 111] on icon "Valued at $29.99 | Offer Ends 01.11.25" at bounding box center [369, 114] width 97 height 7
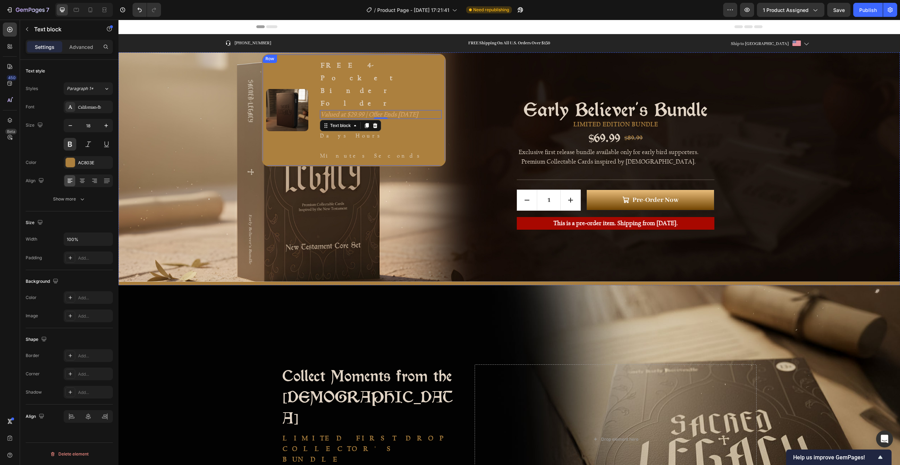
click at [398, 102] on div "FREE 4-Pocket Binder Folder Text Block Valued at $29.99 | Offer Ends 01.11.25 T…" at bounding box center [381, 110] width 122 height 104
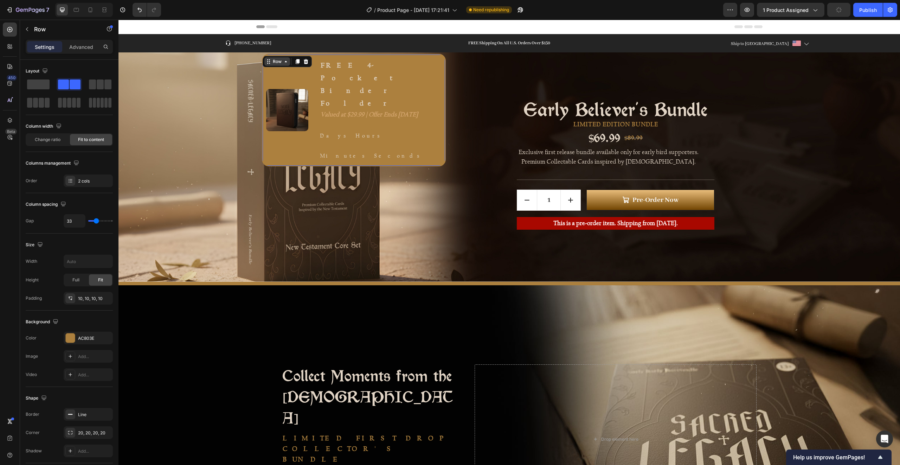
click at [283, 61] on div "Row" at bounding box center [277, 61] width 12 height 6
click at [83, 47] on p "Advanced" at bounding box center [81, 46] width 24 height 7
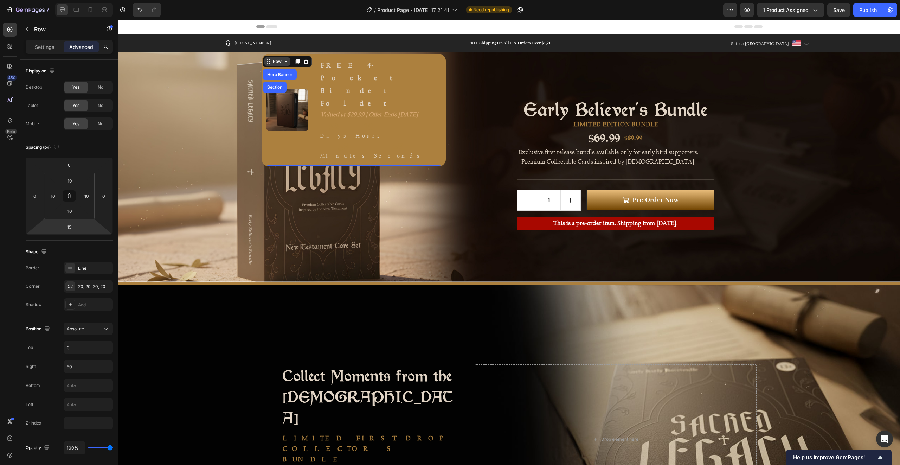
click at [283, 63] on div "Row" at bounding box center [277, 61] width 12 height 6
click at [84, 330] on span "Absolute" at bounding box center [75, 328] width 17 height 5
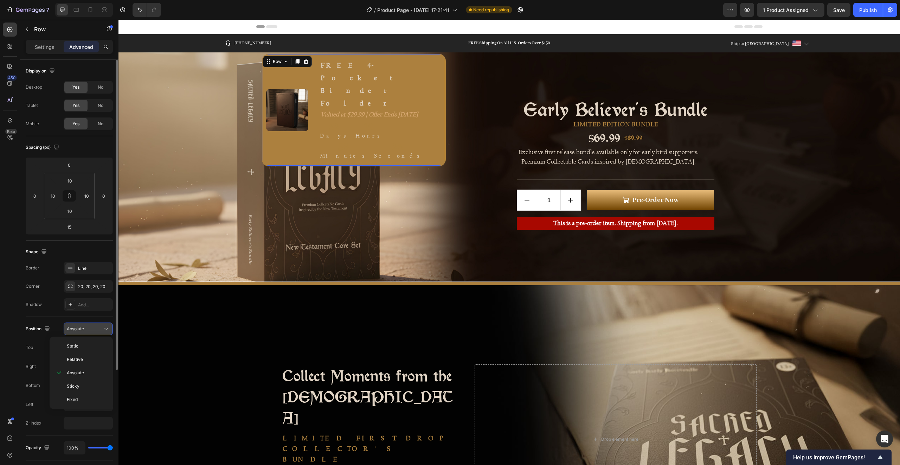
click at [84, 330] on span "Absolute" at bounding box center [75, 328] width 17 height 5
drag, startPoint x: 83, startPoint y: 346, endPoint x: 63, endPoint y: 342, distance: 20.7
click at [63, 342] on div "Top 0" at bounding box center [69, 347] width 87 height 13
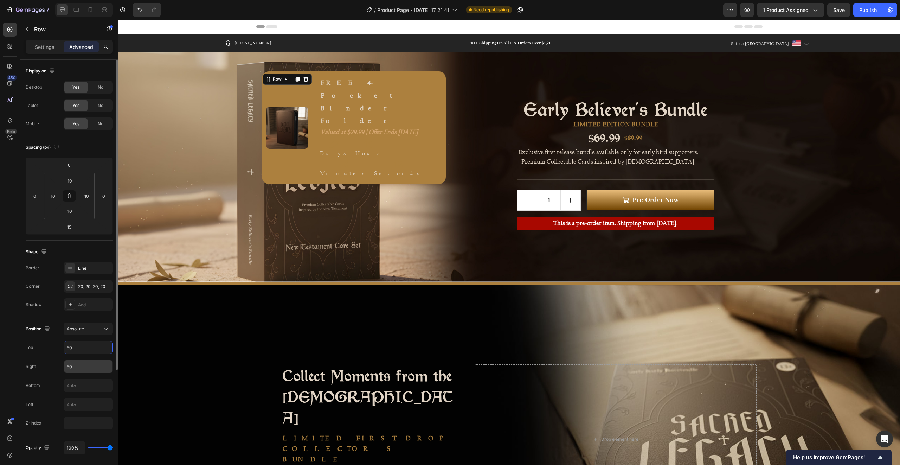
type input "50"
click at [68, 367] on input "50" at bounding box center [88, 366] width 49 height 13
type input "q"
type input "150"
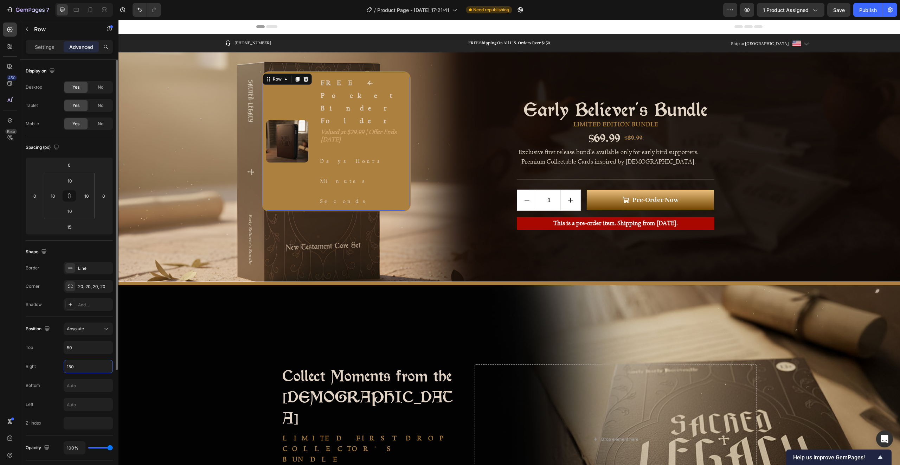
drag, startPoint x: 68, startPoint y: 364, endPoint x: 59, endPoint y: 363, distance: 9.2
click at [59, 363] on div "Right 150" at bounding box center [69, 366] width 87 height 13
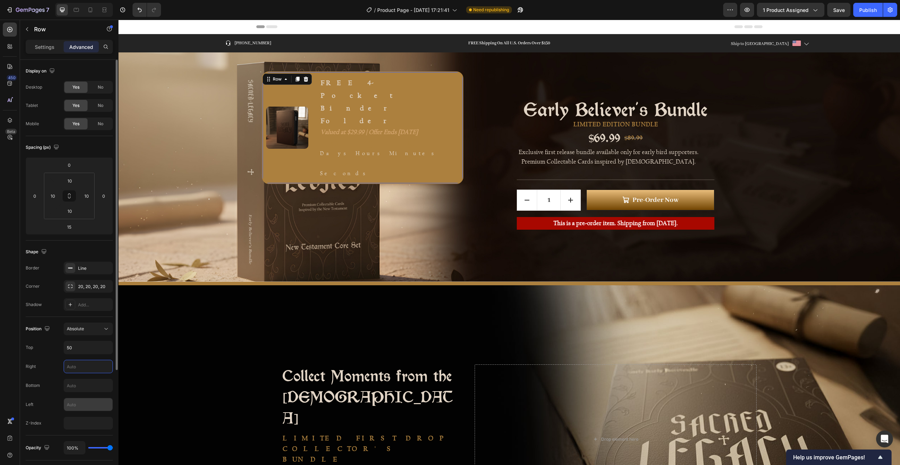
click at [84, 401] on input "text" at bounding box center [88, 404] width 49 height 13
paste input "150"
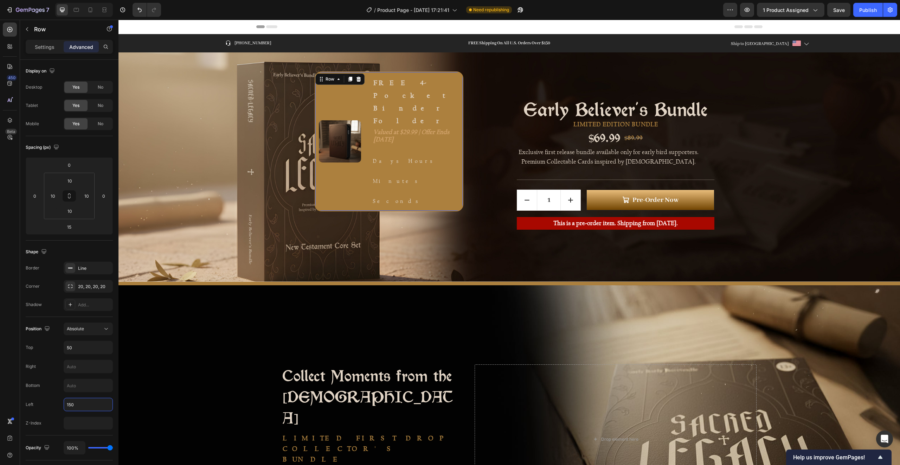
type input "150"
click at [411, 84] on p "FREE 4-Pocket Binder Folder" at bounding box center [415, 101] width 85 height 51
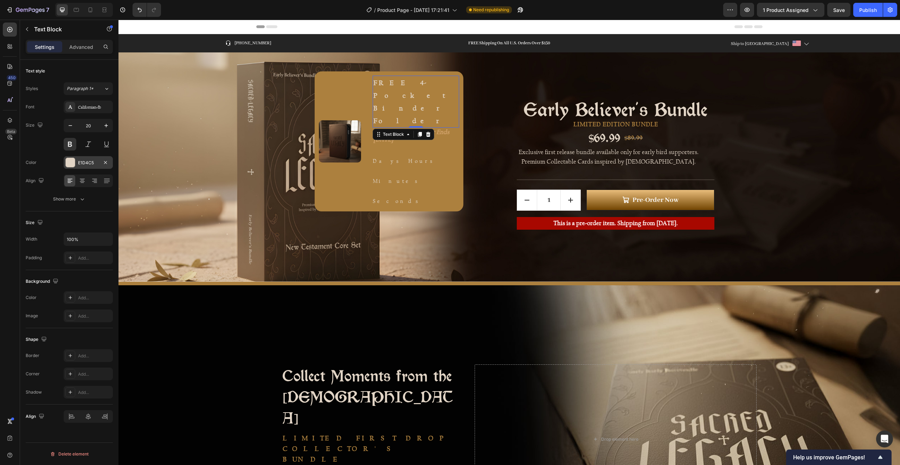
click at [70, 163] on div at bounding box center [70, 162] width 9 height 9
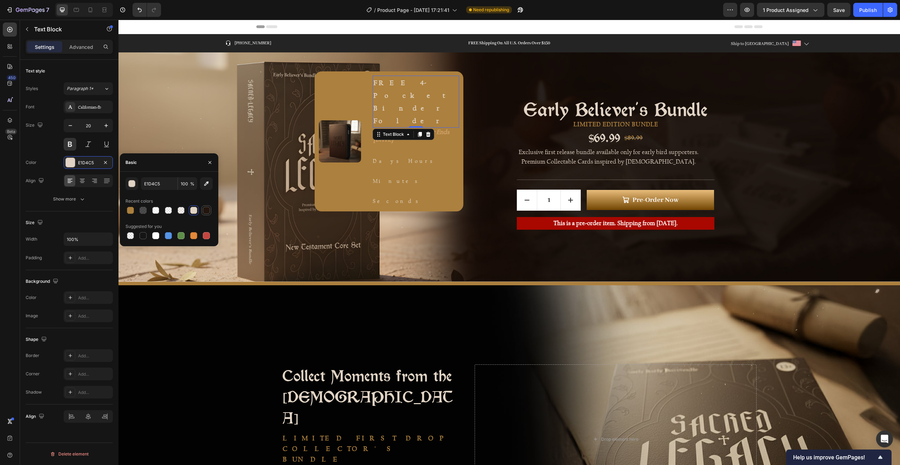
click at [206, 208] on div at bounding box center [206, 210] width 7 height 7
type input "23150D"
click at [439, 128] on icon "Valued at $29.99 | Offer Ends 01.11.25" at bounding box center [411, 135] width 76 height 15
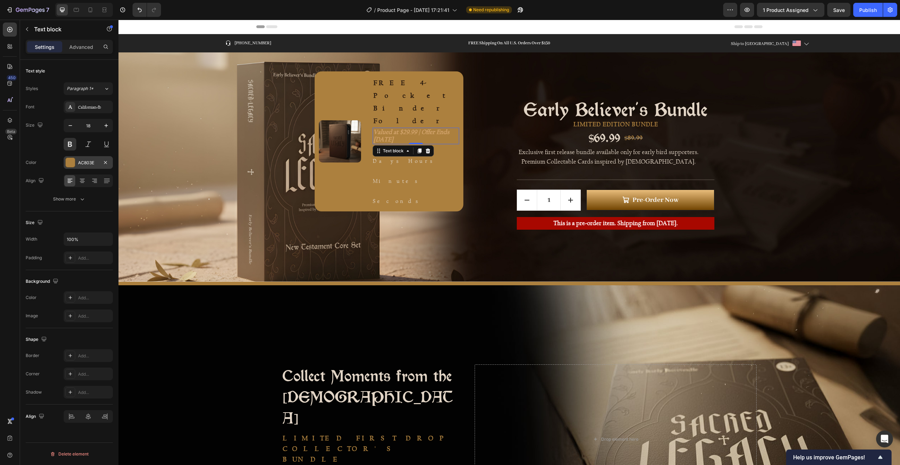
click at [68, 164] on div at bounding box center [70, 162] width 9 height 9
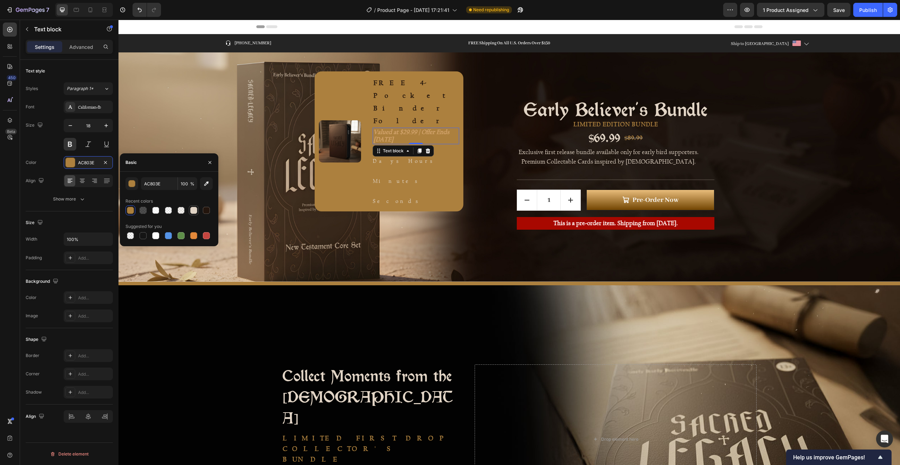
click at [194, 212] on div at bounding box center [193, 210] width 7 height 7
type input "E1D4C5"
click at [394, 128] on icon "Valued at $29.99 | Offer Ends 01.11.25" at bounding box center [411, 135] width 76 height 15
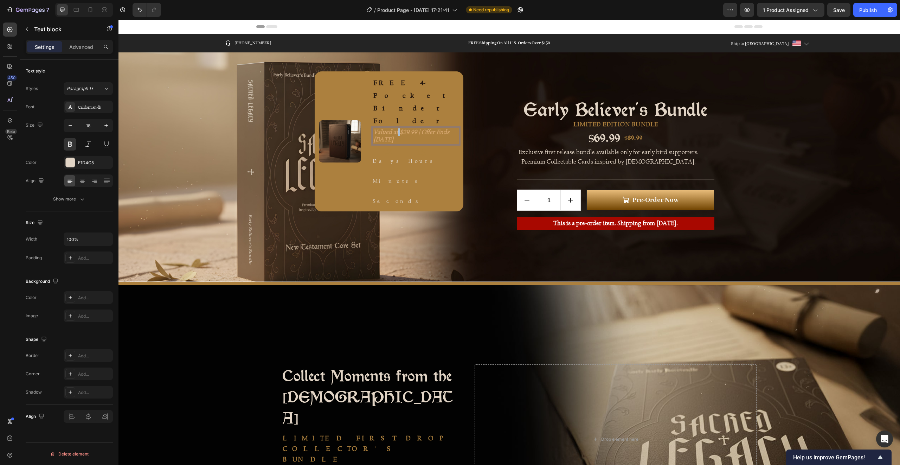
click at [394, 128] on icon "Valued at $29.99 | Offer Ends 01.11.25" at bounding box center [411, 135] width 76 height 15
drag, startPoint x: 391, startPoint y: 102, endPoint x: 370, endPoint y: 93, distance: 23.0
click at [373, 128] on div "Valued at $29.99 | Offer Ends 01.11.25" at bounding box center [416, 136] width 86 height 17
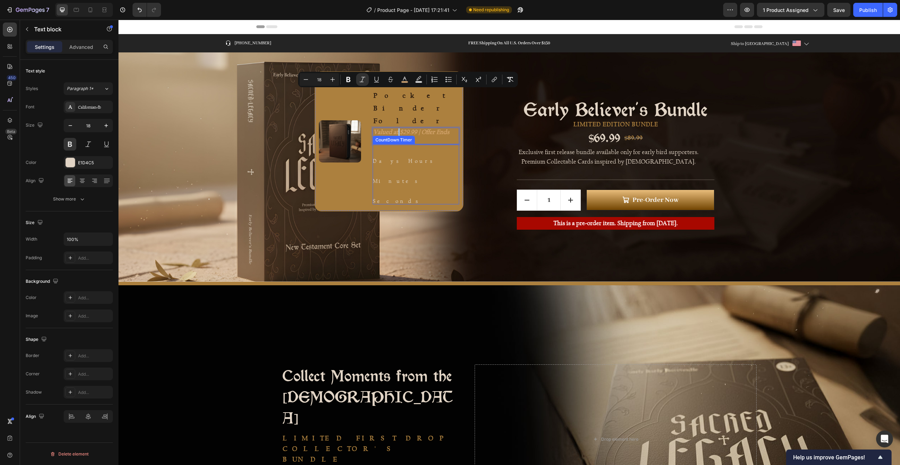
click at [418, 166] on div "56" at bounding box center [396, 172] width 47 height 12
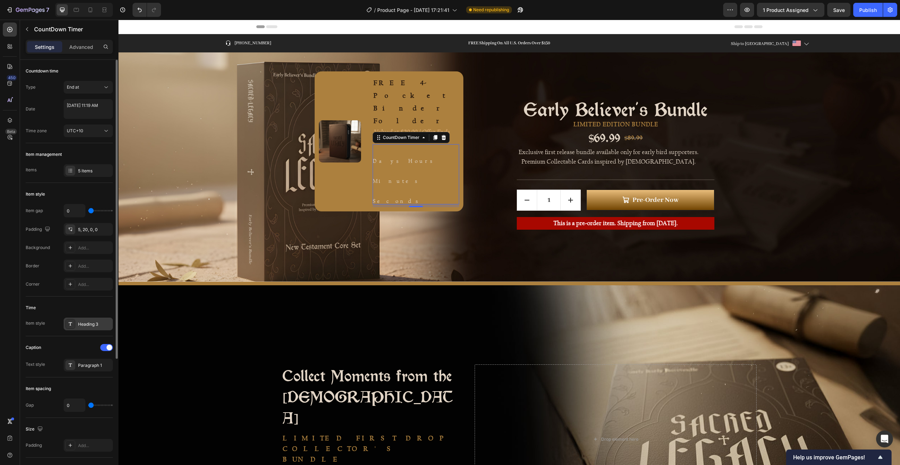
click at [72, 325] on icon at bounding box center [71, 324] width 6 height 6
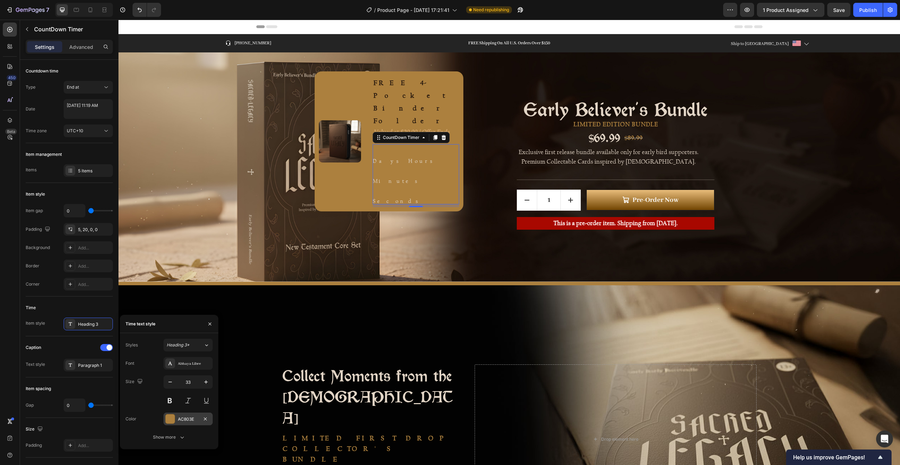
click at [169, 417] on div at bounding box center [170, 418] width 9 height 9
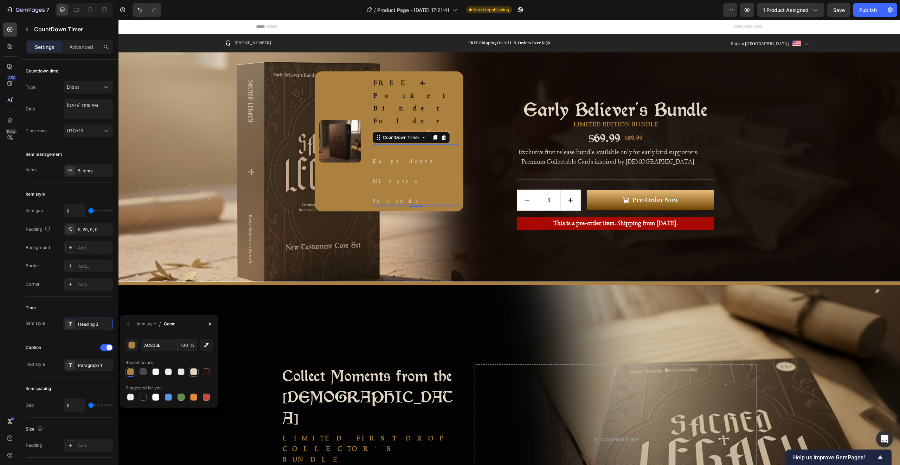
click at [196, 372] on div at bounding box center [193, 371] width 7 height 7
type input "E1D4C5"
click at [405, 302] on div "Background Image" at bounding box center [509, 439] width 782 height 308
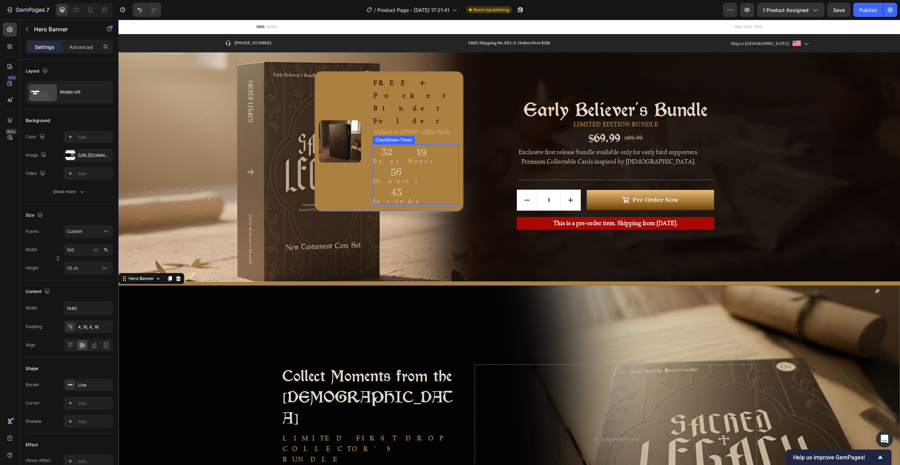
click at [412, 178] on p "Minutes" at bounding box center [396, 181] width 47 height 7
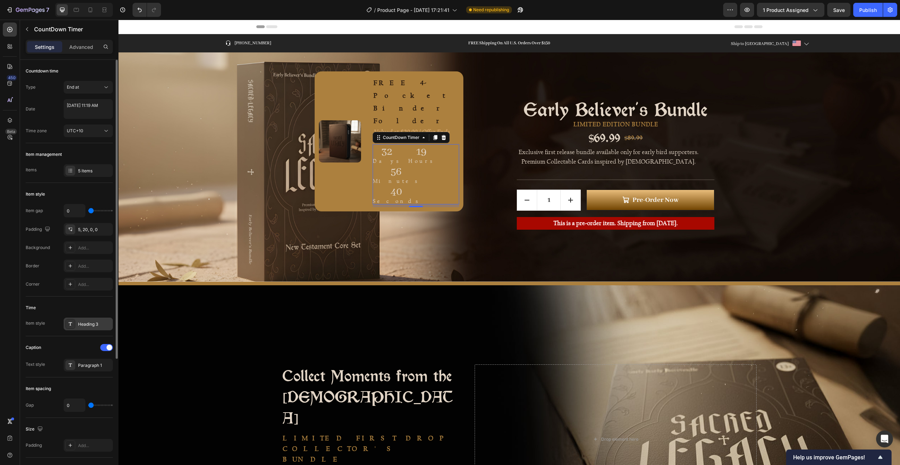
click at [85, 322] on div "Heading 3" at bounding box center [94, 324] width 33 height 6
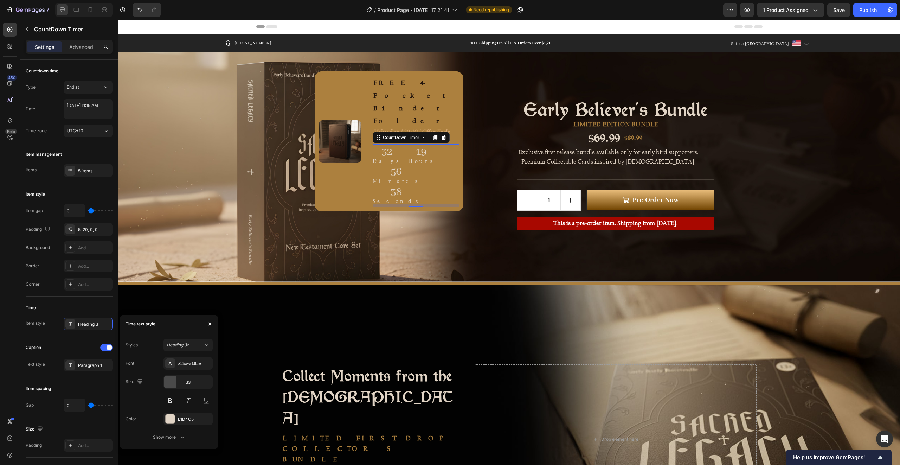
click at [168, 381] on icon "button" at bounding box center [170, 381] width 7 height 7
click at [170, 382] on icon "button" at bounding box center [170, 381] width 4 height 1
click at [170, 381] on icon "button" at bounding box center [170, 381] width 4 height 1
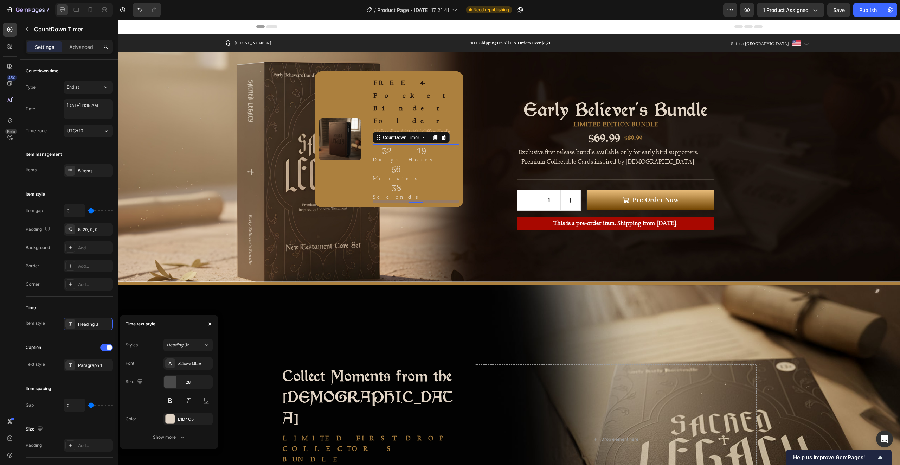
click at [170, 381] on icon "button" at bounding box center [170, 381] width 4 height 1
type input "27"
click at [173, 419] on div at bounding box center [170, 418] width 9 height 9
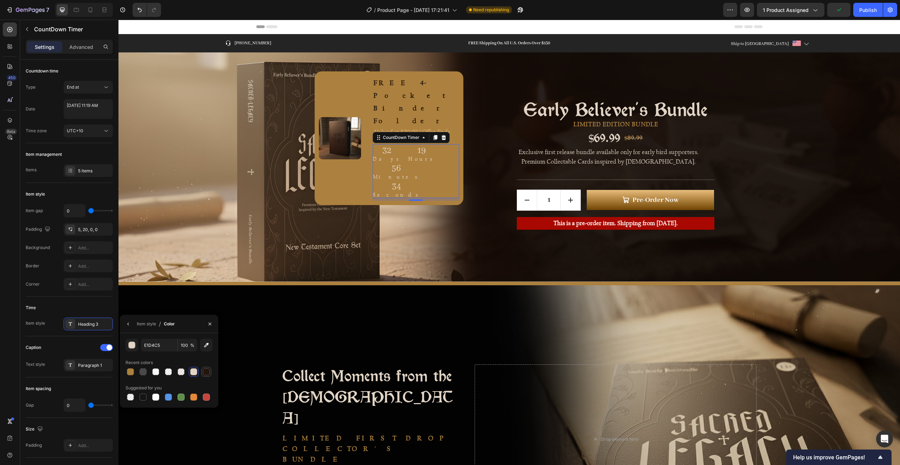
click at [207, 372] on div at bounding box center [206, 371] width 7 height 7
type input "23150D"
click at [444, 144] on div "32 Days 19 Hours 56 Minutes 31 Seconds" at bounding box center [416, 171] width 86 height 54
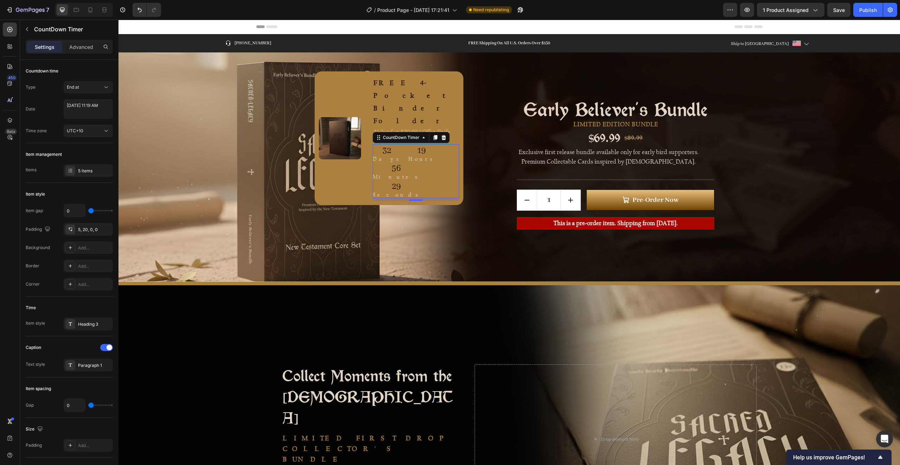
click at [437, 144] on div "32 Days 19 Hours 56 Minutes 29 Seconds" at bounding box center [416, 171] width 86 height 54
click at [84, 169] on div "5 items" at bounding box center [94, 171] width 33 height 6
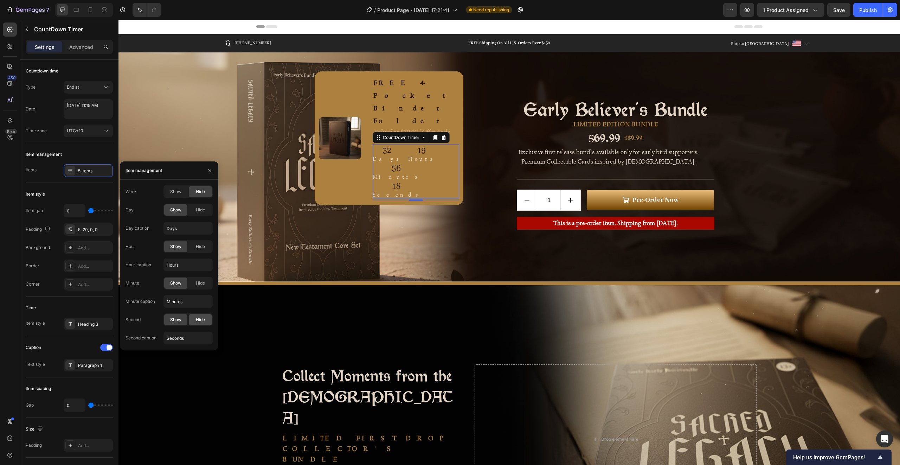
click at [200, 320] on span "Hide" at bounding box center [200, 319] width 9 height 6
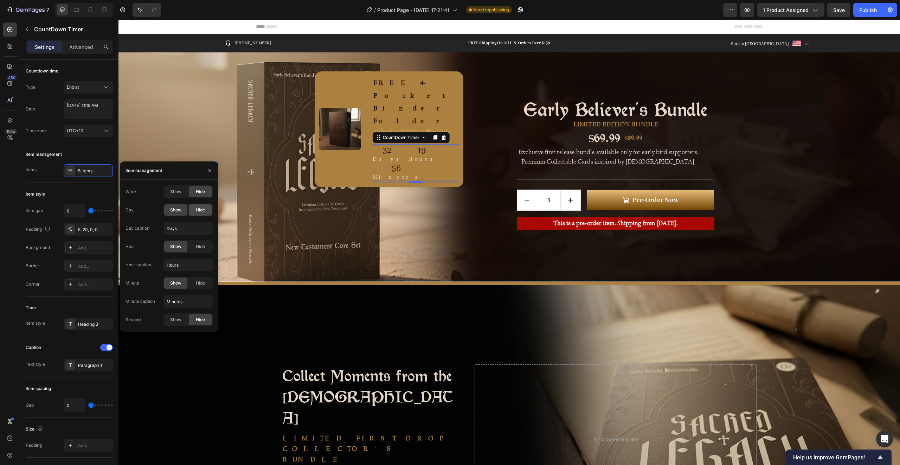
click at [198, 208] on span "Hide" at bounding box center [200, 210] width 9 height 6
click at [180, 299] on span "Show" at bounding box center [175, 301] width 11 height 6
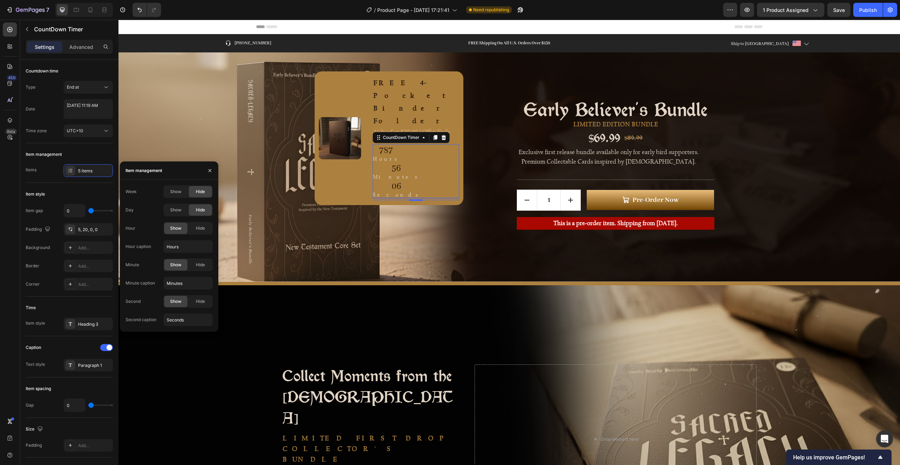
click at [446, 144] on div "787 Hours 56 Minutes 06 Seconds" at bounding box center [416, 171] width 86 height 54
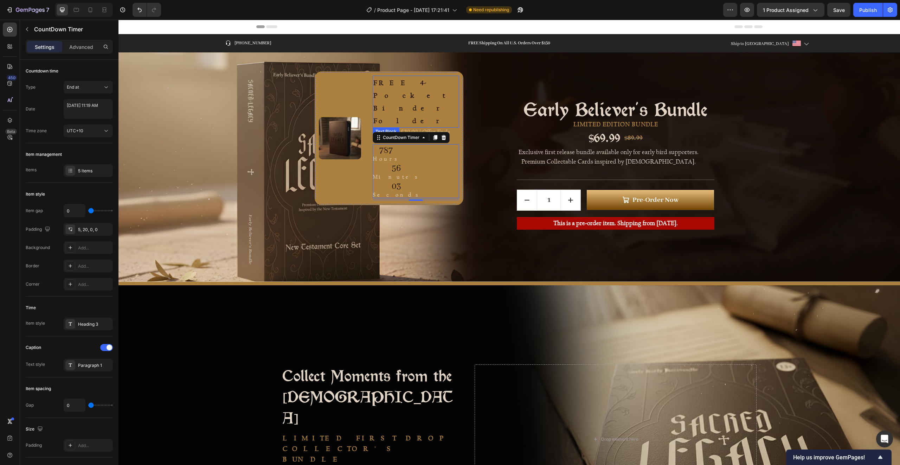
click at [448, 84] on p "FREE 4-Pocket Binder Folder" at bounding box center [415, 101] width 85 height 51
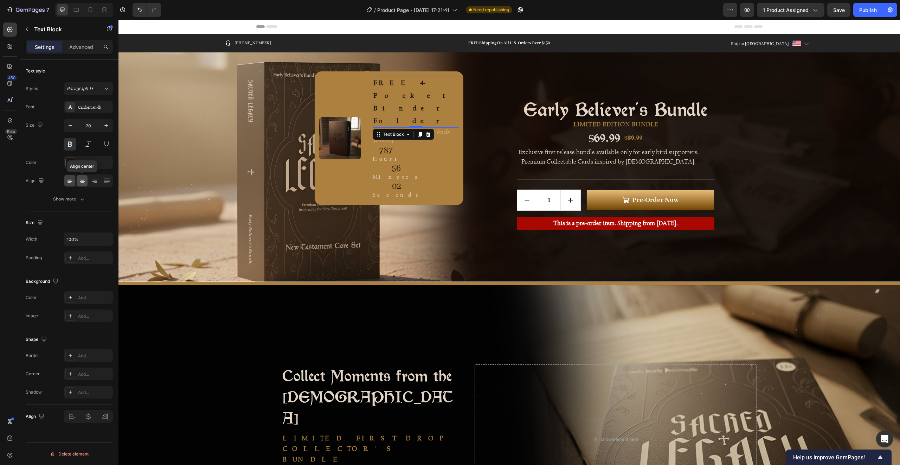
click at [83, 181] on icon at bounding box center [82, 180] width 7 height 7
click at [446, 128] on p "Valued at $29.99 | Offer Ends 01.11.25" at bounding box center [415, 135] width 85 height 15
click at [84, 181] on icon at bounding box center [82, 180] width 7 height 7
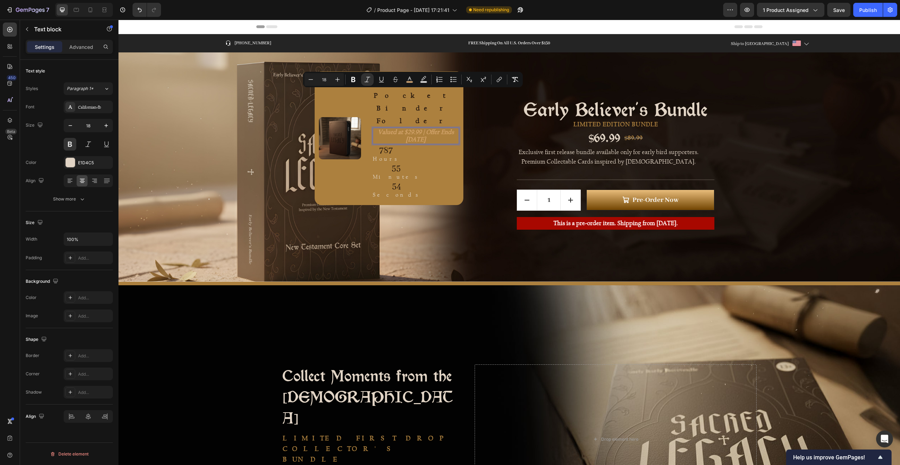
drag, startPoint x: 427, startPoint y: 99, endPoint x: 374, endPoint y: 94, distance: 53.7
click at [374, 128] on p "Valued at $29.99 | Offer Ends 01.11.25" at bounding box center [415, 135] width 85 height 15
click at [405, 128] on icon "Valued at $29.99 | Offer Ends 01.11.25" at bounding box center [416, 135] width 76 height 15
drag, startPoint x: 420, startPoint y: 94, endPoint x: 428, endPoint y: 101, distance: 11.0
click at [428, 128] on p "Valued at $29.99 | Offer Ends 01.11.25" at bounding box center [415, 135] width 85 height 15
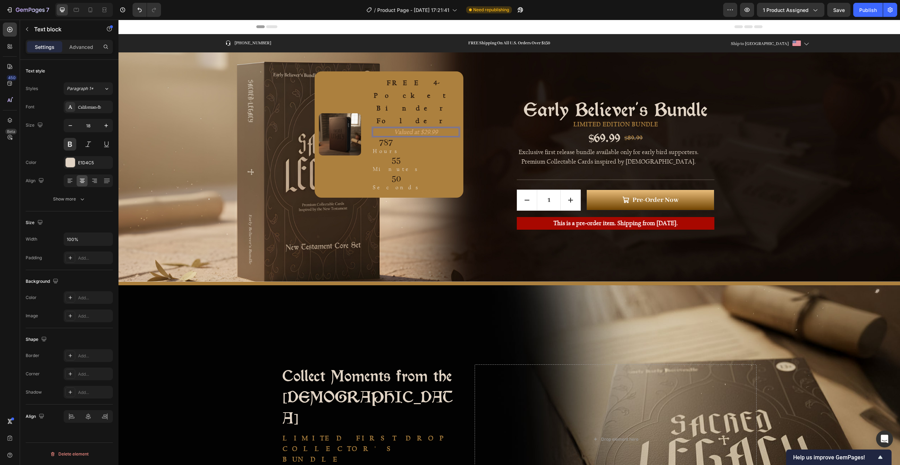
click at [418, 128] on icon "Valued at $29.99" at bounding box center [416, 131] width 44 height 7
click at [408, 78] on icon "Editor contextual toolbar" at bounding box center [409, 79] width 7 height 7
type input "D6A66F"
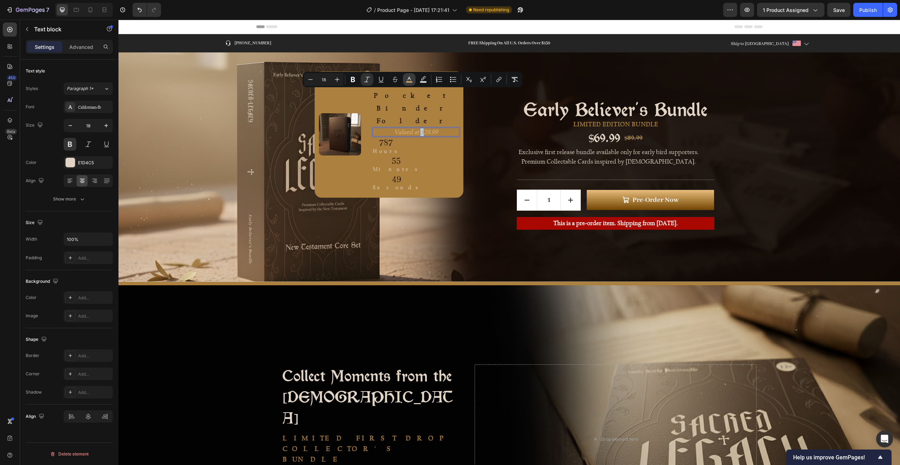
type input "97"
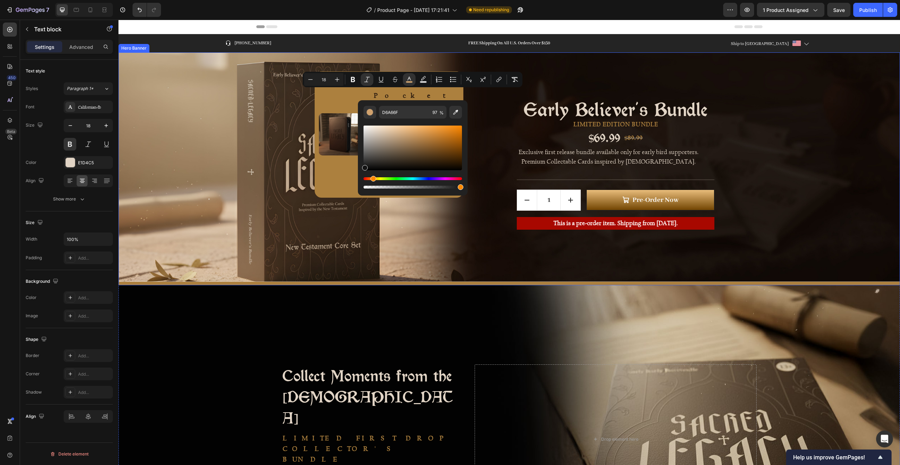
drag, startPoint x: 517, startPoint y: 159, endPoint x: 346, endPoint y: 218, distance: 180.5
click at [374, 163] on div "Editor contextual toolbar" at bounding box center [413, 148] width 98 height 45
drag, startPoint x: 375, startPoint y: 165, endPoint x: 362, endPoint y: 170, distance: 13.4
click at [362, 170] on div "Editor contextual toolbar" at bounding box center [365, 169] width 6 height 6
type input "000000"
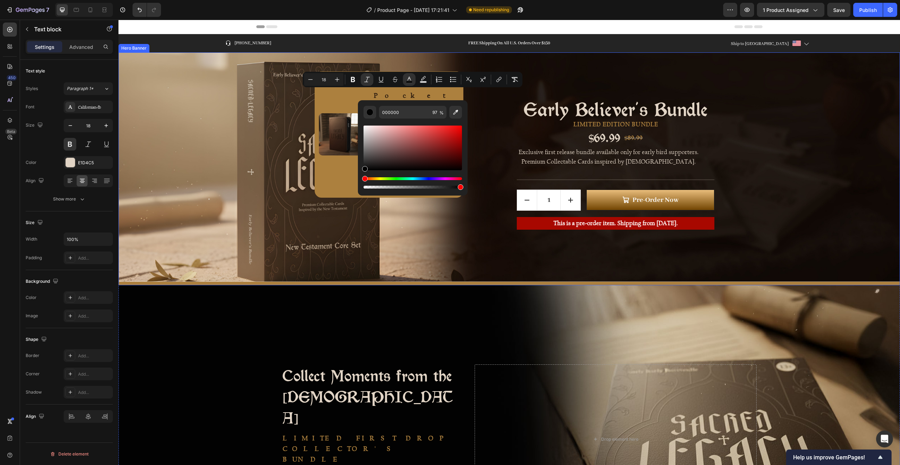
click at [354, 223] on div "Image FREE 4-Pocket Binder Folder Text Block Valued at $29.99 Text block 0 787 …" at bounding box center [362, 167] width 201 height 226
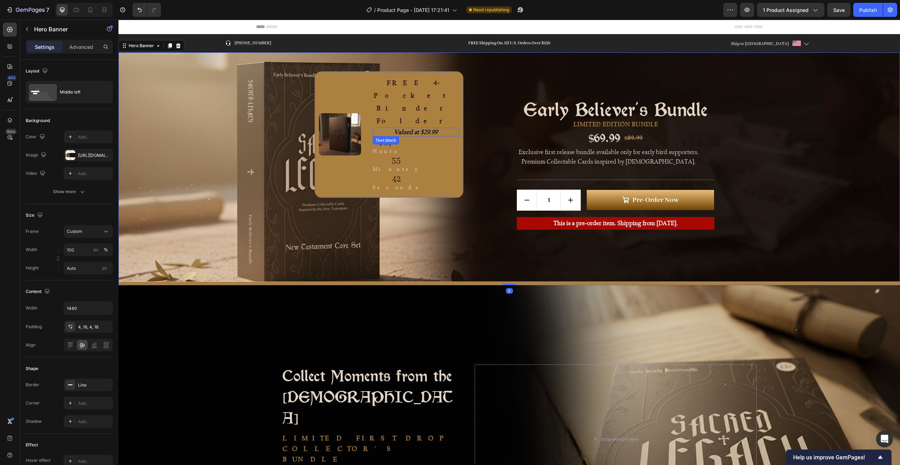
click at [412, 128] on icon "Valued at $29.99" at bounding box center [416, 131] width 44 height 7
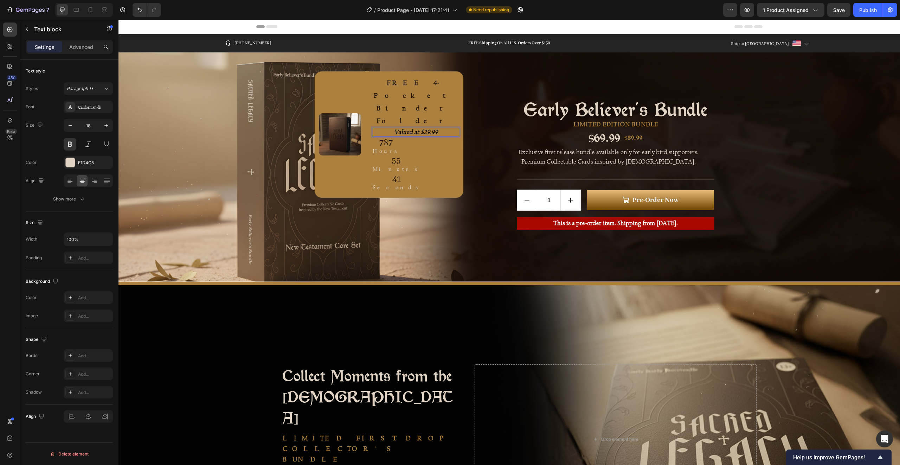
click at [413, 128] on icon "Valued at $29.99" at bounding box center [416, 131] width 44 height 7
click at [425, 80] on icon "Editor contextual toolbar" at bounding box center [423, 79] width 7 height 7
type input "000000"
type input "77"
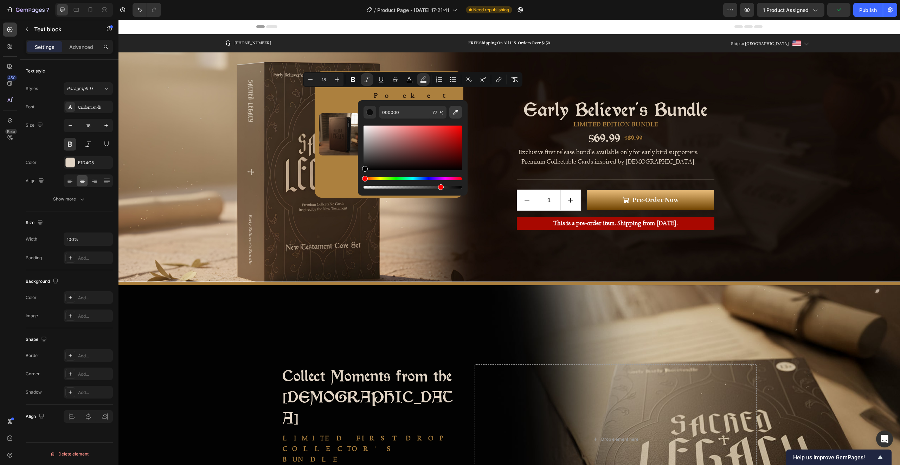
click at [454, 112] on icon "Editor contextual toolbar" at bounding box center [455, 112] width 5 height 5
type input "E1D4C5"
type input "100"
click at [347, 191] on div "Image FREE 4-Pocket Binder Folder Text Block Valued at $29.99 Text block 0 787 …" at bounding box center [362, 167] width 201 height 226
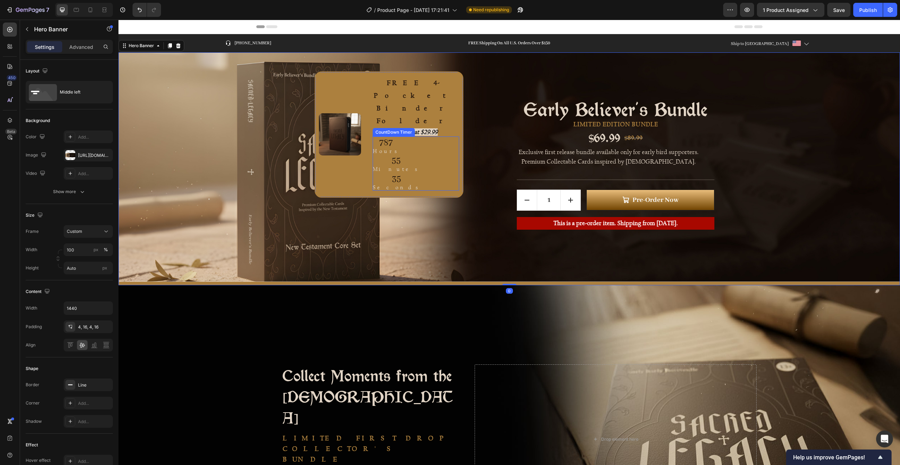
click at [428, 128] on icon "Valued at $29.99" at bounding box center [416, 131] width 44 height 7
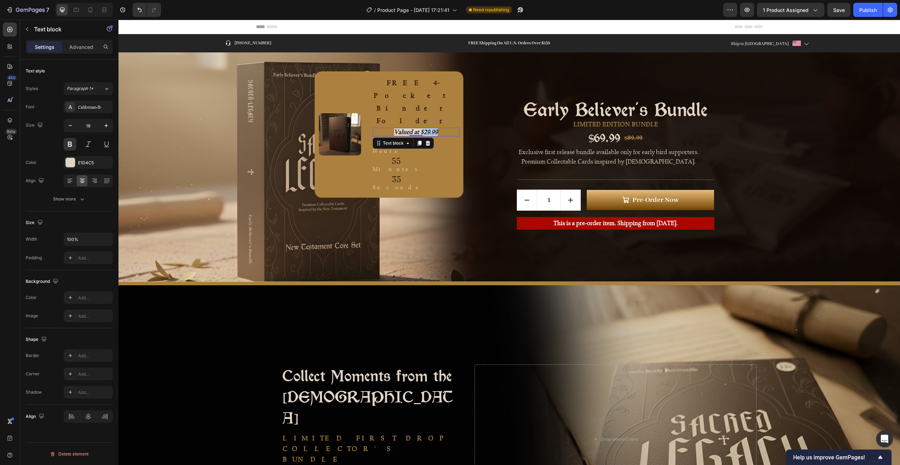
click at [429, 128] on icon "Valued at $29.99" at bounding box center [416, 131] width 44 height 7
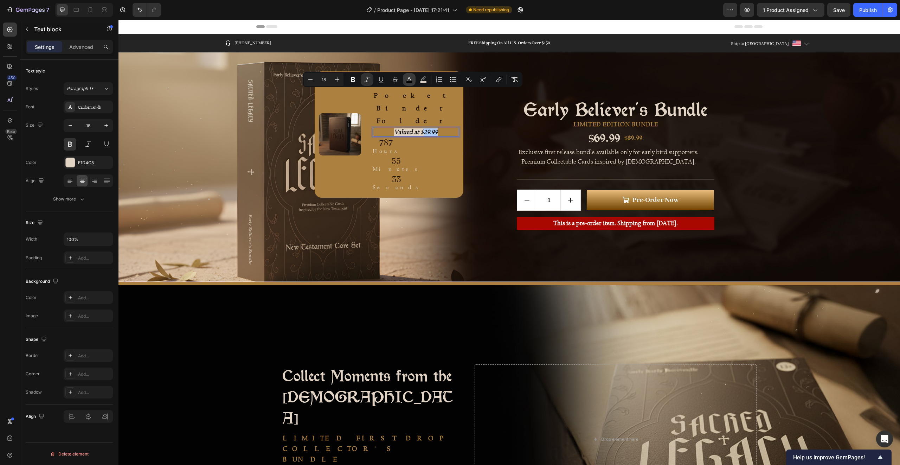
click at [411, 79] on icon "Editor contextual toolbar" at bounding box center [409, 79] width 7 height 7
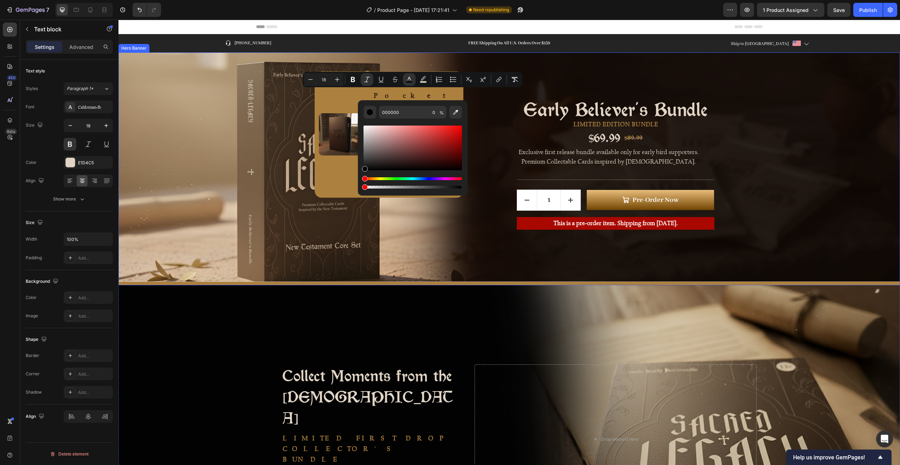
drag, startPoint x: 543, startPoint y: 206, endPoint x: 316, endPoint y: 182, distance: 228.0
drag, startPoint x: 486, startPoint y: 205, endPoint x: 505, endPoint y: 192, distance: 23.2
type input "100"
click at [424, 76] on icon "Editor contextual toolbar" at bounding box center [423, 79] width 7 height 7
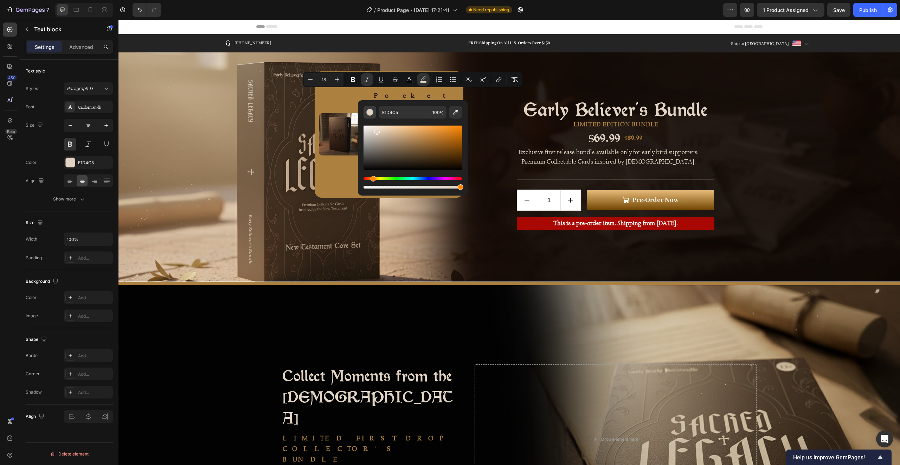
click at [371, 114] on div "Editor contextual toolbar" at bounding box center [369, 112] width 7 height 7
click at [368, 111] on div "Editor contextual toolbar" at bounding box center [369, 112] width 7 height 7
click at [423, 81] on rect "Editor contextual toolbar" at bounding box center [423, 82] width 7 height 2
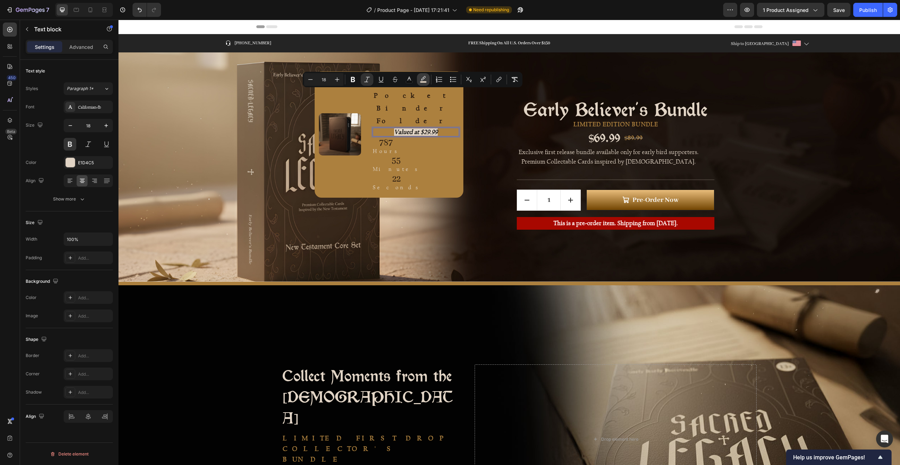
click at [423, 81] on rect "Editor contextual toolbar" at bounding box center [423, 82] width 7 height 2
click at [423, 79] on icon "Editor contextual toolbar" at bounding box center [423, 79] width 7 height 7
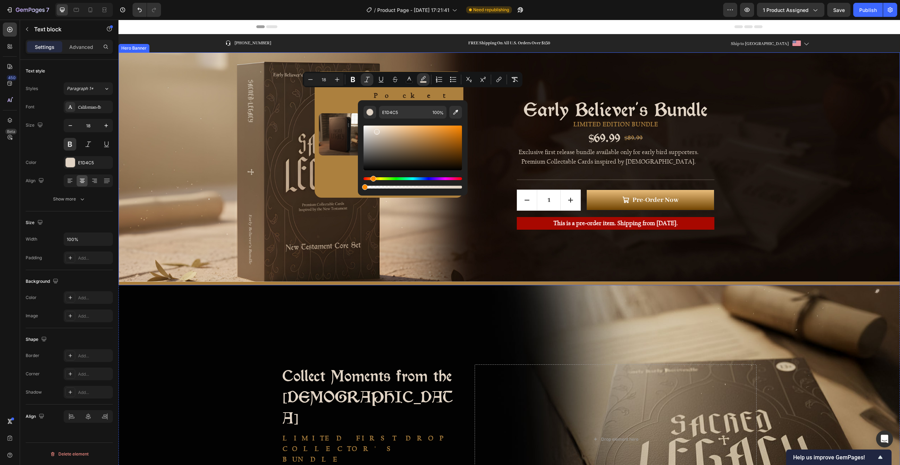
type input "0"
drag, startPoint x: 507, startPoint y: 198, endPoint x: 303, endPoint y: 170, distance: 205.8
click at [398, 208] on div "Image FREE 4-Pocket Binder Folder Text Block Valued at $29.99 Text block 0 787 …" at bounding box center [362, 167] width 201 height 226
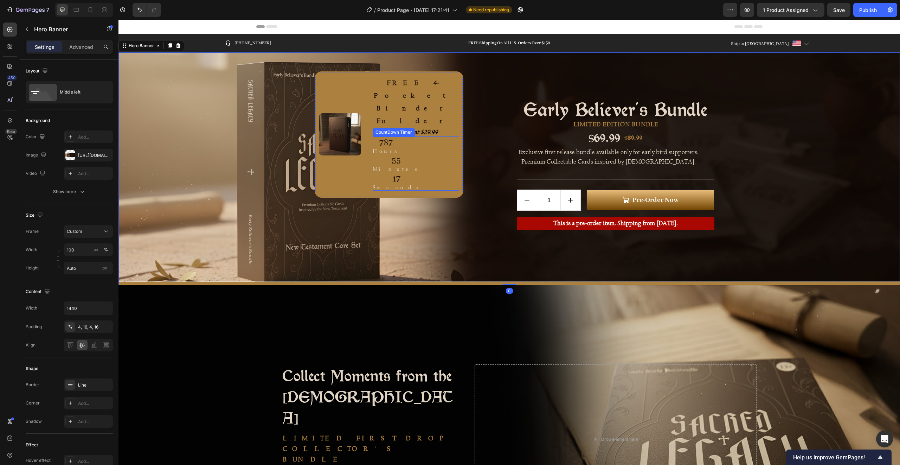
click at [418, 128] on icon "Valued at $29.99" at bounding box center [416, 131] width 44 height 7
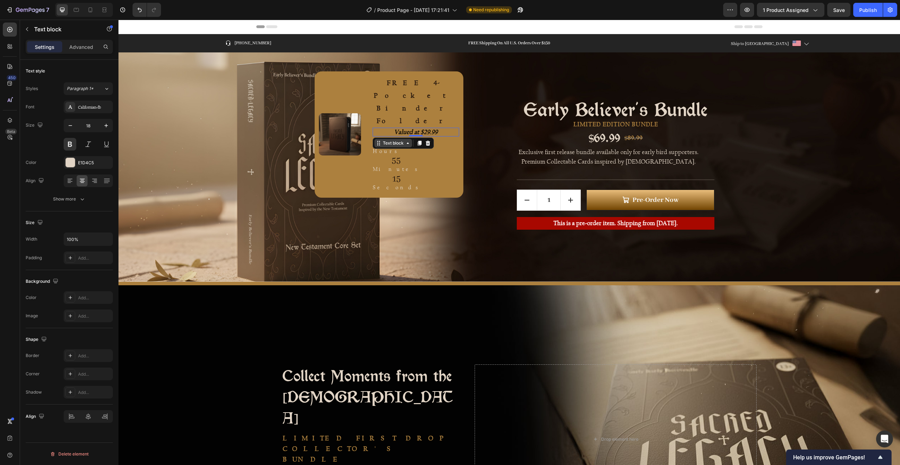
click at [406, 140] on icon at bounding box center [408, 143] width 6 height 6
click at [407, 142] on icon at bounding box center [408, 142] width 2 height 1
click at [427, 128] on icon "Valued at $29.99" at bounding box center [416, 131] width 44 height 7
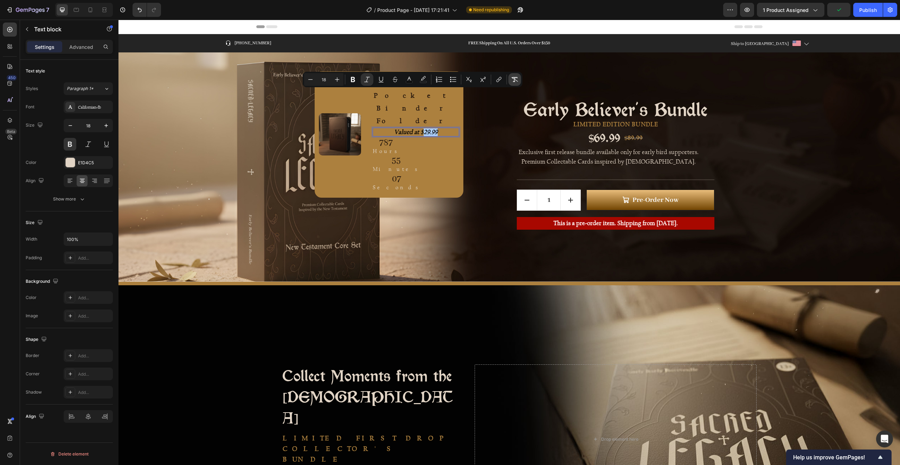
click at [515, 81] on icon "Editor contextual toolbar" at bounding box center [514, 79] width 7 height 7
click at [424, 132] on div "Image FREE 4-Pocket Binder Folder Text Block Valued at $29.99 Text block 0 787 …" at bounding box center [362, 167] width 201 height 226
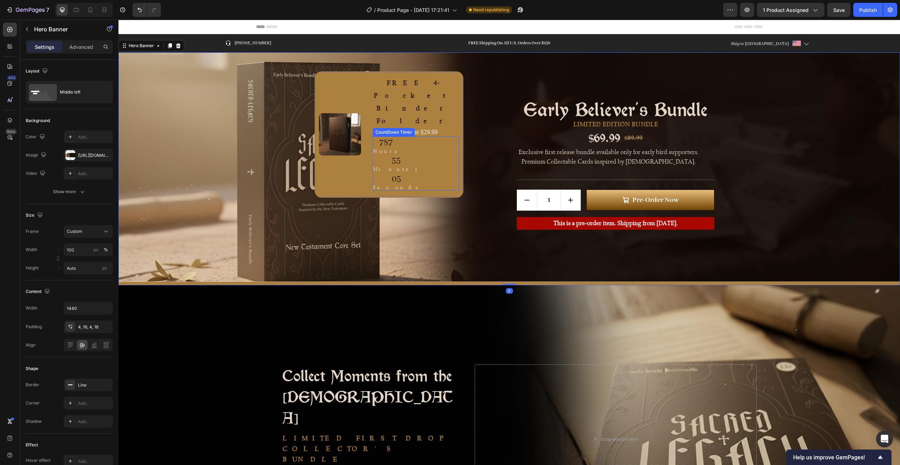
click at [427, 128] on p "Valued at $29.99" at bounding box center [415, 132] width 85 height 8
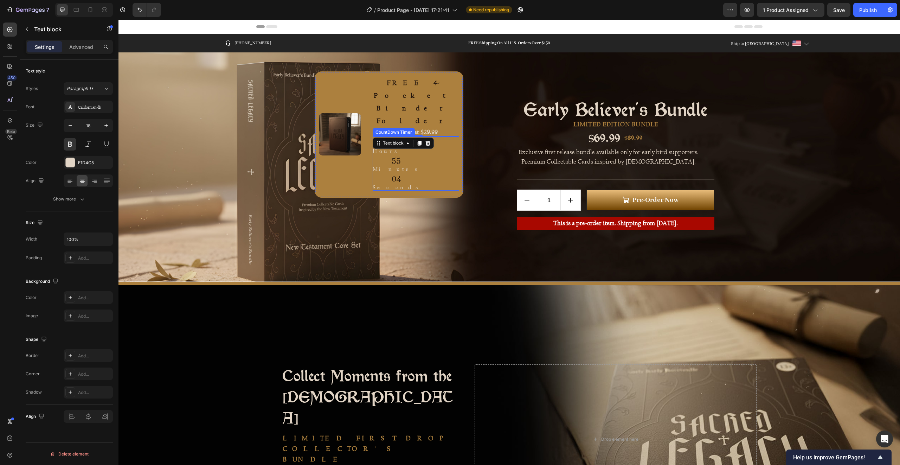
click at [428, 173] on div "04 Seconds" at bounding box center [400, 182] width 55 height 18
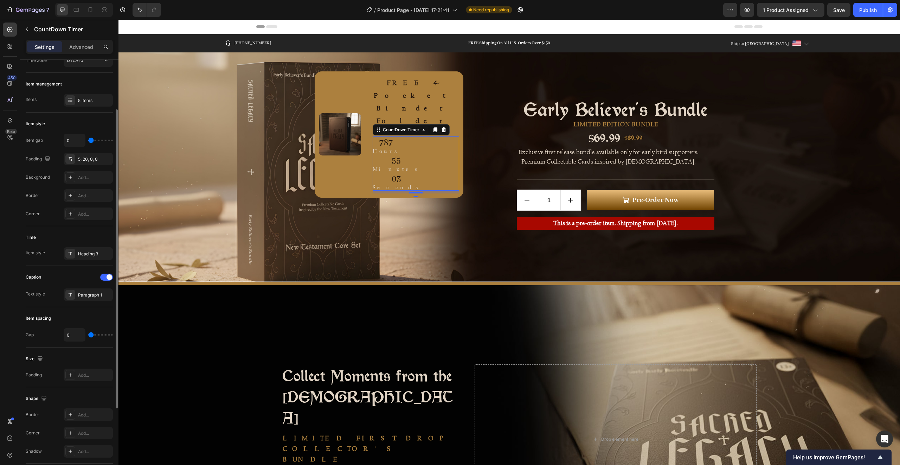
scroll to position [179, 0]
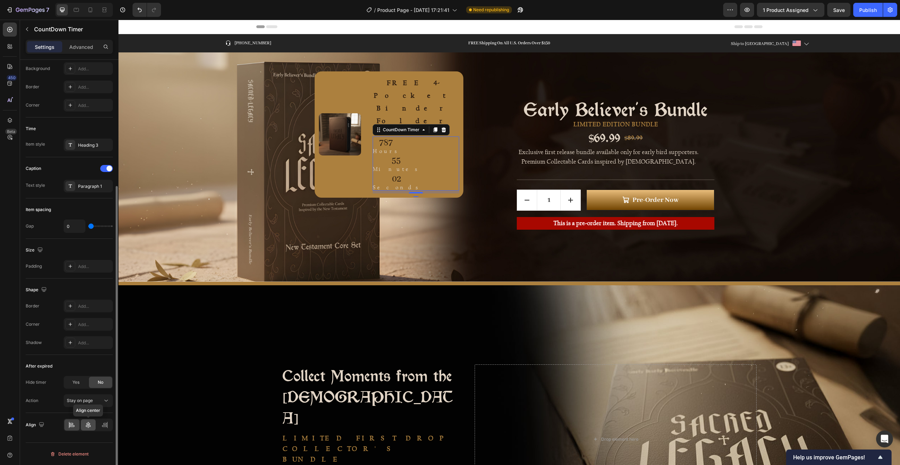
click at [88, 422] on icon at bounding box center [88, 424] width 7 height 7
click at [364, 87] on div "Image FREE 4-Pocket Binder Folder Text Block Valued at $29.99 Text block 787 Ho…" at bounding box center [389, 134] width 149 height 126
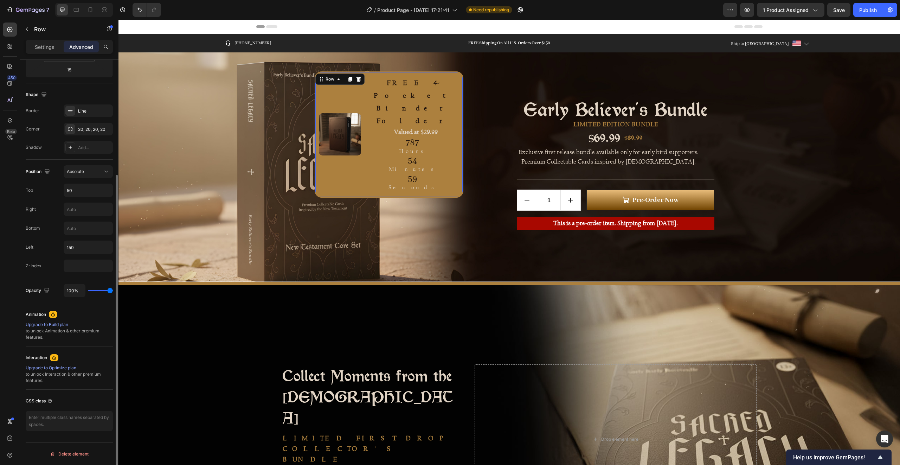
scroll to position [0, 0]
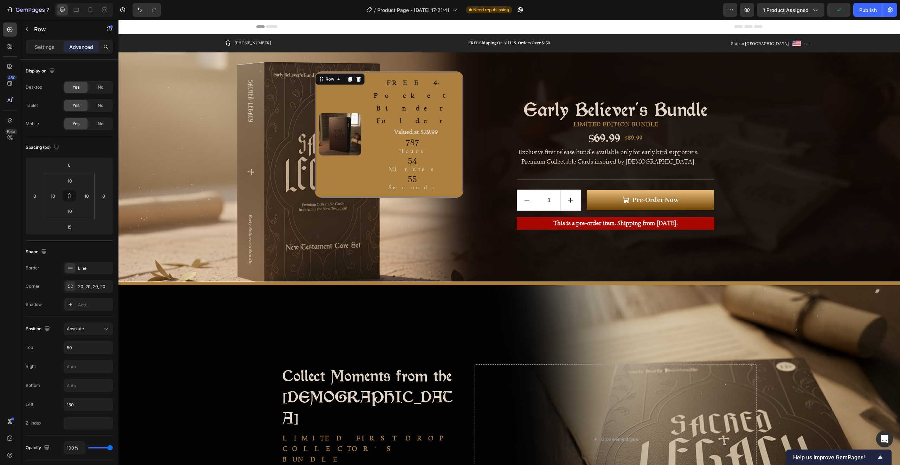
click at [367, 97] on div "Image FREE 4-Pocket Binder Folder Text Block Valued at $29.99 Text block 787 Ho…" at bounding box center [389, 134] width 149 height 126
click at [50, 52] on div "Settings" at bounding box center [44, 46] width 35 height 11
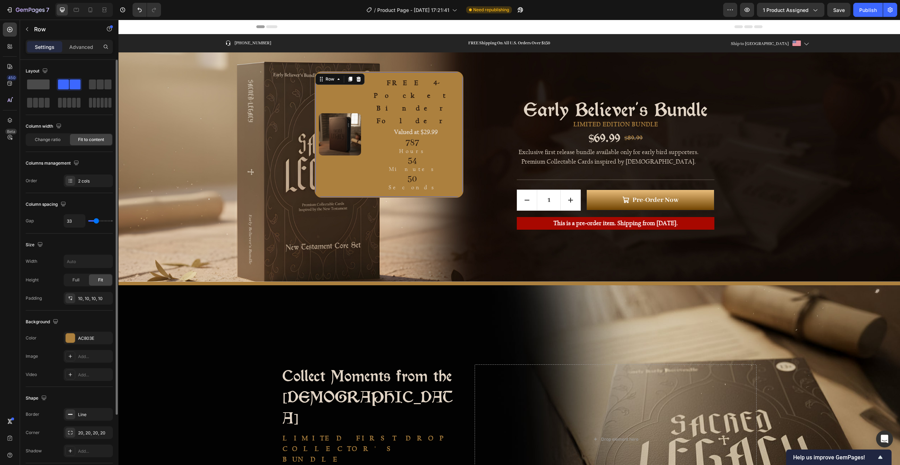
click at [40, 83] on span at bounding box center [38, 84] width 23 height 10
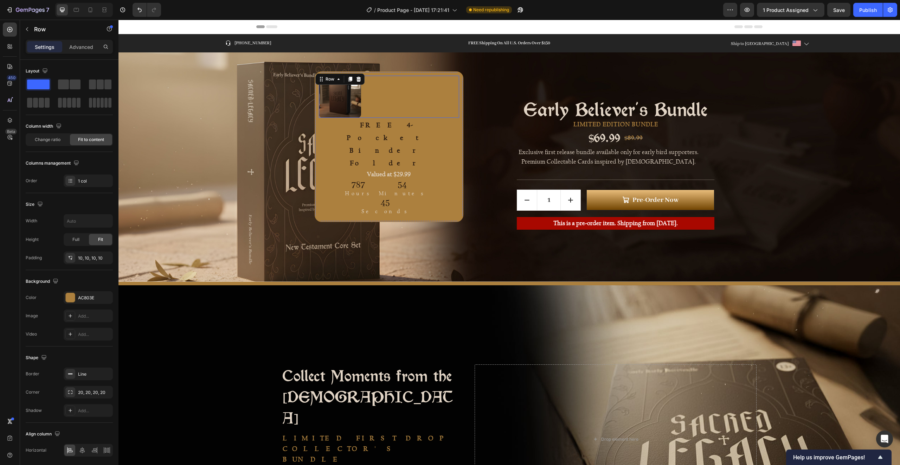
click at [388, 101] on div at bounding box center [389, 97] width 140 height 42
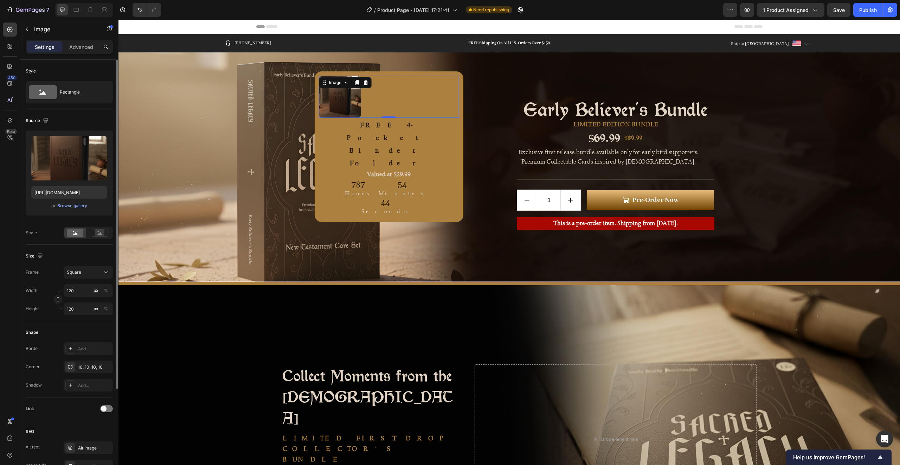
scroll to position [123, 0]
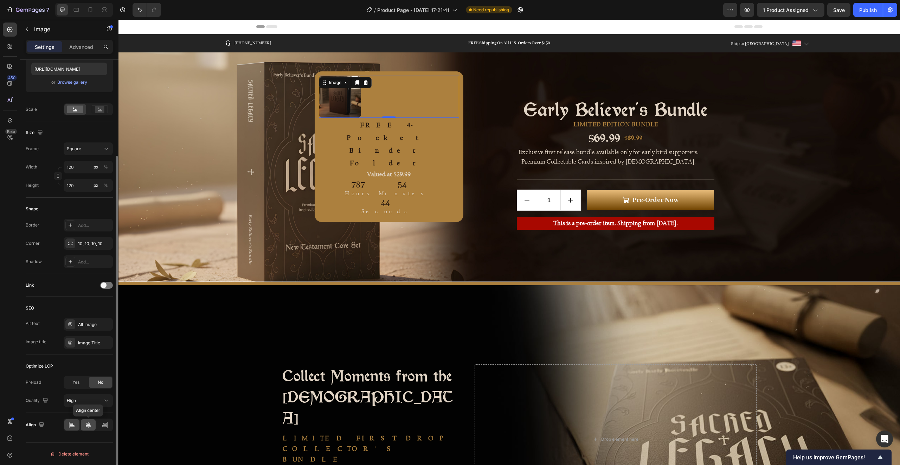
click at [88, 427] on icon at bounding box center [88, 424] width 7 height 7
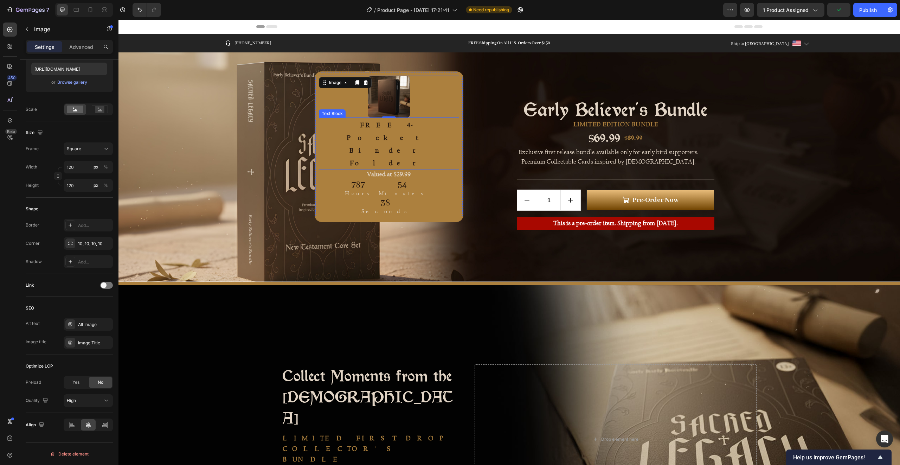
click at [357, 128] on p "FREE 4-Pocket Binder Folder" at bounding box center [389, 143] width 139 height 51
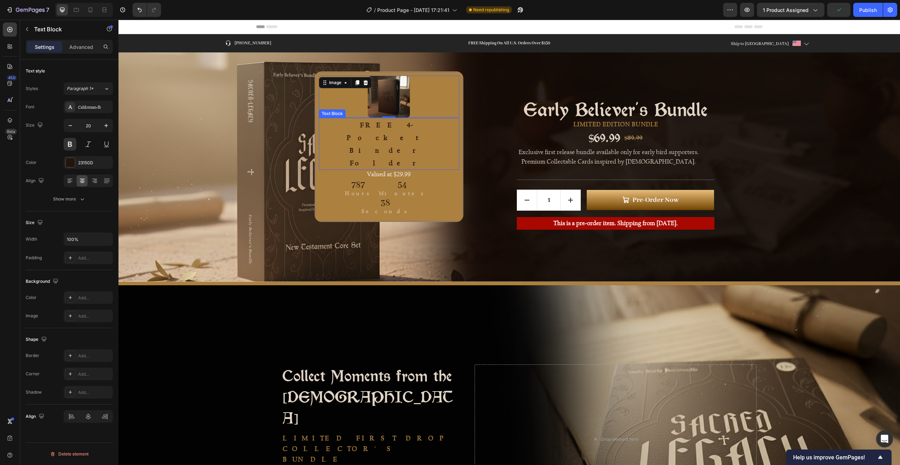
scroll to position [0, 0]
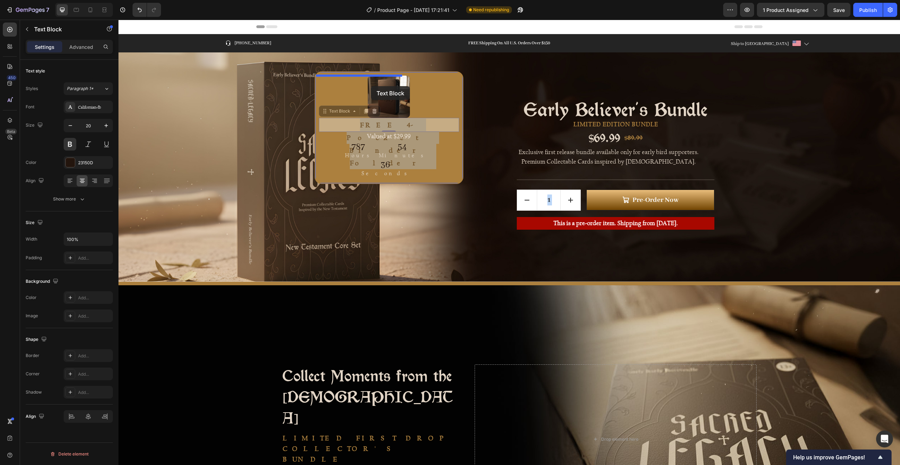
drag, startPoint x: 365, startPoint y: 125, endPoint x: 371, endPoint y: 86, distance: 39.4
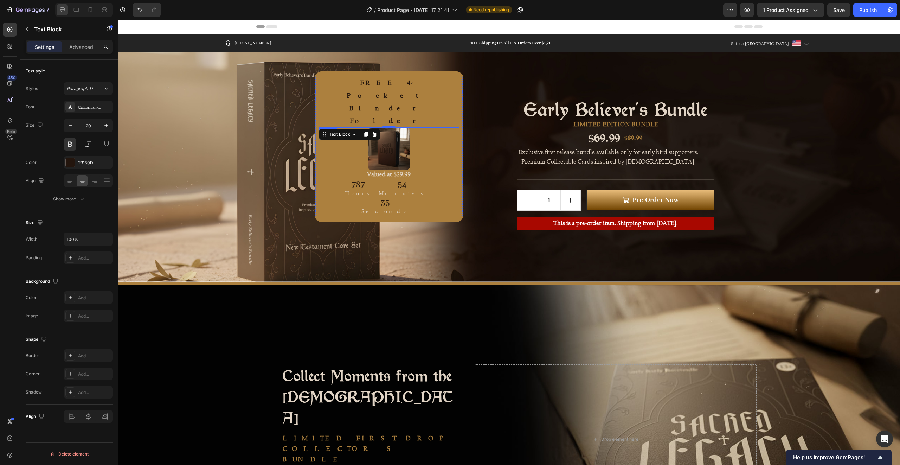
click at [392, 128] on div at bounding box center [389, 149] width 140 height 42
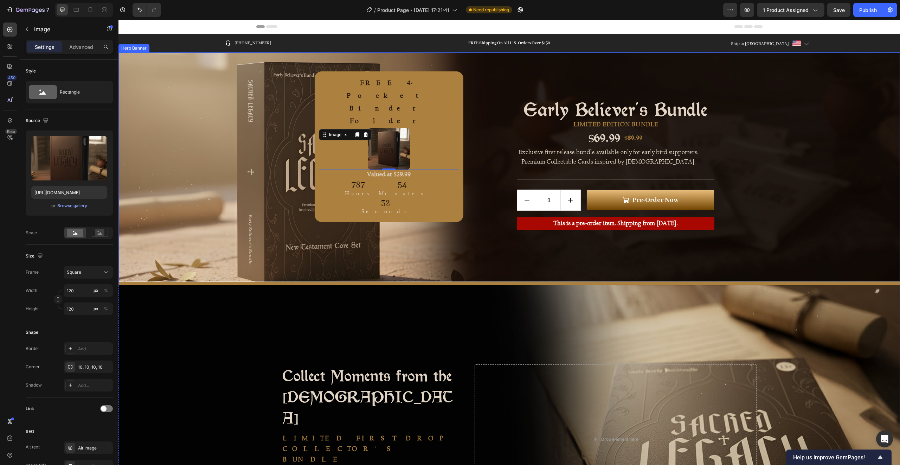
click at [422, 125] on div "FREE 4-Pocket Binder Folder Text Block Image 0 Valued at $29.99 Text block 787 …" at bounding box center [362, 167] width 201 height 226
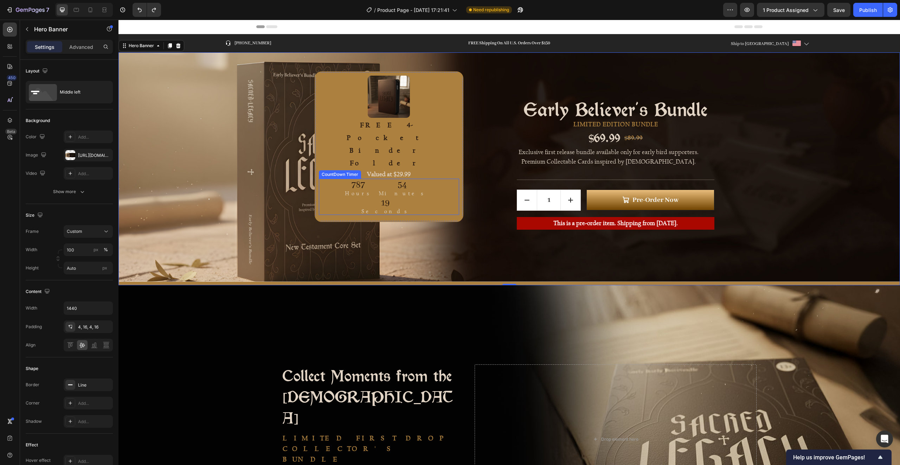
click at [393, 197] on div "19 Seconds" at bounding box center [388, 206] width 55 height 18
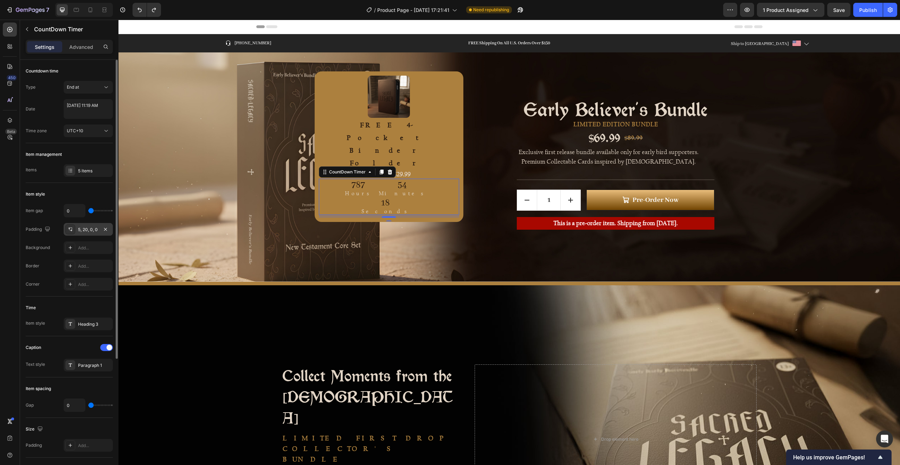
click at [86, 228] on div "5, 20, 0, 0" at bounding box center [88, 229] width 20 height 6
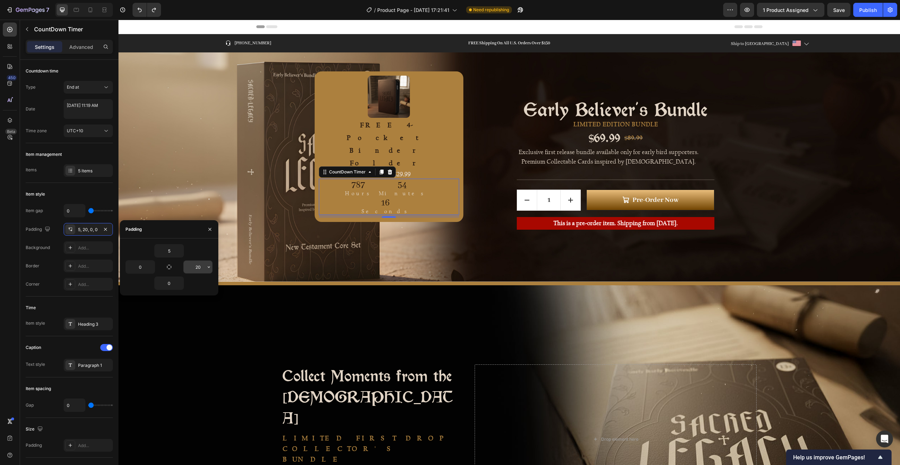
click at [195, 264] on input "20" at bounding box center [198, 267] width 29 height 13
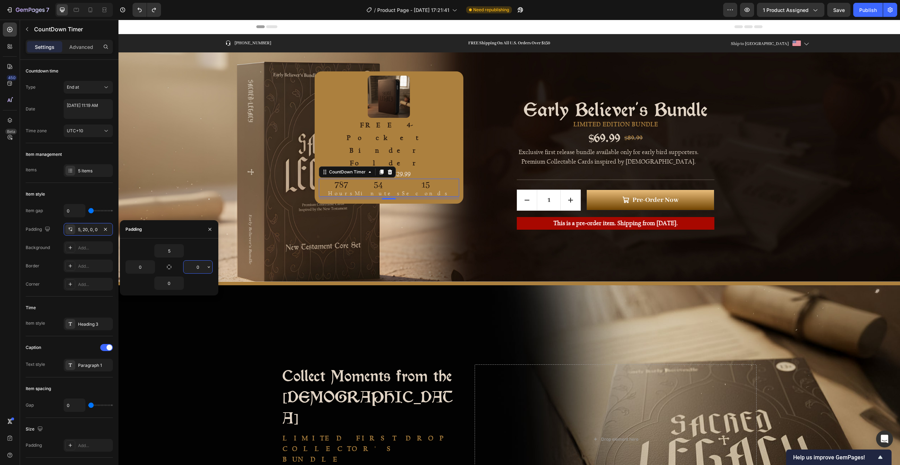
type input "0"
click at [395, 179] on div "787 Hours 54 Minutes 13 Seconds" at bounding box center [389, 188] width 140 height 18
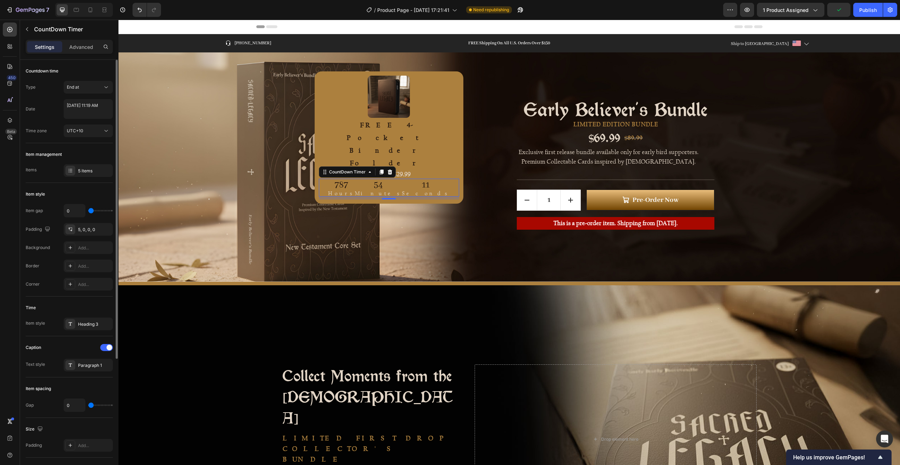
type input "12"
type input "13"
type input "14"
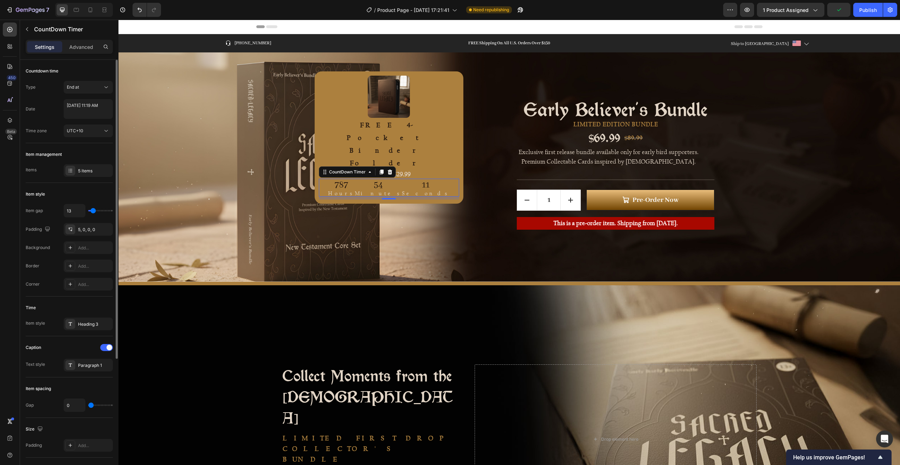
type input "14"
type input "16"
type input "20"
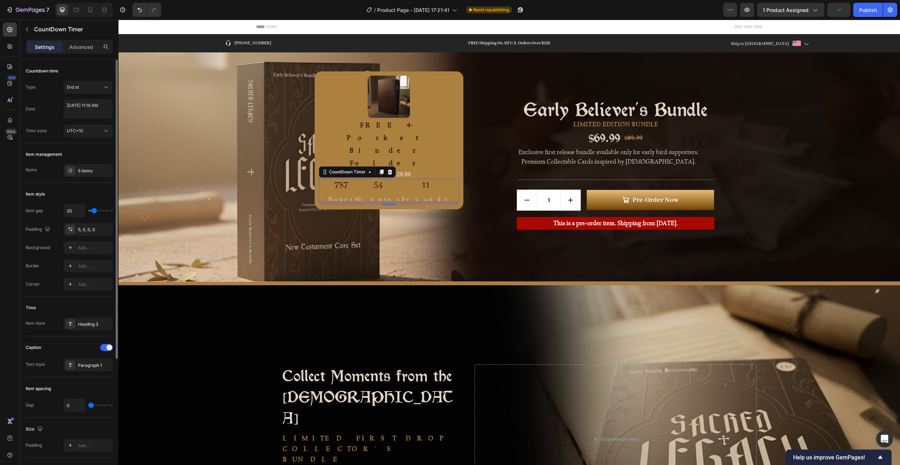
type input "21"
type input "22"
type input "23"
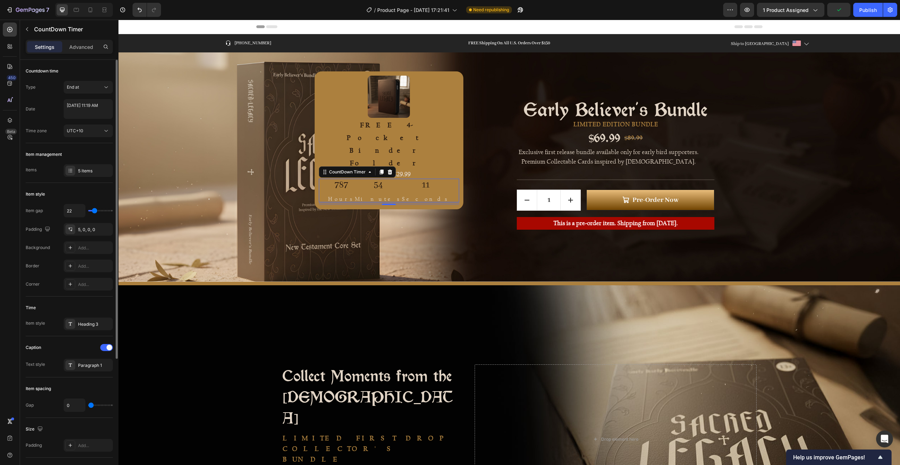
type input "23"
type input "24"
type input "25"
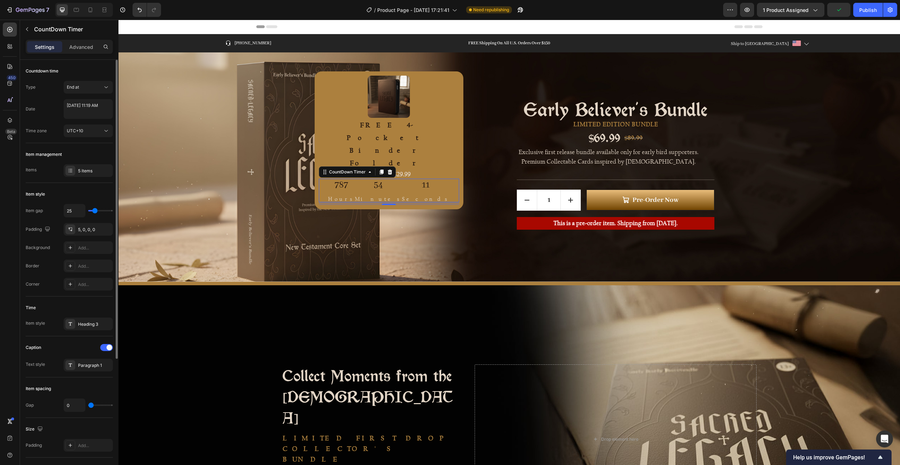
type input "26"
type input "27"
type input "26"
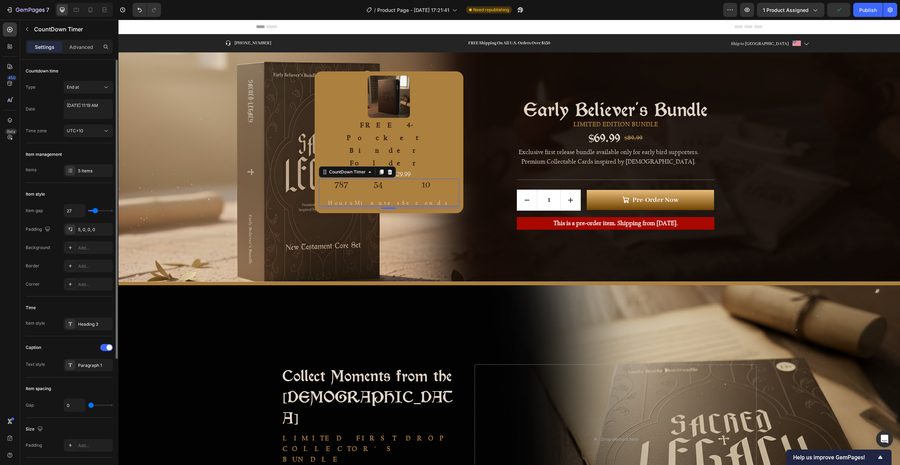
type input "26"
type input "25"
type input "24"
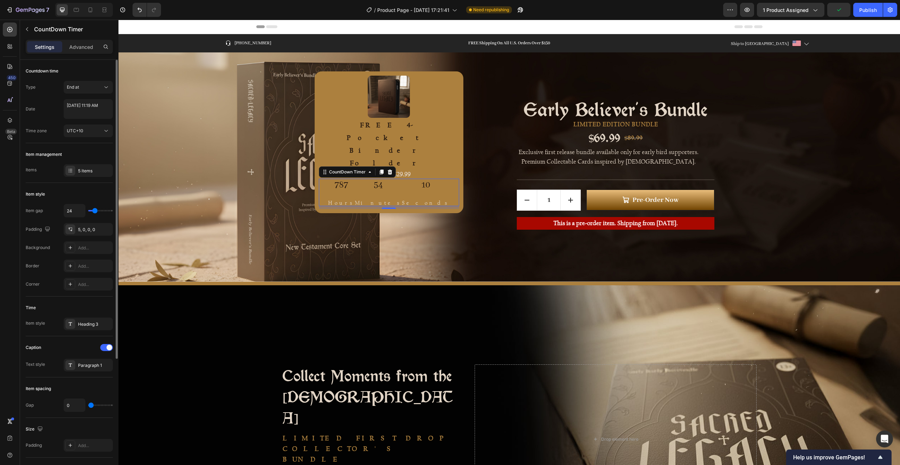
type input "19"
type input "16"
type input "14"
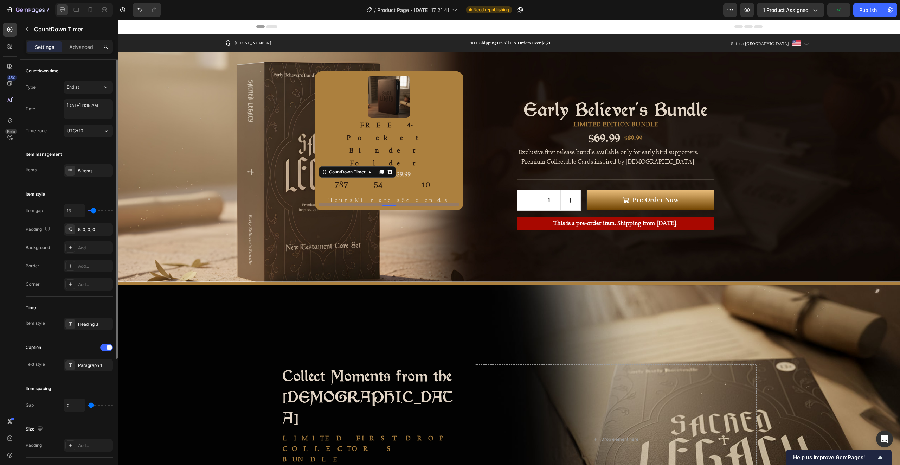
type input "14"
type input "12"
type input "11"
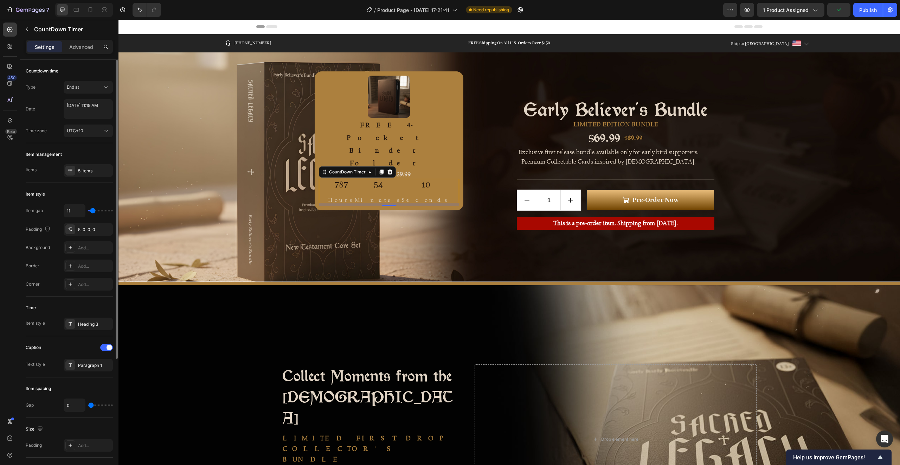
type input "9"
type input "8"
type input "4"
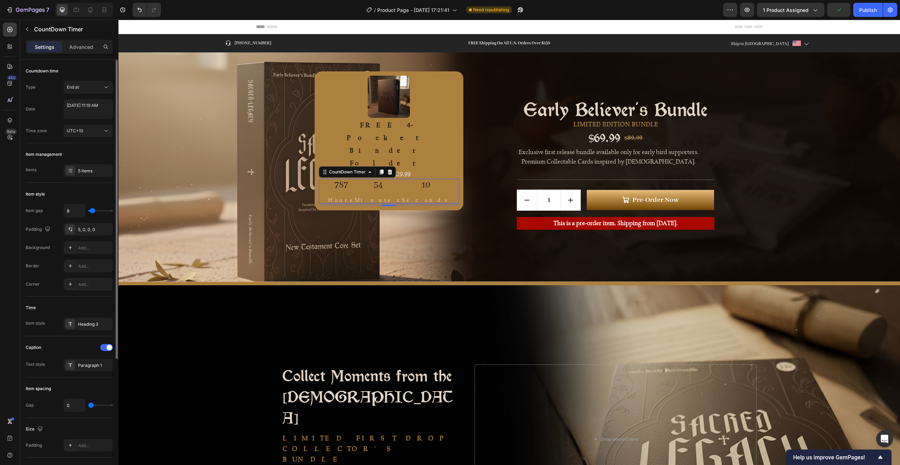
type input "4"
type input "2"
type input "1"
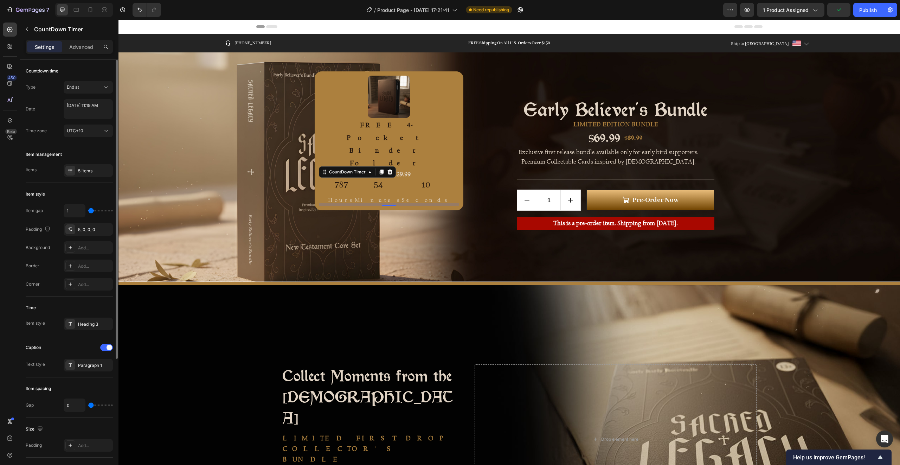
type input "0"
drag, startPoint x: 93, startPoint y: 210, endPoint x: 84, endPoint y: 211, distance: 9.2
click at [88, 211] on input "range" at bounding box center [100, 210] width 25 height 1
click at [88, 230] on div "5, 0, 0, 0" at bounding box center [88, 229] width 20 height 6
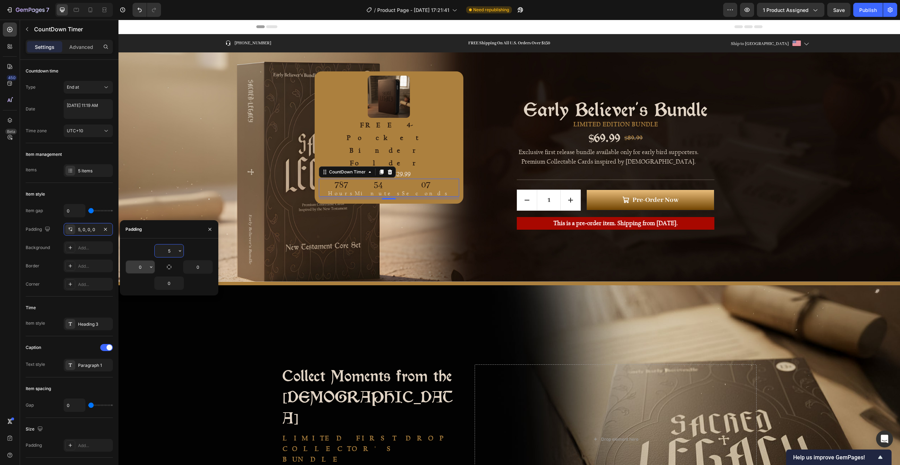
click at [145, 266] on input "0" at bounding box center [140, 267] width 29 height 13
type input "2"
click at [198, 265] on input "0" at bounding box center [198, 267] width 29 height 13
type input "10"
click at [144, 267] on input "2" at bounding box center [140, 267] width 29 height 13
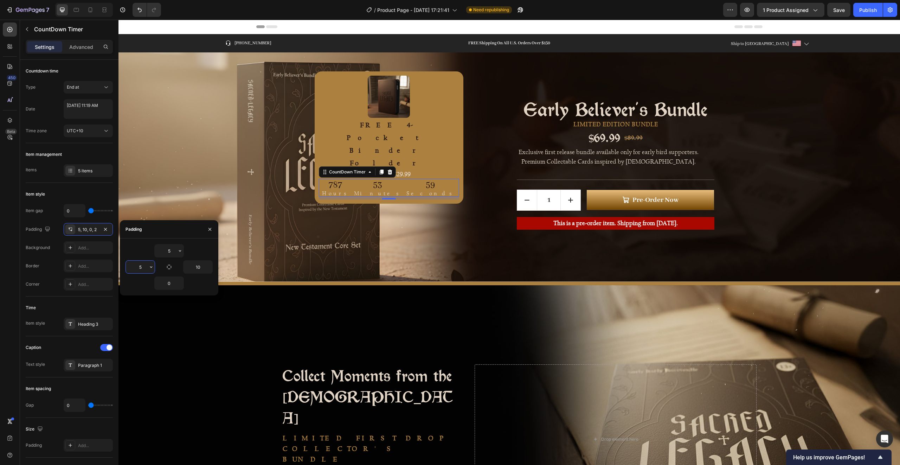
type input "6"
click at [197, 266] on input "10" at bounding box center [198, 267] width 29 height 13
type input "6"
click at [445, 131] on div "Image FREE 4-Pocket Binder Folder Text Block Valued at $29.99 Text block 787 Ho…" at bounding box center [362, 167] width 201 height 226
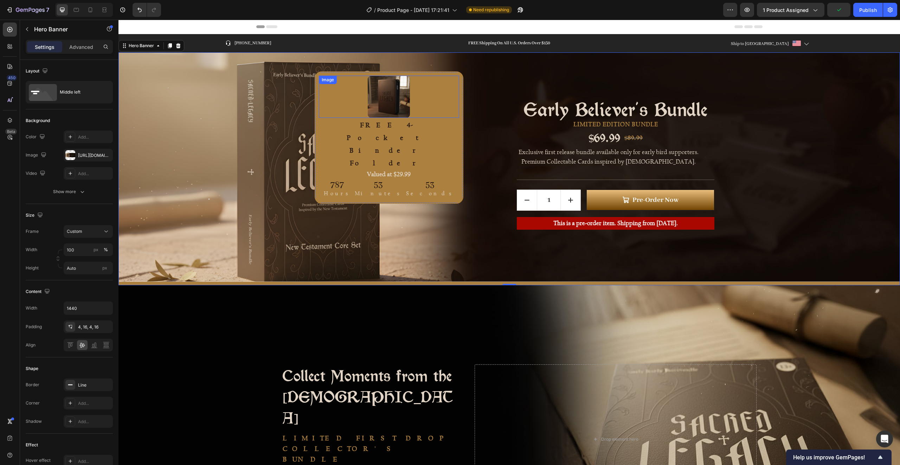
click at [394, 100] on div at bounding box center [389, 97] width 140 height 42
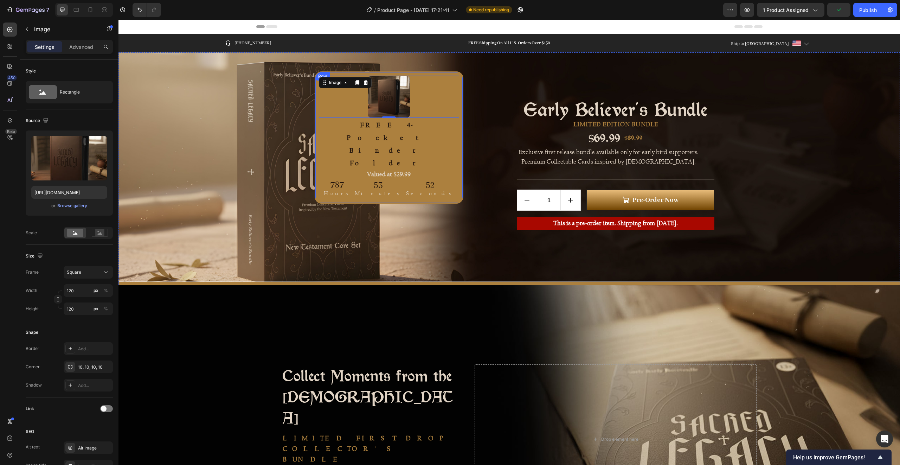
click at [404, 107] on div "Image 0 FREE 4-Pocket Binder Folder Text Block Valued at $29.99 Text block 787 …" at bounding box center [389, 137] width 149 height 133
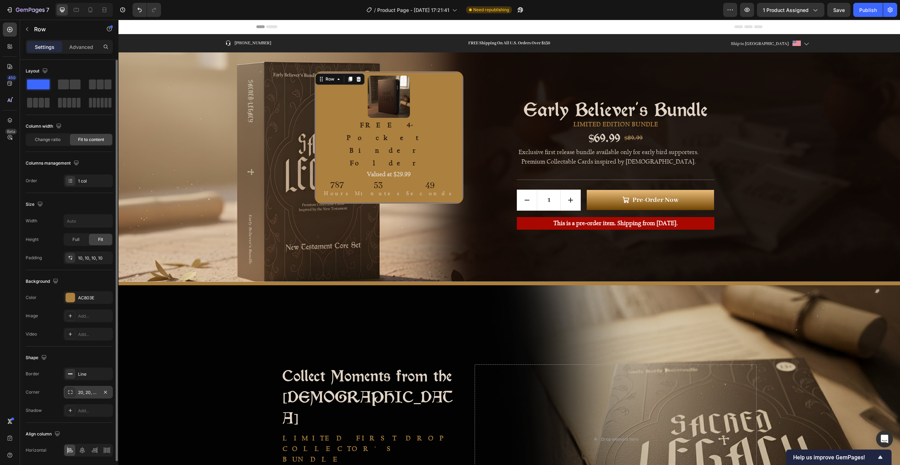
click at [69, 393] on icon at bounding box center [71, 392] width 6 height 6
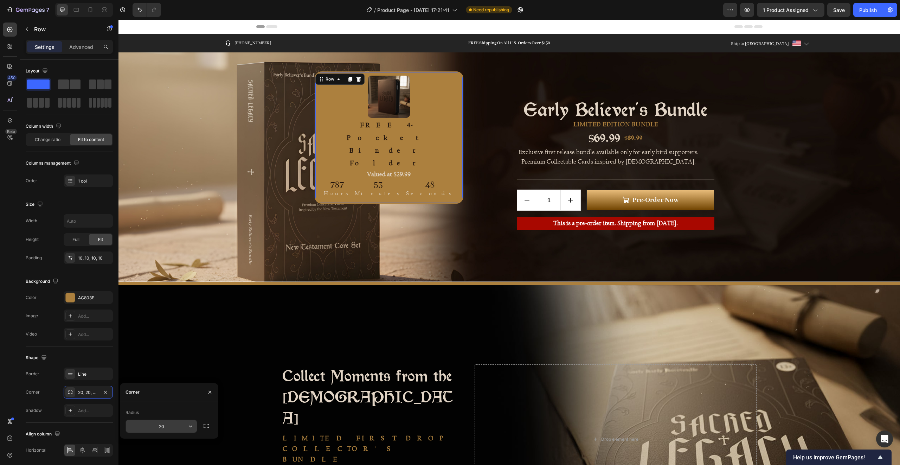
drag, startPoint x: 142, startPoint y: 423, endPoint x: 135, endPoint y: 422, distance: 7.1
click at [136, 422] on input "20" at bounding box center [161, 426] width 71 height 13
type input "120"
click at [368, 93] on img at bounding box center [389, 97] width 42 height 42
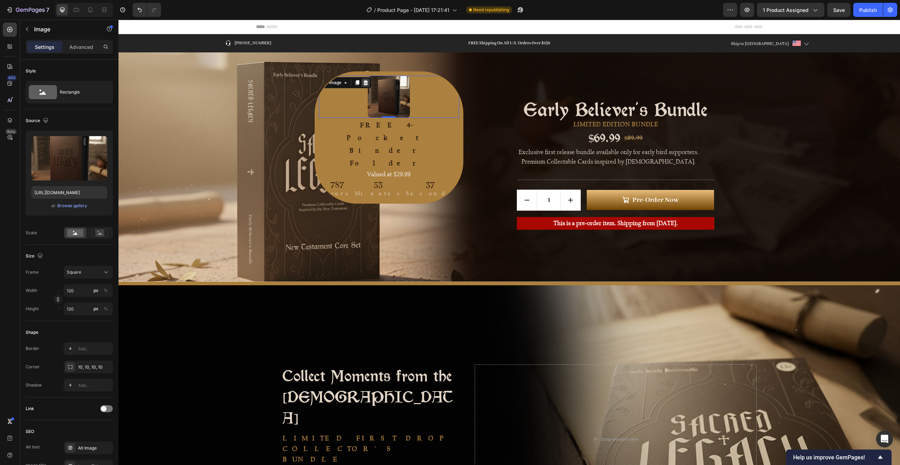
click at [364, 83] on icon at bounding box center [365, 82] width 5 height 5
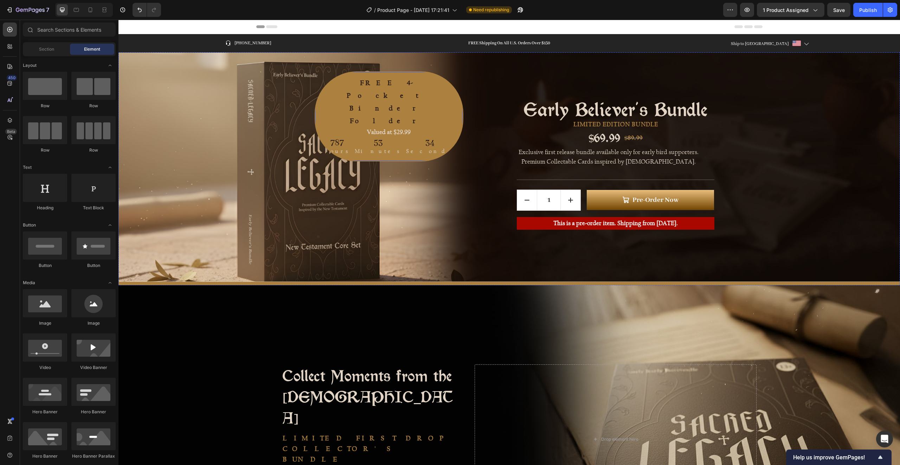
click at [402, 96] on div "FREE 4-Pocket Binder Folder Text Block Valued at $29.99 Text block 787 Hours 53…" at bounding box center [389, 116] width 149 height 90
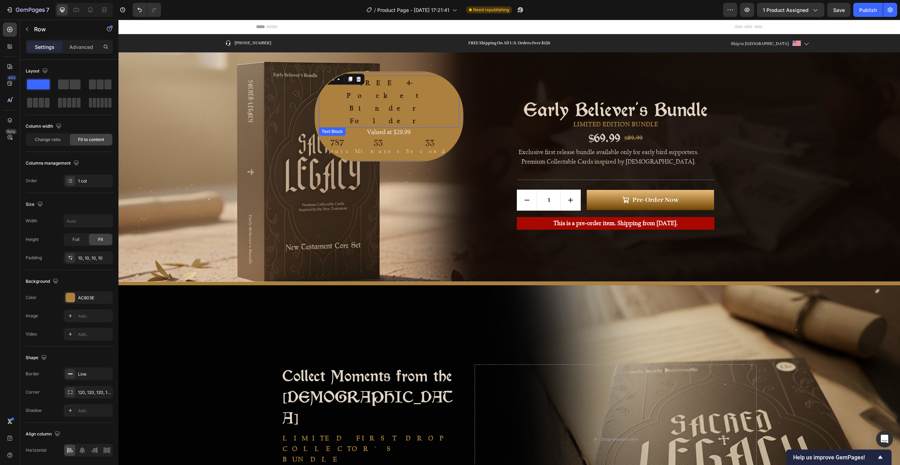
click at [389, 83] on p "FREE 4-Pocket Binder Folder" at bounding box center [389, 101] width 139 height 51
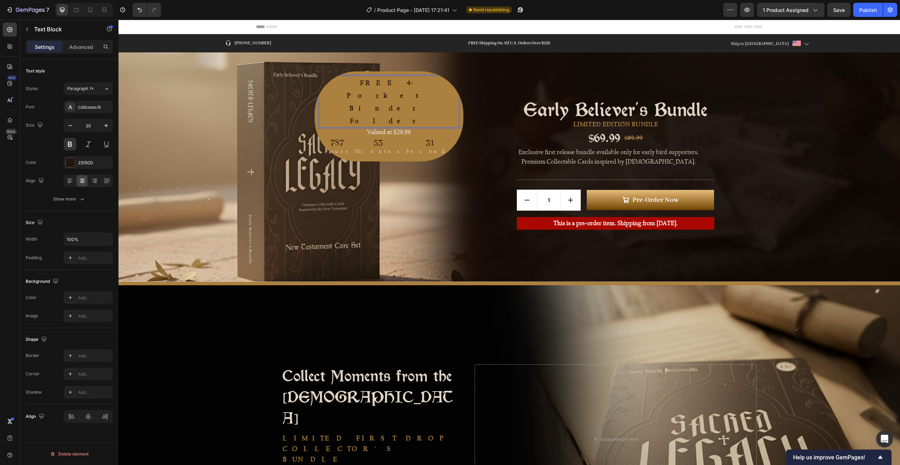
click at [361, 85] on p "FREE 4-Pocket Binder Folder" at bounding box center [389, 101] width 139 height 51
click at [334, 83] on p "FREE 4-Pocket Binder Folder" at bounding box center [389, 101] width 139 height 51
click at [385, 107] on div "FREE 4-Pocket Binder Folder Text Block 0 Valued at $29.99 Text block 787 Hours …" at bounding box center [389, 116] width 149 height 90
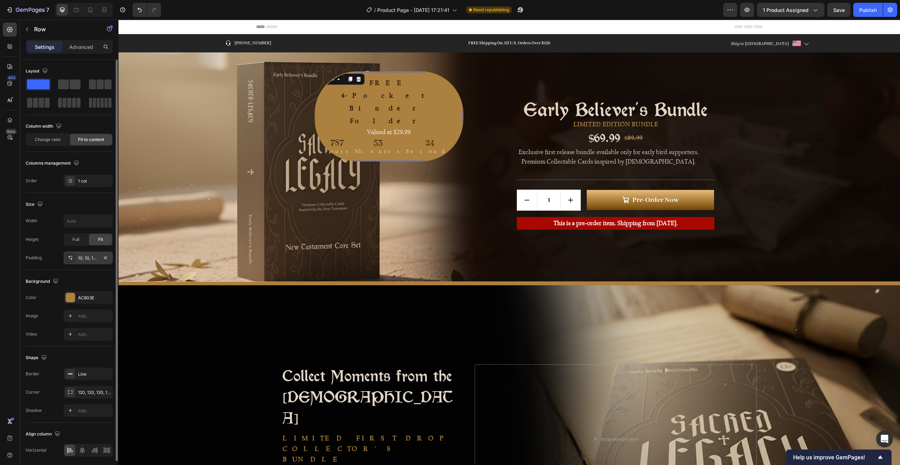
click at [91, 259] on div "10, 10, 10, 10" at bounding box center [88, 258] width 20 height 6
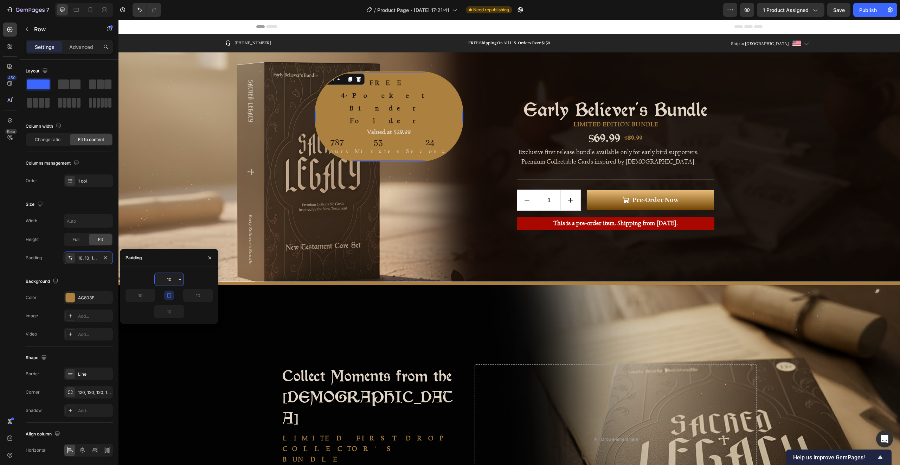
click at [166, 282] on input "10" at bounding box center [169, 279] width 29 height 13
type input "20"
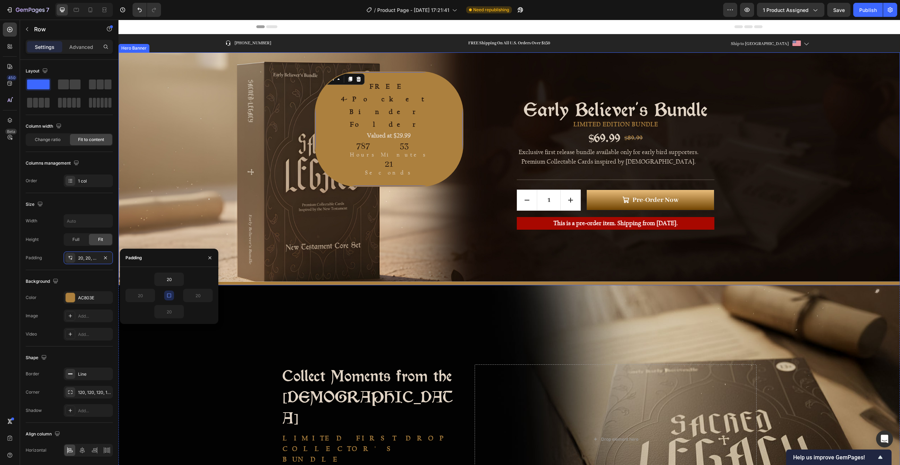
click at [420, 153] on div "FREE 4-Pocket Binder Folder Text Block Valued at $29.99 Text block 787 Hours 53…" at bounding box center [362, 167] width 201 height 226
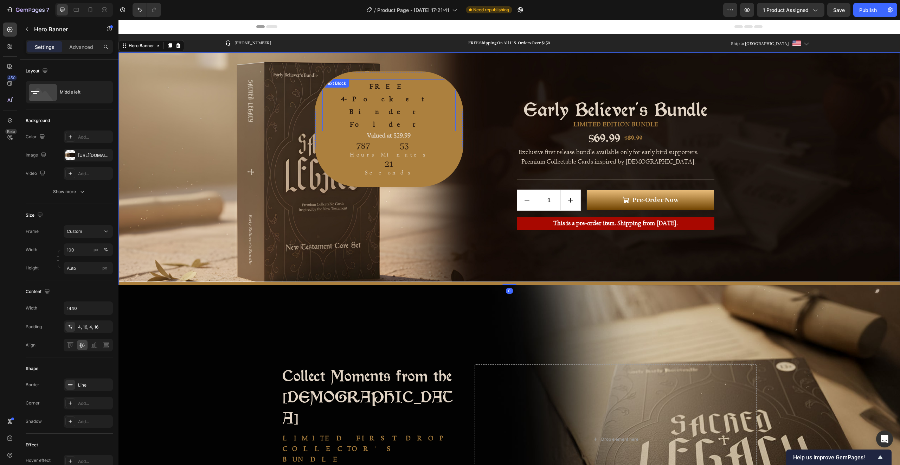
click at [353, 92] on p "4-Pocket Binder Folder" at bounding box center [389, 111] width 132 height 38
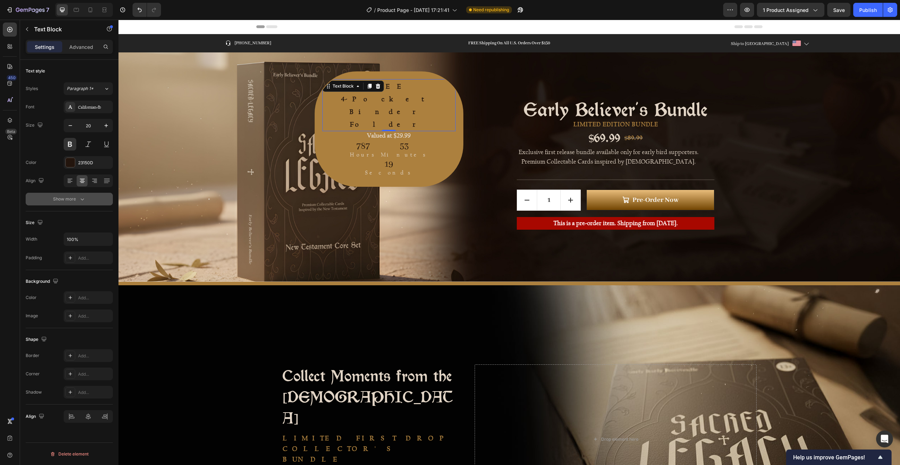
click at [65, 199] on div "Show more" at bounding box center [69, 198] width 33 height 7
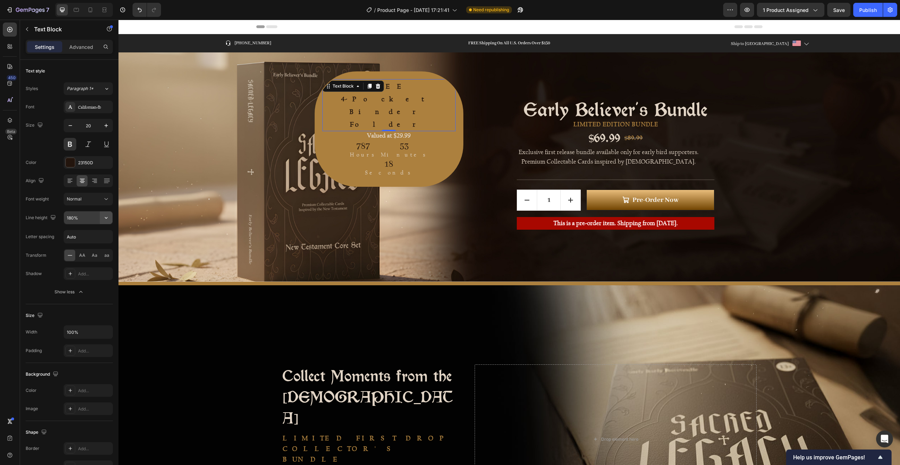
click at [104, 216] on icon "button" at bounding box center [106, 217] width 7 height 7
click at [94, 239] on div "100%" at bounding box center [81, 235] width 58 height 13
type input "100%"
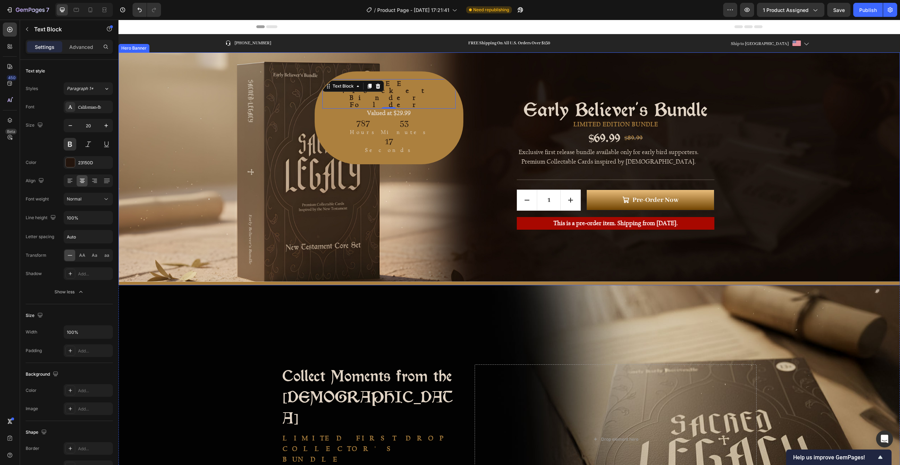
click at [438, 165] on div "FREE 4-Pocket Binder Folder Text Block 0 Valued at $29.99 Text block 787 Hours …" at bounding box center [362, 167] width 201 height 226
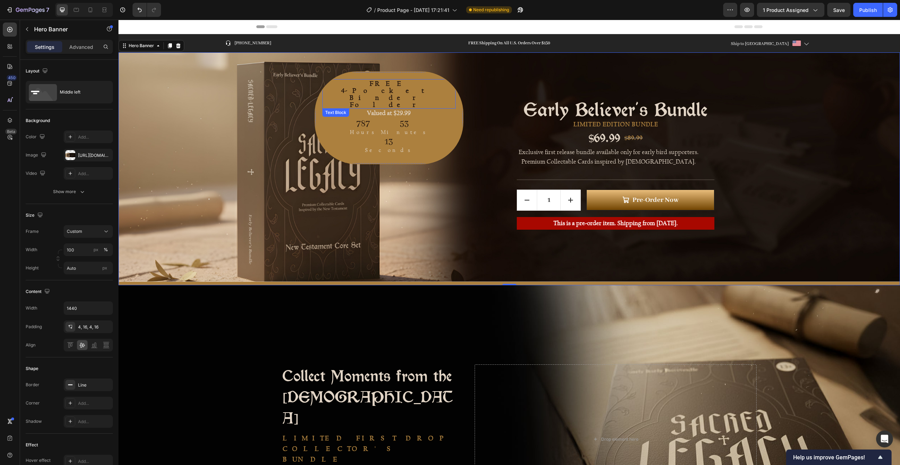
click at [354, 83] on p "FREE" at bounding box center [389, 83] width 132 height 7
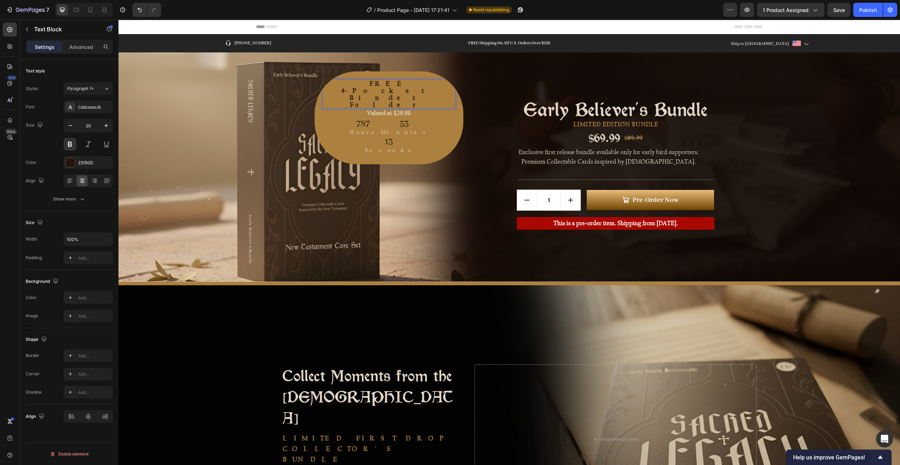
click at [349, 84] on p "FREE" at bounding box center [389, 83] width 132 height 7
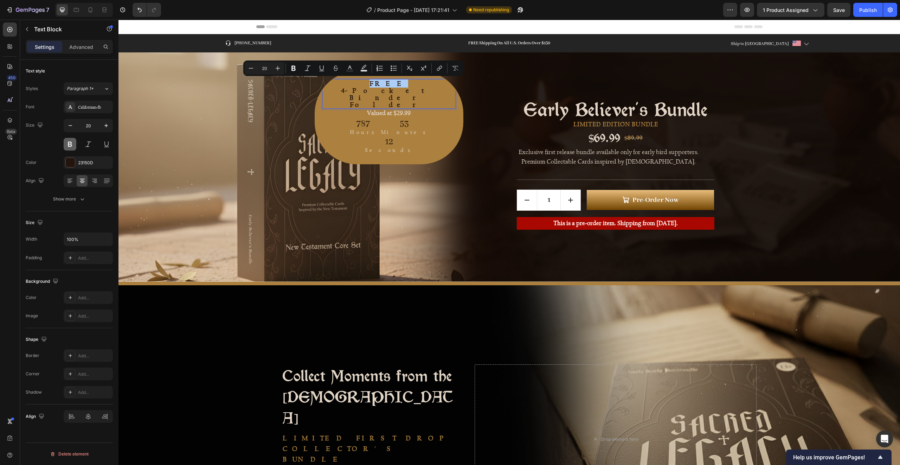
click at [71, 146] on button at bounding box center [70, 144] width 13 height 13
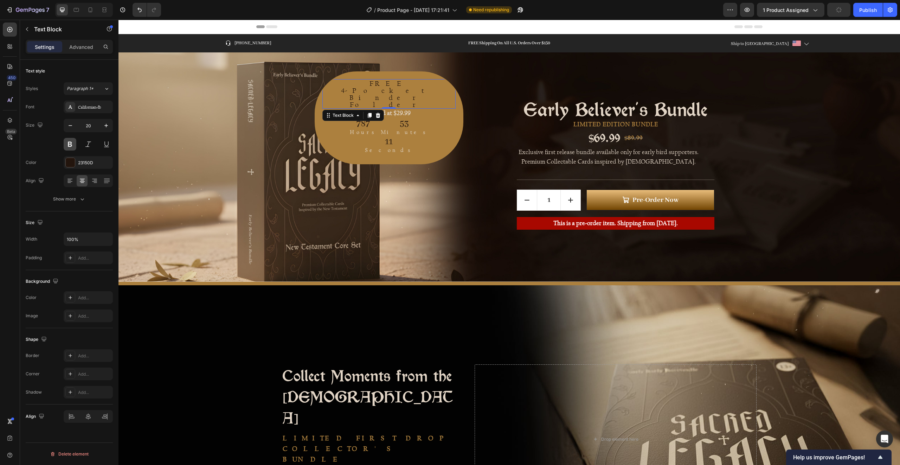
click at [70, 145] on button at bounding box center [70, 144] width 13 height 13
click at [359, 90] on p "4-Pocket Binder Folder" at bounding box center [389, 97] width 132 height 21
click at [359, 89] on p "4-Pocket Binder Folder" at bounding box center [389, 97] width 132 height 21
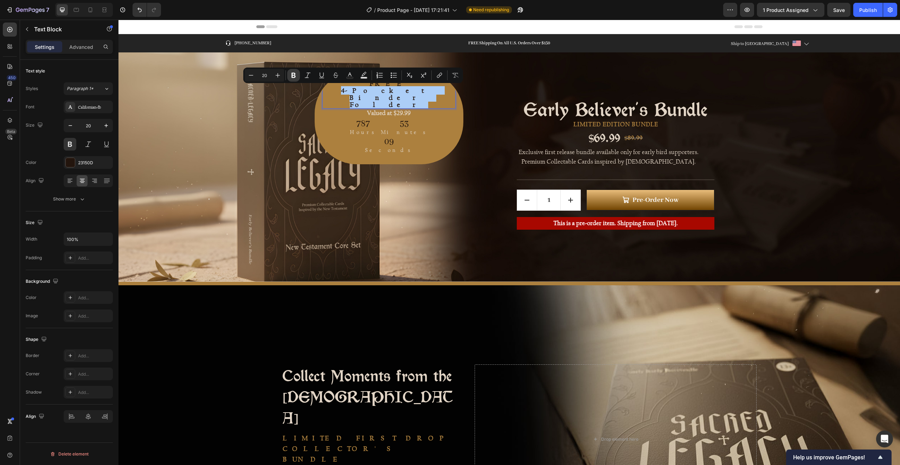
click at [293, 76] on icon "Editor contextual toolbar" at bounding box center [293, 75] width 7 height 7
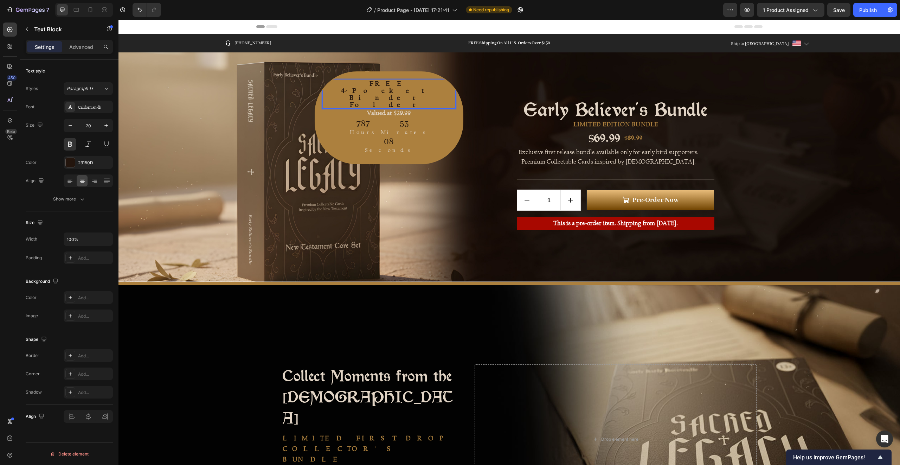
click at [351, 83] on p "FREE" at bounding box center [389, 83] width 132 height 7
click at [355, 85] on div "FREE 4-Pocket Binder Folder" at bounding box center [388, 94] width 133 height 30
click at [355, 85] on p "FREE" at bounding box center [389, 83] width 132 height 7
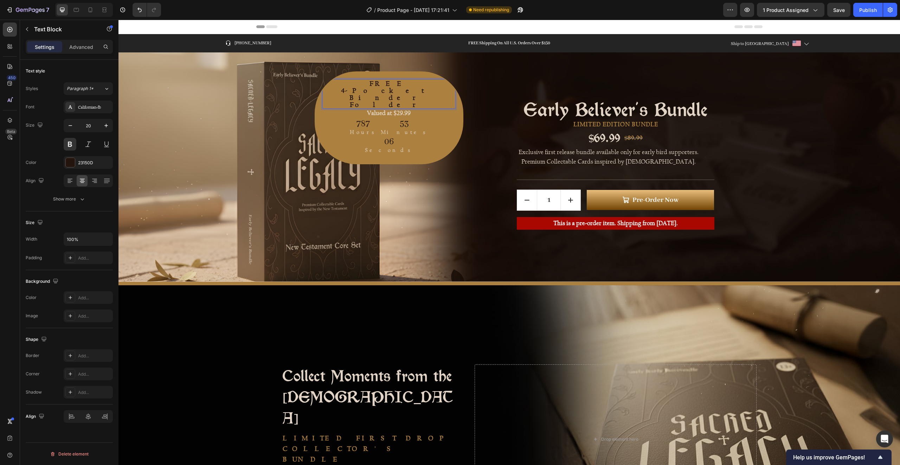
click at [351, 89] on strong "4-Pocket Binder Folder" at bounding box center [389, 97] width 96 height 23
click at [72, 144] on button at bounding box center [70, 144] width 13 height 13
click at [71, 145] on button at bounding box center [70, 144] width 13 height 13
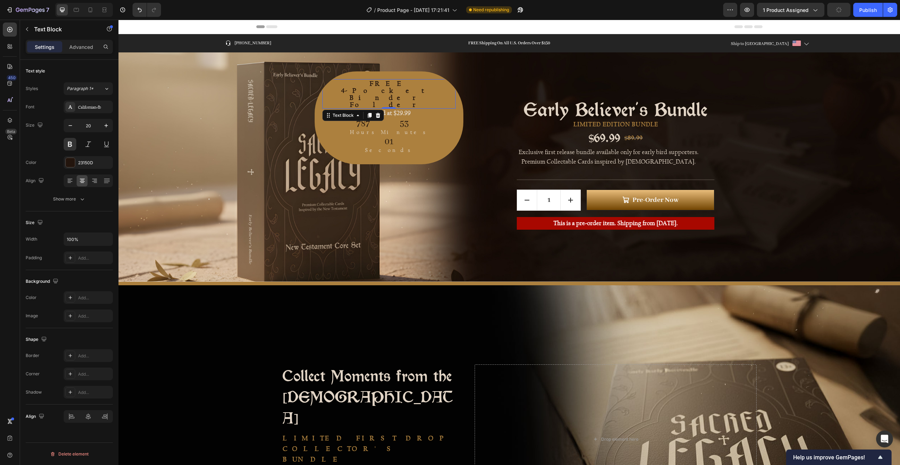
click at [350, 90] on strong "4-Pocket Binder Folder" at bounding box center [389, 97] width 96 height 23
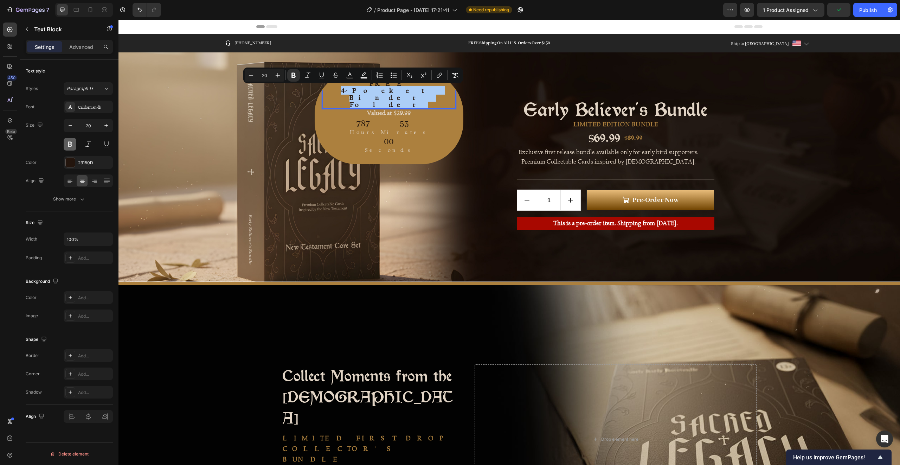
click at [69, 144] on button at bounding box center [70, 144] width 13 height 13
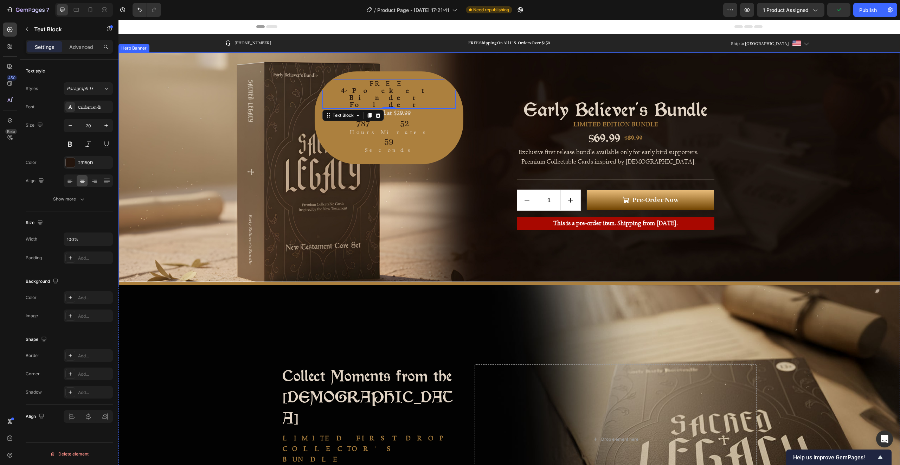
click at [431, 92] on div "FREE 4-Pocket Binder Folder Text Block 0 Valued at $29.99 Text block 787 Hours …" at bounding box center [362, 167] width 201 height 226
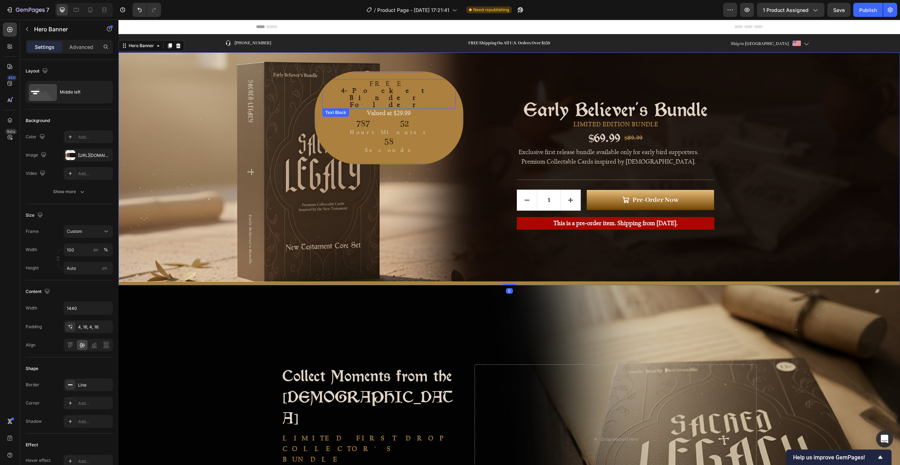
click at [360, 91] on strong "4-Pocket Binder Folder" at bounding box center [389, 97] width 96 height 23
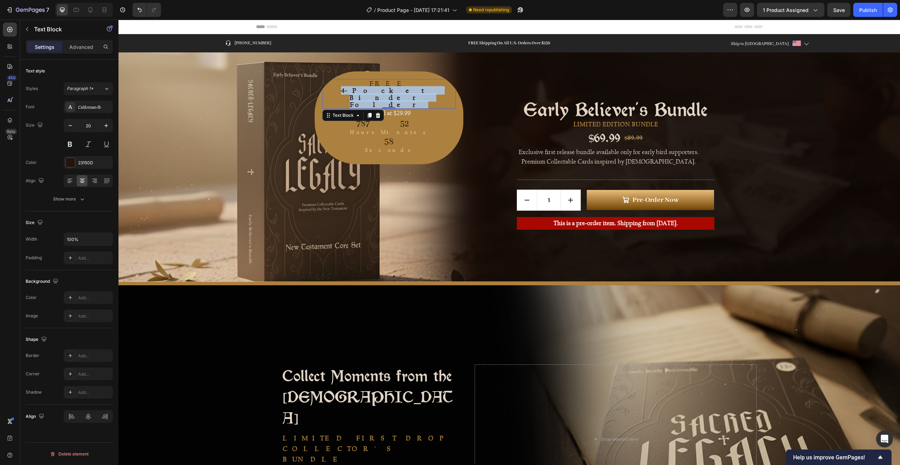
click at [360, 91] on strong "4-Pocket Binder Folder" at bounding box center [389, 97] width 96 height 23
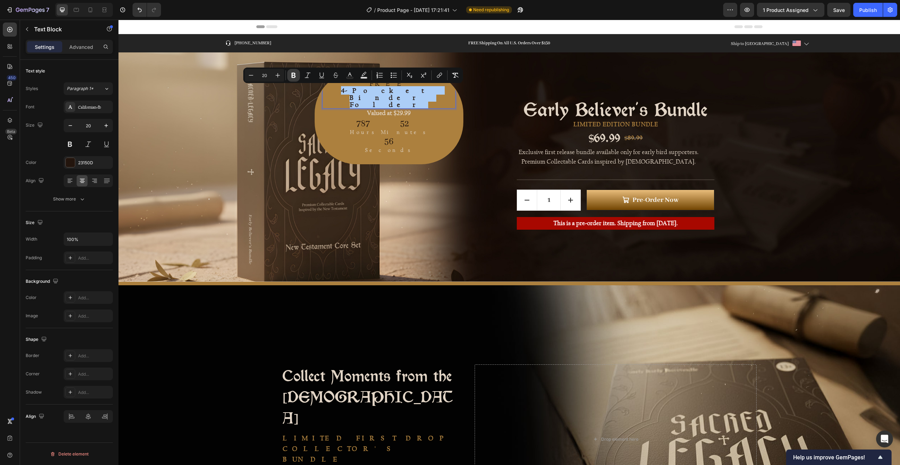
click at [296, 76] on icon "Editor contextual toolbar" at bounding box center [293, 75] width 7 height 7
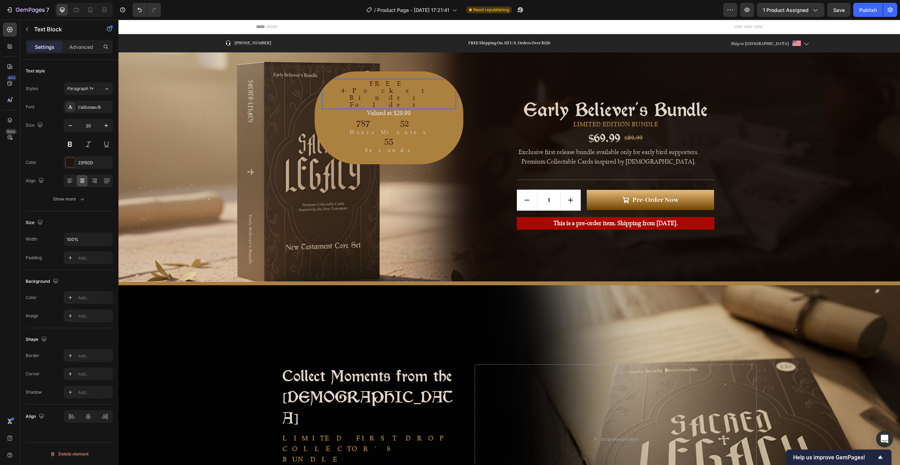
click at [351, 84] on p "FREE" at bounding box center [389, 83] width 132 height 7
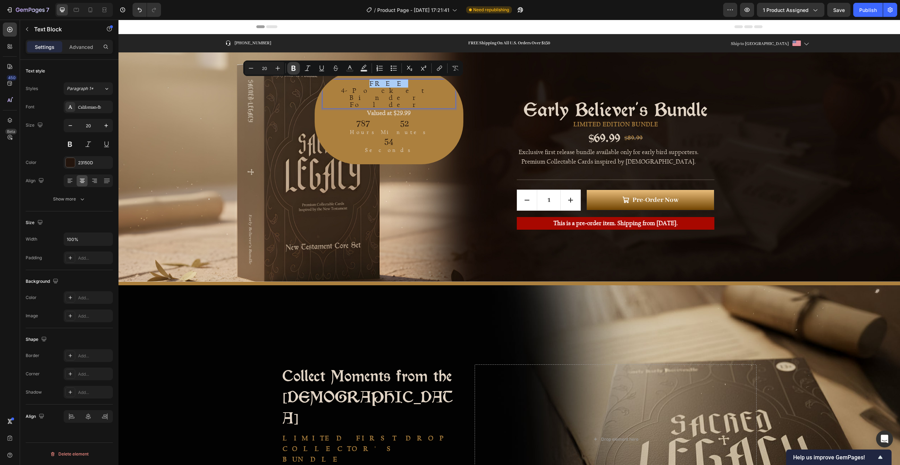
drag, startPoint x: 294, startPoint y: 69, endPoint x: 297, endPoint y: 70, distance: 4.1
click at [294, 69] on icon "Editor contextual toolbar" at bounding box center [293, 68] width 7 height 7
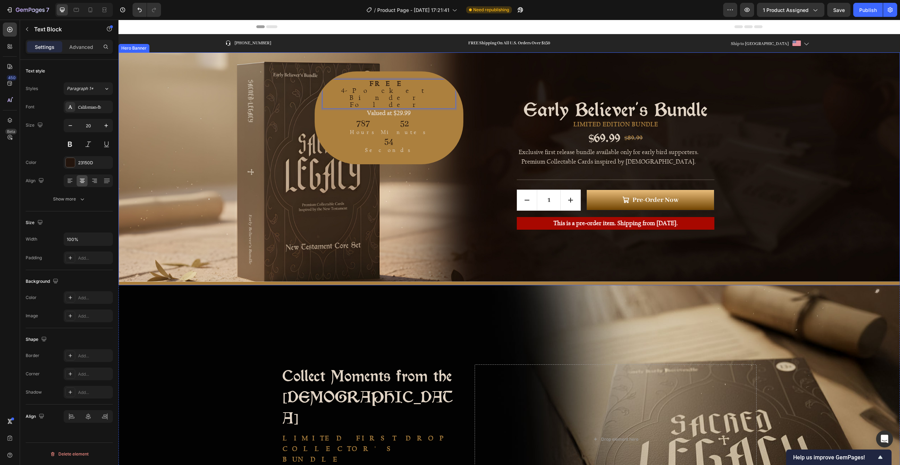
click at [437, 104] on div "FREE 4-Pocket Binder Folder Text Block 0 Valued at $29.99 Text block 787 Hours …" at bounding box center [362, 167] width 201 height 226
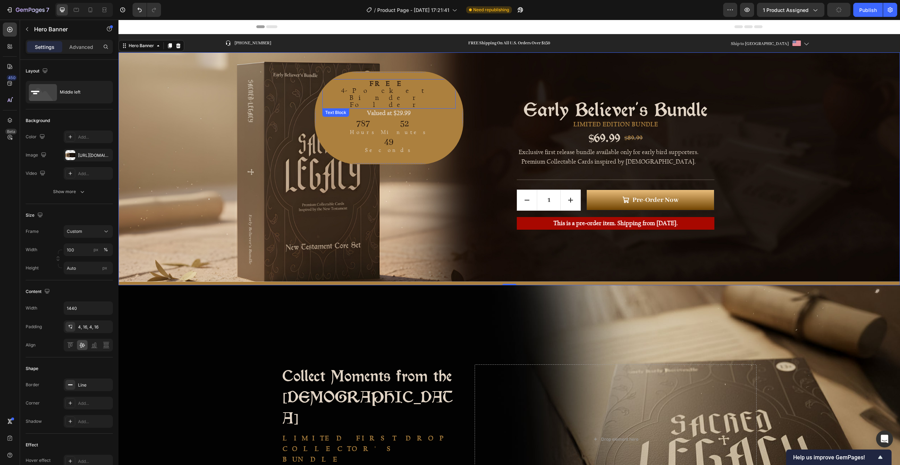
click at [355, 89] on p "4-Pocket Binder Folder" at bounding box center [389, 97] width 132 height 21
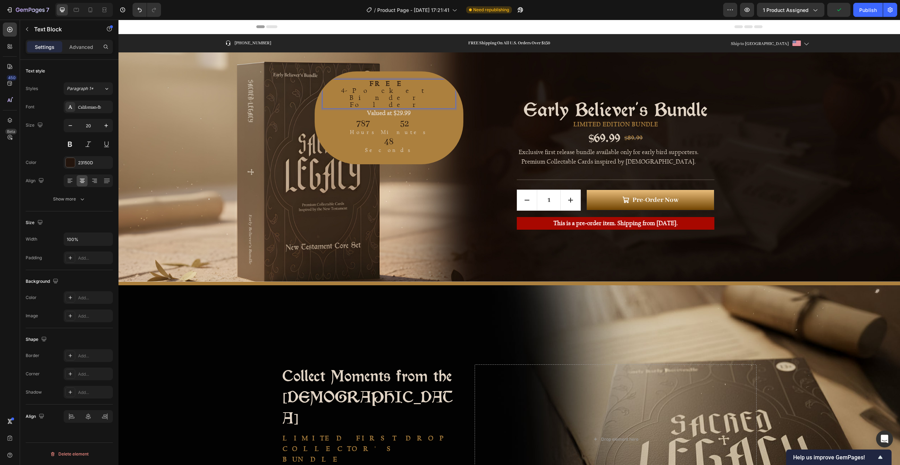
click at [349, 91] on p "4-Pocket Binder Folder" at bounding box center [389, 97] width 132 height 21
drag, startPoint x: 367, startPoint y: 91, endPoint x: 394, endPoint y: 91, distance: 27.1
click at [394, 91] on div "FREE 4-Pocket Binder Folder Text Block 0 Valued at $29.99 Text block 787 Hours …" at bounding box center [362, 167] width 201 height 226
click at [451, 149] on div "FREE 4-Pocket Binder Text Block 0 Valued at $29.99 Text block 787 Hours 52 Minu…" at bounding box center [362, 167] width 201 height 226
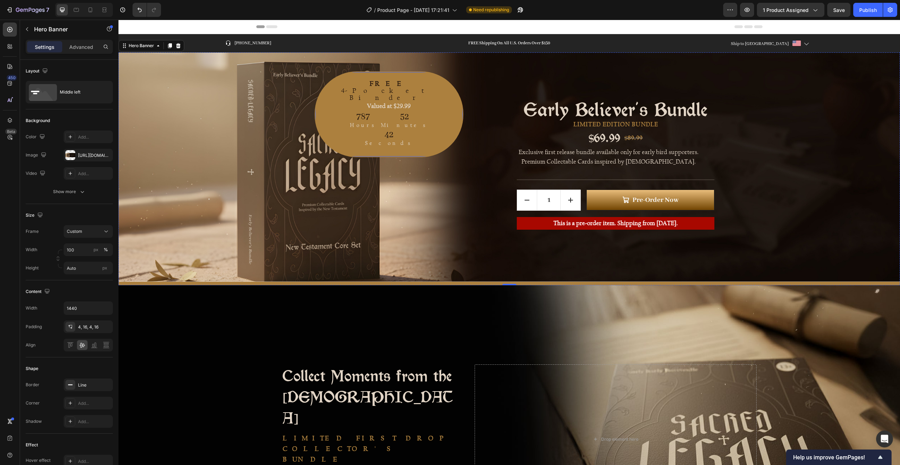
click at [368, 77] on div "FREE 4-Pocket Binder Text Block Valued at $29.99 Text block 787 Hours 52 Minute…" at bounding box center [389, 114] width 149 height 86
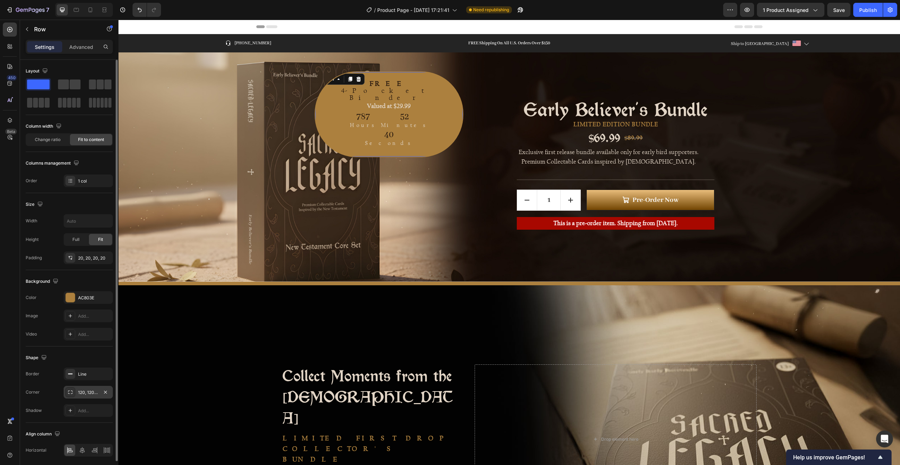
click at [88, 390] on div "120, 120, 120, 120" at bounding box center [88, 392] width 20 height 6
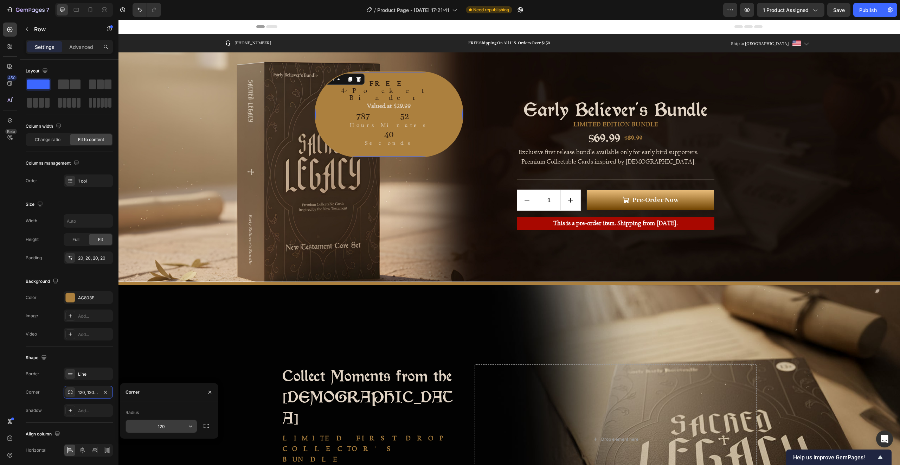
click at [166, 428] on input "120" at bounding box center [161, 426] width 71 height 13
type input "60"
click at [444, 207] on div "FREE 4-Pocket Binder Text Block Valued at $29.99 Text block 787 Hours 52 Minute…" at bounding box center [362, 167] width 201 height 226
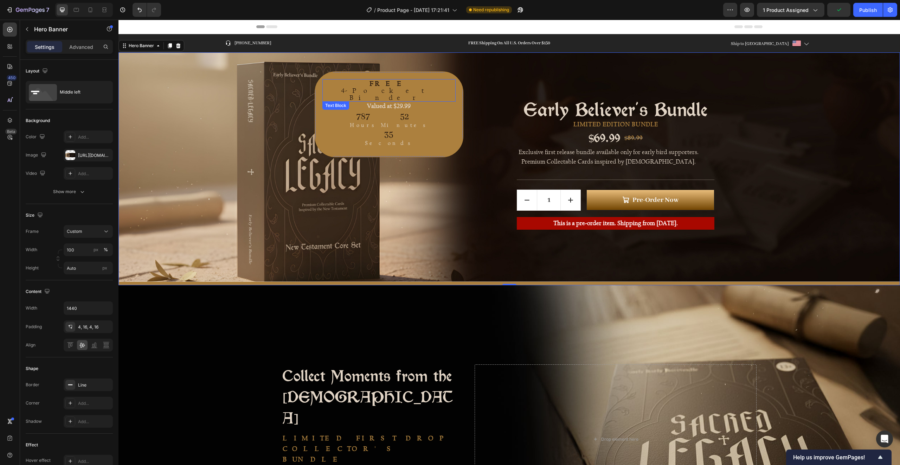
click at [370, 85] on strong "FREE" at bounding box center [389, 83] width 39 height 8
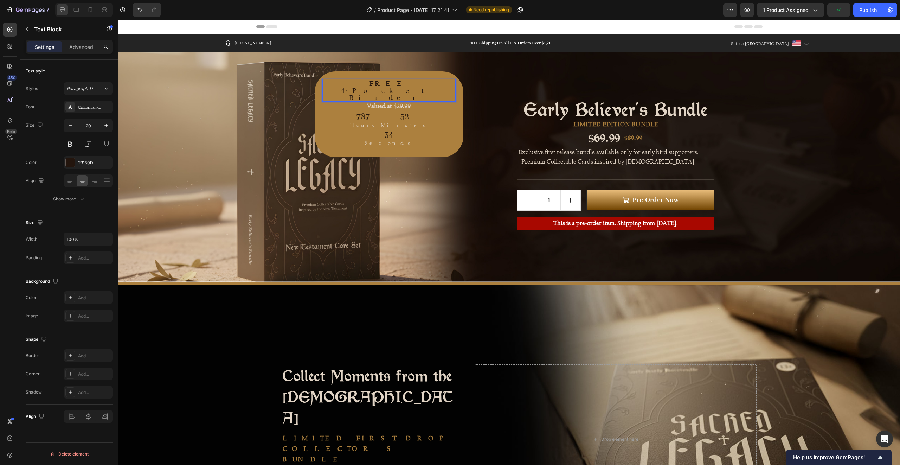
click at [370, 83] on strong "FREE" at bounding box center [389, 83] width 39 height 8
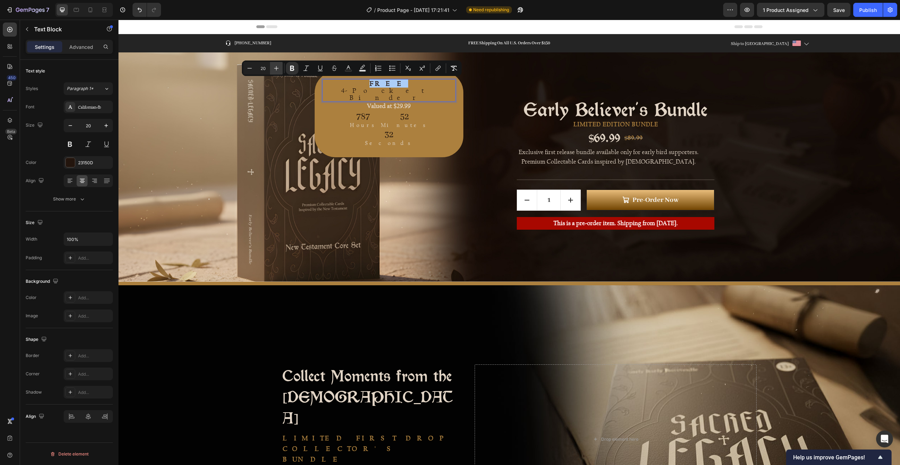
click at [277, 68] on icon "Editor contextual toolbar" at bounding box center [276, 68] width 5 height 5
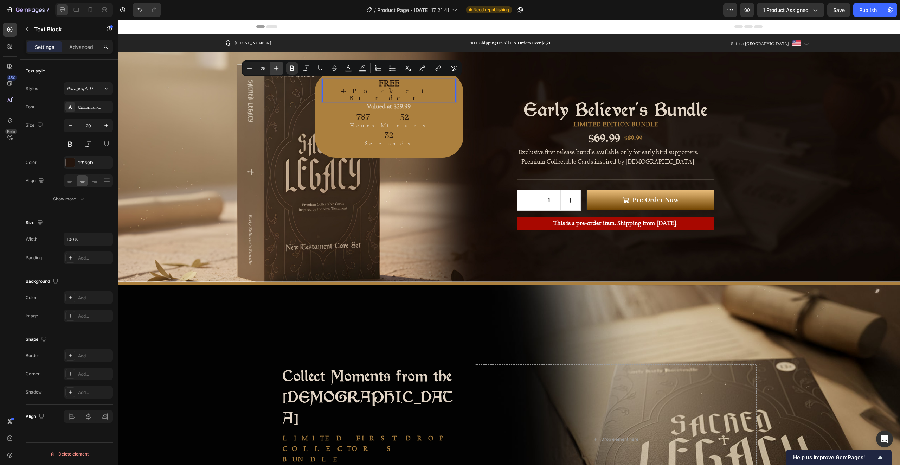
click at [277, 68] on icon "Editor contextual toolbar" at bounding box center [276, 68] width 5 height 5
click at [252, 70] on icon "Editor contextual toolbar" at bounding box center [249, 68] width 7 height 7
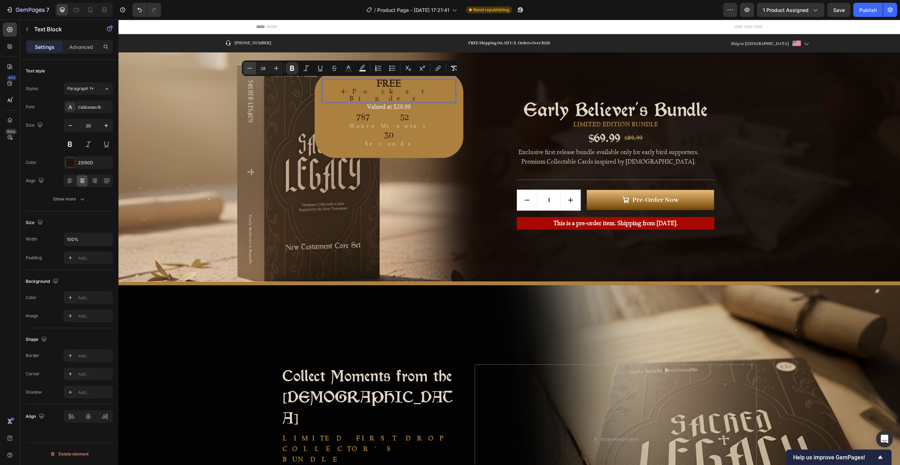
click at [252, 70] on icon "Editor contextual toolbar" at bounding box center [249, 68] width 7 height 7
click at [252, 69] on icon "Editor contextual toolbar" at bounding box center [249, 68] width 7 height 7
click at [253, 70] on button "Minus" at bounding box center [249, 68] width 13 height 13
type input "25"
click at [475, 149] on div "Early Believer's Bundle Product Title LIMITED EDITION BUNDLE Text Block $69.99 …" at bounding box center [616, 167] width 282 height 226
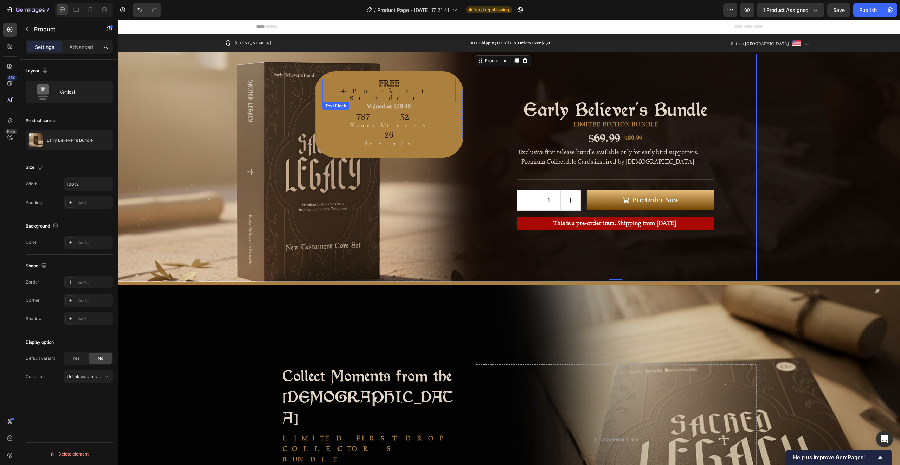
click at [354, 87] on p "4-Pocket Binder" at bounding box center [389, 94] width 132 height 14
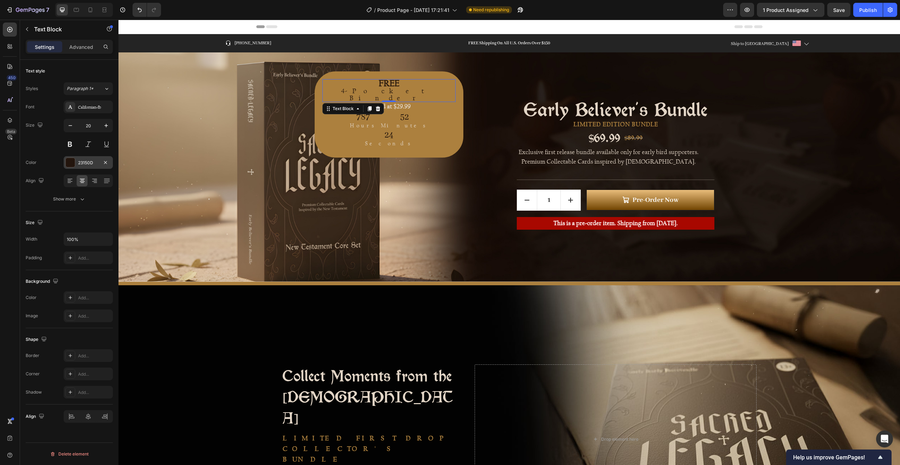
click at [69, 158] on div at bounding box center [70, 162] width 9 height 9
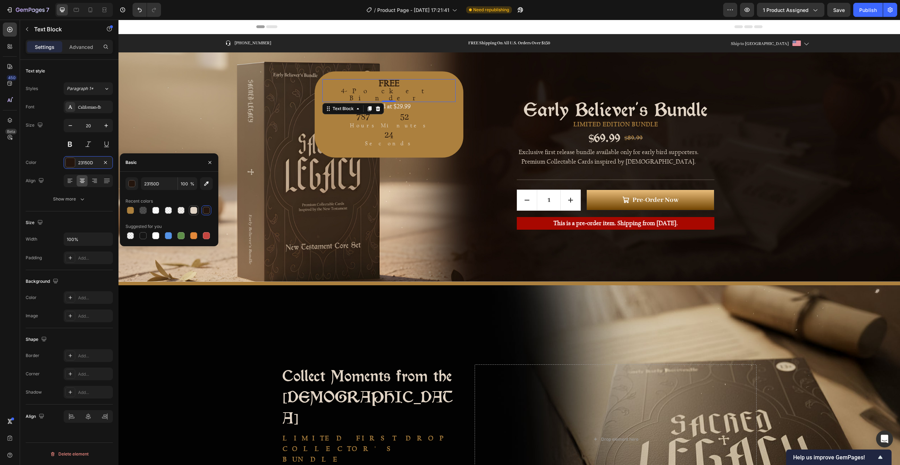
click at [192, 209] on div at bounding box center [193, 210] width 7 height 7
type input "E1D4C5"
click at [405, 102] on div "FREE 4-Pocket Binder Text Block 0 Valued at $29.99 Text block 787 Hours 52 Minu…" at bounding box center [362, 167] width 201 height 226
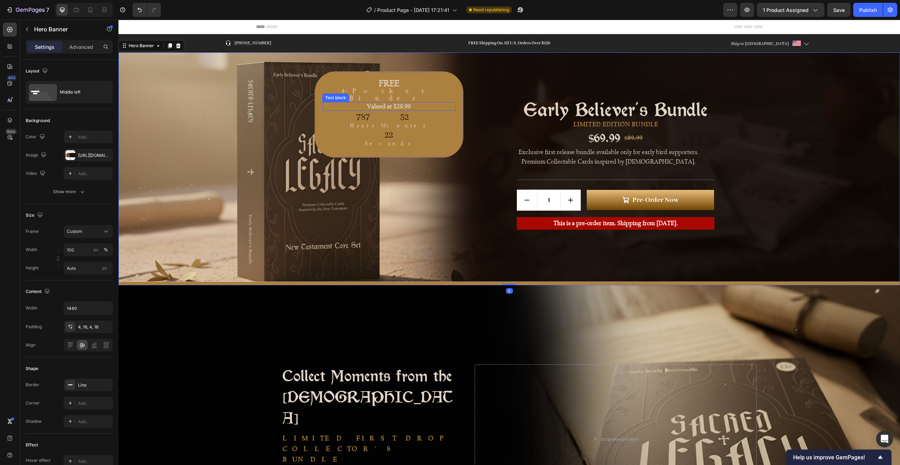
click at [367, 103] on p "Valued at $29.99" at bounding box center [389, 107] width 132 height 8
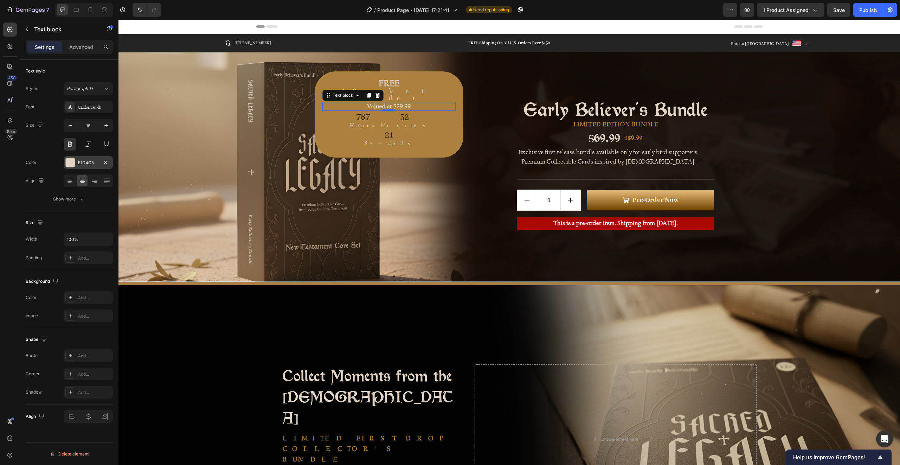
click at [73, 162] on div at bounding box center [70, 162] width 9 height 9
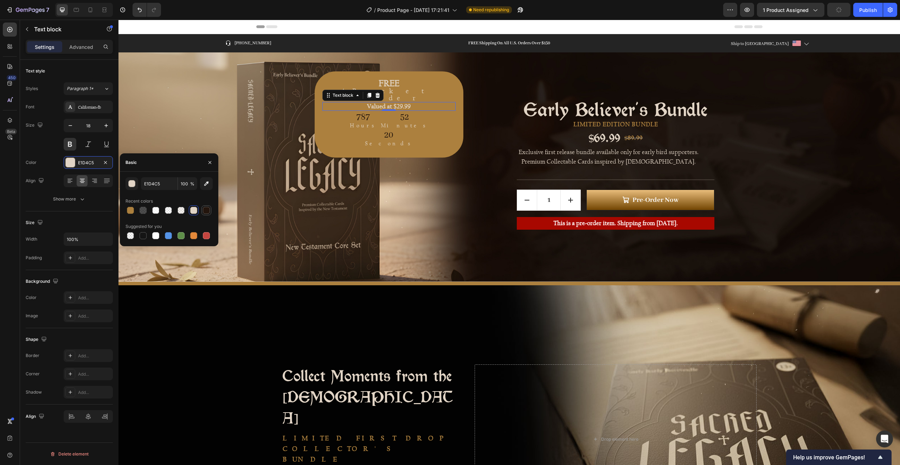
click at [207, 212] on div at bounding box center [206, 210] width 7 height 7
type input "23150D"
click at [426, 169] on div "FREE 4-Pocket Binder Text Block Valued at $29.99 Text block 0 787 Hours 52 Minu…" at bounding box center [362, 167] width 201 height 226
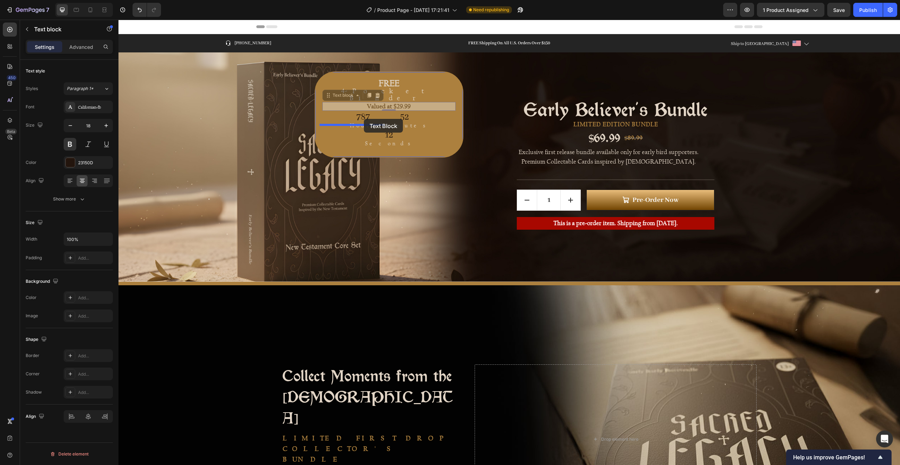
drag, startPoint x: 368, startPoint y: 99, endPoint x: 364, endPoint y: 119, distance: 19.9
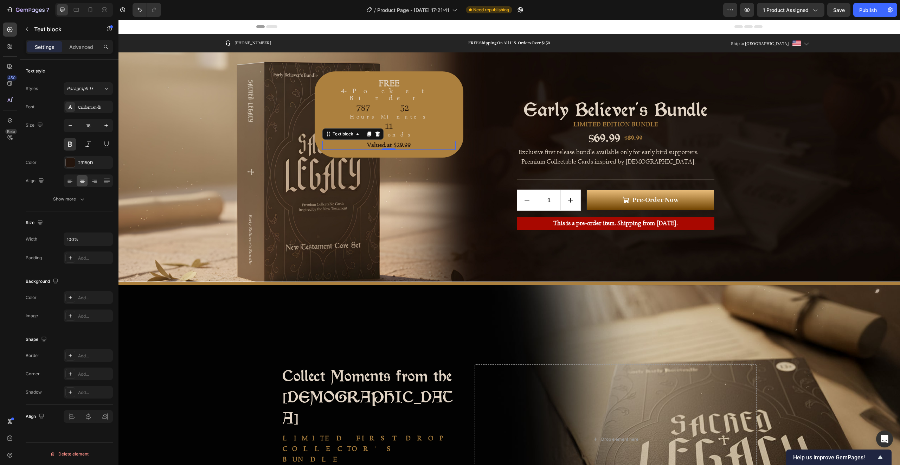
click at [468, 138] on div "FREE 4-Pocket Binder Text Block 787 Hours 52 Minutes 11 Seconds CountDown Timer…" at bounding box center [509, 166] width 506 height 229
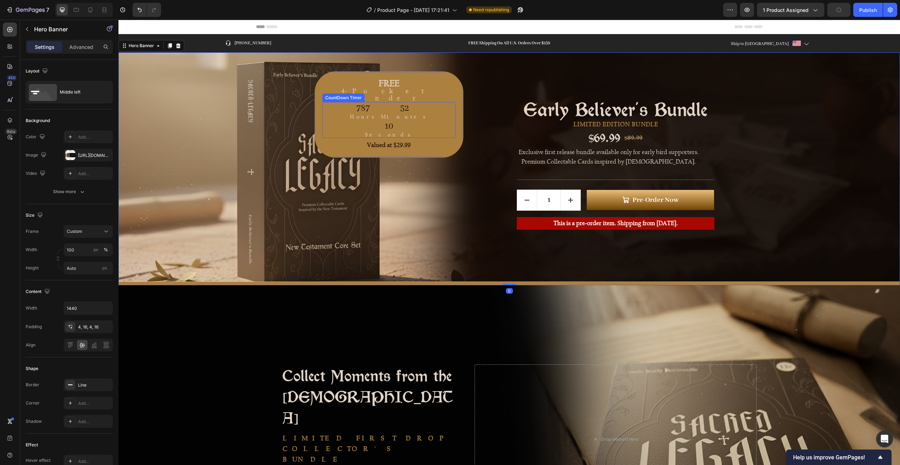
click at [369, 122] on div "10" at bounding box center [389, 126] width 48 height 9
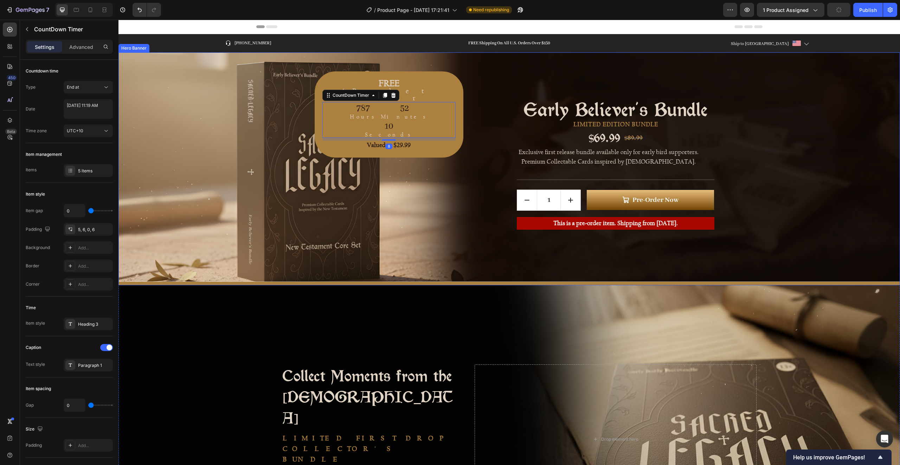
click at [454, 121] on div "FREE 4-Pocket Binder Text Block 787 Hours 52 Minutes 10 Seconds CountDown Timer…" at bounding box center [362, 167] width 201 height 226
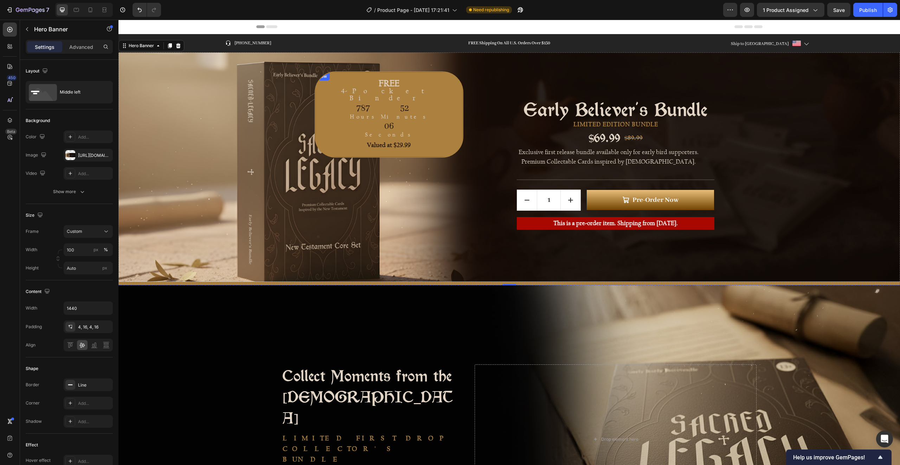
click at [389, 87] on div "FREE 4-Pocket Binder Text Block 787 Hours 52 Minutes 06 Seconds CountDown Timer…" at bounding box center [389, 114] width 149 height 86
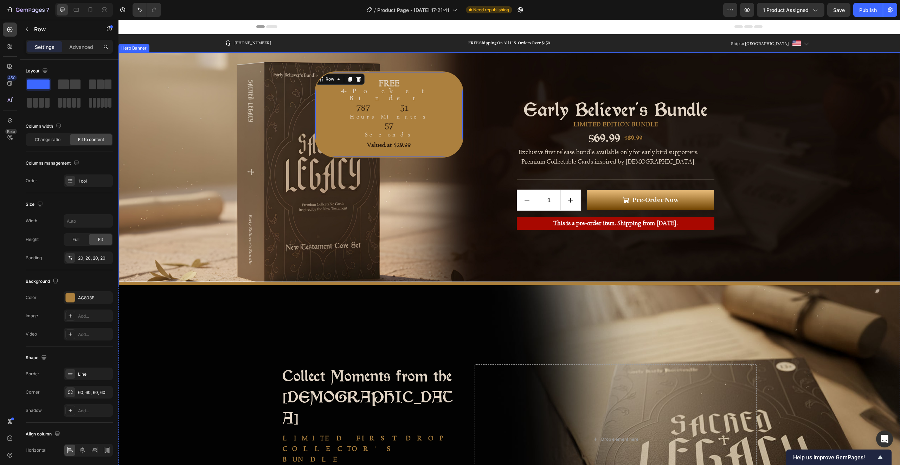
click at [452, 108] on div "FREE 4-Pocket Binder Text Block 787 Hours 51 Minutes 57 Seconds CountDown Timer…" at bounding box center [362, 167] width 201 height 226
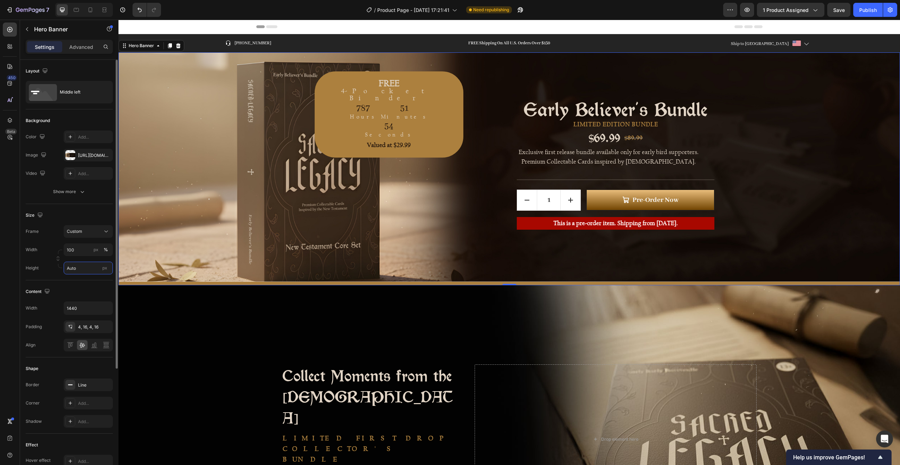
click at [78, 265] on input "Auto" at bounding box center [88, 268] width 49 height 13
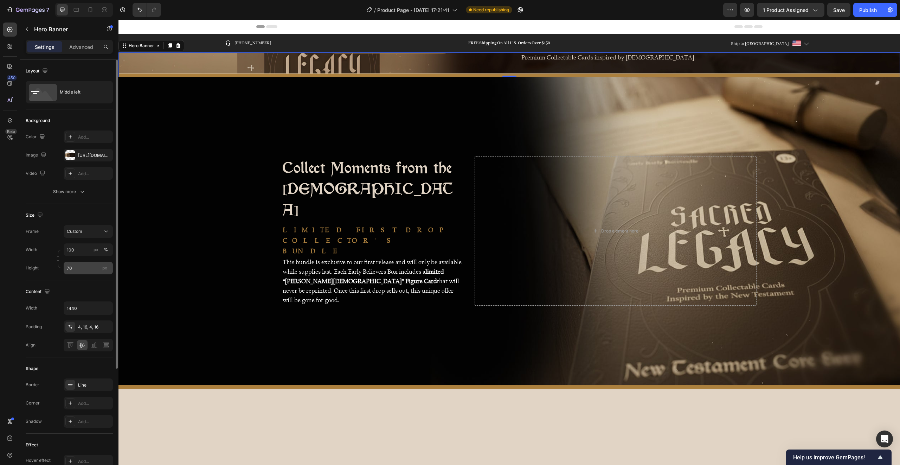
click at [105, 270] on div "px" at bounding box center [104, 267] width 11 height 9
click at [102, 298] on span "100vh" at bounding box center [101, 297] width 12 height 6
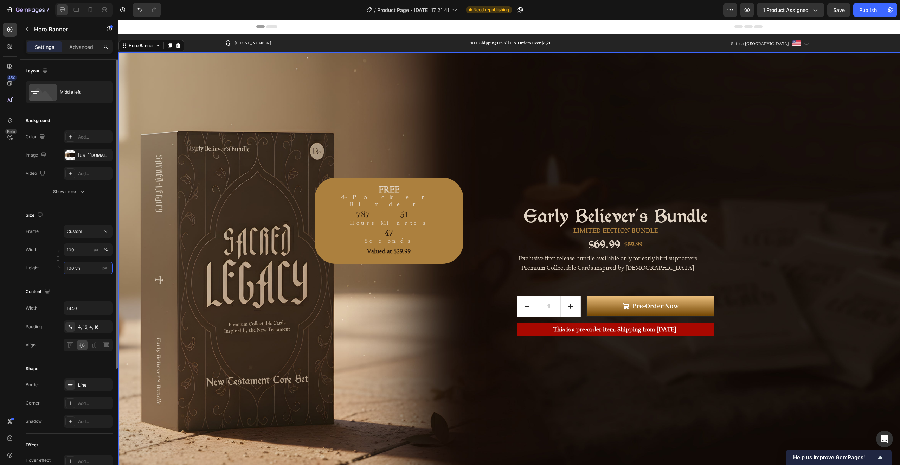
click at [80, 269] on input "100 vh" at bounding box center [88, 268] width 49 height 13
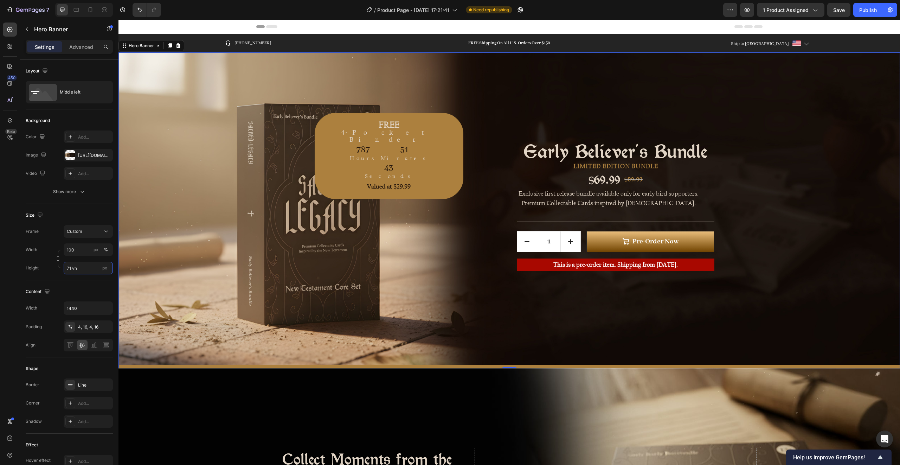
type input "70 vh"
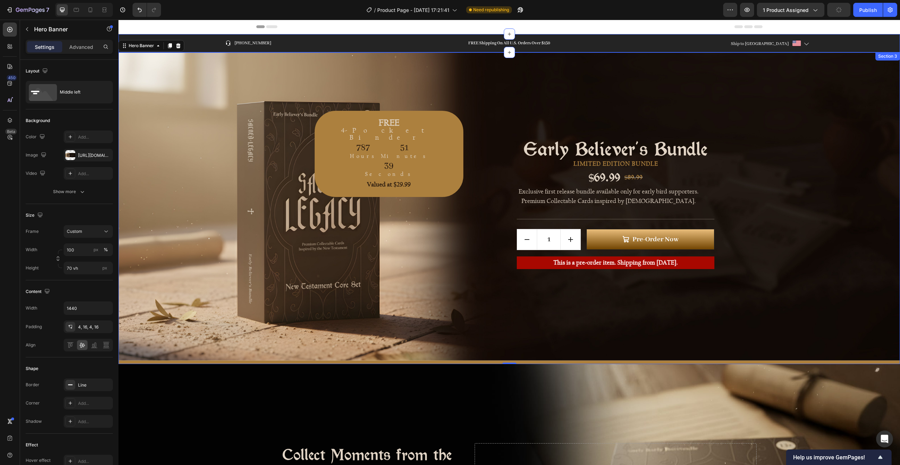
click at [378, 45] on div "Icon 999-9999-999 Text block Row FREE Shipping On All U.S. Orders Over $150 Tex…" at bounding box center [509, 43] width 782 height 18
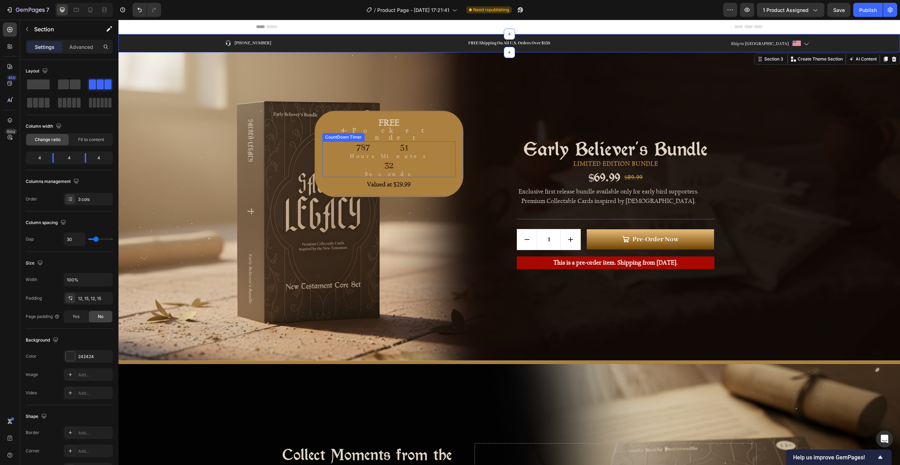
click at [371, 161] on div "32" at bounding box center [389, 165] width 48 height 9
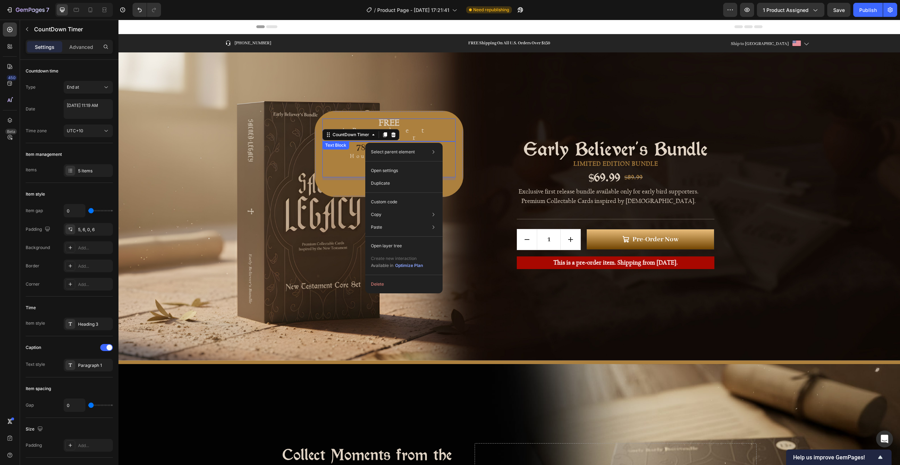
click at [336, 142] on div "Text Block" at bounding box center [336, 145] width 24 height 6
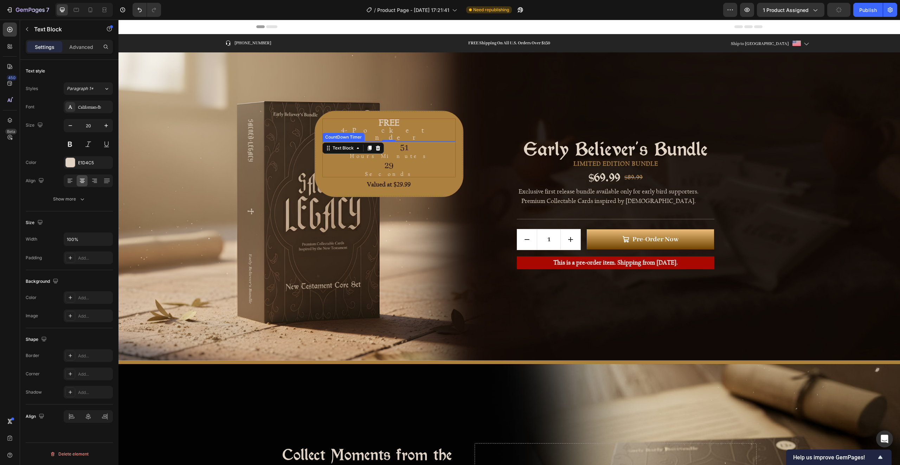
click at [381, 153] on p "Minutes" at bounding box center [404, 156] width 47 height 7
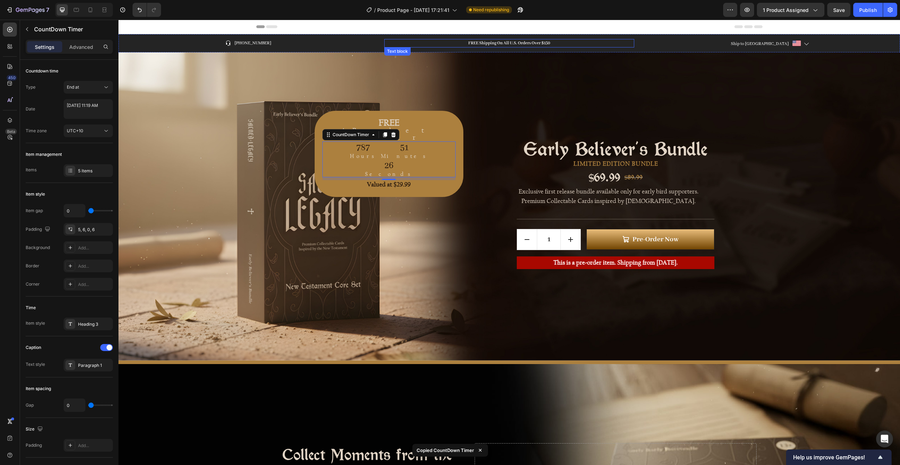
click at [477, 43] on p "FREE Shipping On All U.S. Orders Over $150" at bounding box center [509, 43] width 249 height 7
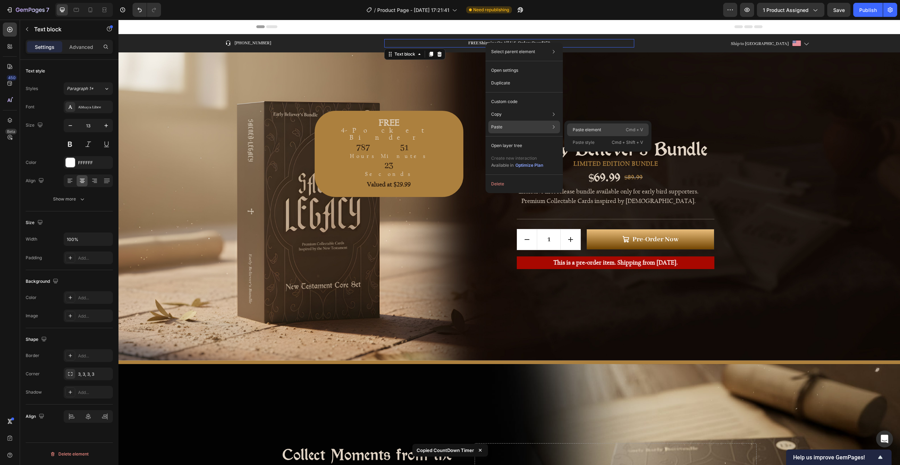
click at [599, 128] on p "Paste element" at bounding box center [587, 130] width 28 height 6
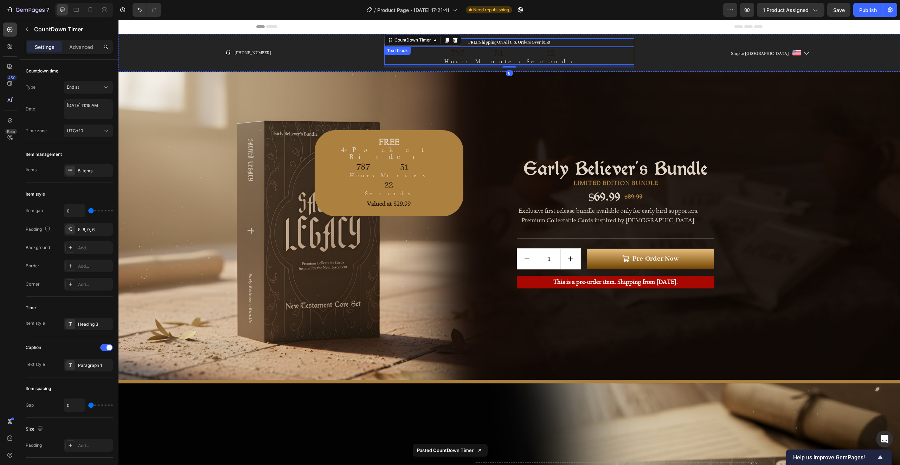
click at [524, 42] on p "FREE Shipping On All U.S. Orders Over $150" at bounding box center [509, 42] width 249 height 7
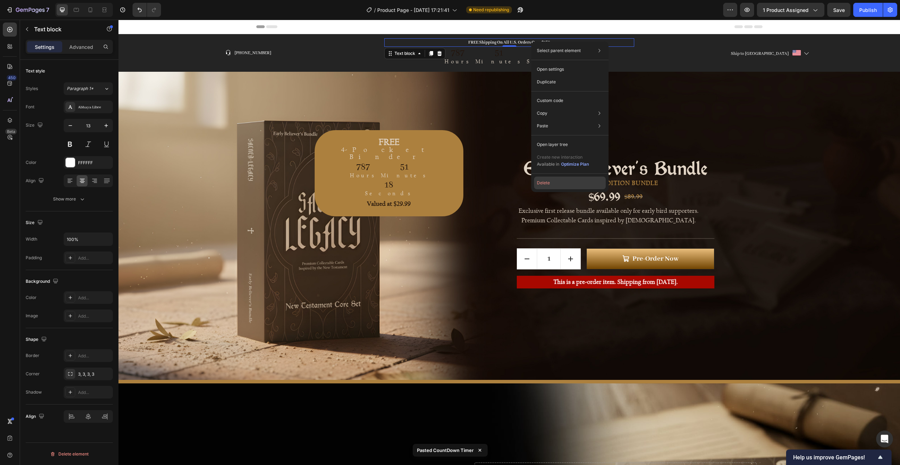
click at [570, 182] on button "Delete" at bounding box center [570, 182] width 72 height 13
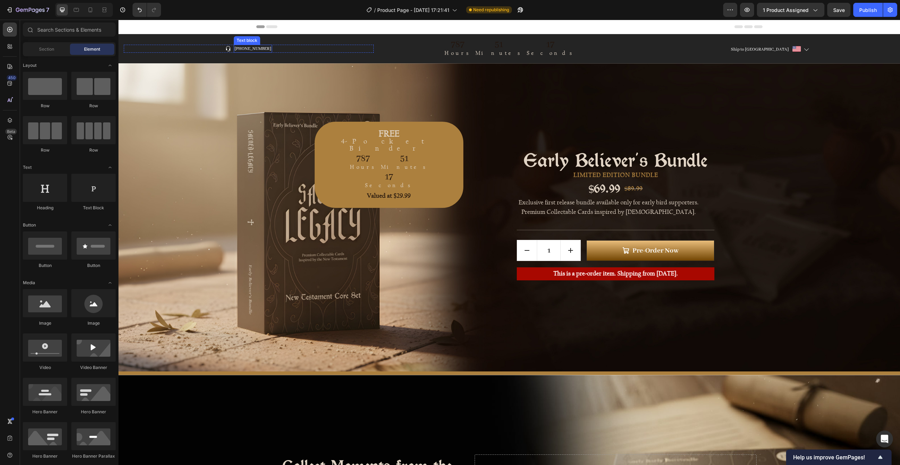
click at [249, 49] on p "999-9999-999" at bounding box center [253, 48] width 37 height 7
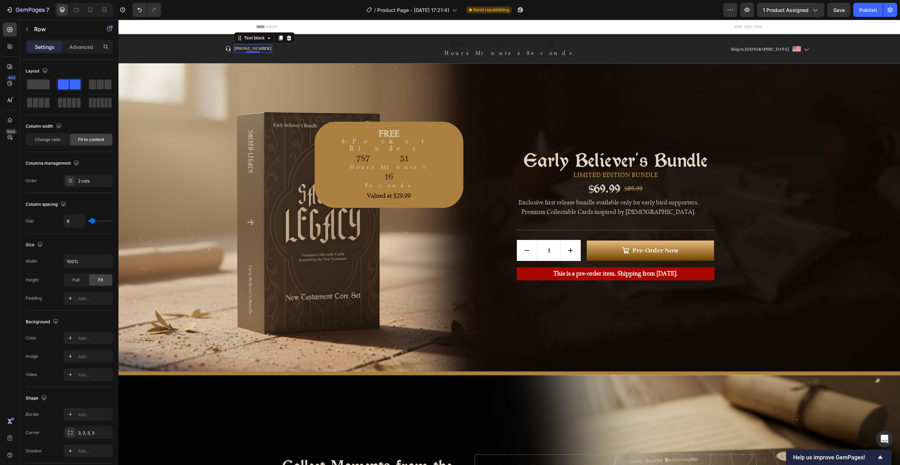
click at [280, 50] on div "Icon 999-9999-999 Text block 0 Row" at bounding box center [249, 49] width 250 height 8
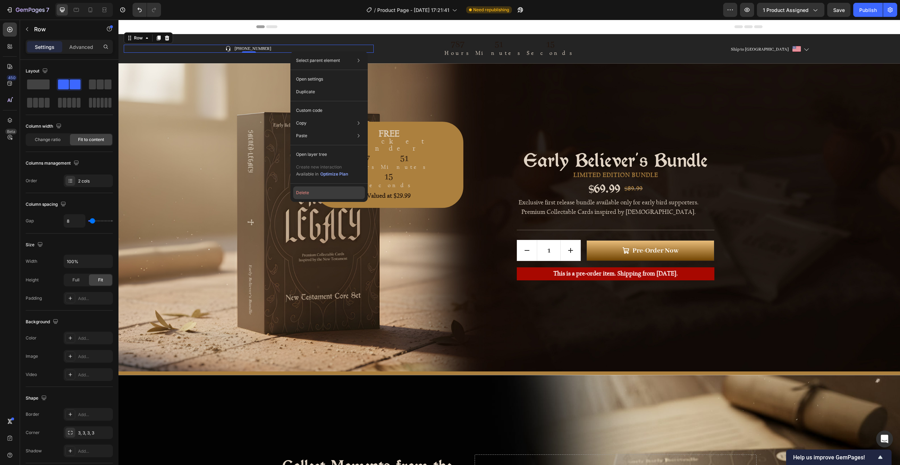
click at [310, 193] on button "Delete" at bounding box center [329, 192] width 72 height 13
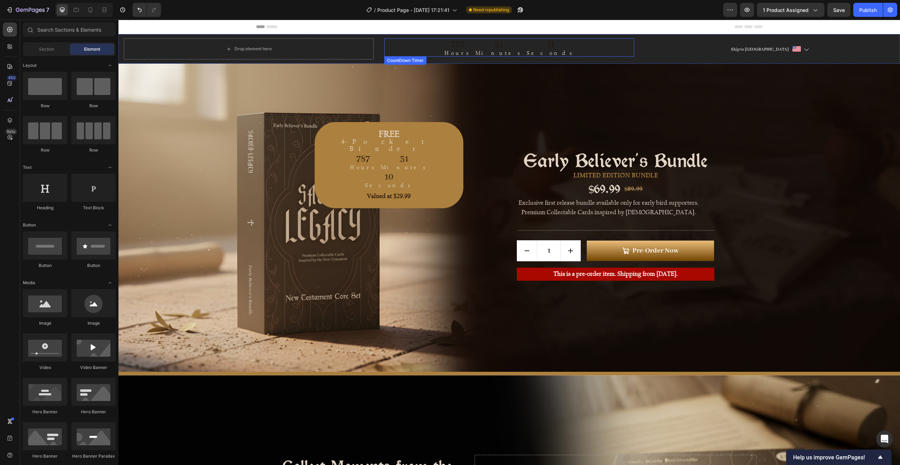
click at [497, 45] on div "51" at bounding box center [498, 44] width 47 height 9
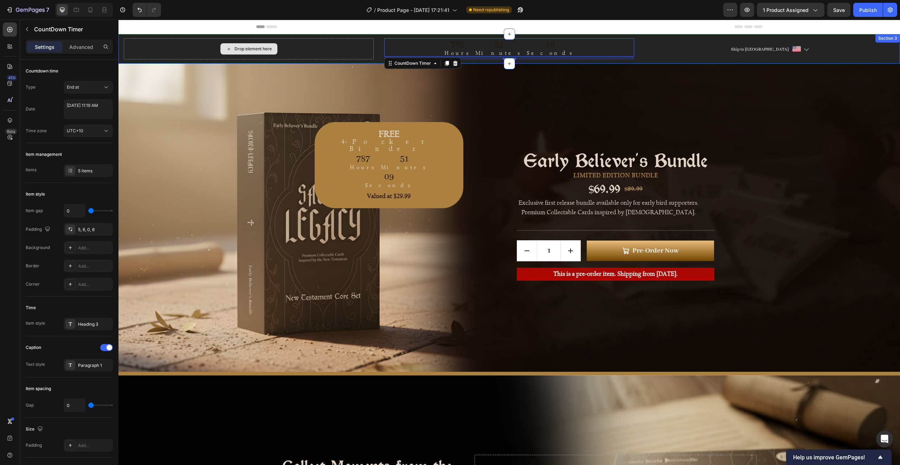
click at [312, 45] on div "Drop element here" at bounding box center [249, 48] width 250 height 21
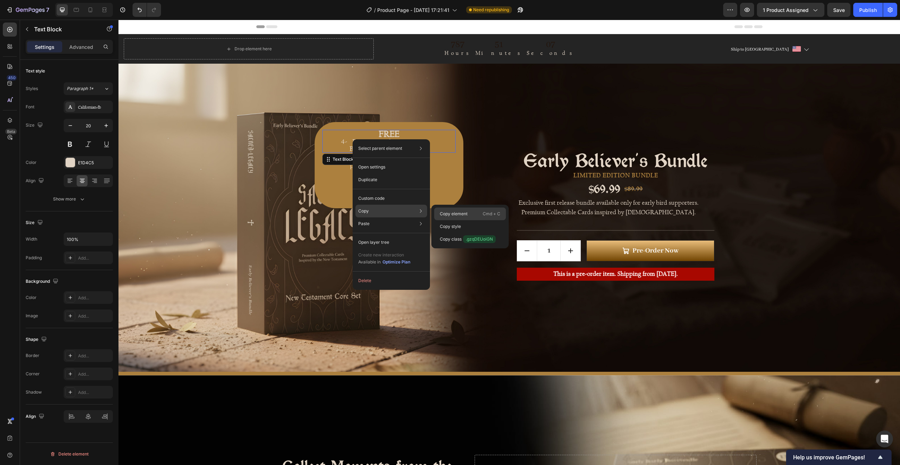
click at [461, 214] on p "Copy element" at bounding box center [454, 214] width 28 height 6
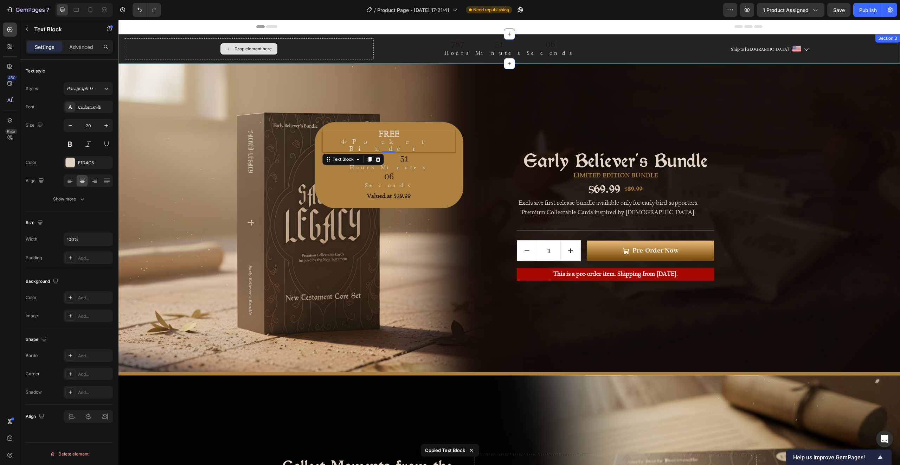
click at [251, 52] on div "Drop element here" at bounding box center [248, 48] width 57 height 11
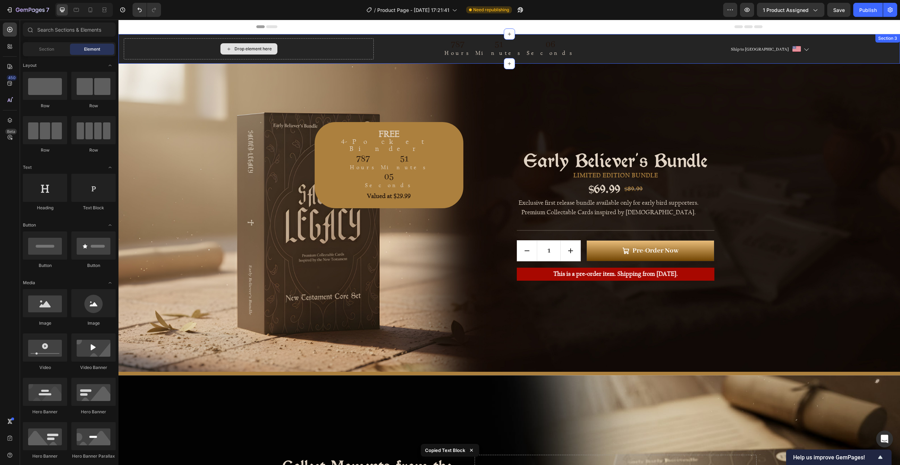
click at [292, 49] on div "Drop element here" at bounding box center [249, 48] width 250 height 21
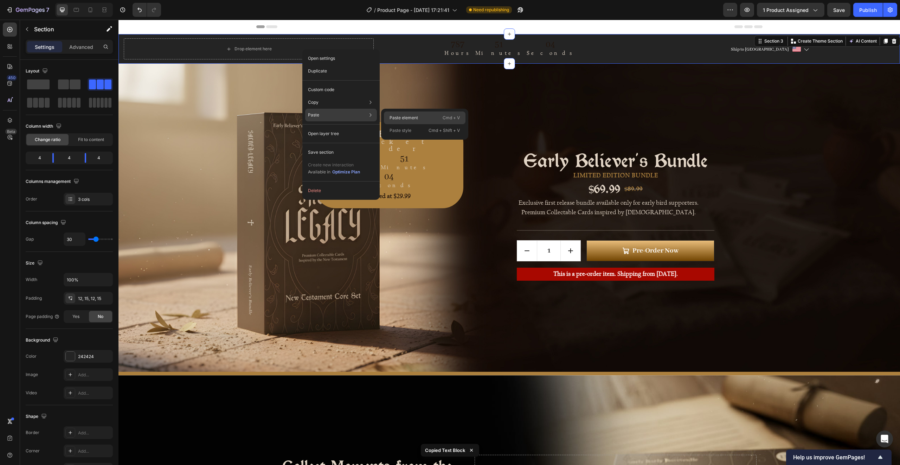
click at [401, 116] on p "Paste element" at bounding box center [404, 118] width 28 height 6
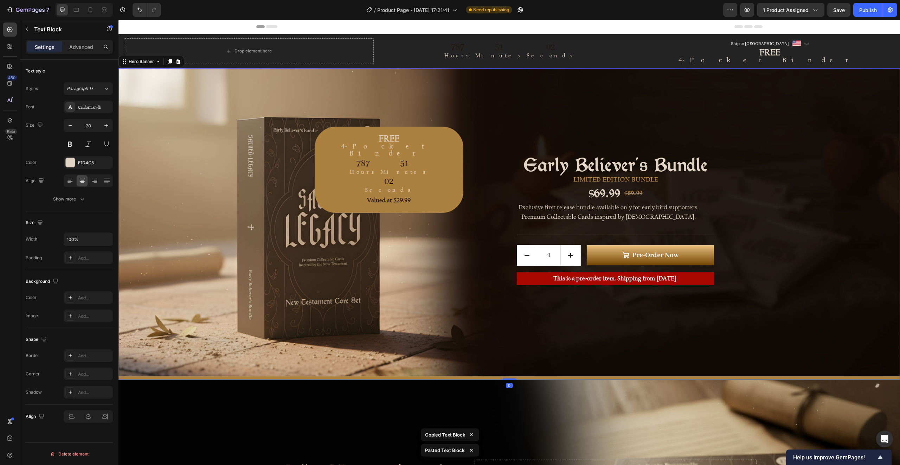
click at [768, 126] on div "Background Image" at bounding box center [509, 222] width 782 height 308
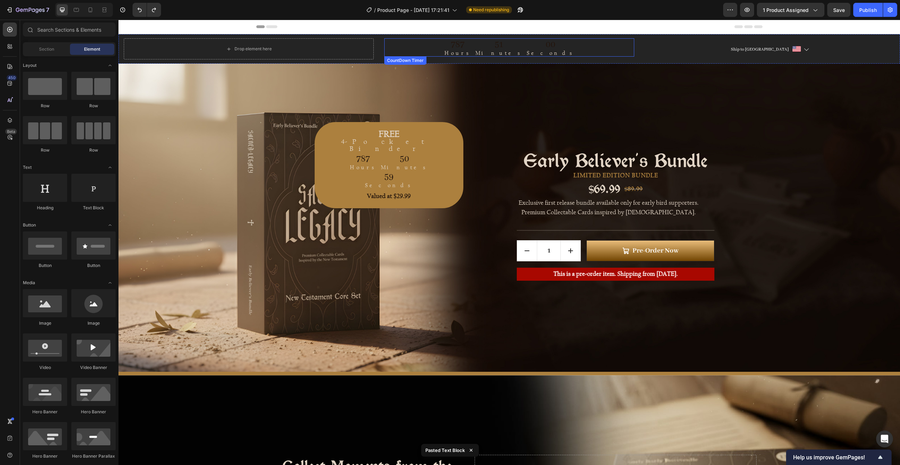
click at [493, 45] on div "51 Minutes" at bounding box center [498, 47] width 51 height 18
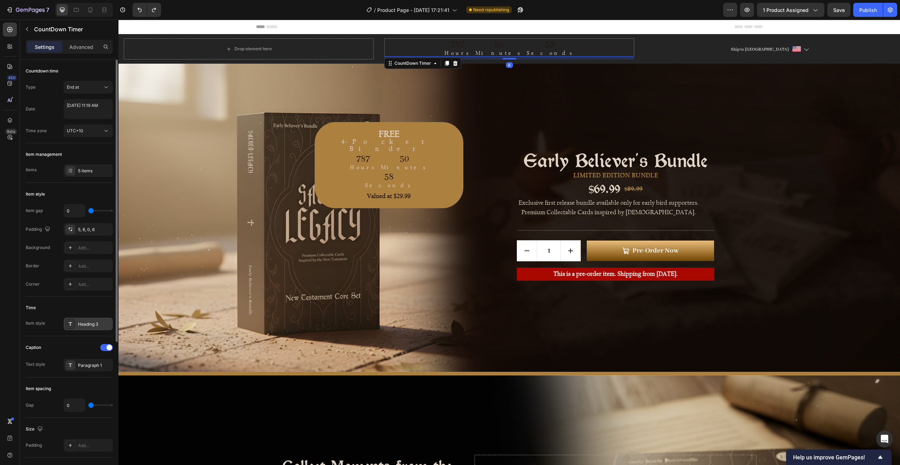
drag, startPoint x: 82, startPoint y: 326, endPoint x: 86, endPoint y: 326, distance: 3.6
click at [82, 326] on div "Heading 3" at bounding box center [94, 324] width 33 height 6
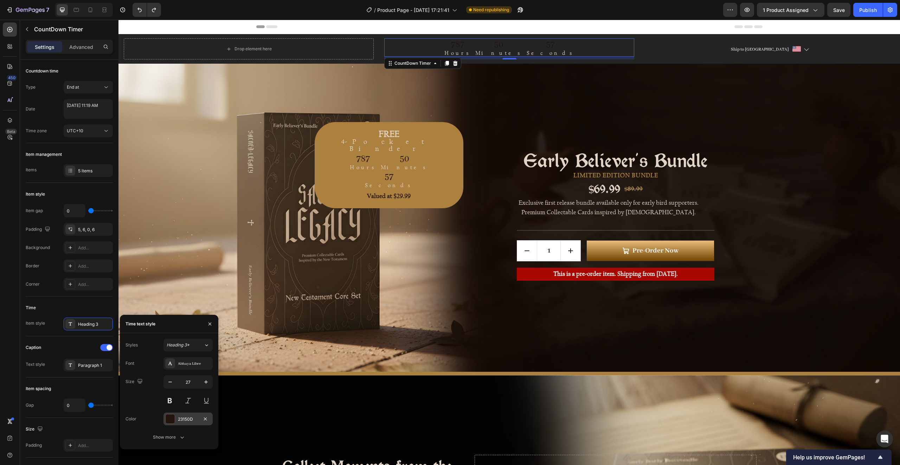
click at [173, 417] on div at bounding box center [170, 418] width 9 height 9
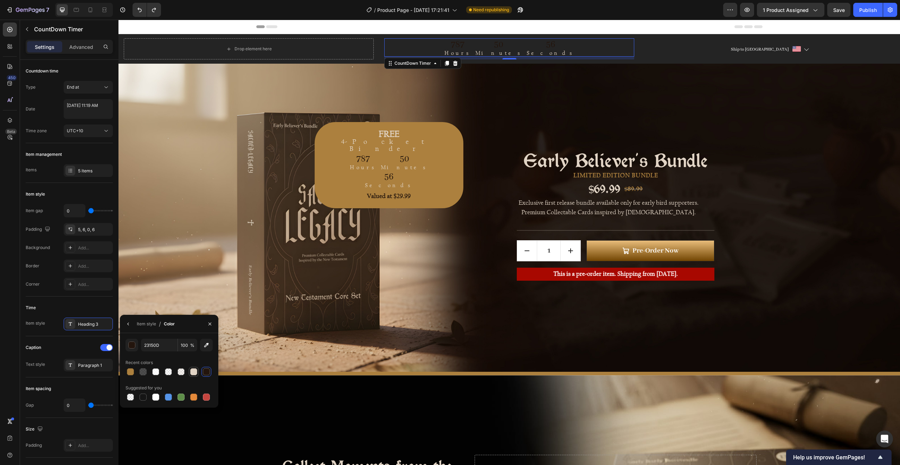
click at [194, 372] on div at bounding box center [193, 371] width 7 height 7
type input "E1D4C5"
click at [654, 103] on div "FREE 4-Pocket Binder Text Block 787 Hours 50 Minutes 53 Seconds CountDown Timer…" at bounding box center [509, 217] width 506 height 229
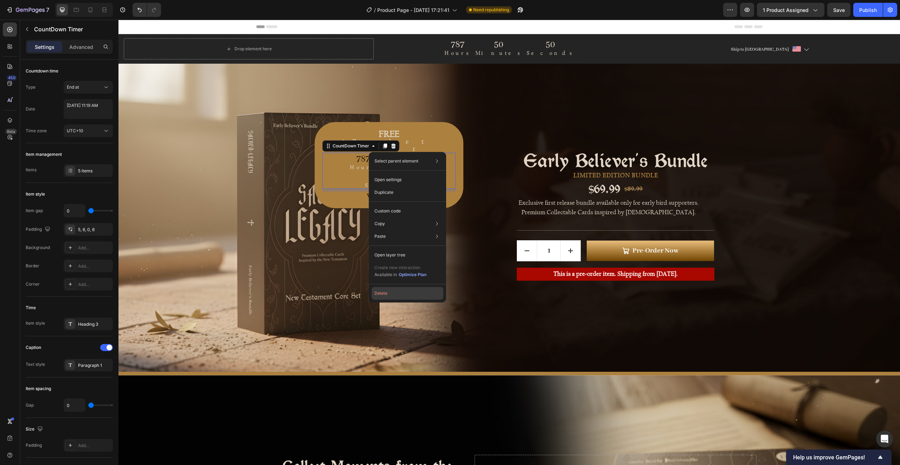
click at [390, 290] on button "Delete" at bounding box center [408, 293] width 72 height 13
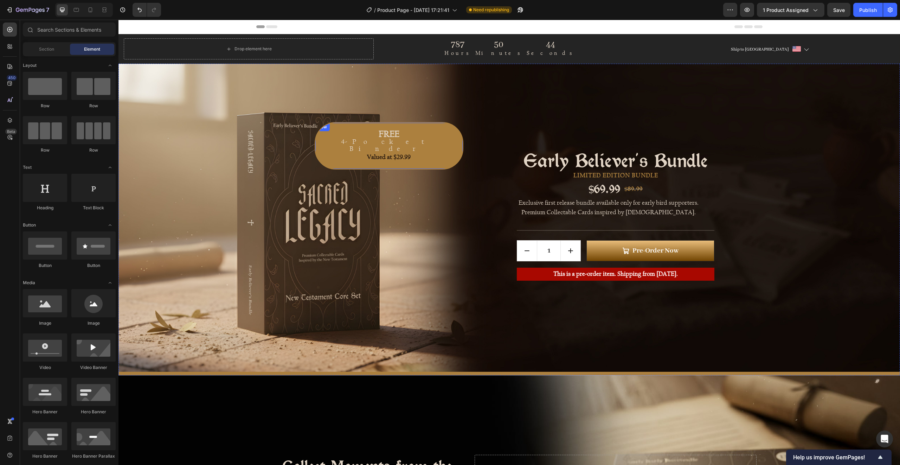
click at [370, 134] on div "FREE 4-Pocket Binder Text Block Valued at $29.99 Text block Row" at bounding box center [389, 145] width 149 height 47
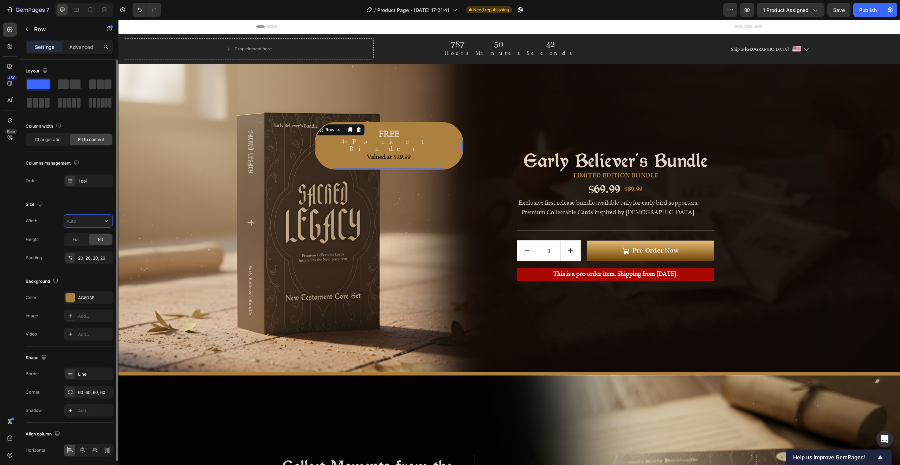
click at [78, 219] on input "text" at bounding box center [88, 220] width 49 height 13
click at [105, 219] on icon "button" at bounding box center [106, 220] width 7 height 7
click at [91, 220] on input "text" at bounding box center [88, 220] width 49 height 13
click at [27, 28] on icon "button" at bounding box center [27, 29] width 2 height 4
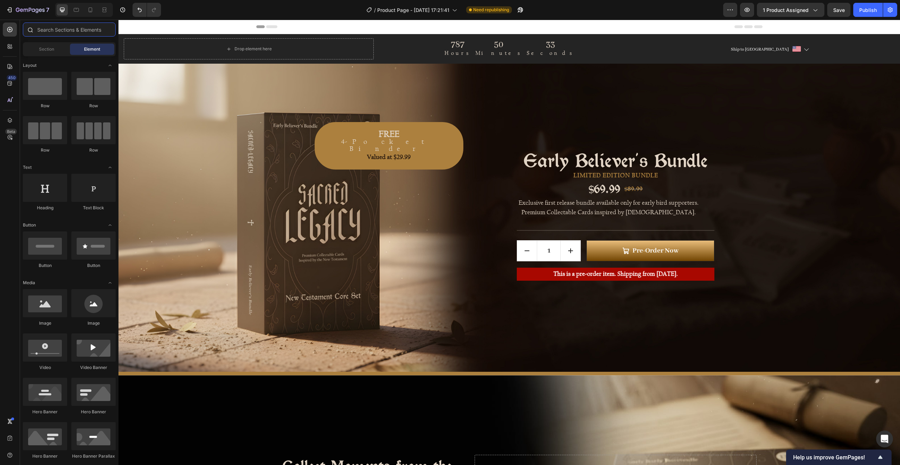
click at [46, 31] on input "text" at bounding box center [69, 30] width 93 height 14
drag, startPoint x: 211, startPoint y: 323, endPoint x: 334, endPoint y: 159, distance: 205.5
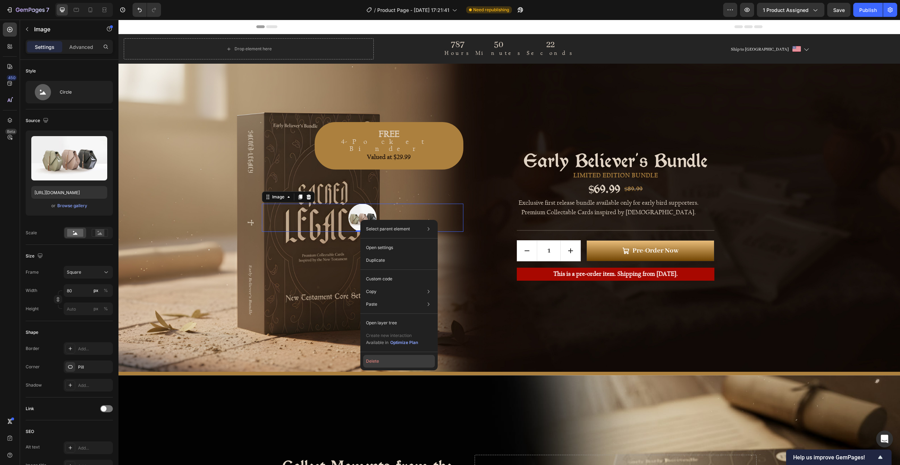
click at [376, 358] on button "Delete" at bounding box center [399, 361] width 72 height 13
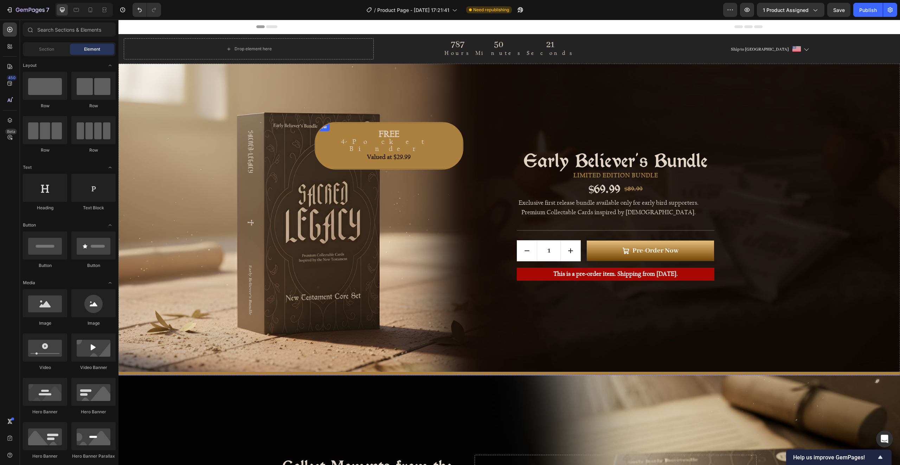
click at [356, 126] on div "FREE 4-Pocket Binder Text Block Valued at $29.99 Text block Row" at bounding box center [389, 145] width 149 height 47
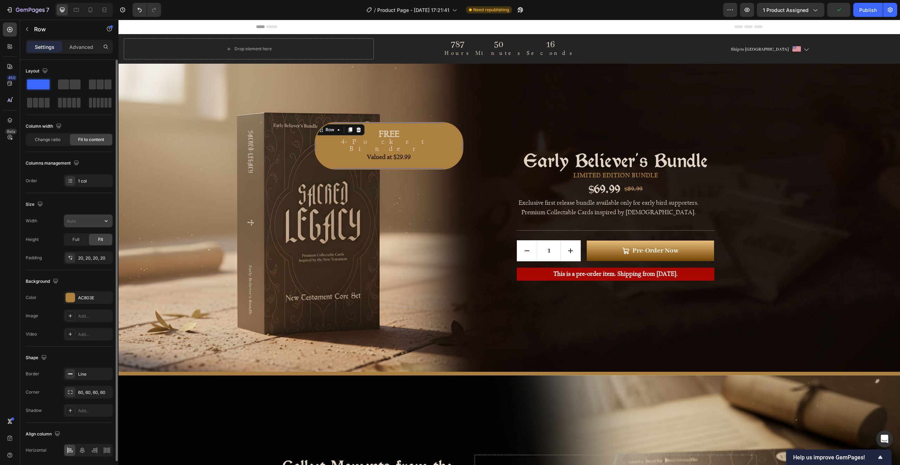
click at [77, 220] on input "text" at bounding box center [88, 220] width 49 height 13
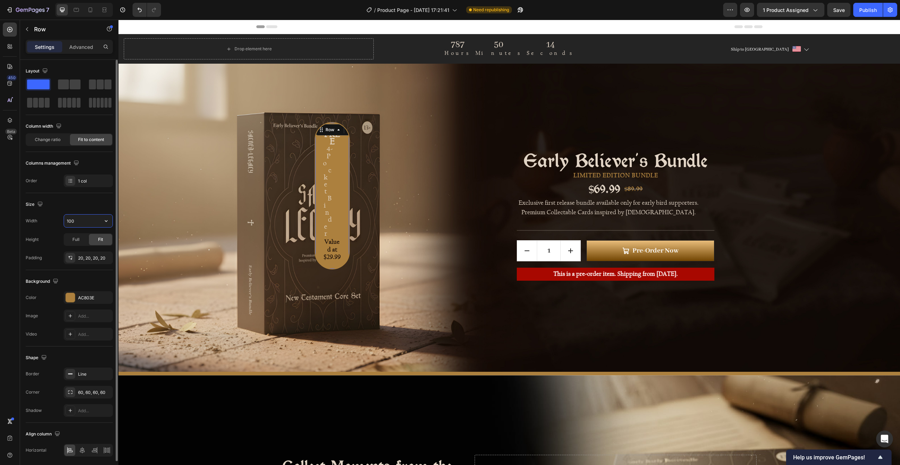
type input "100%"
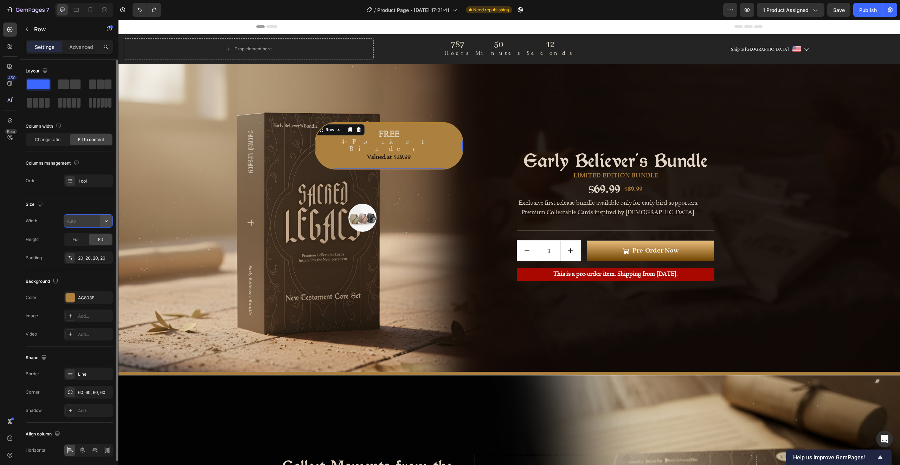
click at [111, 221] on button "button" at bounding box center [106, 220] width 13 height 13
click at [93, 192] on div "Layout Column width Change ratio Fit to content Columns management Order 1 col" at bounding box center [69, 126] width 87 height 133
click at [73, 242] on span "Full" at bounding box center [75, 239] width 7 height 6
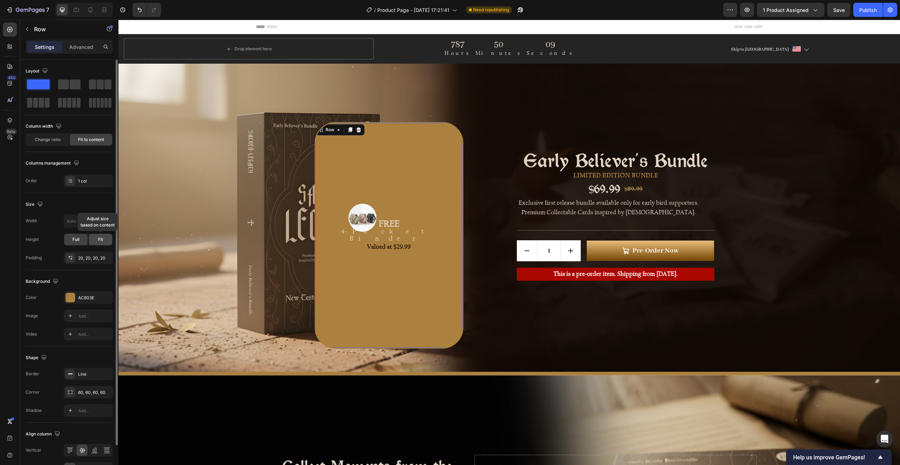
click at [99, 239] on span "Fit" at bounding box center [100, 239] width 5 height 6
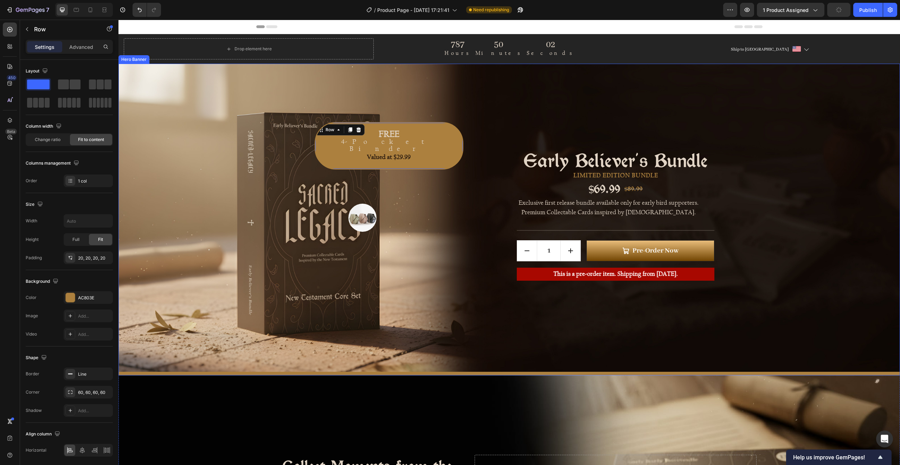
click at [434, 86] on div "Background Image" at bounding box center [509, 218] width 782 height 308
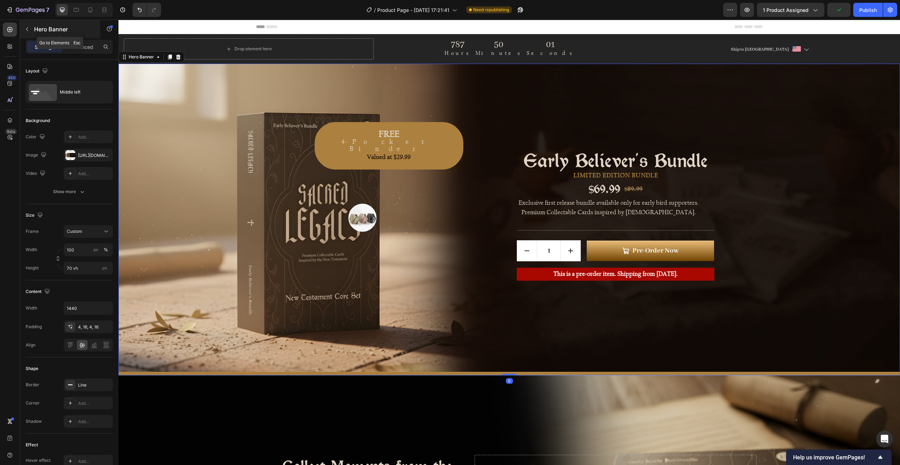
click at [27, 30] on icon "button" at bounding box center [27, 29] width 2 height 4
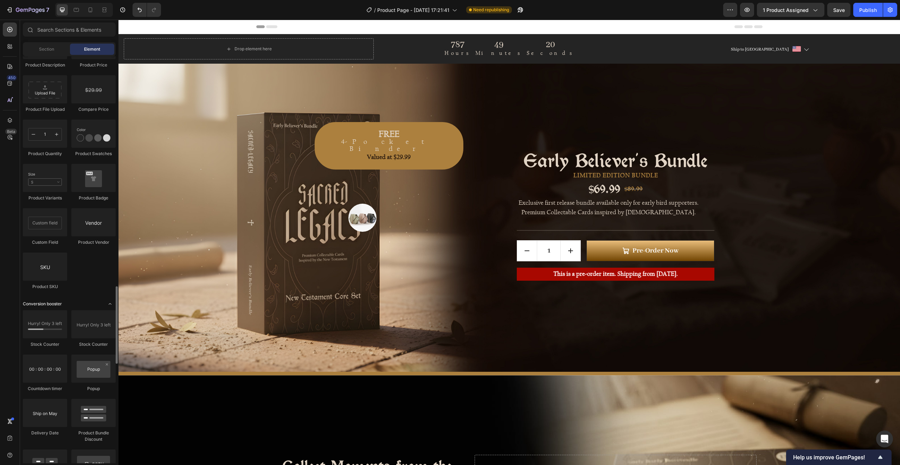
scroll to position [1248, 0]
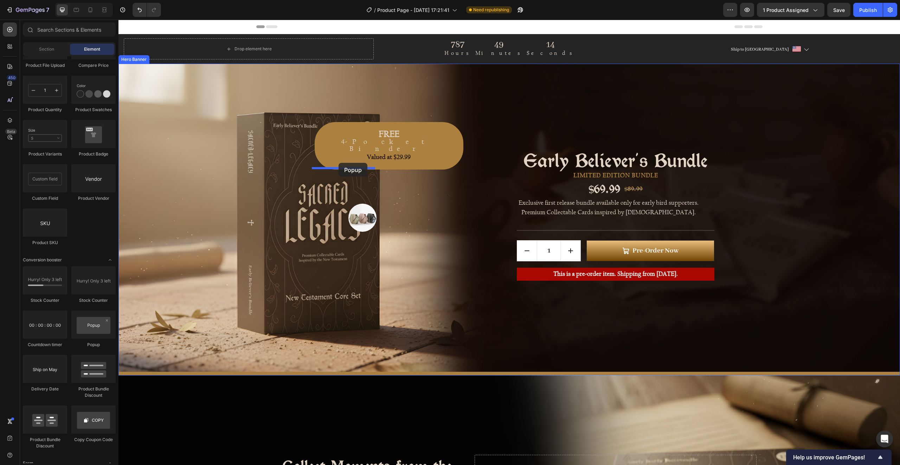
drag, startPoint x: 207, startPoint y: 349, endPoint x: 340, endPoint y: 160, distance: 231.0
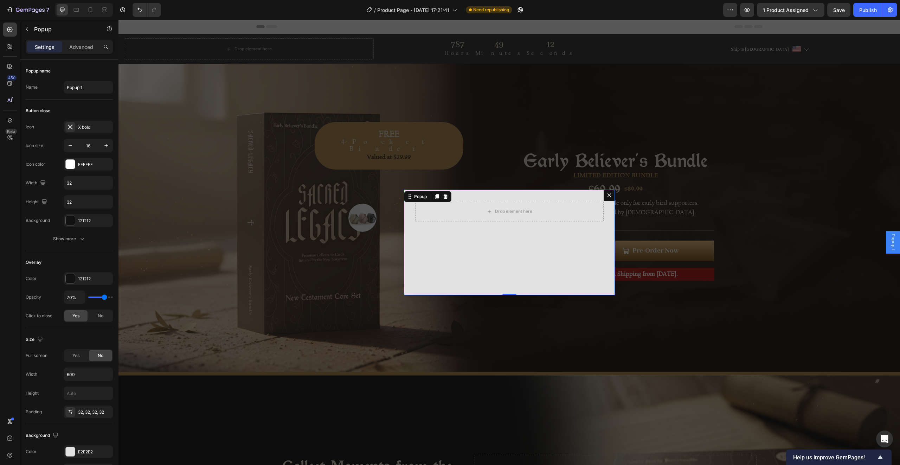
click at [608, 195] on icon "Dialog content" at bounding box center [609, 195] width 6 height 6
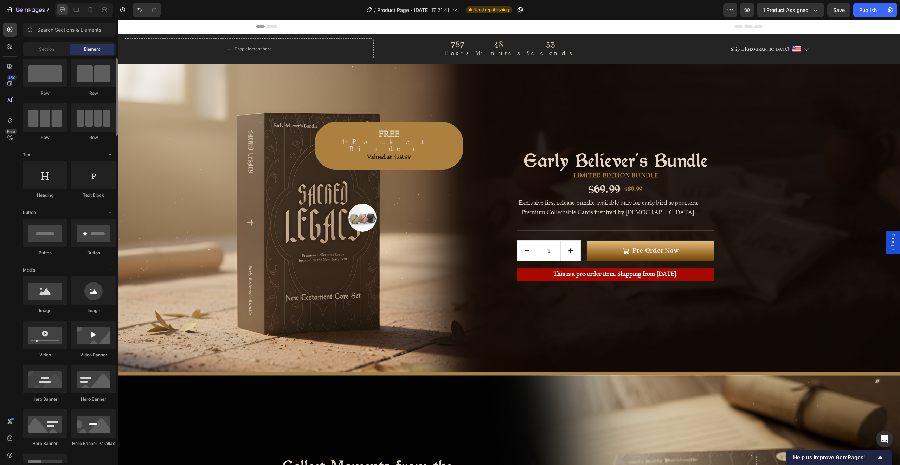
scroll to position [0, 0]
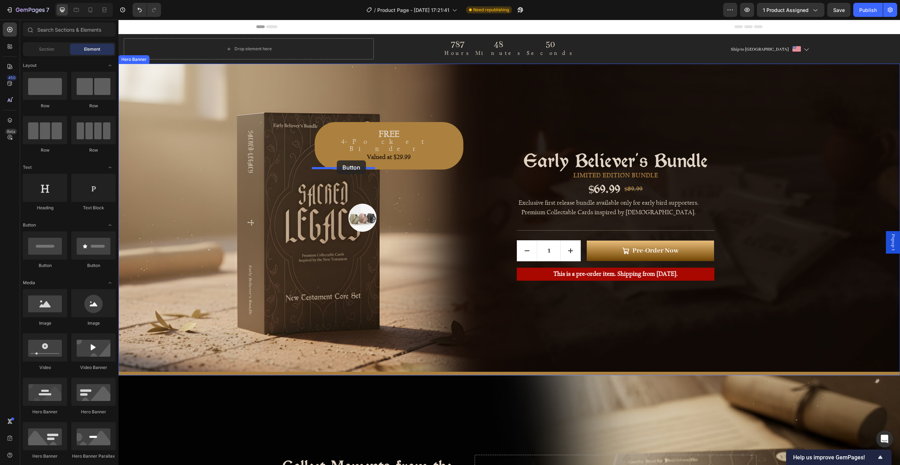
drag, startPoint x: 163, startPoint y: 265, endPoint x: 337, endPoint y: 160, distance: 203.0
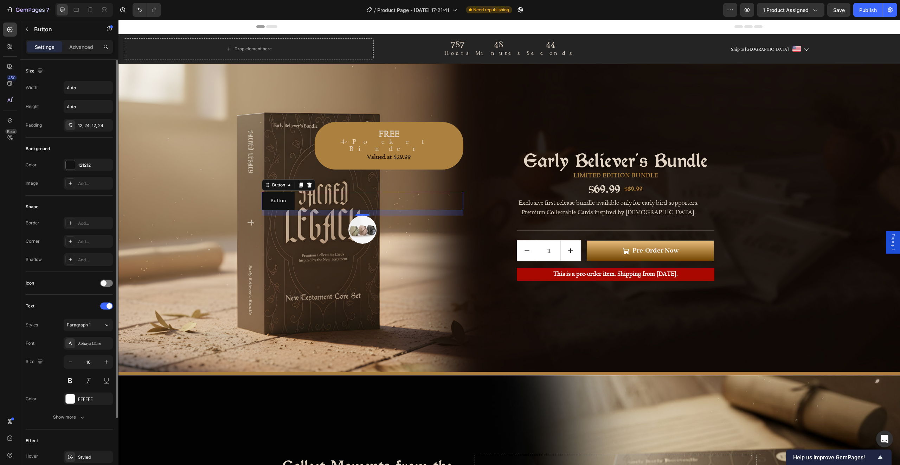
click at [40, 210] on div "Shape" at bounding box center [69, 206] width 87 height 11
click at [78, 46] on p "Advanced" at bounding box center [81, 46] width 24 height 7
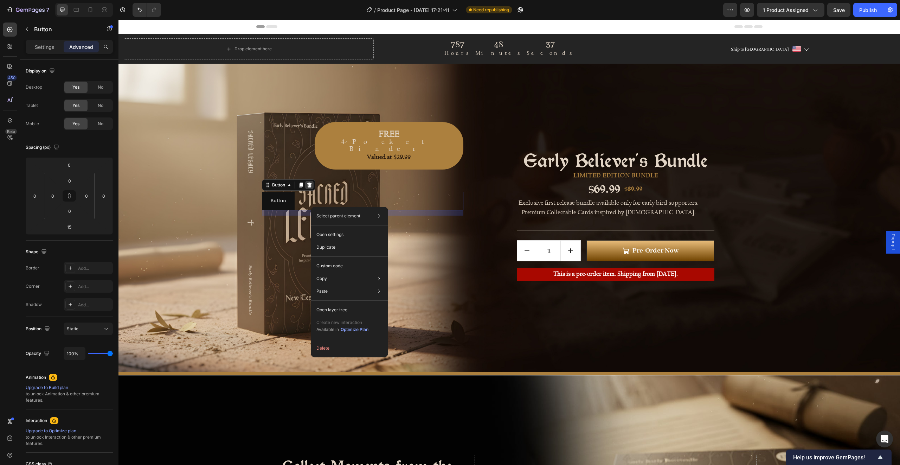
click at [307, 184] on icon at bounding box center [309, 184] width 5 height 5
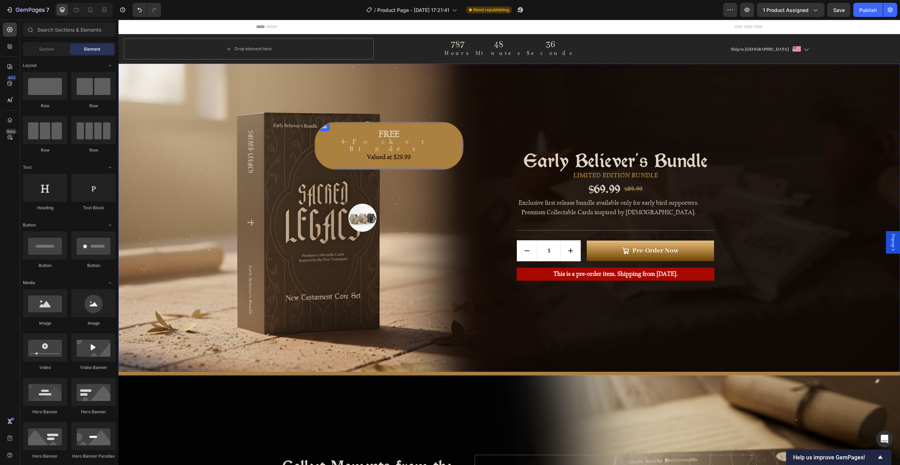
click at [325, 128] on div "Row" at bounding box center [322, 127] width 14 height 8
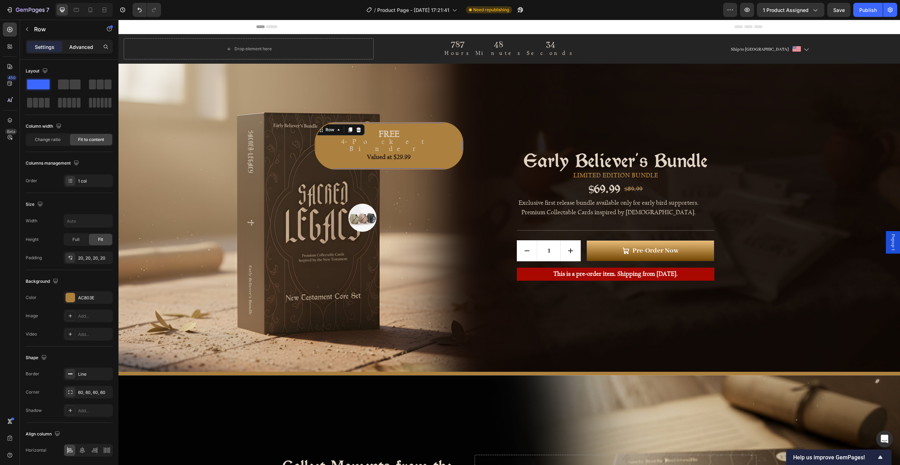
click at [82, 50] on div "Advanced" at bounding box center [81, 46] width 35 height 11
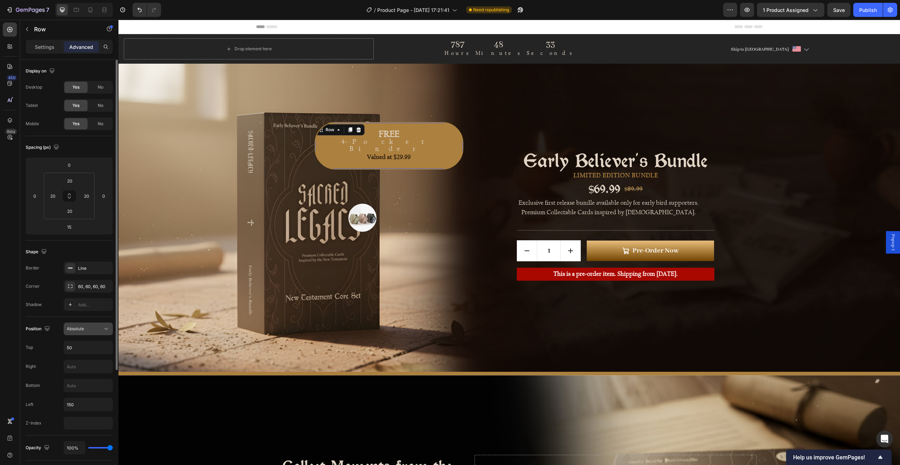
click at [98, 331] on div "Absolute" at bounding box center [85, 329] width 36 height 6
click at [93, 344] on input "50" at bounding box center [88, 347] width 49 height 13
type input "50%"
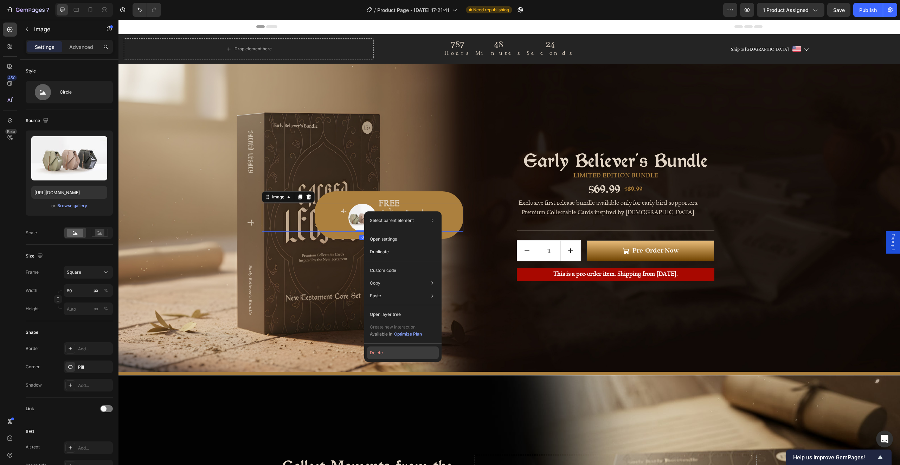
click at [383, 352] on button "Delete" at bounding box center [403, 352] width 72 height 13
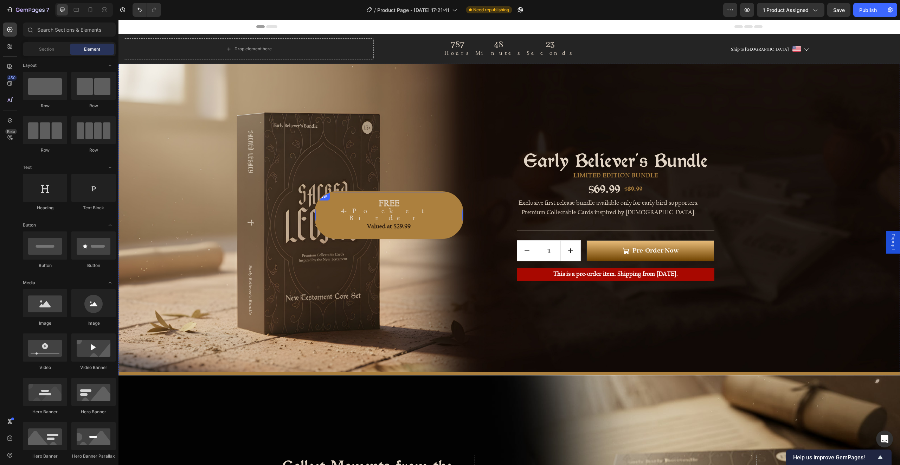
click at [362, 202] on div "FREE 4-Pocket Binder Text Block Valued at $29.99 Text block Row" at bounding box center [389, 214] width 149 height 47
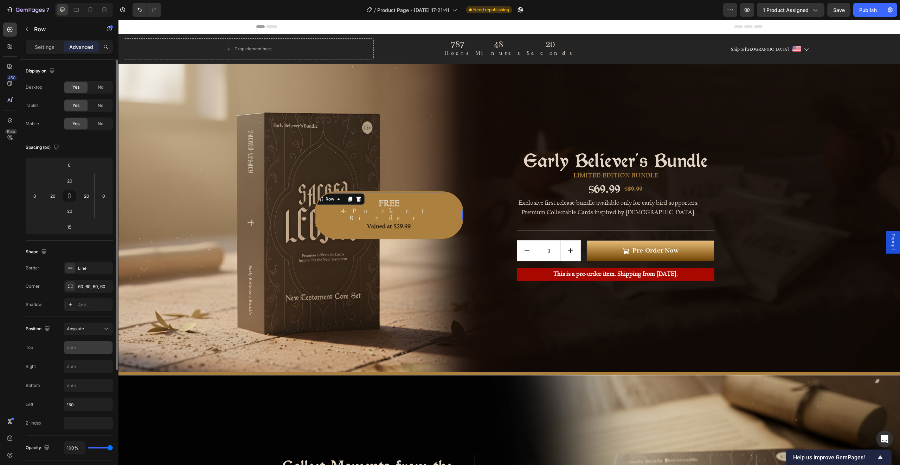
click at [85, 350] on input "text" at bounding box center [88, 347] width 49 height 13
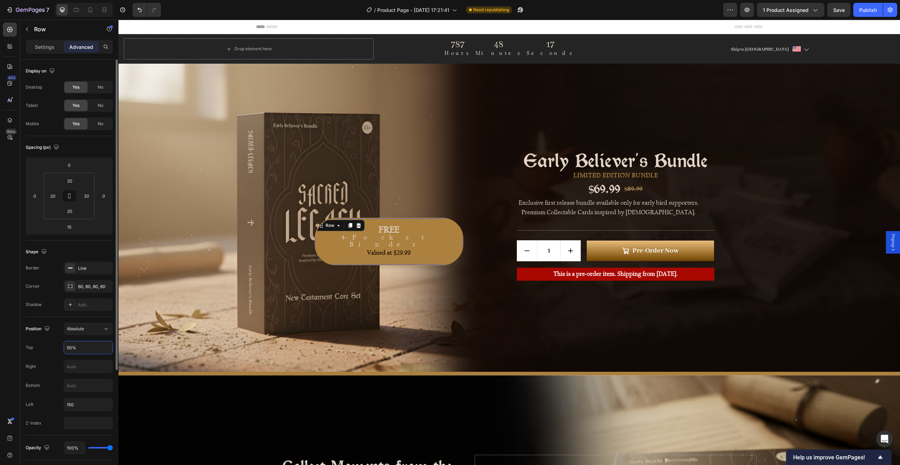
type input "50%"
type input "5"
click at [79, 404] on input "150" at bounding box center [88, 404] width 49 height 13
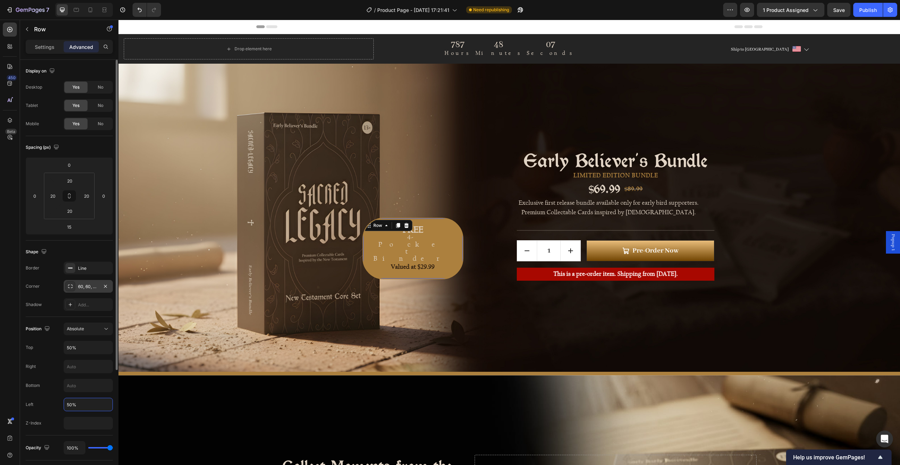
type input "50%"
click at [93, 288] on div "60, 60, 60, 60" at bounding box center [88, 286] width 20 height 6
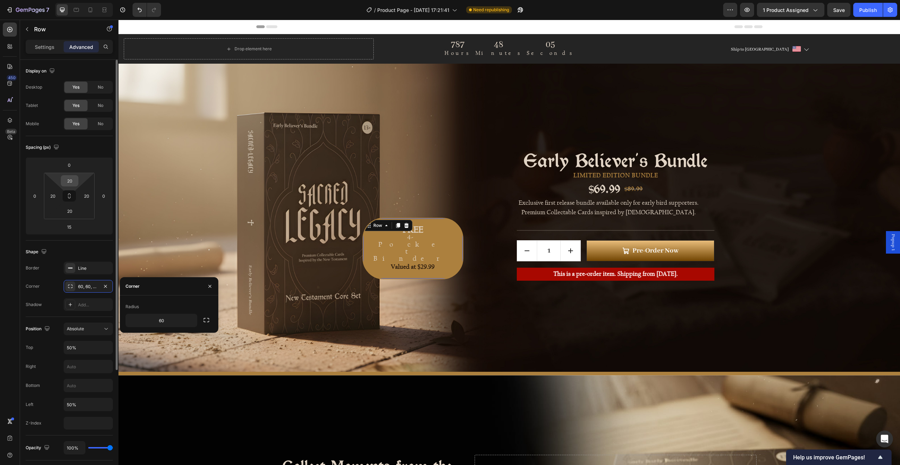
click at [70, 183] on input "20" at bounding box center [70, 180] width 14 height 11
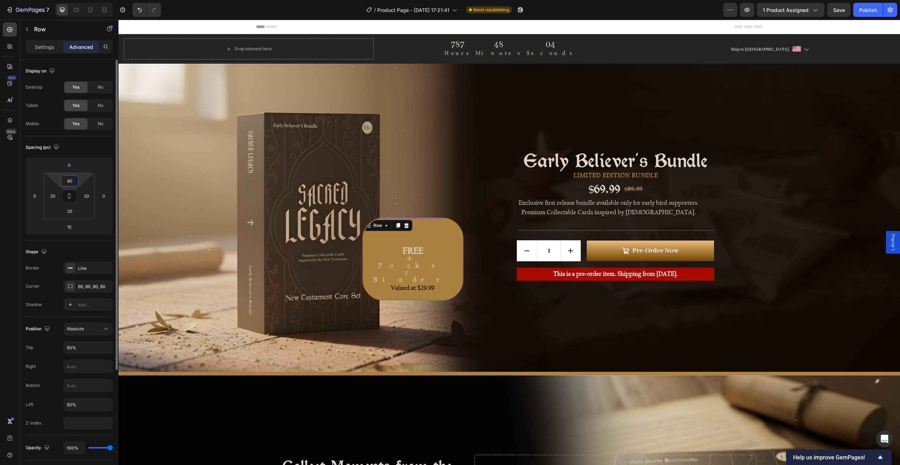
type input "80"
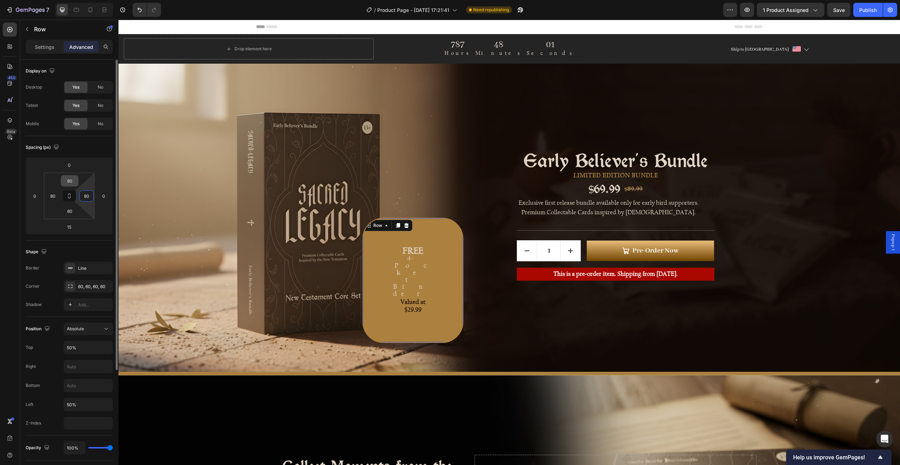
type input "80"
click at [69, 181] on input "80" at bounding box center [70, 180] width 14 height 11
type input "40"
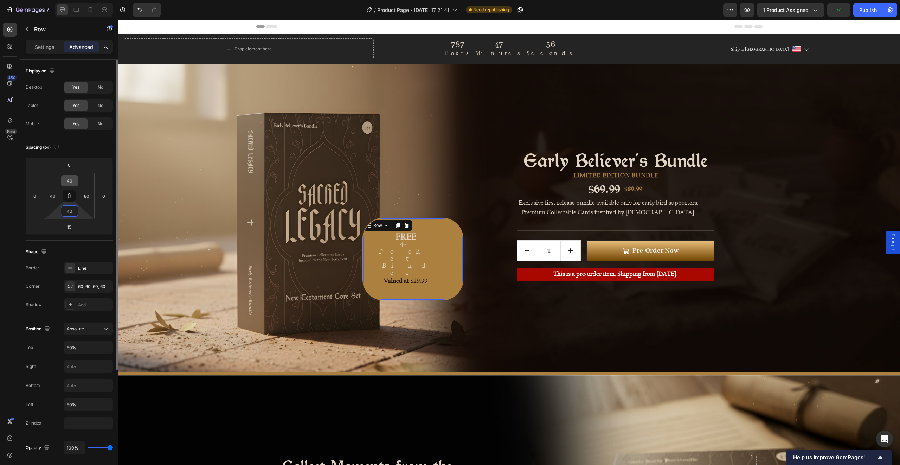
type input "40"
click at [73, 231] on input "15" at bounding box center [69, 226] width 14 height 11
type input "0"
click at [454, 293] on div "FREE 4-Pocket Binder Text Block Valued at $29.99 Text block Row 0" at bounding box center [362, 217] width 201 height 226
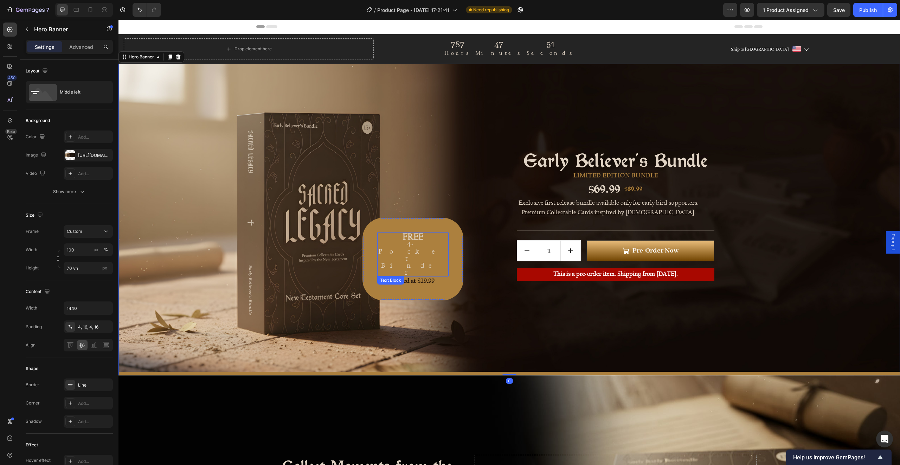
click at [406, 239] on strong "FREE" at bounding box center [413, 237] width 21 height 10
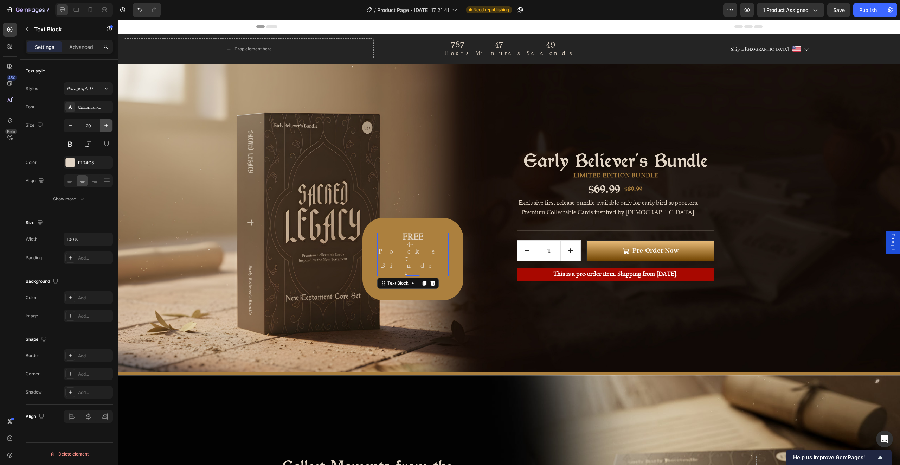
click at [106, 127] on icon "button" at bounding box center [106, 126] width 4 height 4
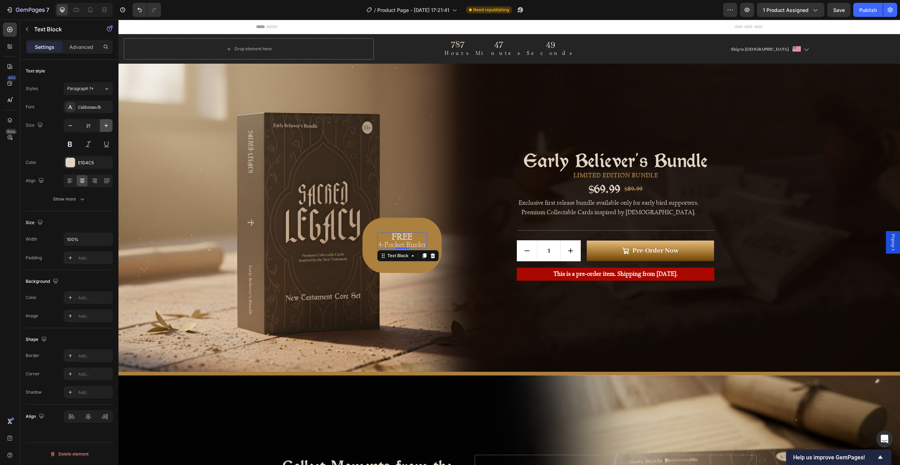
click at [107, 126] on icon "button" at bounding box center [106, 125] width 7 height 7
type input "24"
click at [441, 266] on div "FREE 4-Pocket Binder Text Block 0 Valued at $29.99 Text block Row" at bounding box center [405, 246] width 87 height 57
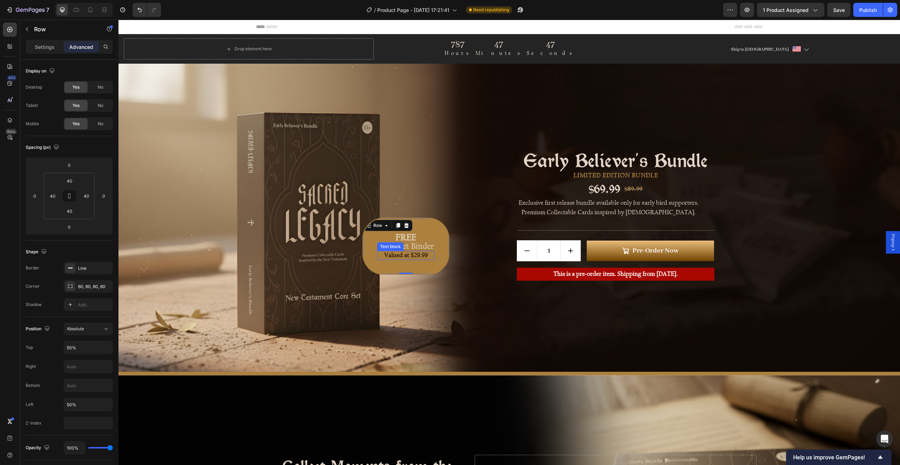
click at [413, 256] on p "Valued at $29.99" at bounding box center [406, 255] width 56 height 8
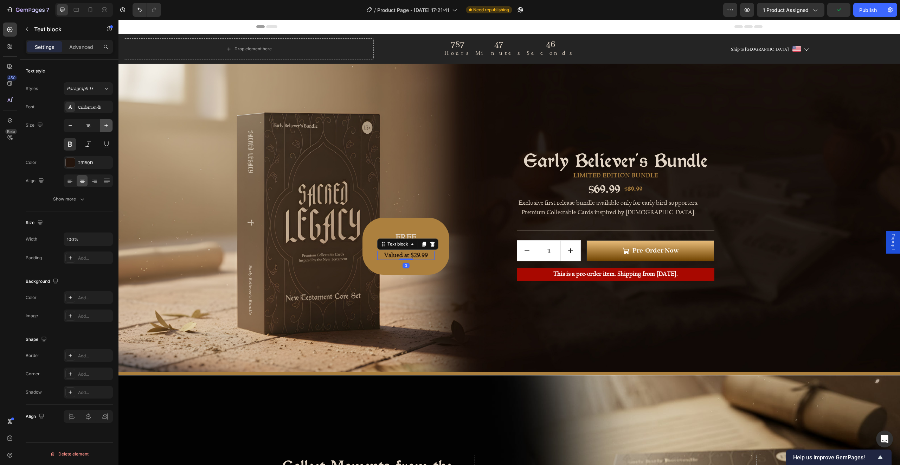
click at [102, 126] on button "button" at bounding box center [106, 125] width 13 height 13
type input "20"
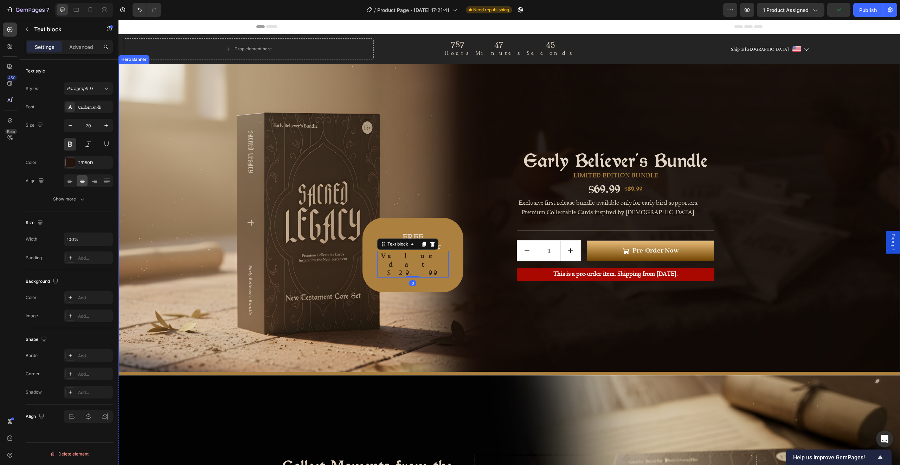
click at [414, 296] on div "FREE 4-Pocket Binder Text Block Valued at $29.99 Text block 0 Row" at bounding box center [362, 217] width 201 height 226
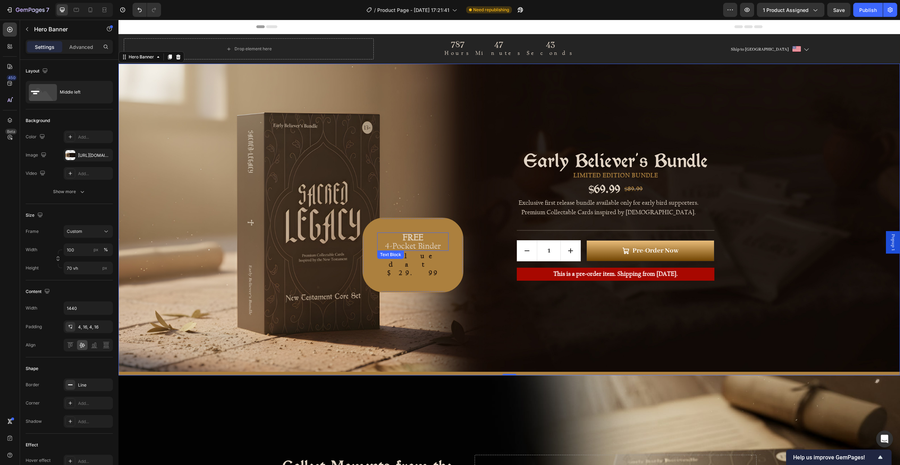
click at [429, 229] on div "FREE 4-Pocket Binder Text Block Valued at $29.99 Text block Row" at bounding box center [412, 255] width 101 height 75
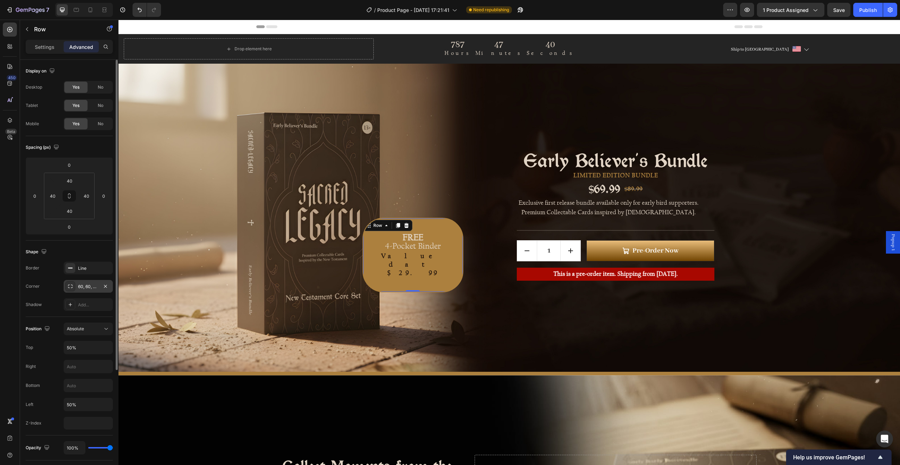
click at [90, 285] on div "60, 60, 60, 60" at bounding box center [88, 286] width 20 height 6
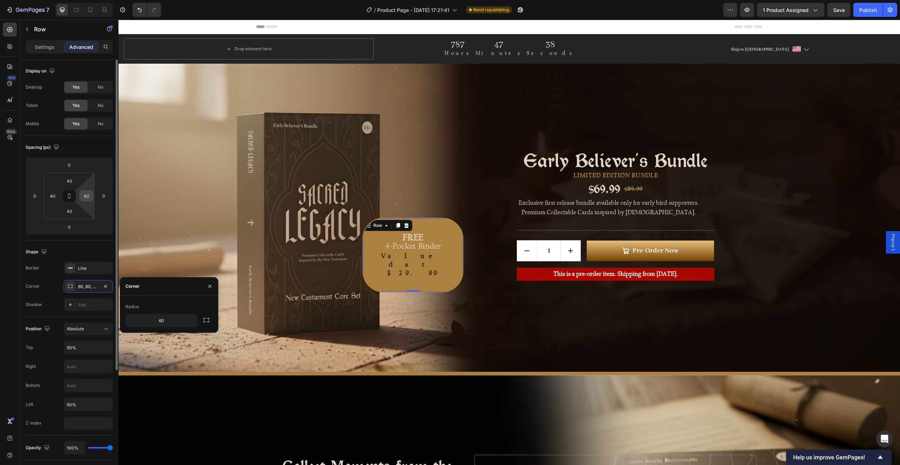
click at [87, 199] on input "40" at bounding box center [86, 196] width 11 height 11
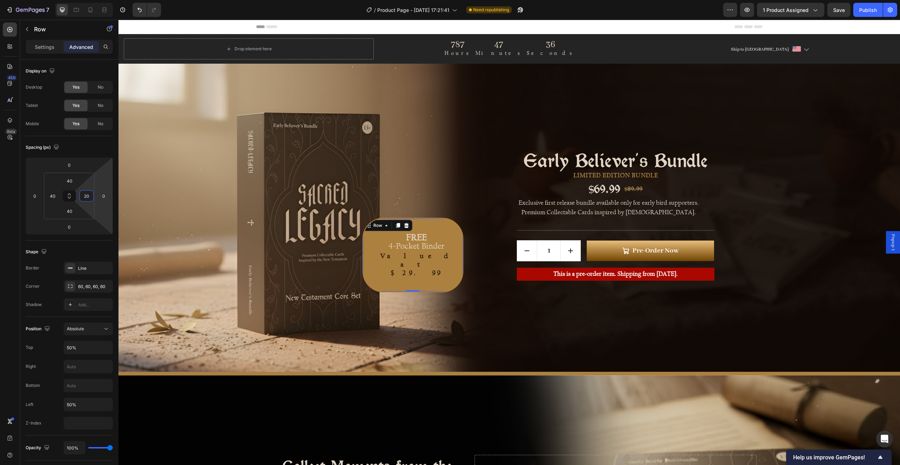
type input "20"
click at [54, 194] on input "40" at bounding box center [52, 196] width 11 height 11
type input "20"
click at [454, 332] on div "FREE 4-Pocket Binder Text Block Valued at $29.99 Text block Row 0 Early Believe…" at bounding box center [509, 217] width 506 height 229
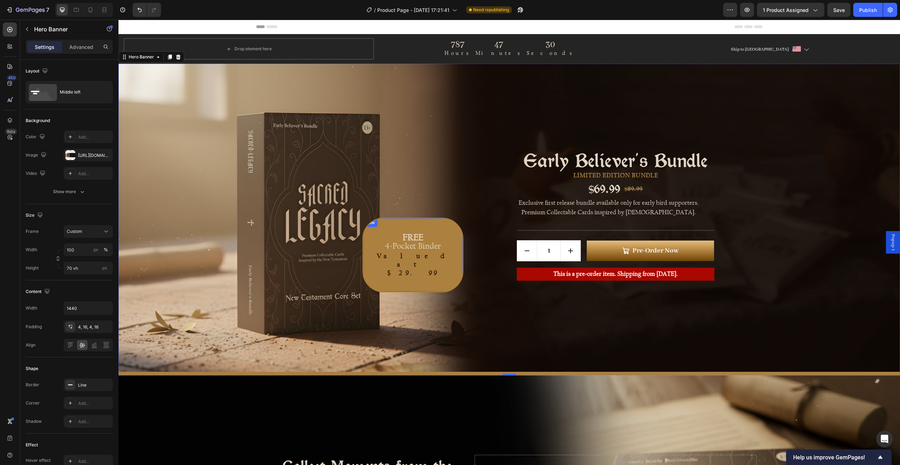
click at [402, 222] on div "FREE 4-Pocket Binder Text Block Valued at $29.99 Text block Row" at bounding box center [412, 255] width 101 height 75
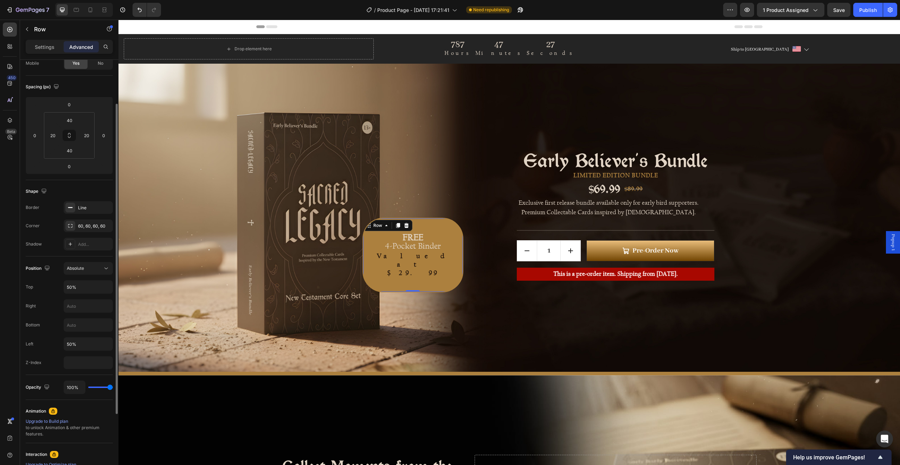
scroll to position [73, 0]
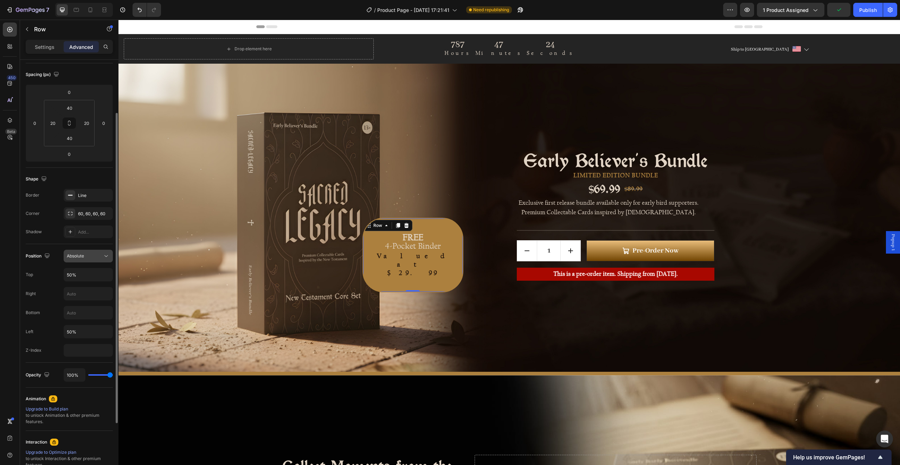
click at [89, 257] on div "Absolute" at bounding box center [85, 256] width 36 height 6
click at [77, 275] on span "Static" at bounding box center [73, 273] width 12 height 6
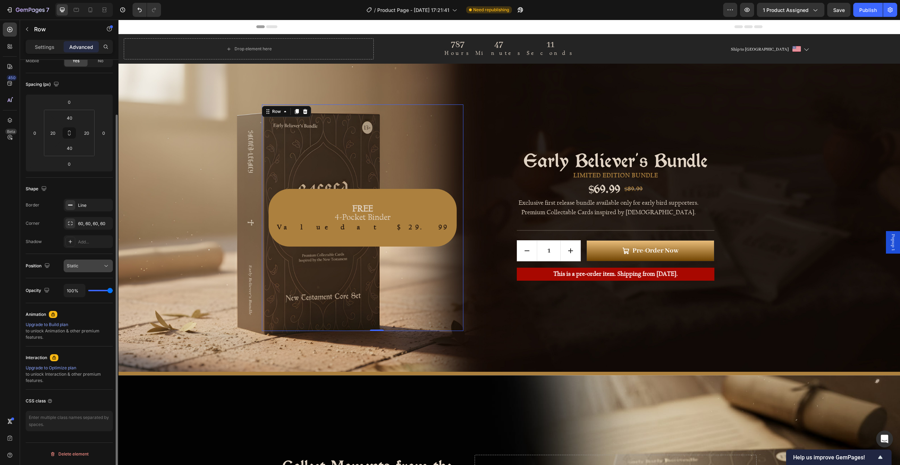
click at [83, 263] on div "Static" at bounding box center [85, 266] width 36 height 6
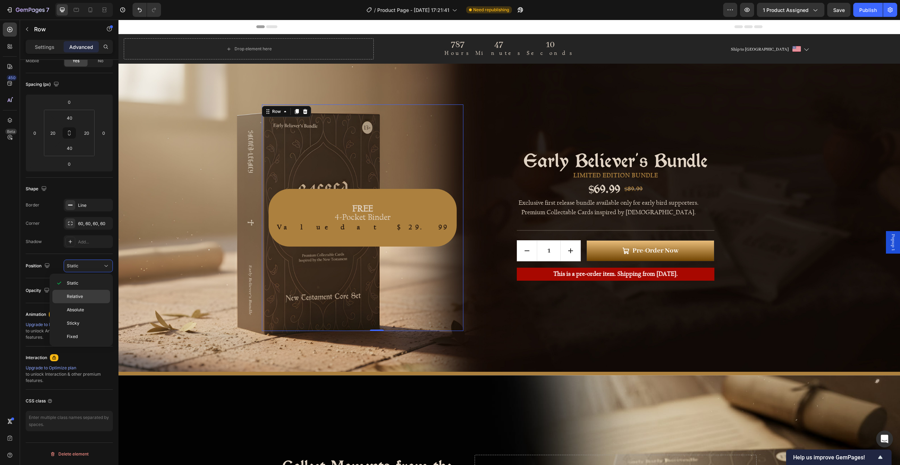
click at [80, 294] on span "Relative" at bounding box center [75, 296] width 16 height 6
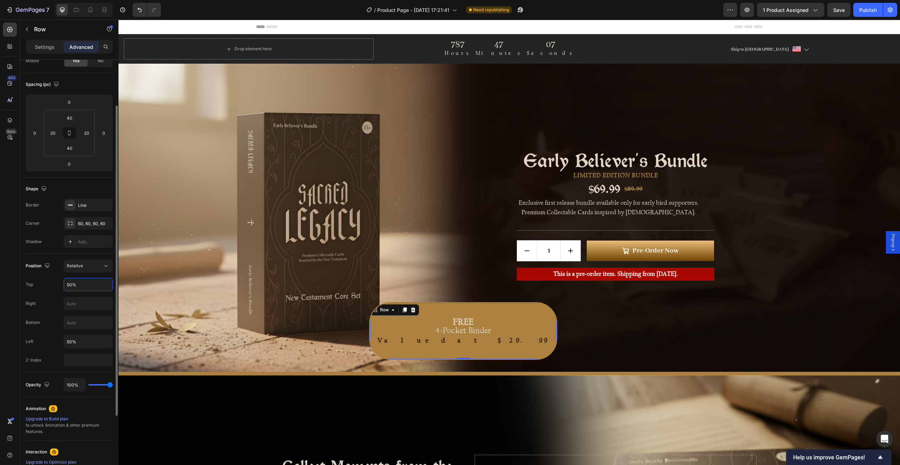
click at [94, 283] on input "50%" at bounding box center [88, 284] width 49 height 13
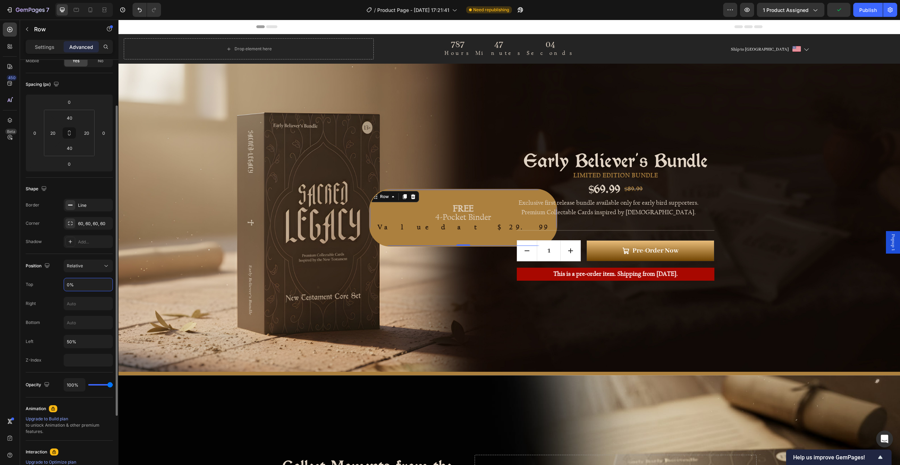
type input "0%"
click at [499, 326] on div "Early Believer's Bundle Product Title LIMITED EDITION BUNDLE Text Block $69.99 …" at bounding box center [616, 217] width 282 height 226
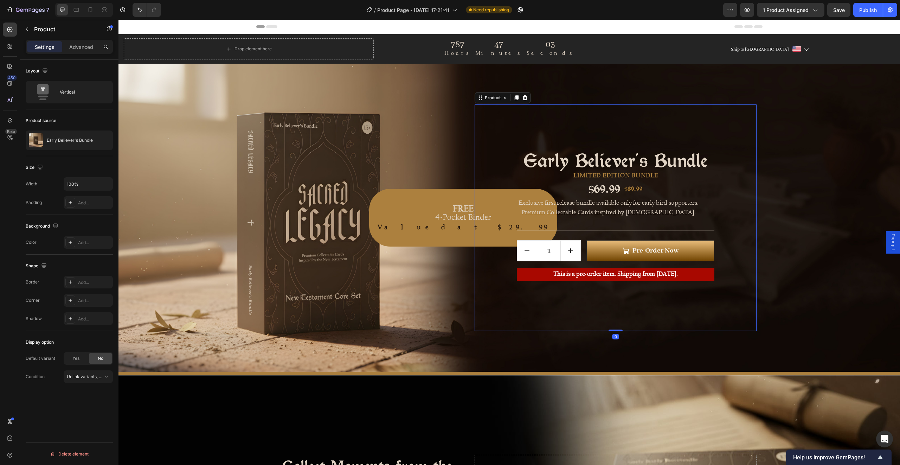
click at [429, 315] on div "FREE 4-Pocket Binder Text Block Valued at $29.99 Text block Row" at bounding box center [362, 217] width 201 height 226
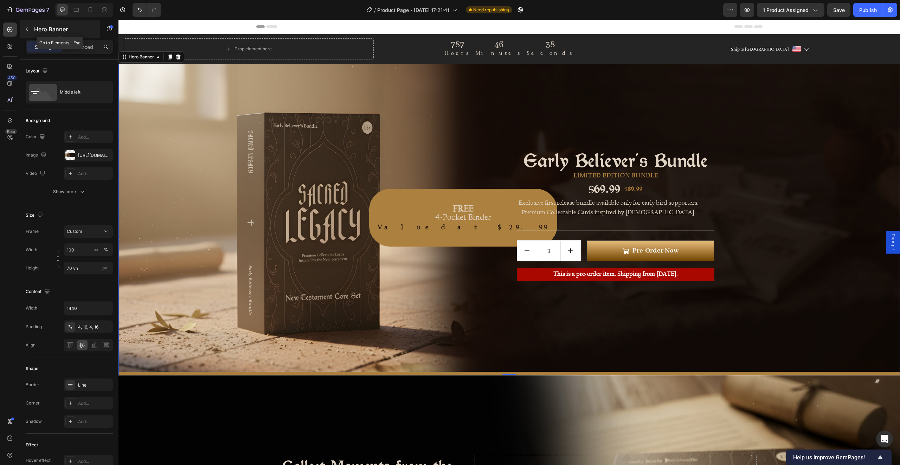
click at [25, 28] on icon "button" at bounding box center [27, 29] width 6 height 6
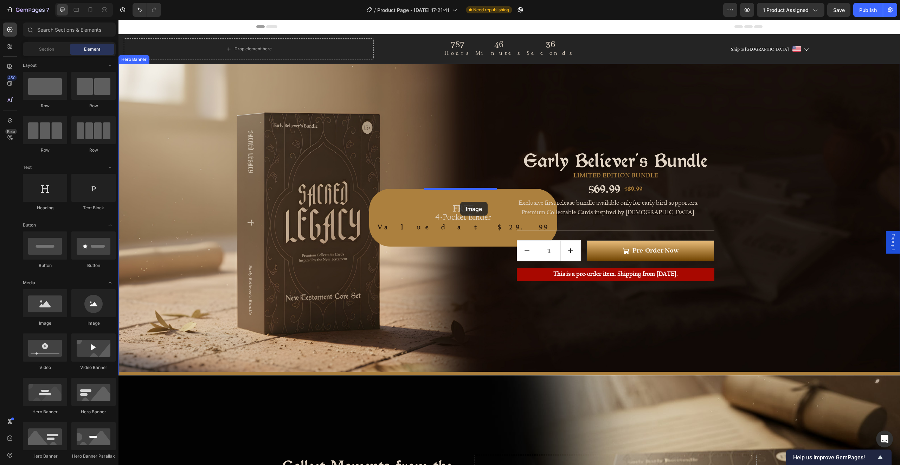
drag, startPoint x: 206, startPoint y: 319, endPoint x: 460, endPoint y: 202, distance: 279.9
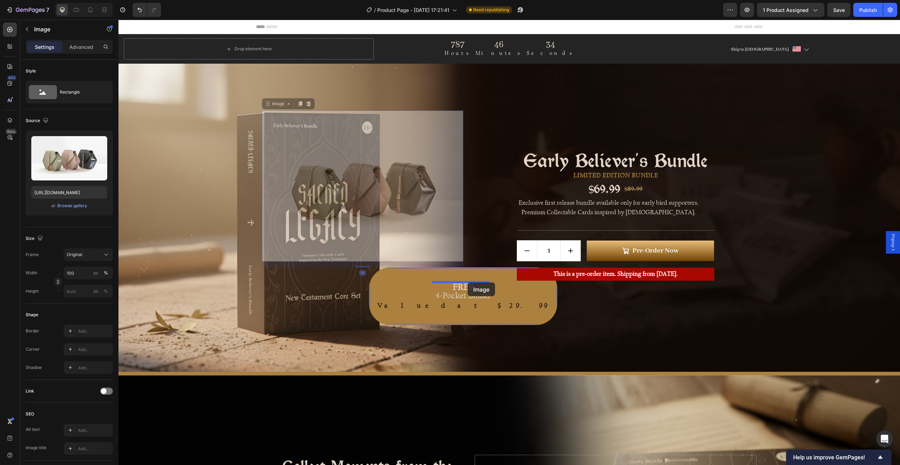
drag, startPoint x: 394, startPoint y: 174, endPoint x: 467, endPoint y: 282, distance: 130.4
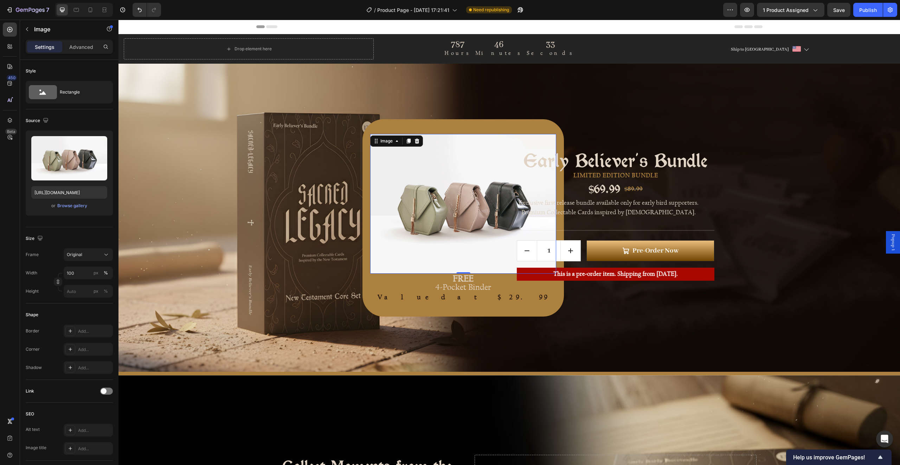
click at [433, 226] on img at bounding box center [463, 204] width 186 height 140
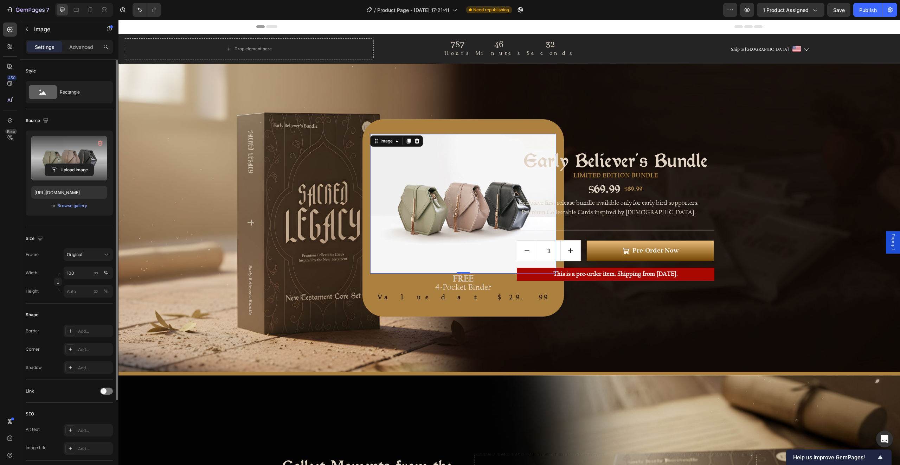
click at [73, 145] on label at bounding box center [69, 158] width 76 height 44
click at [73, 164] on input "file" at bounding box center [69, 170] width 49 height 12
click at [78, 206] on div "Browse gallery" at bounding box center [72, 206] width 30 height 6
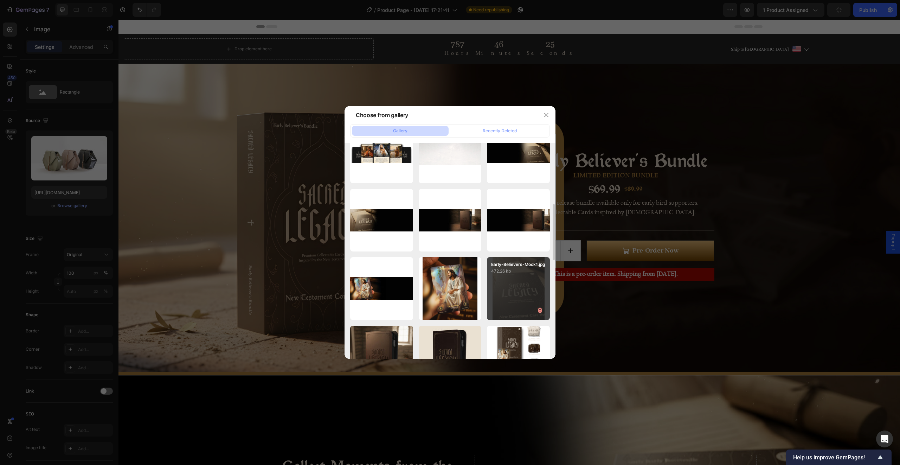
scroll to position [299, 0]
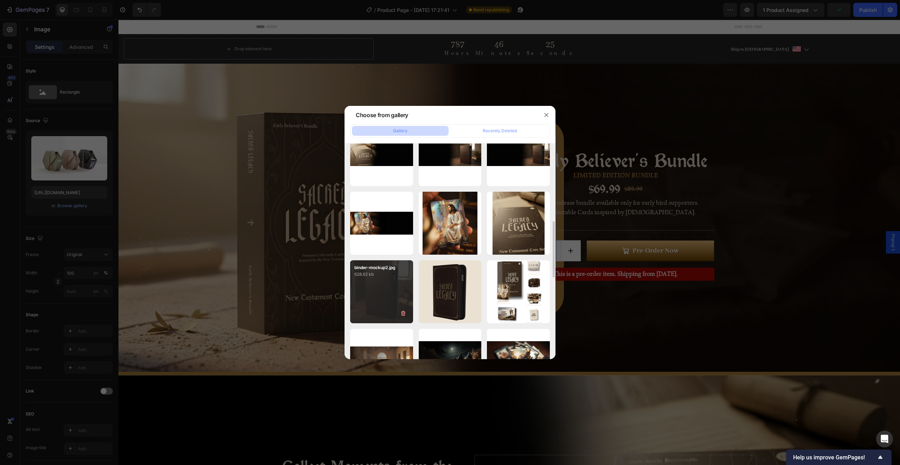
click at [373, 285] on div "binder-mockup2.jpg 628.62 kb" at bounding box center [381, 291] width 63 height 63
type input "https://cdn.shopify.com/s/files/1/0588/3114/3045/files/gempages_580299787530666…"
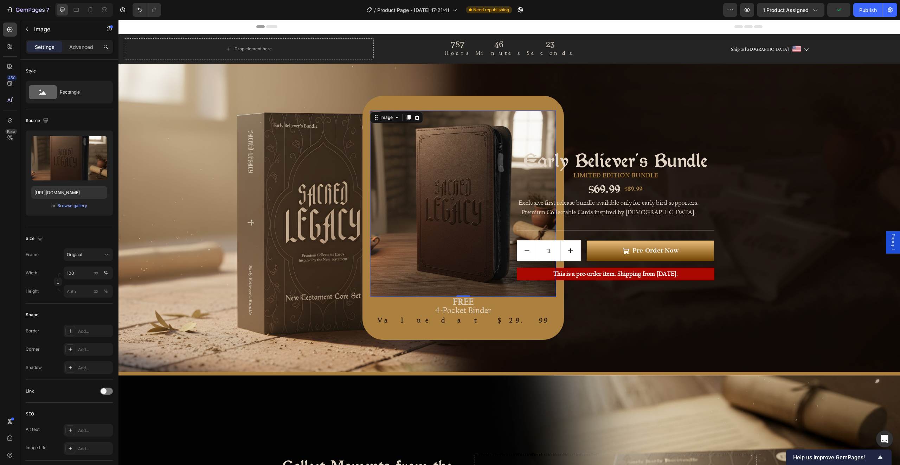
click at [436, 206] on img at bounding box center [463, 203] width 186 height 186
click at [90, 254] on div "Original" at bounding box center [84, 254] width 34 height 6
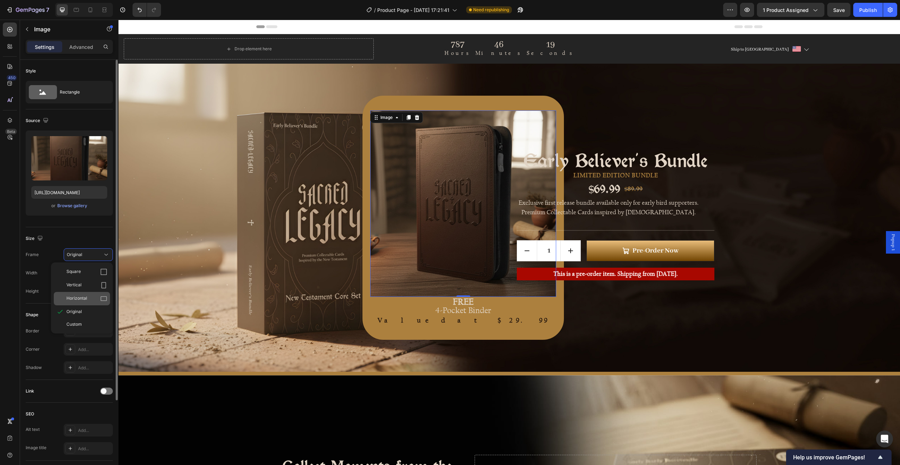
click at [93, 297] on div "Horizontal" at bounding box center [86, 298] width 41 height 7
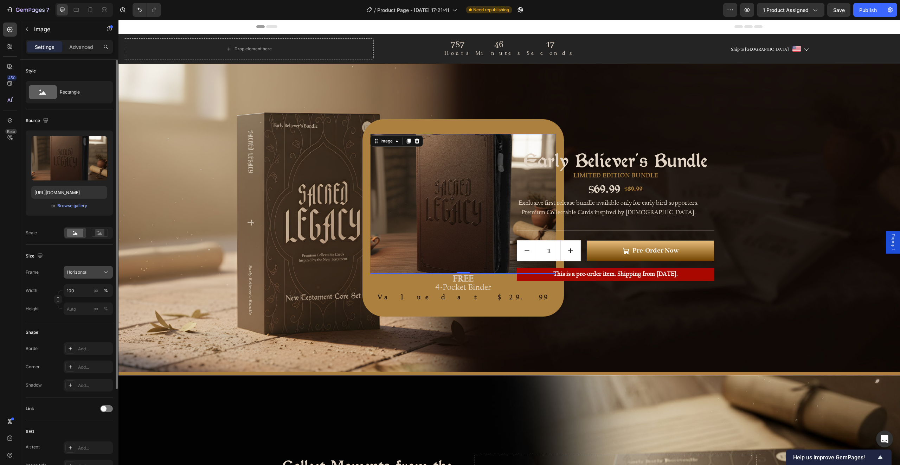
click at [97, 276] on button "Horizontal" at bounding box center [88, 272] width 49 height 13
click at [92, 290] on div "Square" at bounding box center [86, 289] width 41 height 7
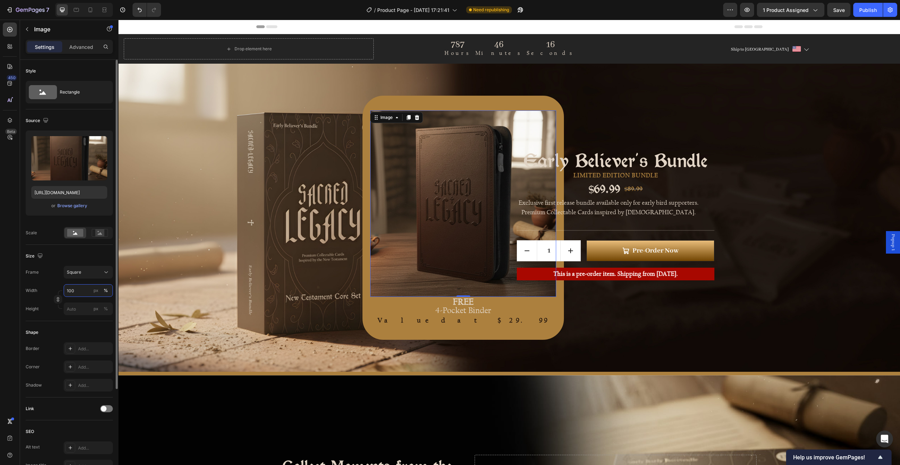
drag, startPoint x: 65, startPoint y: 290, endPoint x: 72, endPoint y: 291, distance: 6.8
click at [65, 290] on input "100" at bounding box center [88, 290] width 49 height 13
click at [72, 289] on input "100" at bounding box center [88, 290] width 49 height 13
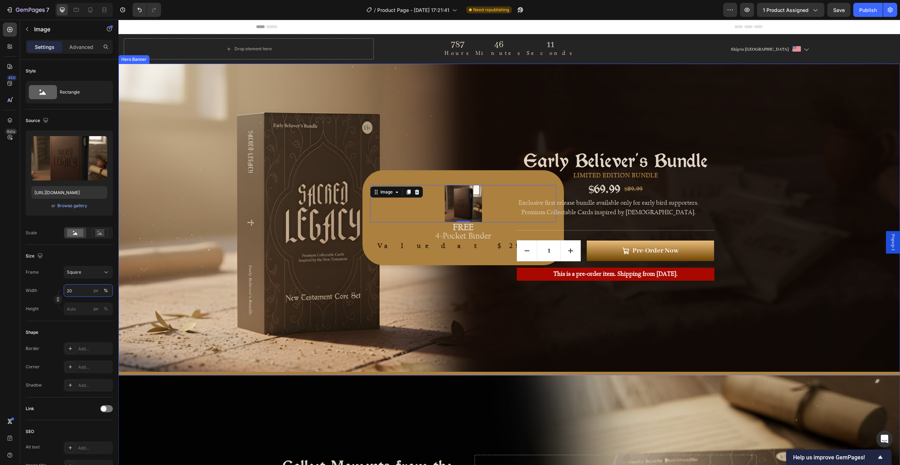
type input "100"
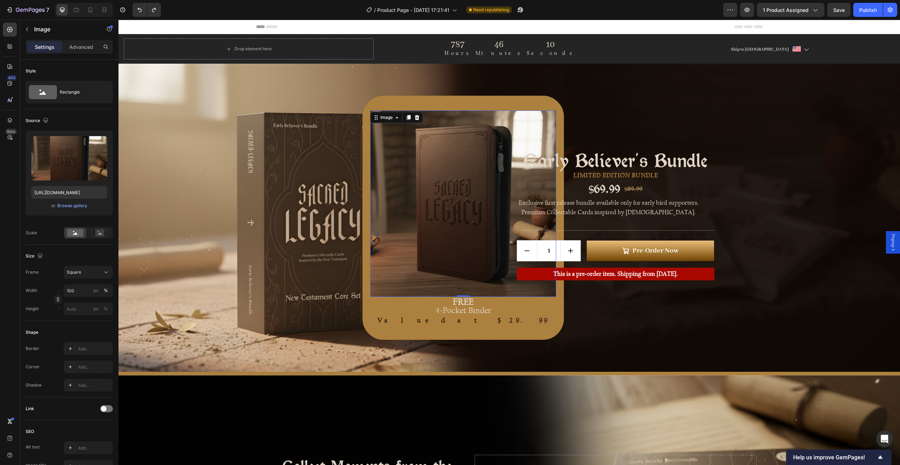
click at [440, 211] on img at bounding box center [463, 203] width 186 height 186
click at [78, 45] on p "Advanced" at bounding box center [81, 46] width 24 height 7
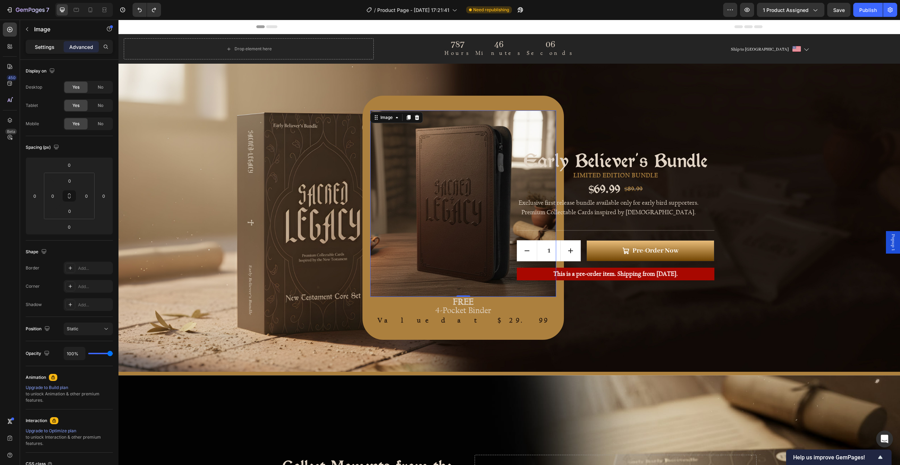
click at [45, 45] on p "Settings" at bounding box center [45, 46] width 20 height 7
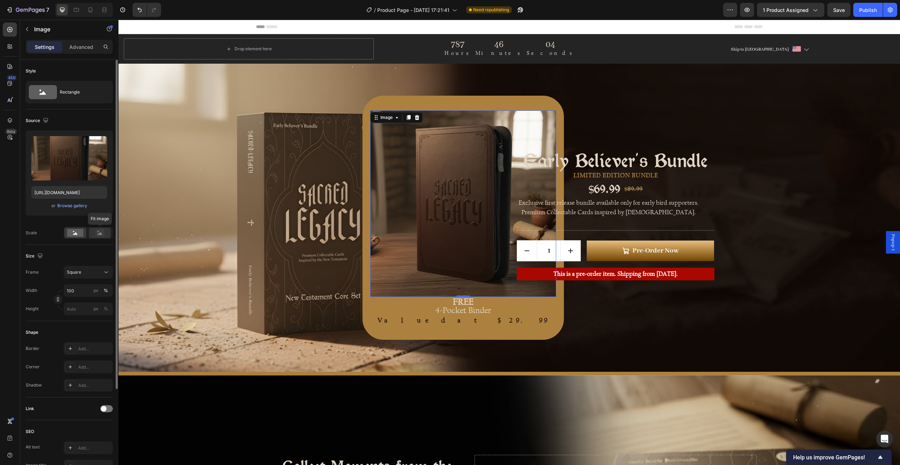
click at [101, 235] on rect at bounding box center [99, 232] width 9 height 7
click at [72, 235] on rect at bounding box center [75, 233] width 16 height 8
click at [105, 274] on icon at bounding box center [106, 272] width 7 height 7
click at [99, 265] on div "Size Frame Square Square Vertical Horizontal Original Custom Width 100 px % Hei…" at bounding box center [69, 283] width 87 height 76
click at [77, 290] on input "100" at bounding box center [88, 290] width 49 height 13
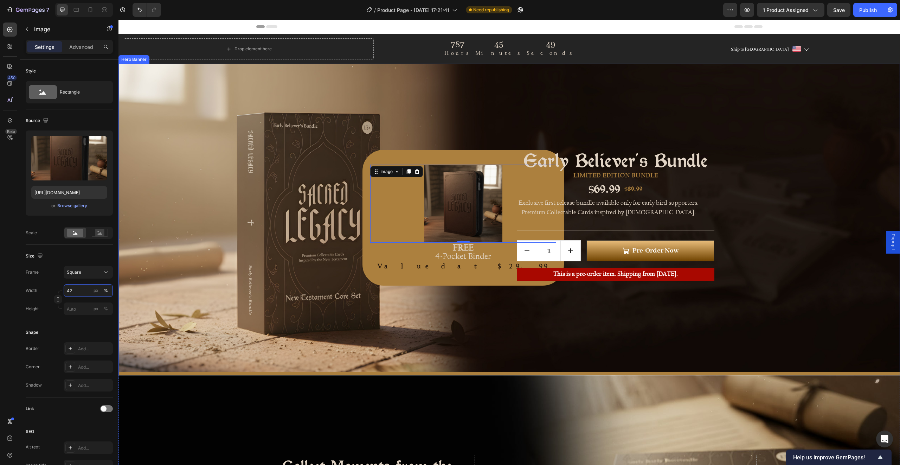
type input "100"
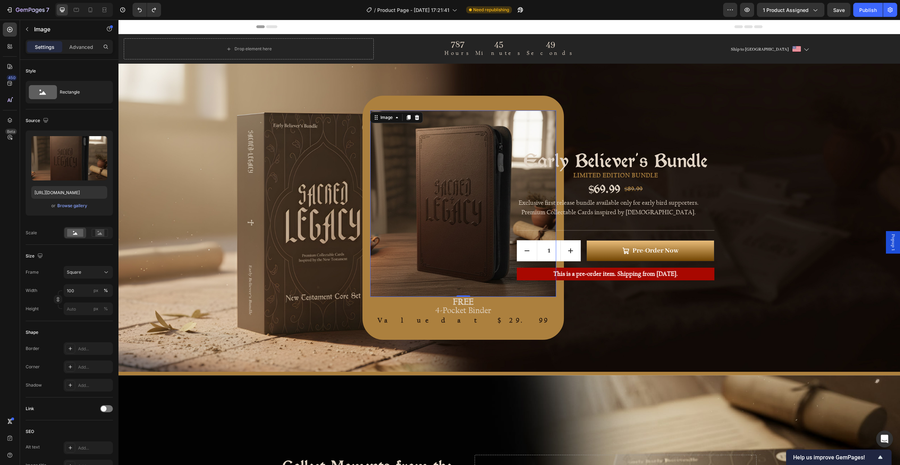
click at [415, 103] on div "Image 0 FREE 4-Pocket Binder Text Block Valued at $29.99 Text block Row" at bounding box center [462, 218] width 201 height 244
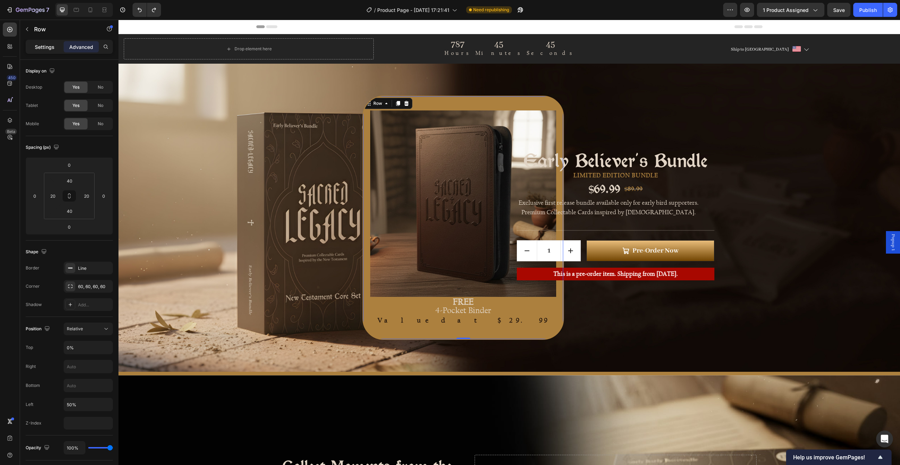
click at [55, 50] on div "Settings" at bounding box center [44, 46] width 35 height 11
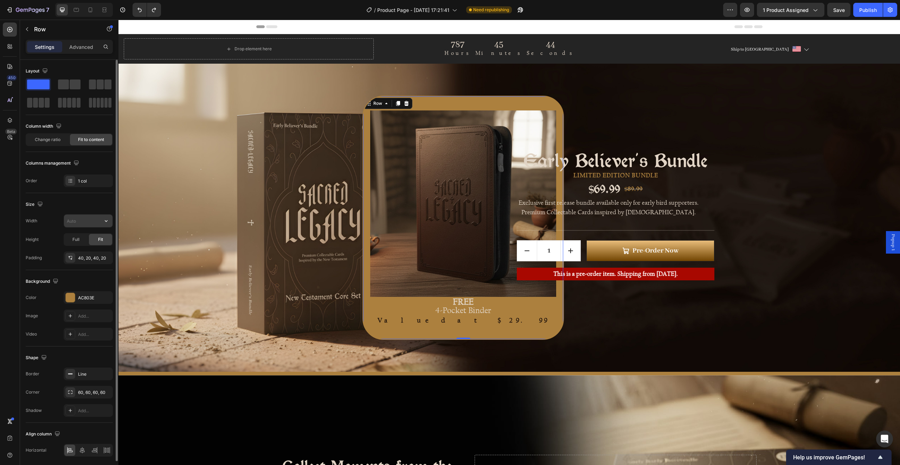
click at [78, 223] on input "text" at bounding box center [88, 220] width 49 height 13
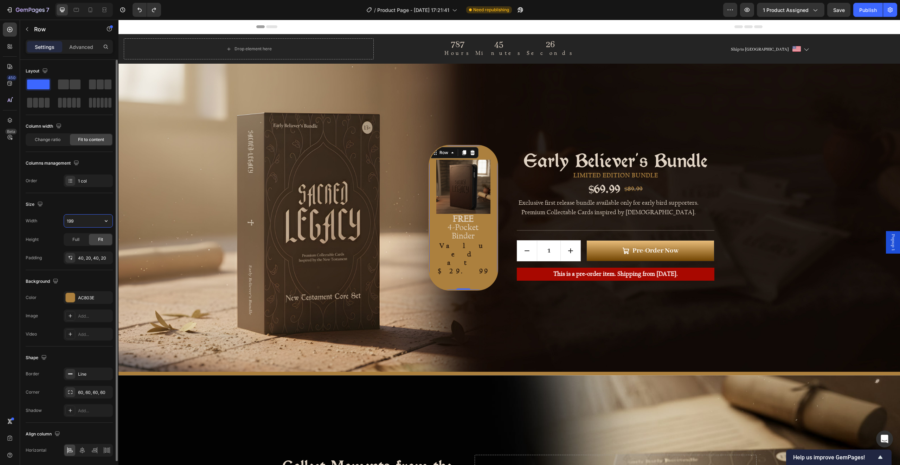
type input "200"
click at [442, 113] on div "Image FREE 4-Pocket Binder Text Block Valued at $29.99 Text block Row 0" at bounding box center [362, 217] width 201 height 226
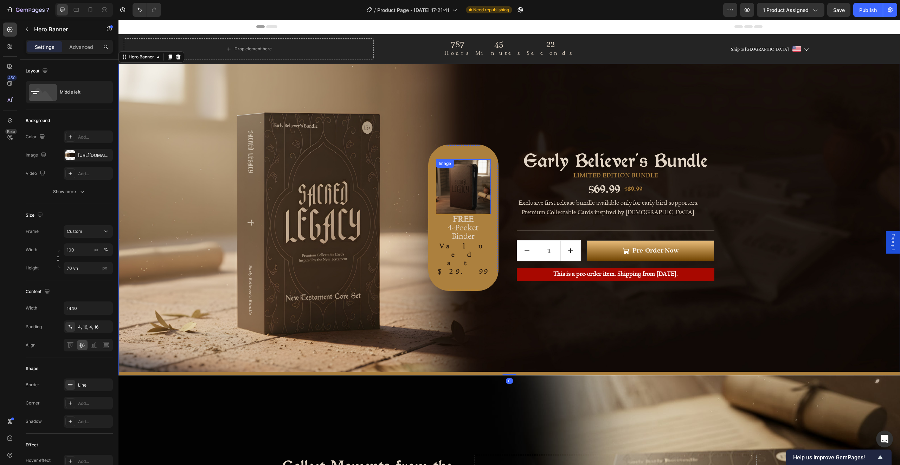
click at [467, 186] on img at bounding box center [463, 186] width 55 height 55
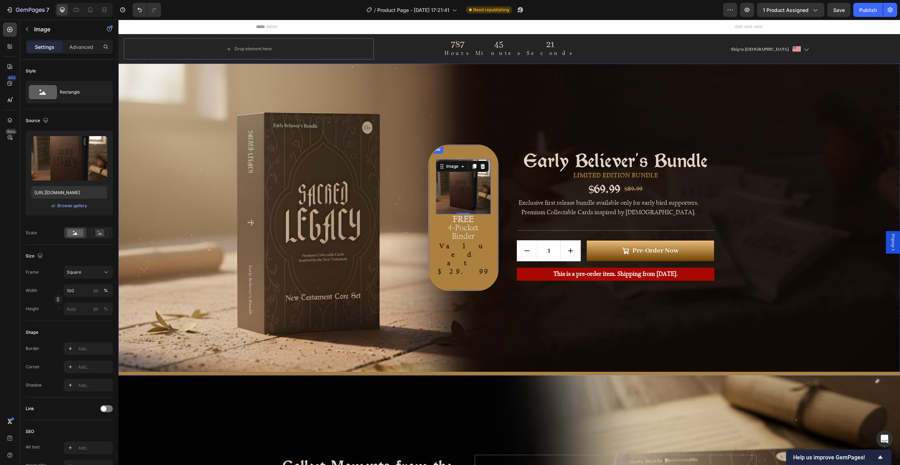
click at [458, 163] on div "Image 0 FREE 4-Pocket Binder Text Block Valued at $29.99 Text block Row" at bounding box center [463, 218] width 70 height 146
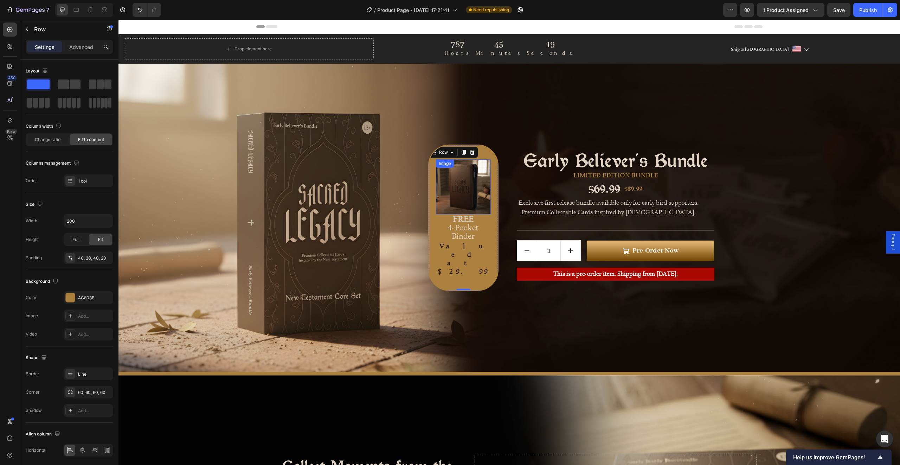
click at [450, 209] on img at bounding box center [463, 186] width 55 height 55
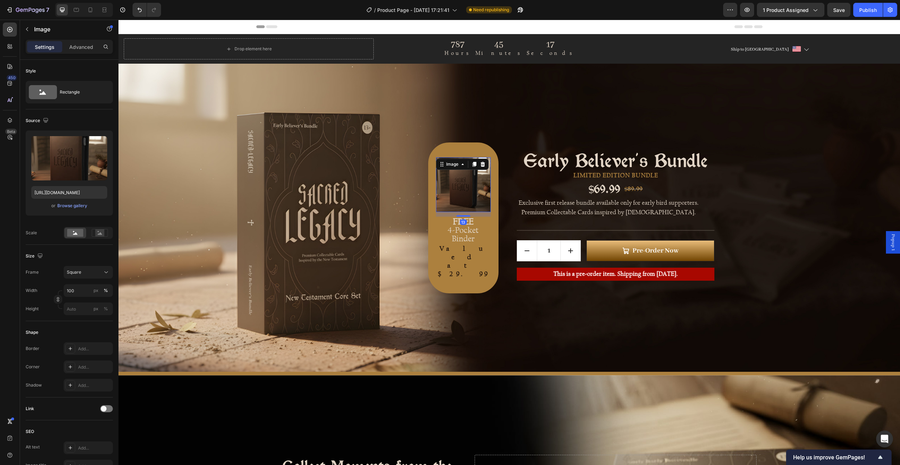
drag, startPoint x: 460, startPoint y: 226, endPoint x: 458, endPoint y: 230, distance: 4.8
click at [458, 230] on div "Image 13 FREE 4-Pocket Binder Text Block Valued at $29.99 Text block" at bounding box center [463, 217] width 55 height 121
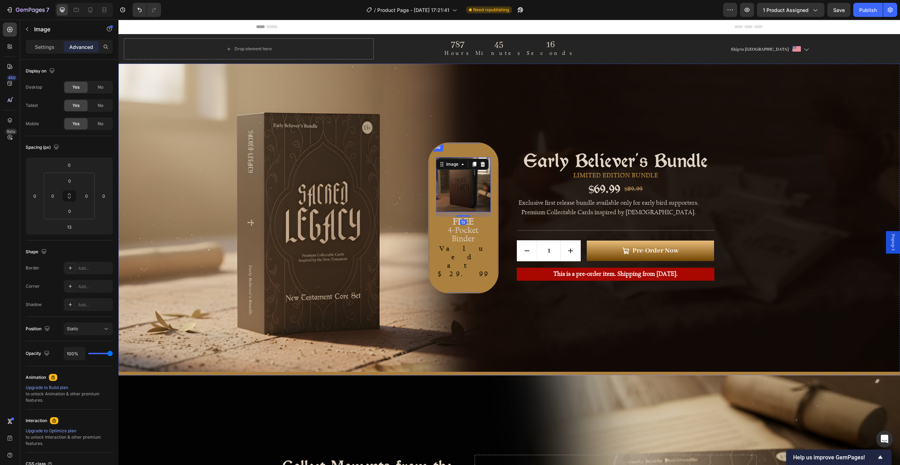
click at [469, 162] on div "Image 13 FREE 4-Pocket Binder Text Block Valued at $29.99 Text block Row" at bounding box center [463, 217] width 70 height 151
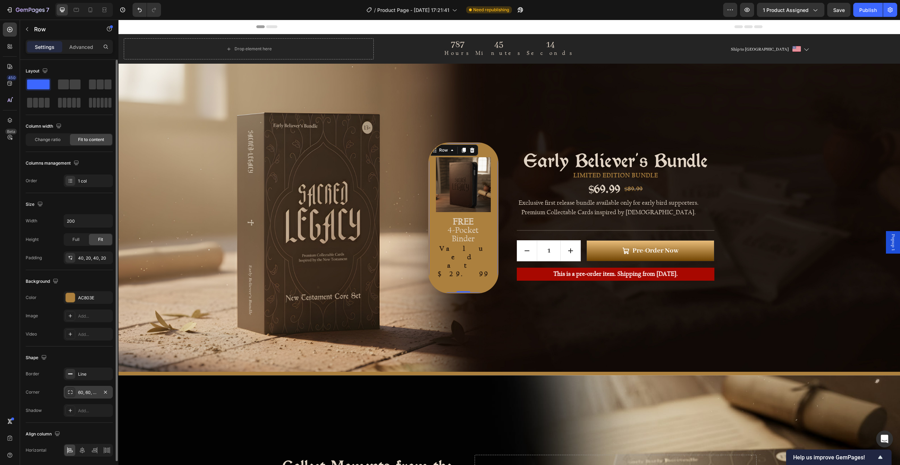
click at [86, 388] on div "60, 60, 60, 60" at bounding box center [88, 392] width 49 height 13
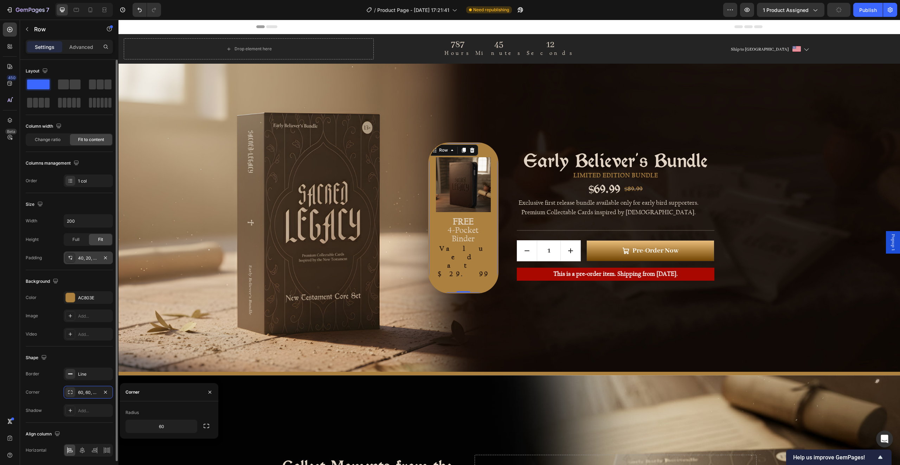
click at [83, 257] on div "40, 20, 40, 20" at bounding box center [88, 258] width 20 height 6
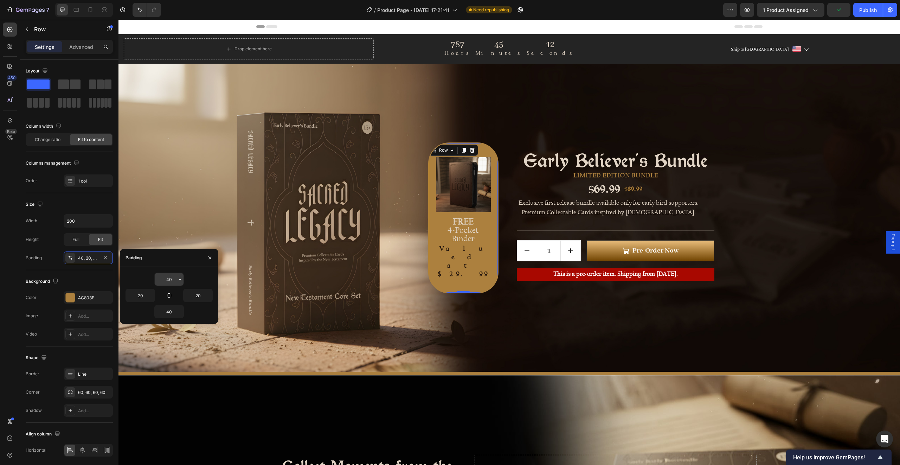
click at [167, 280] on input "40" at bounding box center [169, 279] width 29 height 13
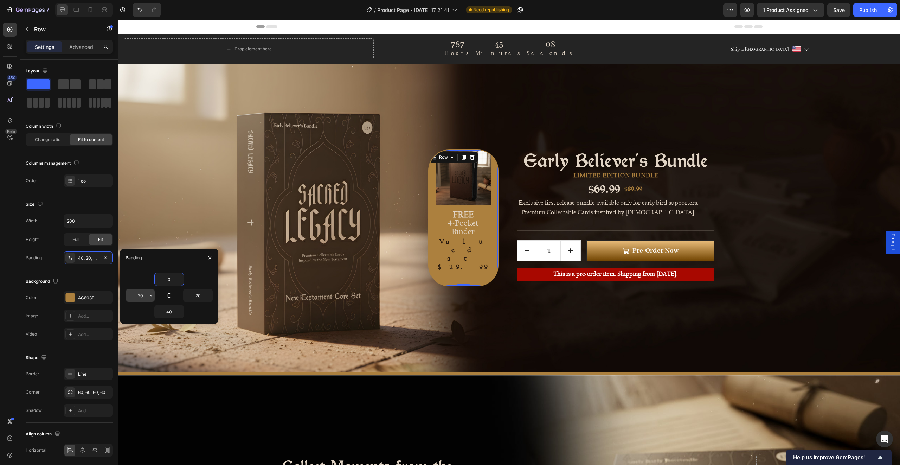
type input "0"
click at [140, 295] on input "20" at bounding box center [140, 295] width 29 height 13
type input "0"
click at [198, 295] on input "20" at bounding box center [198, 295] width 29 height 13
type input "0"
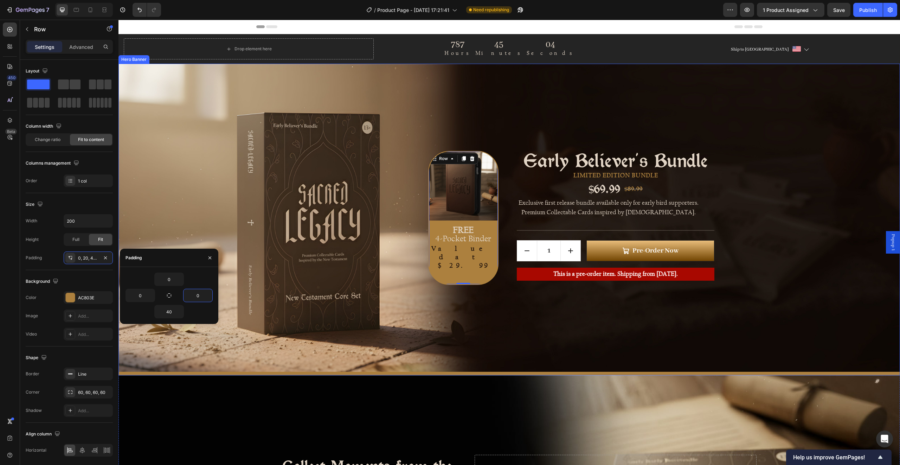
click at [393, 210] on div "Image FREE 4-Pocket Binder Text Block Valued at $29.99 Text block Row 0" at bounding box center [362, 217] width 201 height 226
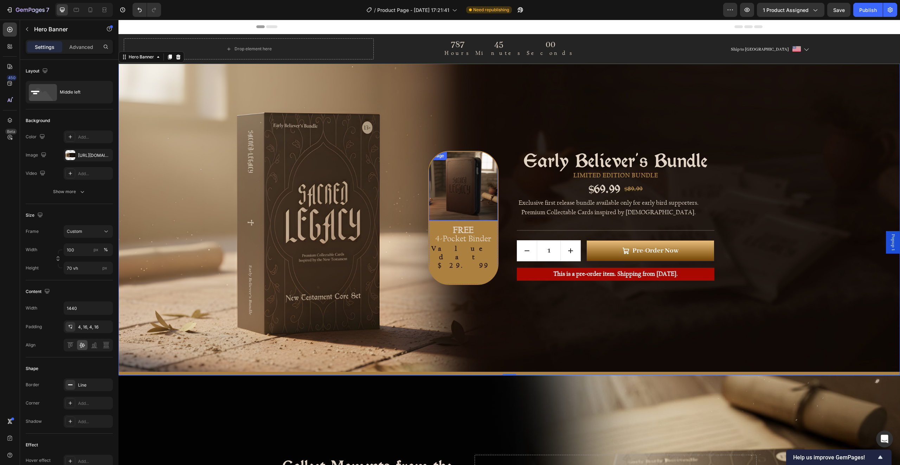
click at [449, 201] on img at bounding box center [463, 186] width 69 height 69
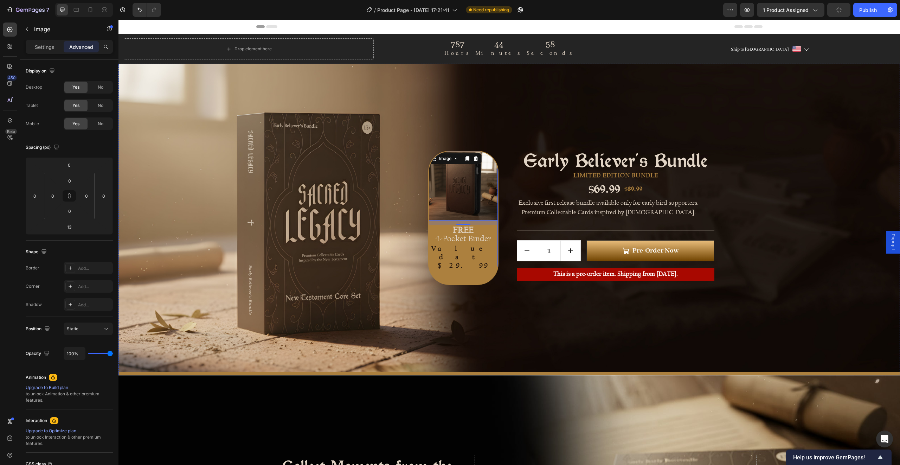
click at [447, 269] on div "Image 13 FREE 4-Pocket Binder Text Block Valued at $29.99 Text block Row" at bounding box center [463, 218] width 70 height 134
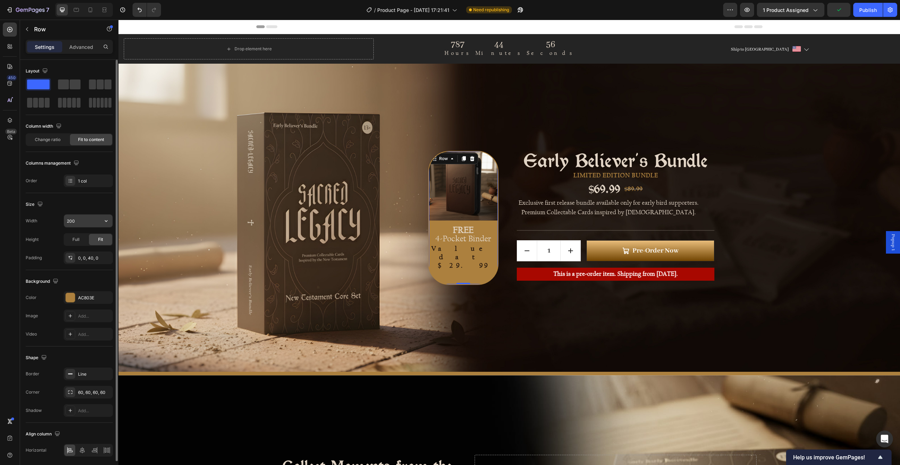
click at [82, 222] on input "200" at bounding box center [88, 220] width 49 height 13
type input "190"
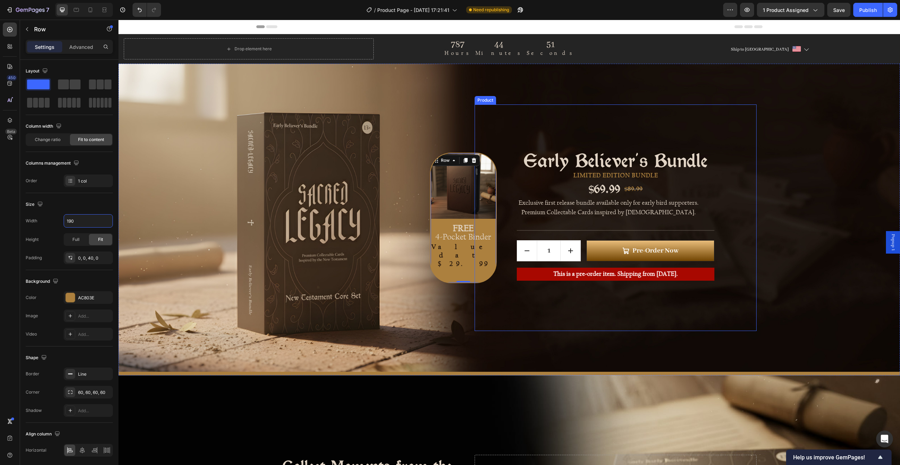
click at [479, 219] on div "Early Believer's Bundle Product Title LIMITED EDITION BUNDLE Text Block $69.99 …" at bounding box center [616, 217] width 282 height 226
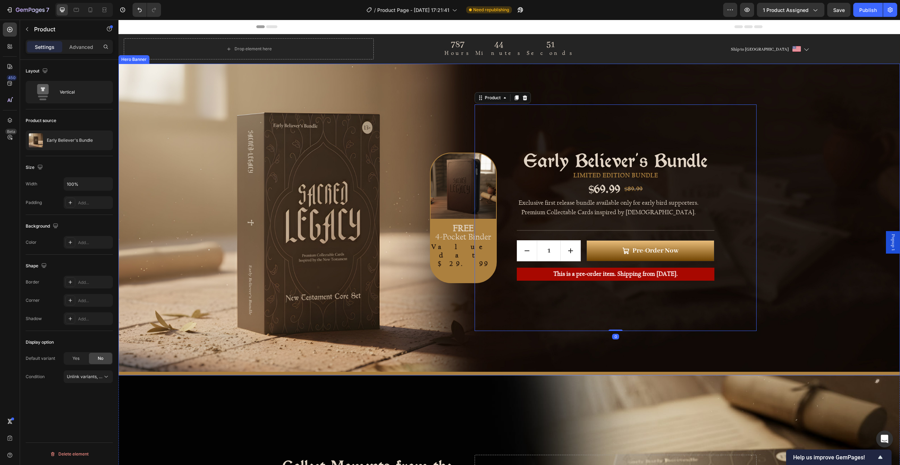
click at [387, 270] on div "Image FREE 4-Pocket Binder Text Block Valued at $29.99 Text block Row" at bounding box center [362, 217] width 201 height 226
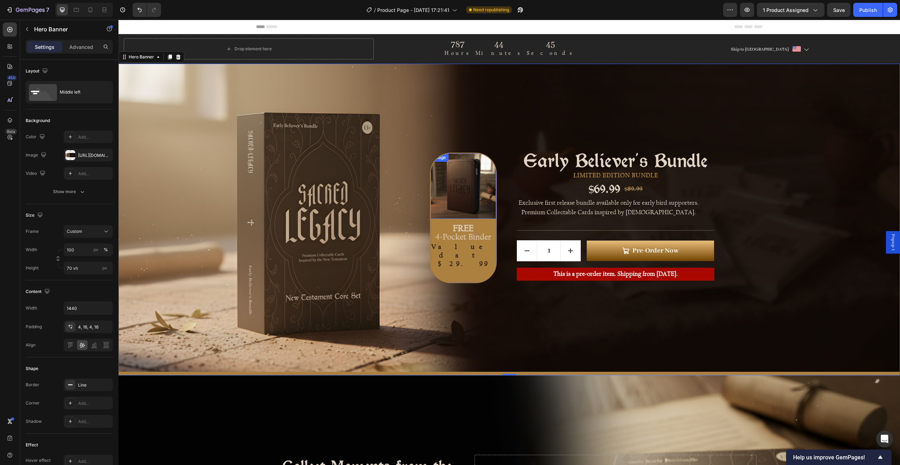
click at [437, 204] on img at bounding box center [463, 185] width 65 height 65
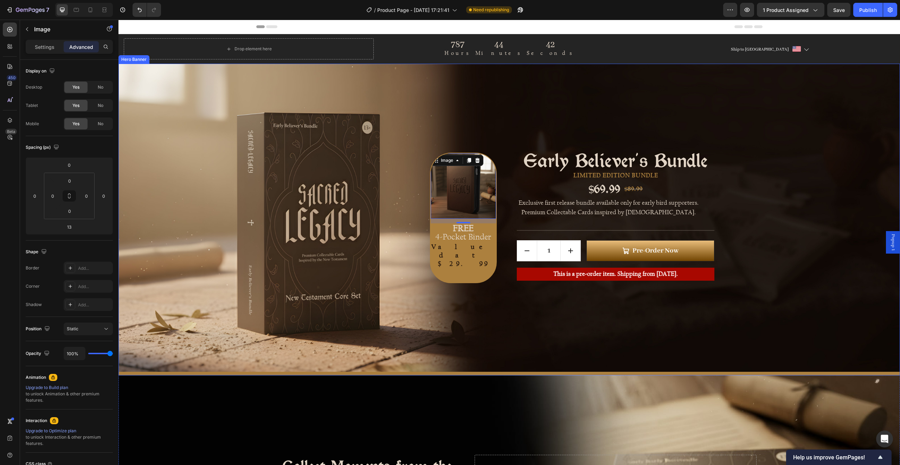
click at [426, 344] on div "Background Image" at bounding box center [509, 218] width 782 height 308
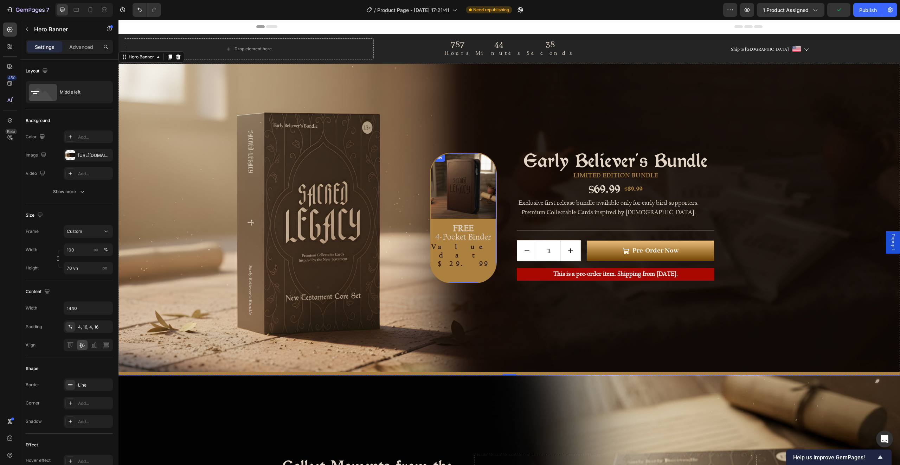
click at [468, 228] on div "Image FREE 4-Pocket Binder Text Block Valued at $29.99 Text block" at bounding box center [463, 210] width 65 height 115
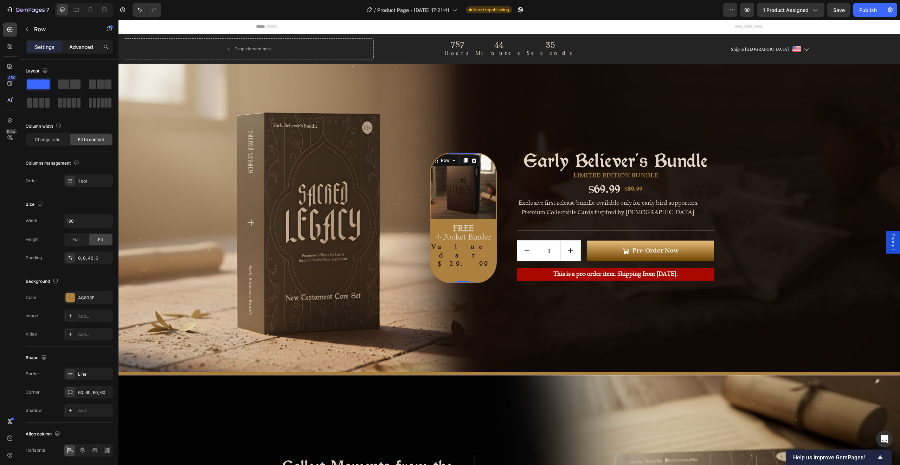
click at [75, 47] on p "Advanced" at bounding box center [81, 46] width 24 height 7
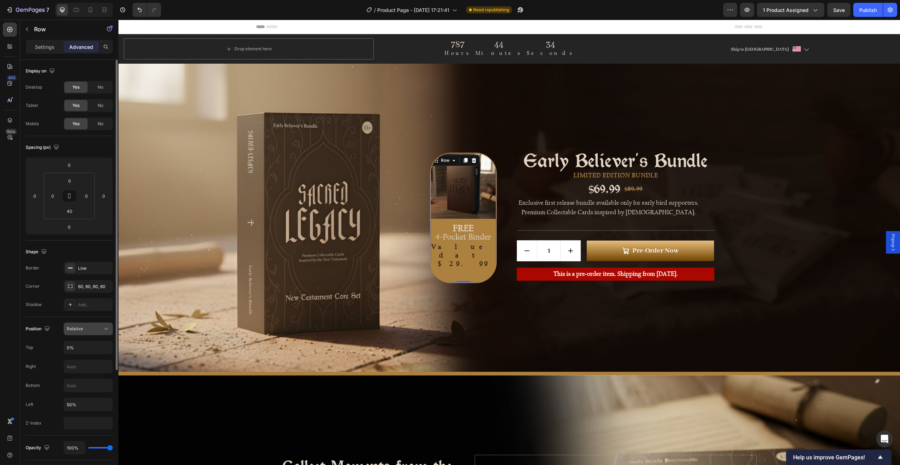
click at [88, 327] on div "Relative" at bounding box center [85, 329] width 36 height 6
click at [82, 406] on input "50%" at bounding box center [88, 404] width 49 height 13
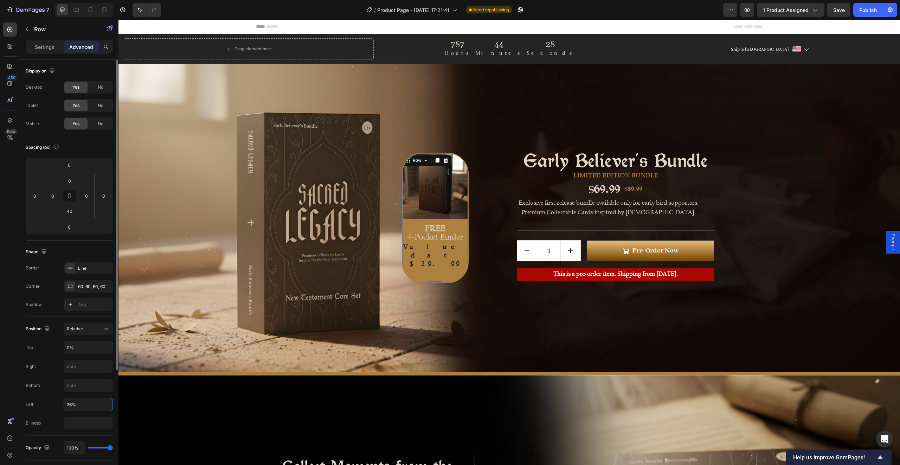
type input "35%"
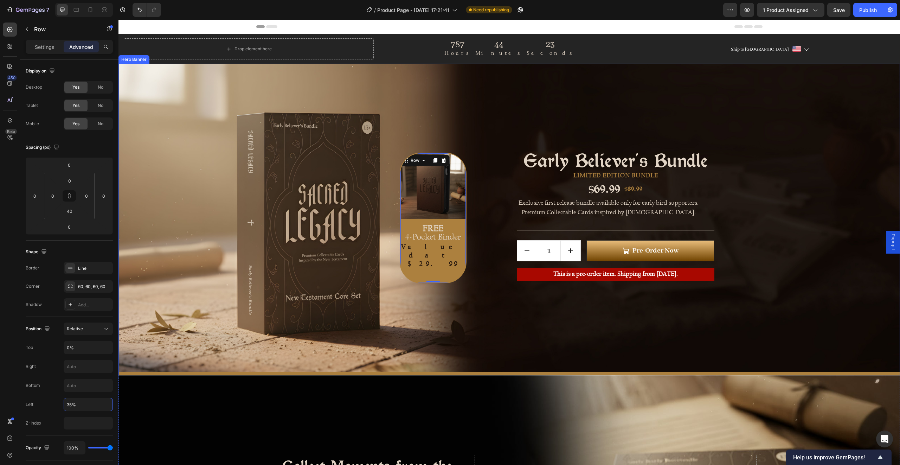
click at [780, 211] on div "Background Image" at bounding box center [509, 218] width 782 height 308
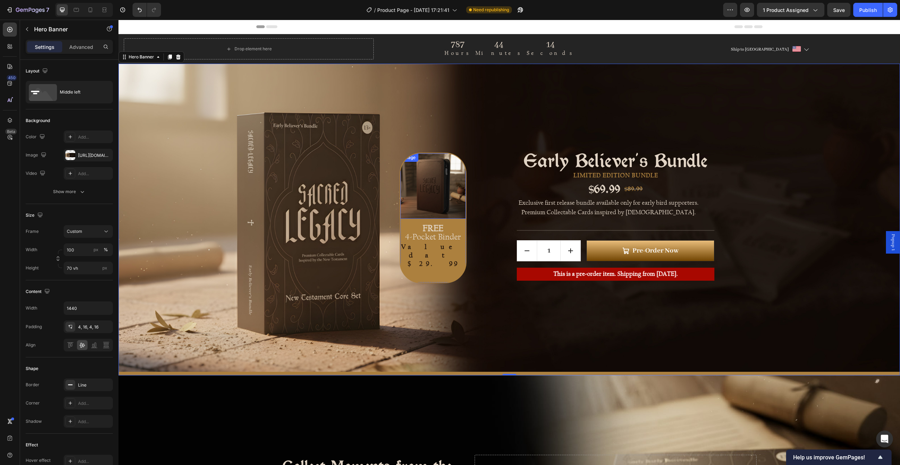
click at [458, 209] on img at bounding box center [432, 185] width 65 height 65
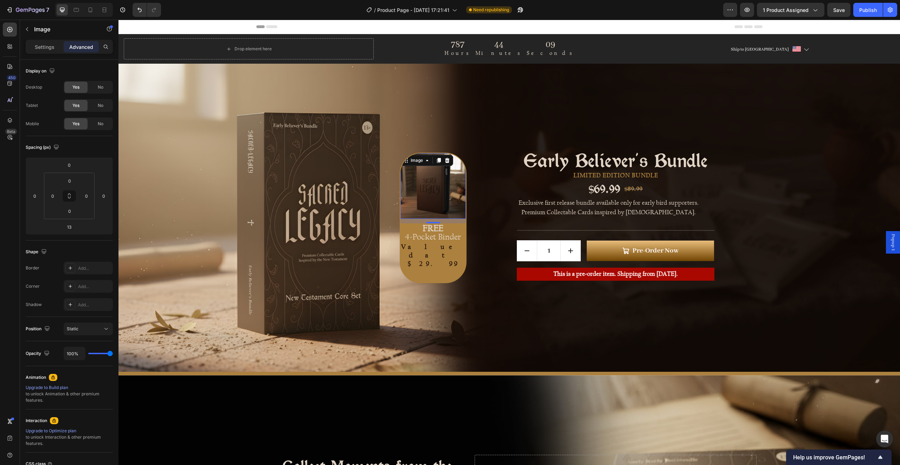
click at [454, 223] on div "13" at bounding box center [432, 221] width 65 height 5
click at [448, 269] on div "Image 13 FREE 4-Pocket Binder Text Block Valued at $29.99 Text block Row" at bounding box center [433, 218] width 67 height 130
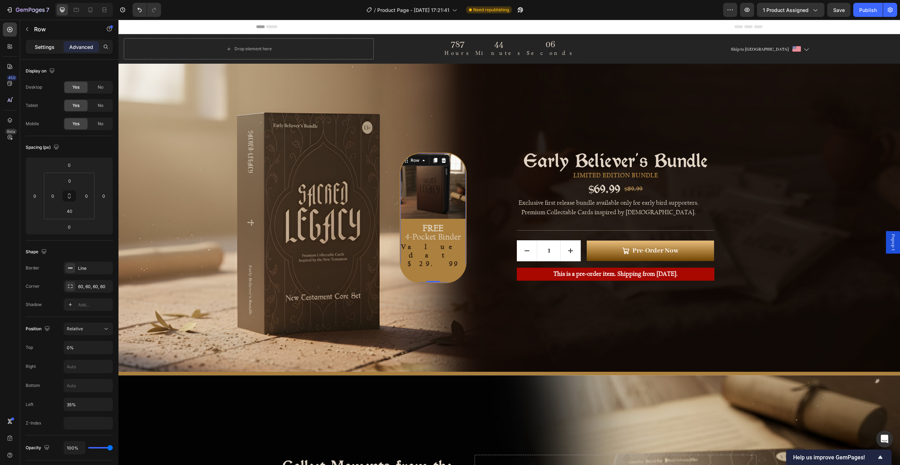
click at [40, 51] on div "Settings" at bounding box center [44, 46] width 35 height 11
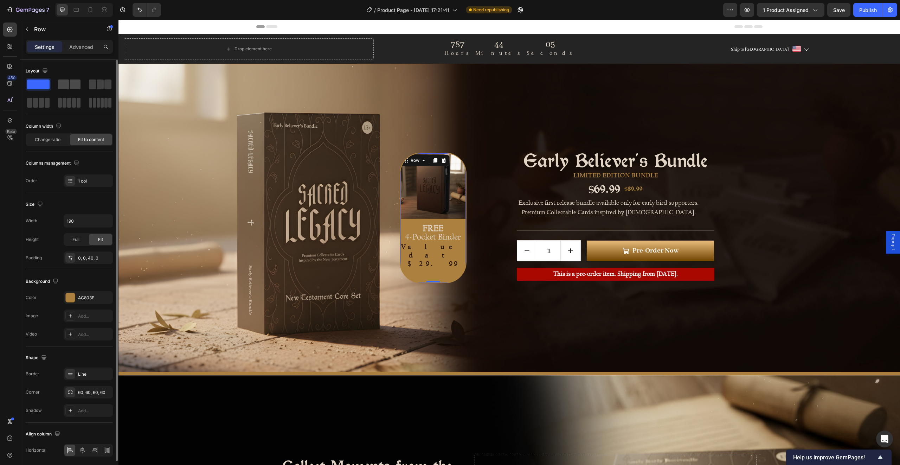
click at [69, 87] on div at bounding box center [69, 84] width 23 height 10
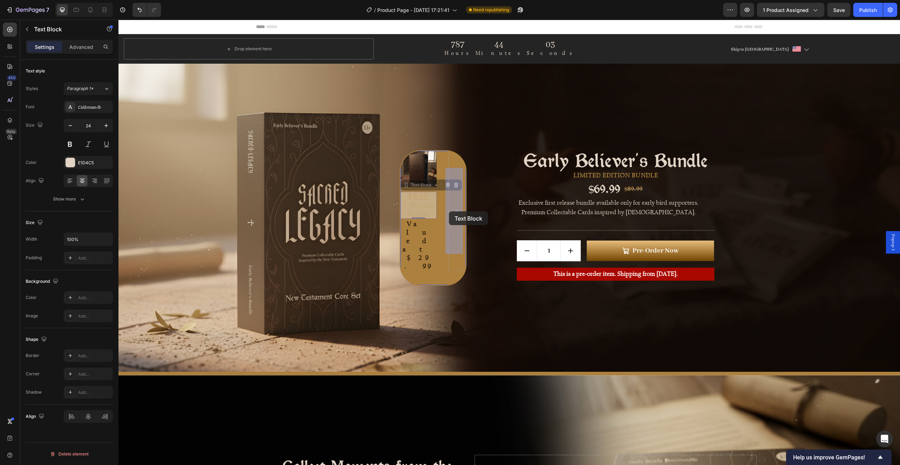
drag, startPoint x: 414, startPoint y: 215, endPoint x: 451, endPoint y: 212, distance: 36.7
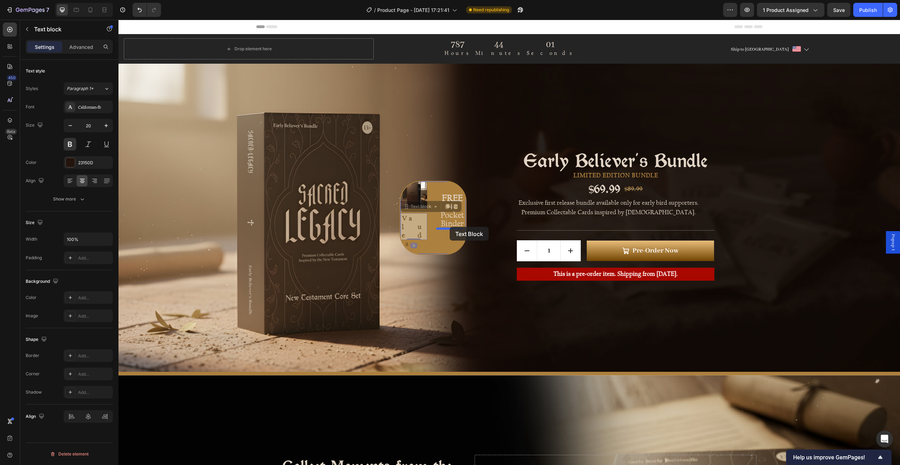
drag, startPoint x: 407, startPoint y: 227, endPoint x: 450, endPoint y: 226, distance: 43.3
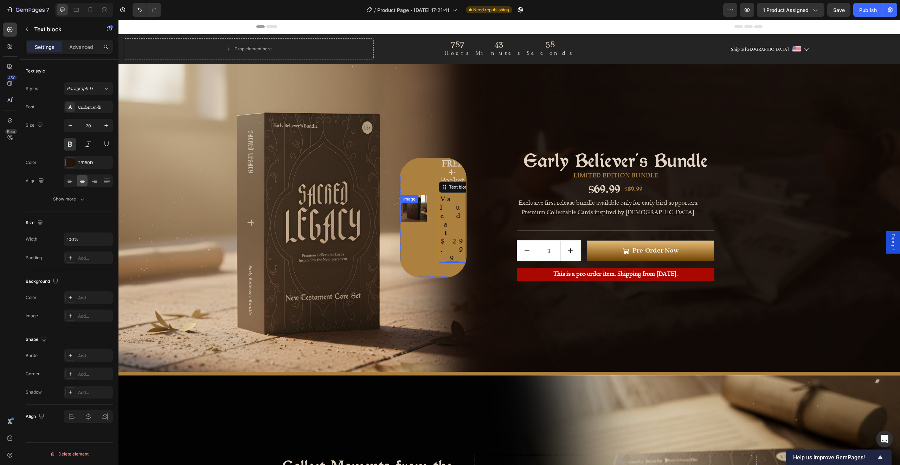
click at [417, 216] on img at bounding box center [413, 208] width 27 height 27
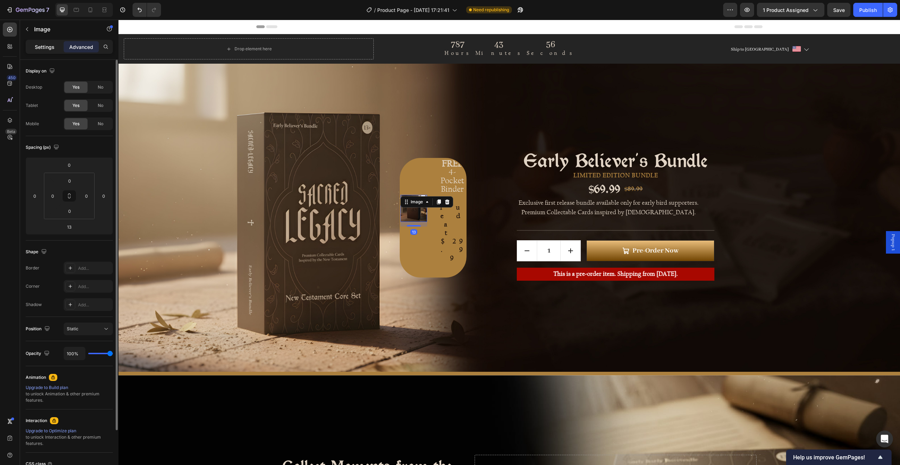
click at [54, 50] on div "Settings" at bounding box center [44, 46] width 35 height 11
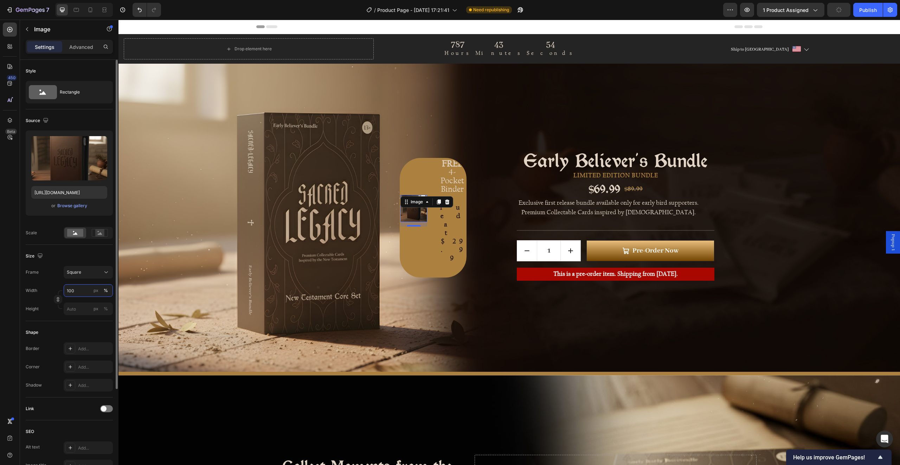
drag, startPoint x: 82, startPoint y: 294, endPoint x: 65, endPoint y: 290, distance: 17.7
click at [65, 290] on input "100" at bounding box center [88, 290] width 49 height 13
click at [68, 289] on input "100" at bounding box center [88, 290] width 49 height 13
click at [420, 248] on div "Image 13 FREE 4-Pocket Binder Text Block Valued at $29.99 Text block Row" at bounding box center [433, 218] width 67 height 120
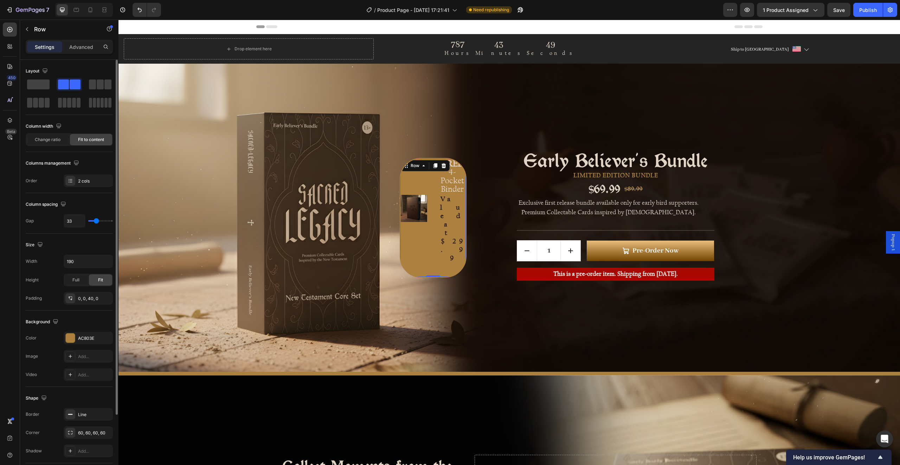
type input "34"
type input "33"
type input "32"
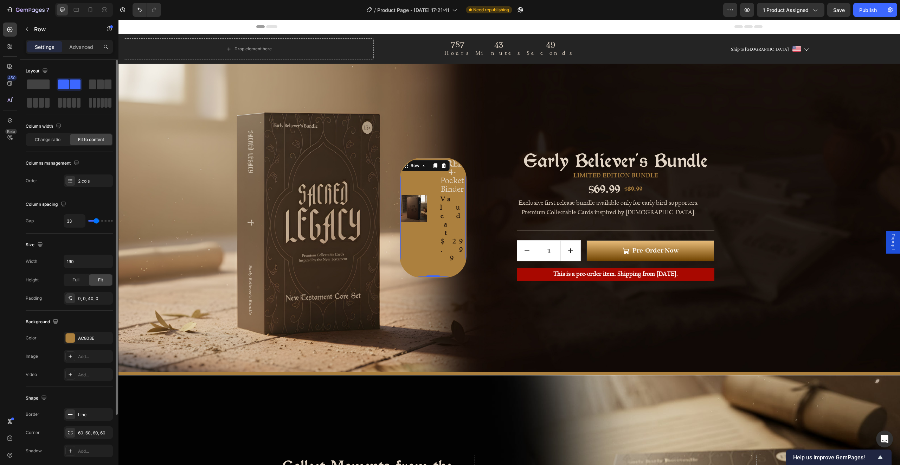
type input "32"
type input "31"
click at [95, 220] on input "range" at bounding box center [100, 220] width 25 height 1
click at [84, 263] on input "190" at bounding box center [88, 261] width 49 height 13
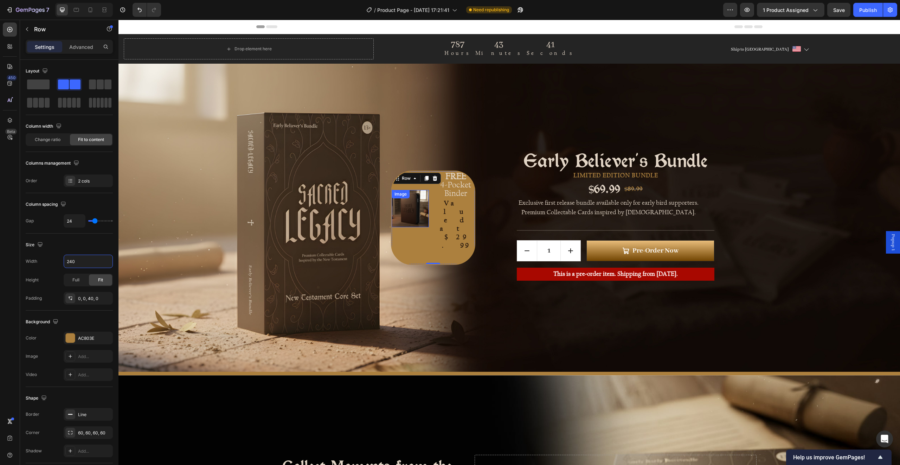
click at [419, 218] on img at bounding box center [410, 208] width 37 height 37
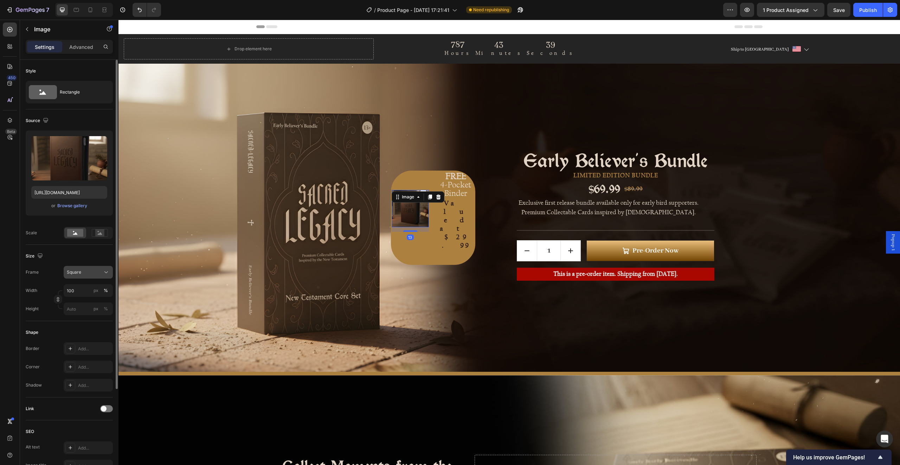
click at [88, 269] on div "Square" at bounding box center [84, 272] width 34 height 6
click at [101, 301] on icon at bounding box center [103, 302] width 7 height 7
click at [437, 248] on div "Image 13 FREE 4-Pocket Binder Text Block Valued at $29.99 Text block Row" at bounding box center [433, 218] width 84 height 94
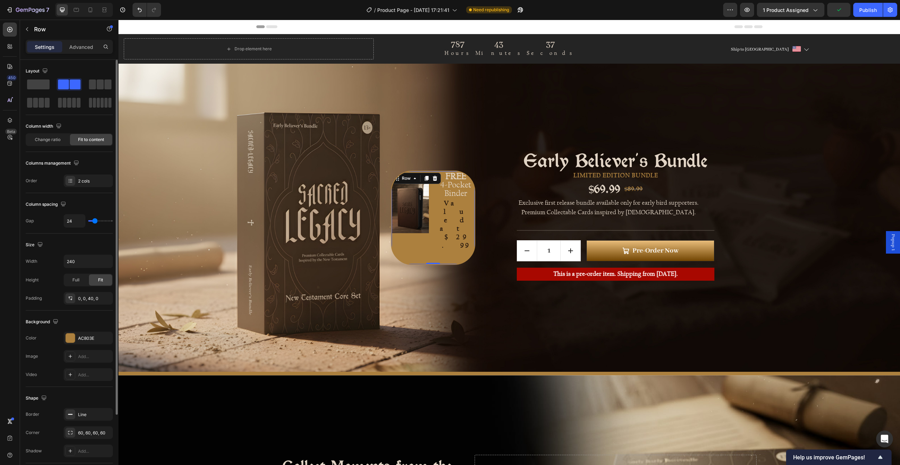
click at [435, 241] on div "Image FREE 4-Pocket Binder Text Block Valued at $29.99 Text block Row 0" at bounding box center [433, 218] width 84 height 94
click at [94, 296] on div "0, 0, 40, 0" at bounding box center [88, 298] width 20 height 6
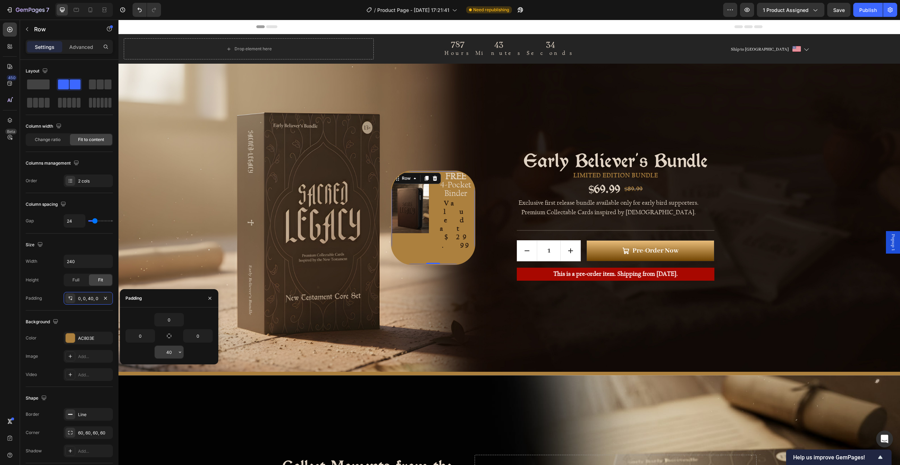
click at [174, 352] on input "40" at bounding box center [169, 352] width 29 height 13
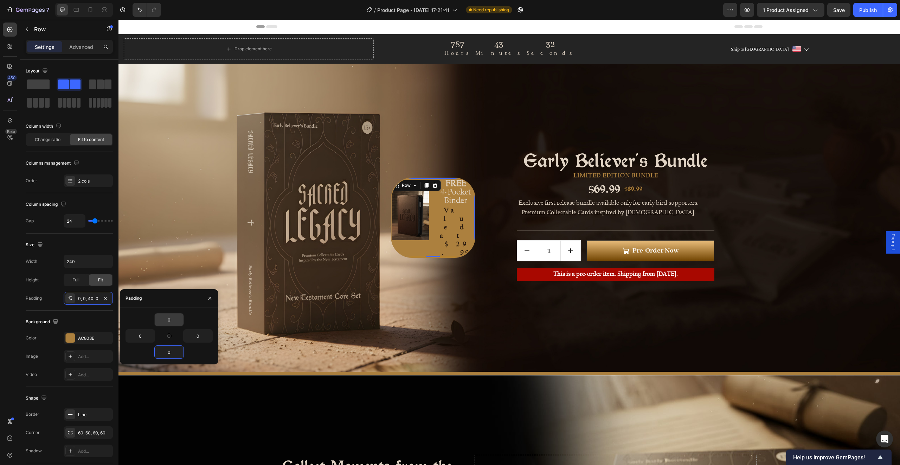
click at [169, 320] on input "0" at bounding box center [169, 319] width 29 height 13
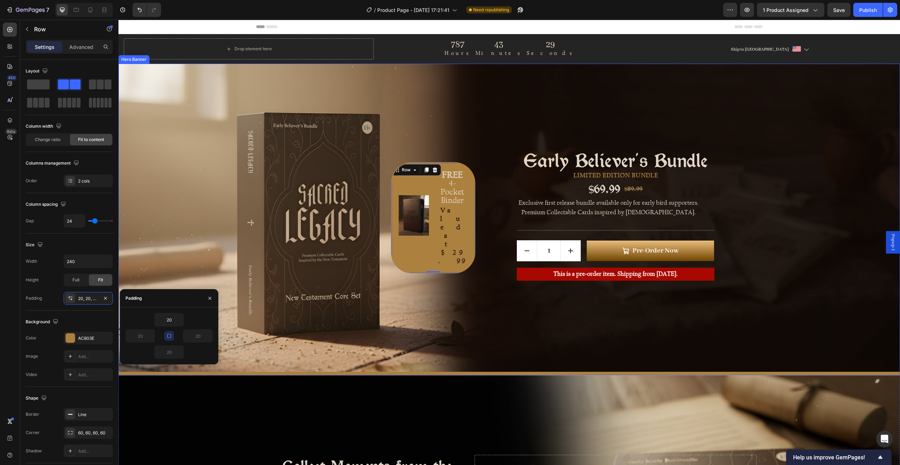
click at [449, 304] on div "Image FREE 4-Pocket Binder Text Block Valued at $29.99 Text block Row 0" at bounding box center [362, 217] width 201 height 226
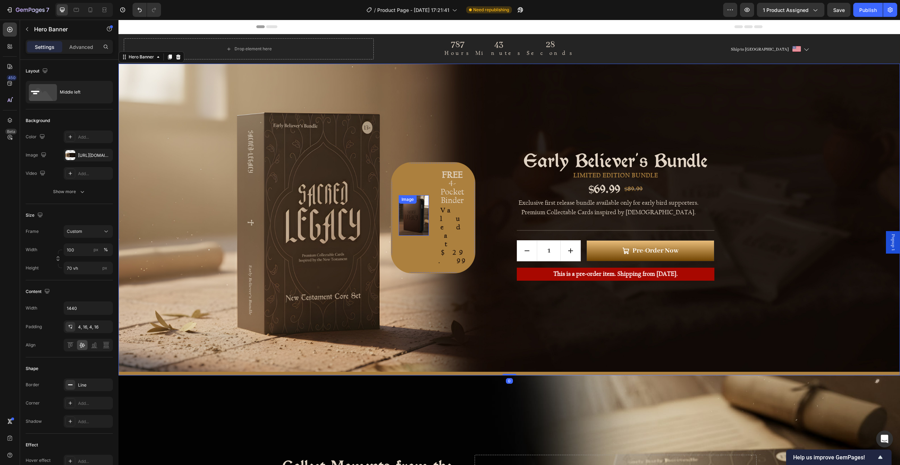
click at [411, 215] on img at bounding box center [414, 215] width 30 height 40
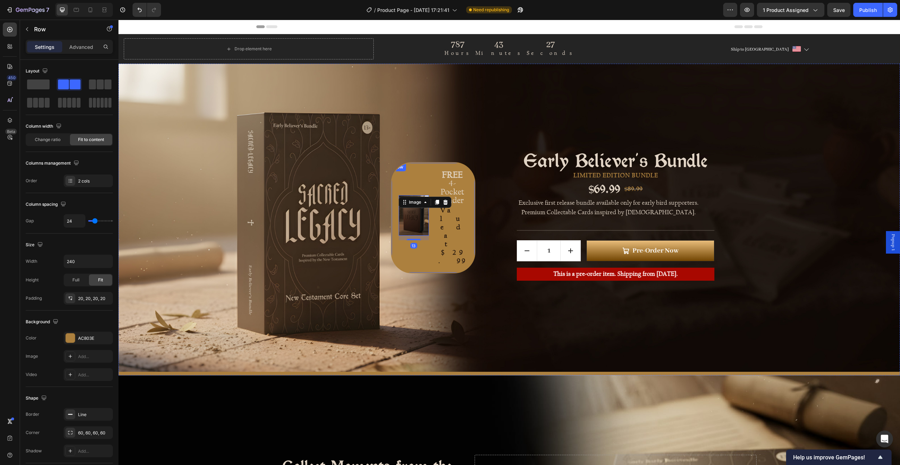
click at [431, 214] on div "Image 13 FREE 4-Pocket Binder Text Block Valued at $29.99 Text block Row" at bounding box center [433, 217] width 84 height 111
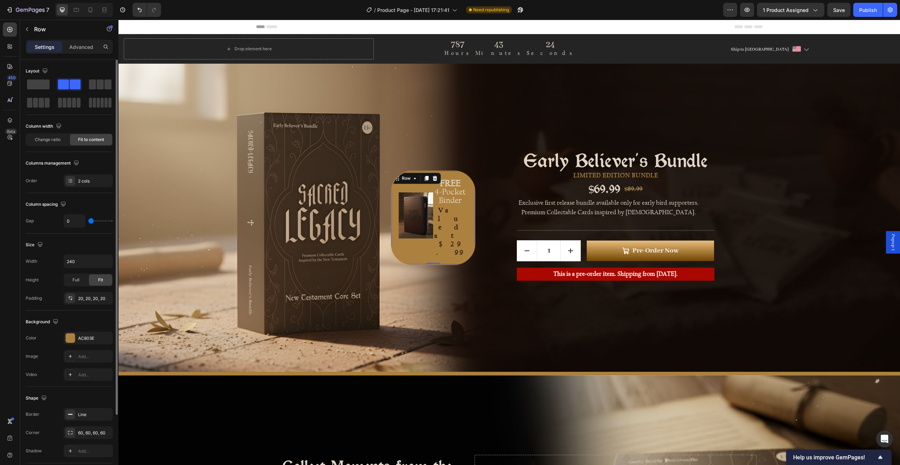
drag, startPoint x: 95, startPoint y: 221, endPoint x: 88, endPoint y: 220, distance: 7.4
click at [88, 220] on input "range" at bounding box center [100, 220] width 25 height 1
click at [468, 210] on div "Image FREE 4-Pocket Binder Text Block Valued at $29.99 Text block Row 0" at bounding box center [433, 218] width 84 height 94
click at [442, 204] on p "4-Pocket Binder" at bounding box center [450, 195] width 33 height 17
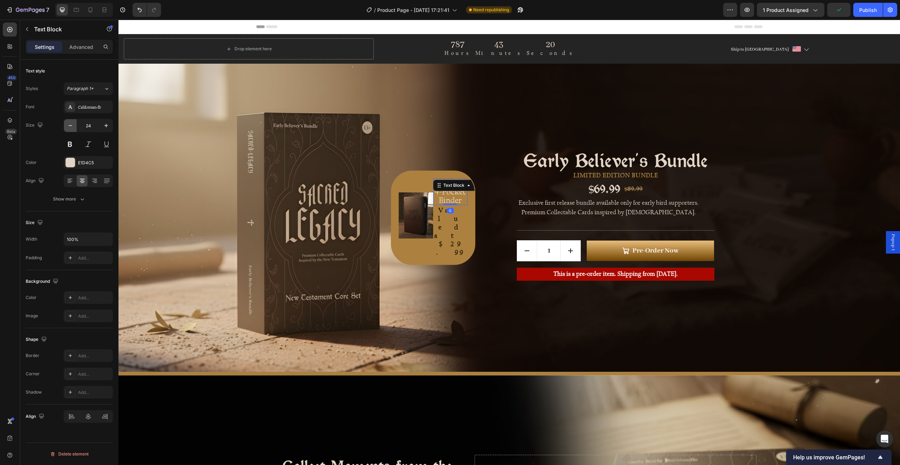
click at [72, 125] on icon "button" at bounding box center [70, 125] width 7 height 7
click at [446, 237] on p "Valued at $29.99" at bounding box center [450, 230] width 33 height 51
click at [74, 124] on button "button" at bounding box center [70, 125] width 13 height 13
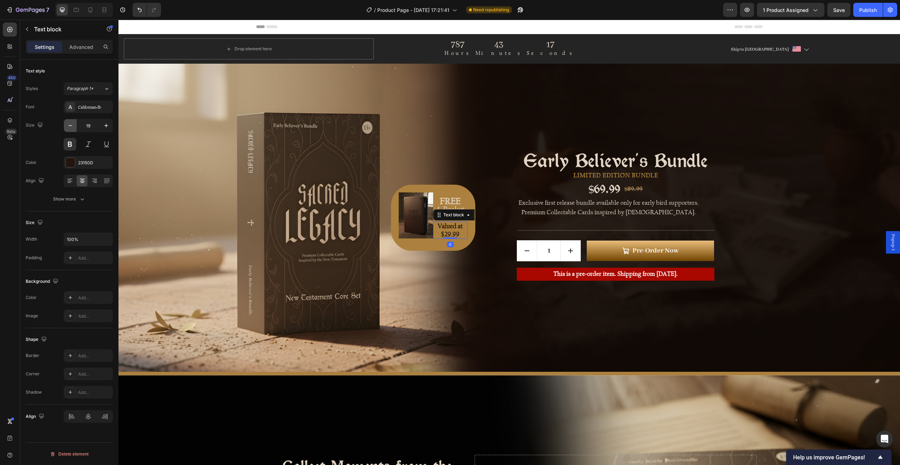
click at [73, 125] on icon "button" at bounding box center [70, 125] width 7 height 7
click at [439, 287] on div "Image FREE 4-Pocket Binder Text Block Valued at $29.99 Text block 0 Row" at bounding box center [362, 217] width 201 height 226
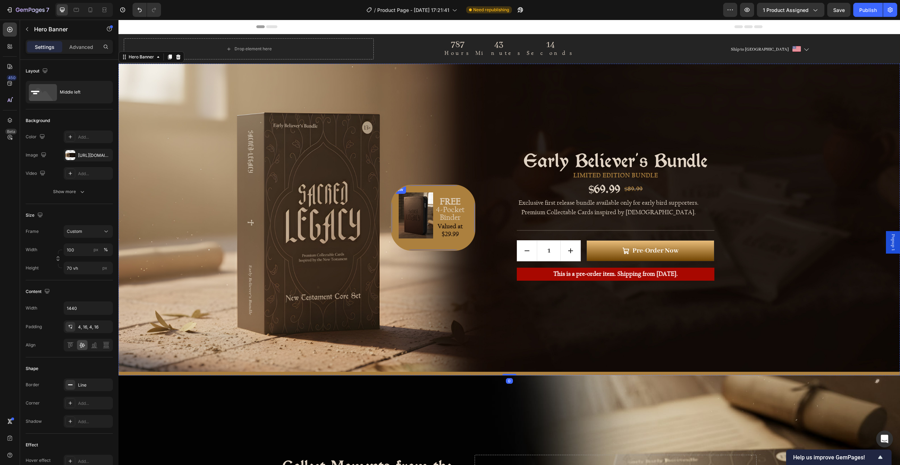
click at [419, 246] on div "Image FREE 4-Pocket Binder Text Block Valued at $29.99 Text block Row" at bounding box center [433, 218] width 84 height 66
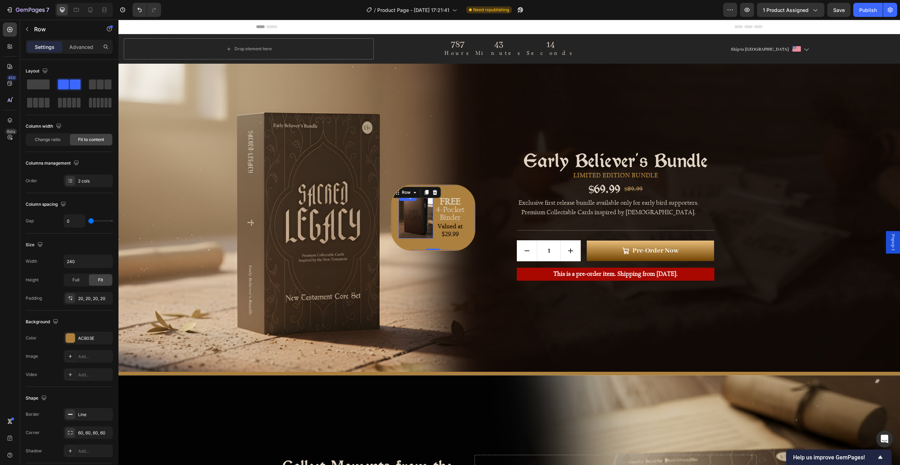
click at [407, 219] on img at bounding box center [416, 215] width 34 height 46
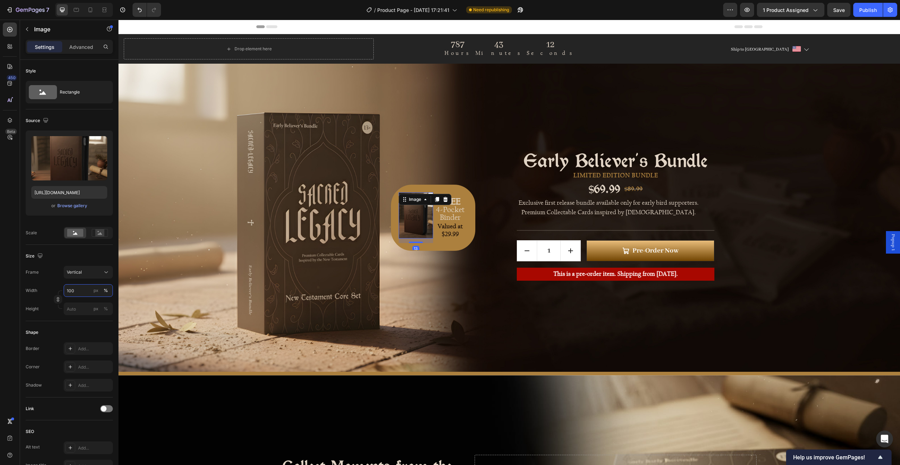
click at [81, 289] on input "100" at bounding box center [88, 290] width 49 height 13
click at [57, 288] on div "Width 100 px %" at bounding box center [69, 290] width 87 height 13
click at [443, 188] on div "Image 13 FREE 4-Pocket Binder Text Block Valued at $29.99 Text block Row" at bounding box center [433, 218] width 84 height 66
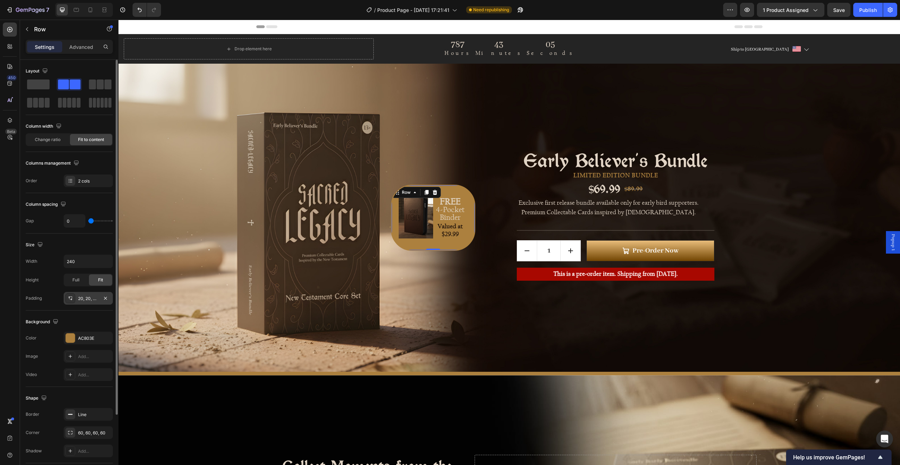
click at [89, 296] on div "20, 20, 20, 20" at bounding box center [88, 298] width 20 height 6
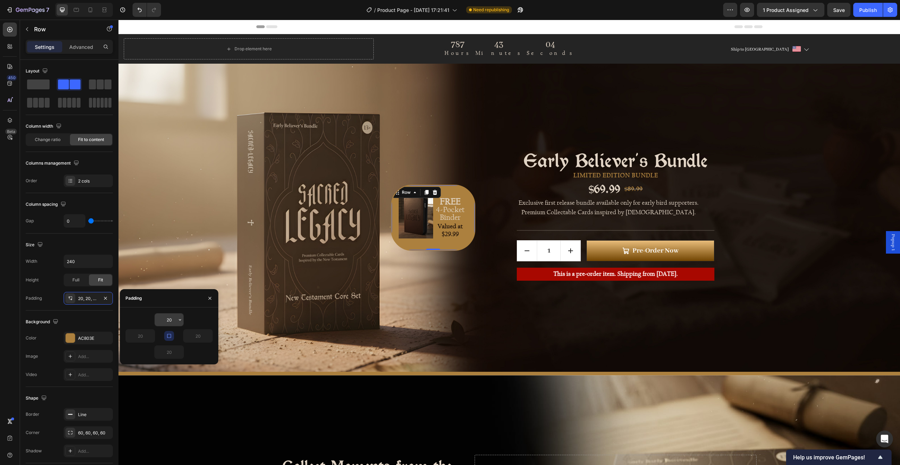
click at [167, 317] on input "20" at bounding box center [169, 319] width 29 height 13
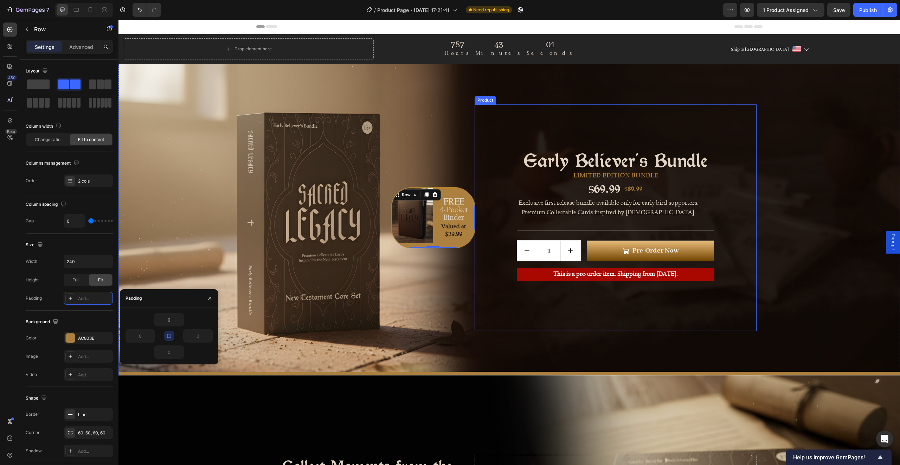
click at [492, 284] on div "Early Believer's Bundle Product Title LIMITED EDITION BUNDLE Text Block $69.99 …" at bounding box center [616, 217] width 282 height 226
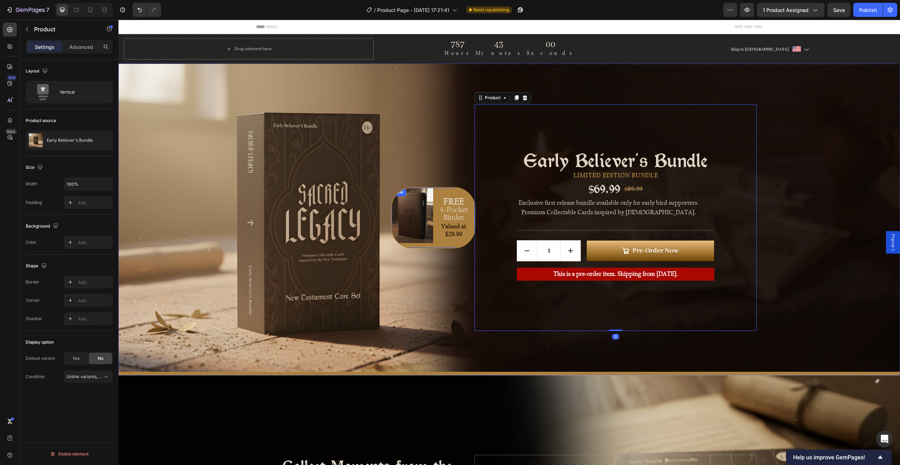
click at [425, 243] on img at bounding box center [412, 215] width 41 height 55
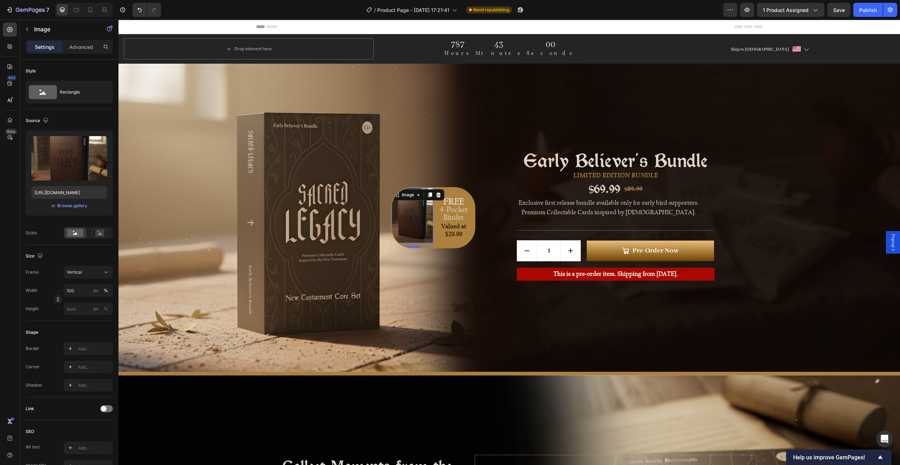
click at [426, 245] on div "13" at bounding box center [412, 245] width 41 height 5
click at [435, 245] on div "FREE 4-Pocket Binder Text Block Valued at $29.99 Text block" at bounding box center [453, 218] width 41 height 60
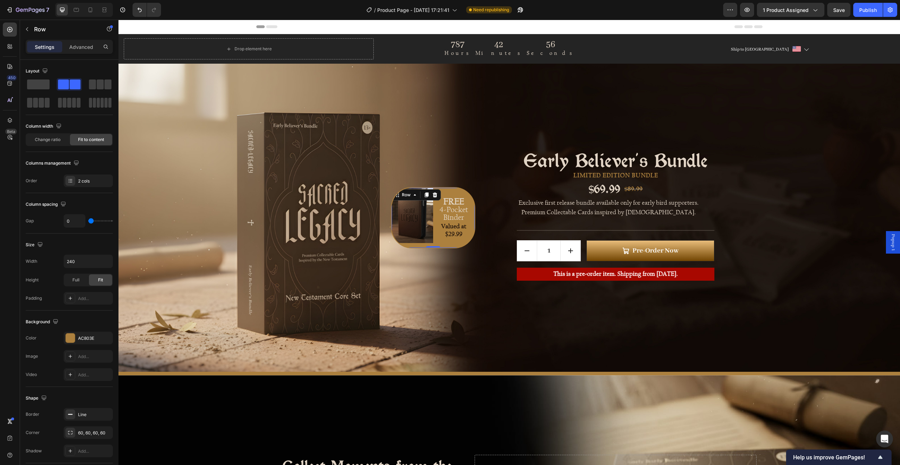
click at [415, 245] on div "Image" at bounding box center [412, 218] width 41 height 60
click at [79, 49] on p "Advanced" at bounding box center [81, 46] width 24 height 7
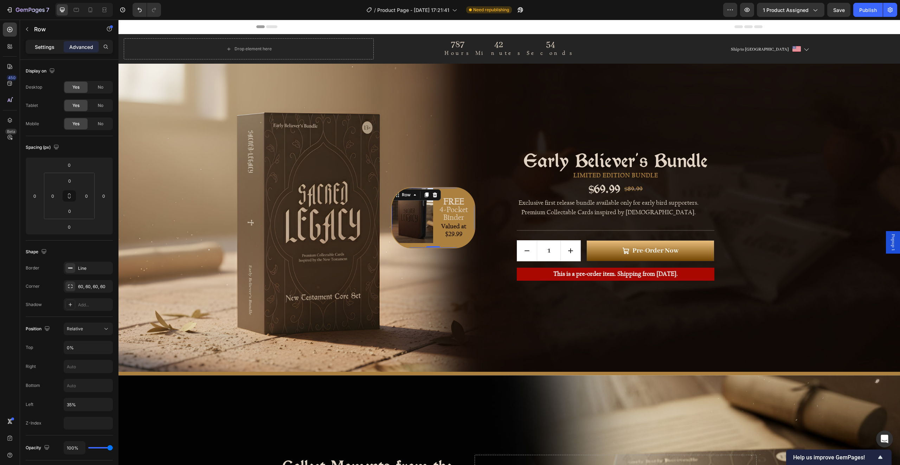
click at [48, 50] on p "Settings" at bounding box center [45, 46] width 20 height 7
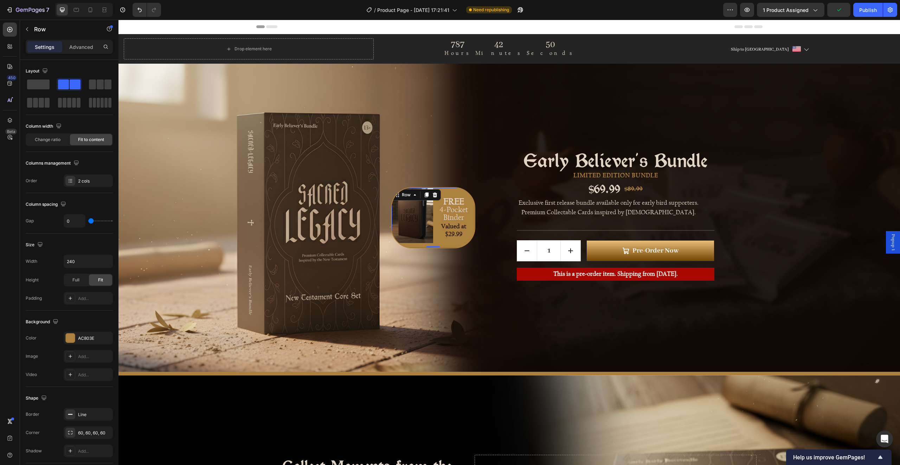
drag, startPoint x: 430, startPoint y: 242, endPoint x: 431, endPoint y: 237, distance: 4.7
click at [431, 237] on div "Image FREE 4-Pocket Binder Text Block Valued at $29.99 Text block Row 0" at bounding box center [433, 217] width 84 height 61
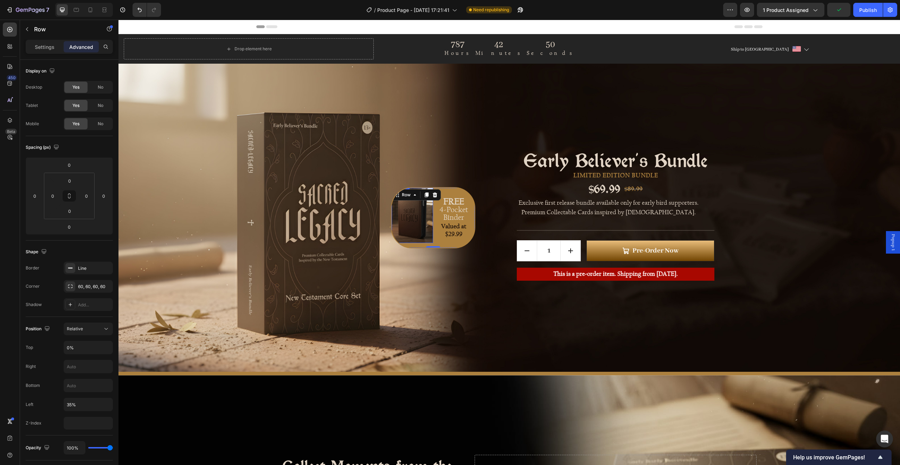
click at [420, 231] on img at bounding box center [412, 215] width 41 height 55
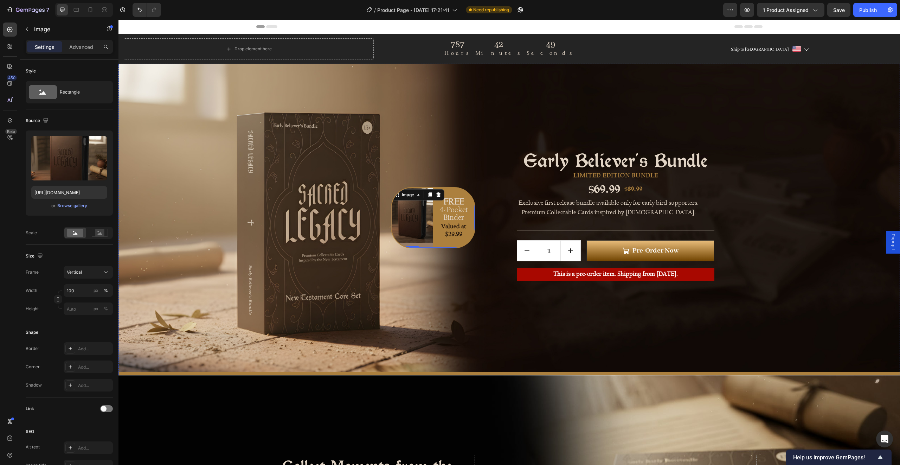
click at [438, 240] on div "FREE 4-Pocket Binder Text Block Valued at $29.99 Text block" at bounding box center [453, 218] width 41 height 60
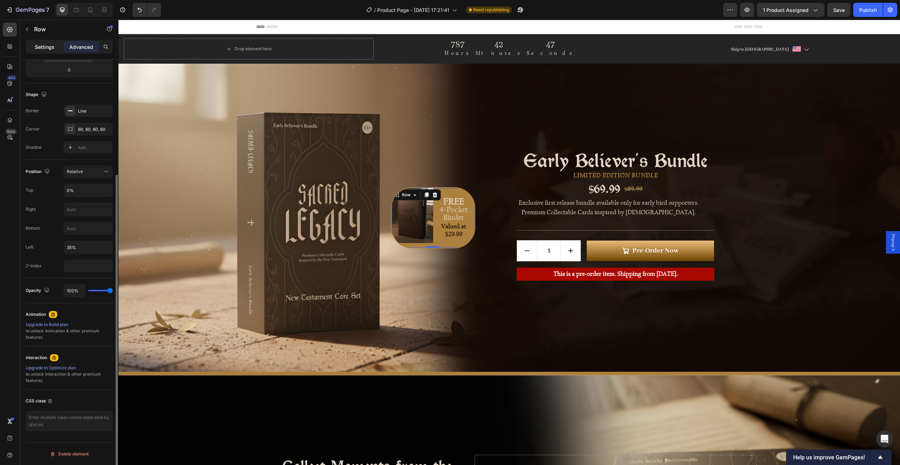
click at [43, 49] on p "Settings" at bounding box center [45, 46] width 20 height 7
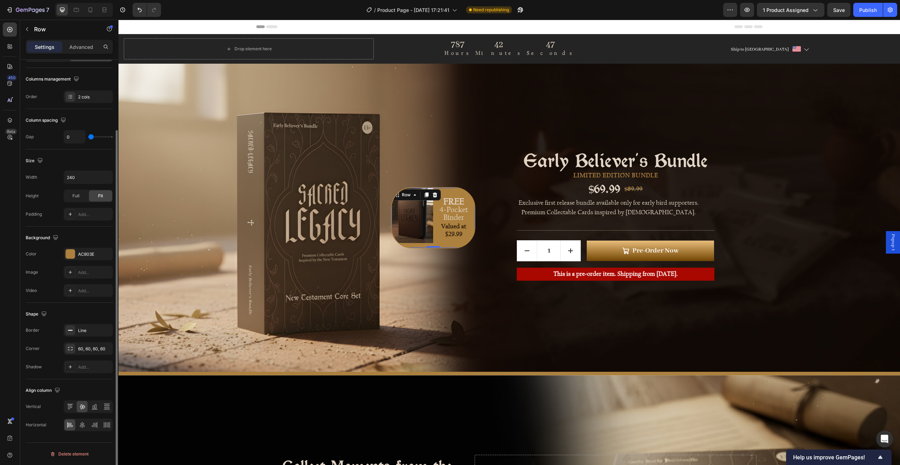
scroll to position [84, 0]
click at [84, 423] on icon at bounding box center [82, 425] width 5 height 6
click at [75, 424] on div "Align horizontal center" at bounding box center [88, 424] width 49 height 13
click at [87, 178] on input "240" at bounding box center [88, 177] width 49 height 13
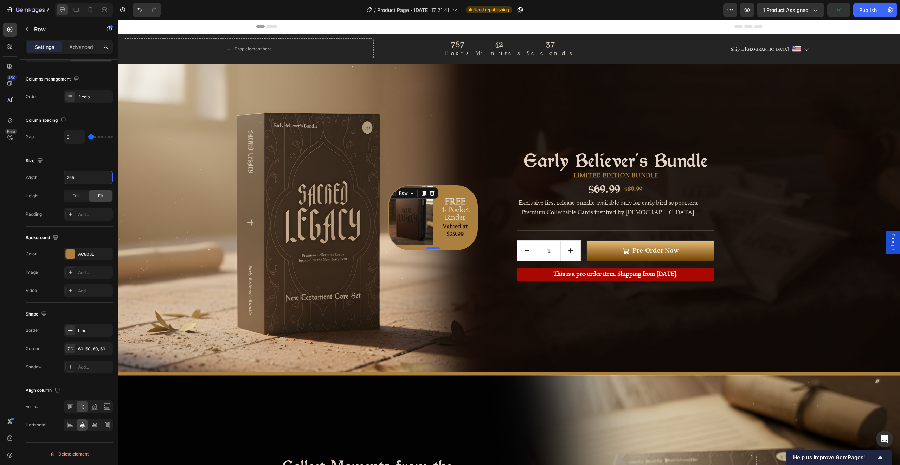
click at [426, 248] on div at bounding box center [433, 248] width 14 height 2
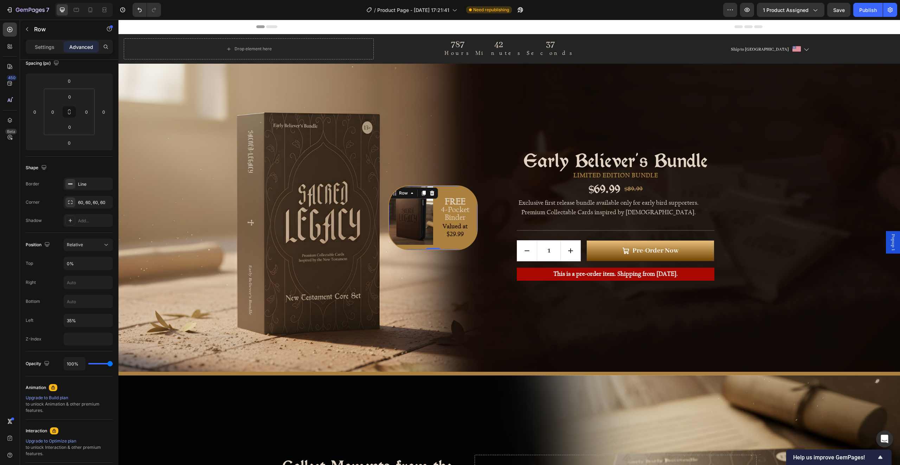
click at [416, 246] on div "Image" at bounding box center [411, 217] width 44 height 63
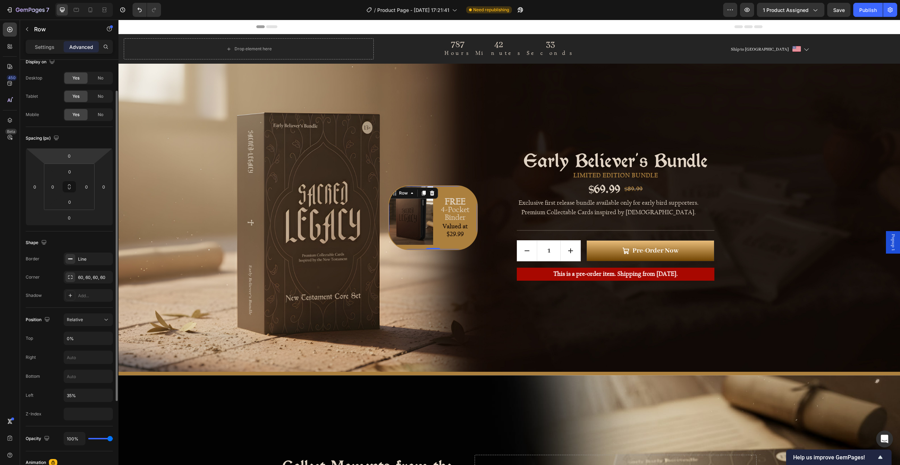
scroll to position [0, 0]
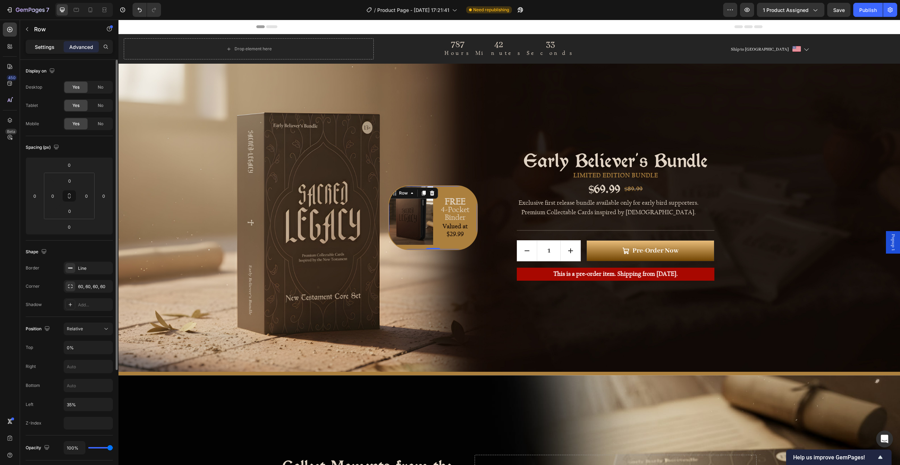
click at [50, 43] on p "Settings" at bounding box center [45, 46] width 20 height 7
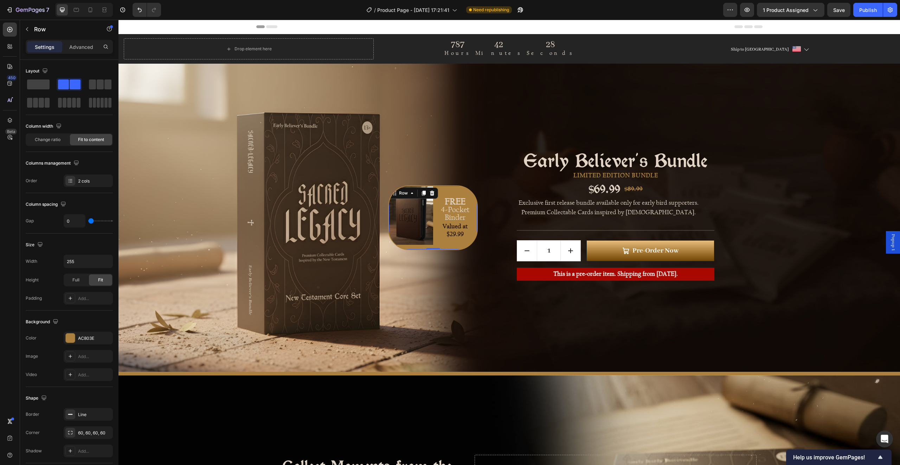
click at [445, 244] on div "FREE 4-Pocket Binder Text Block Valued at $29.99 Text block" at bounding box center [455, 217] width 44 height 63
click at [447, 229] on p "Valued at $29.99" at bounding box center [455, 230] width 43 height 15
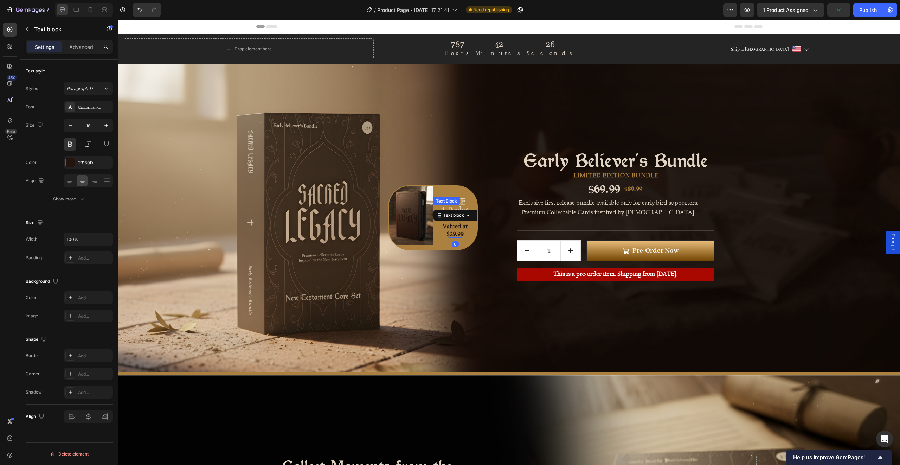
click at [449, 202] on div "Text Block" at bounding box center [447, 201] width 24 height 6
click at [456, 194] on div "FREE 4-Pocket Binder Text Block 0 Valued at $29.99 Text block" at bounding box center [455, 217] width 44 height 63
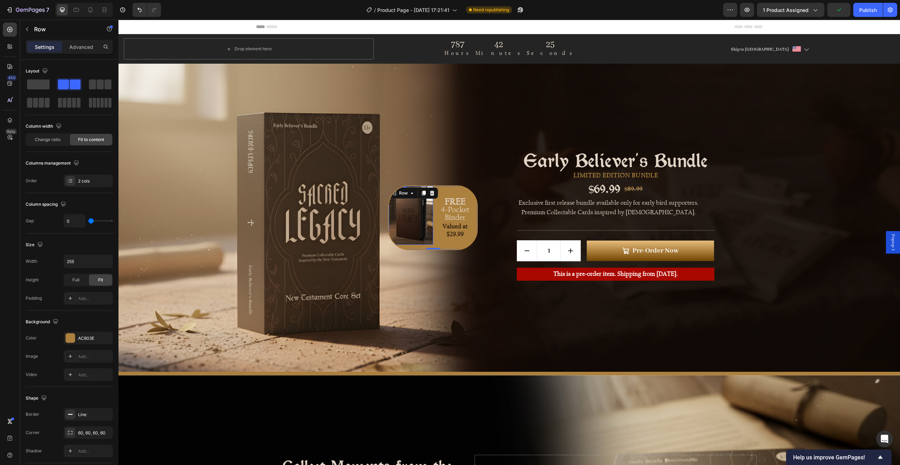
click at [417, 205] on img at bounding box center [411, 215] width 44 height 59
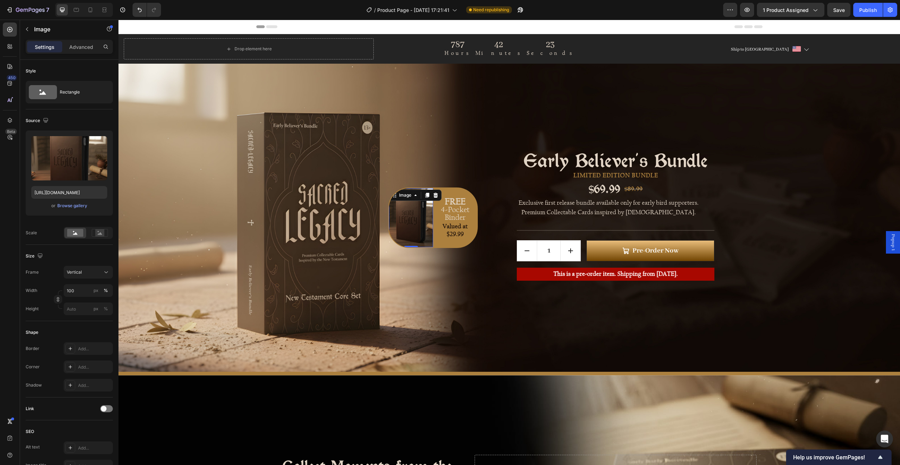
drag, startPoint x: 411, startPoint y: 248, endPoint x: 414, endPoint y: 233, distance: 15.2
click at [414, 233] on div "Image 0" at bounding box center [411, 217] width 44 height 59
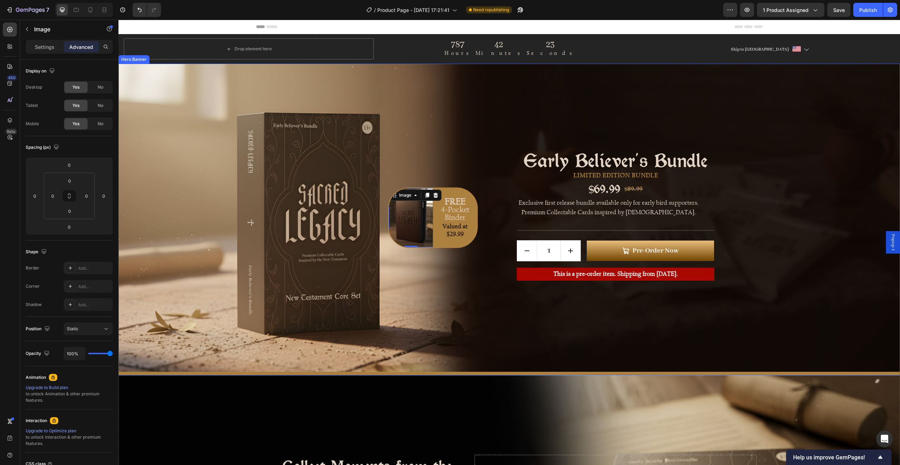
click at [409, 265] on div "Image 0 FREE 4-Pocket Binder Text Block Valued at $29.99 Text block Row" at bounding box center [362, 217] width 201 height 226
